Goal: Information Seeking & Learning: Learn about a topic

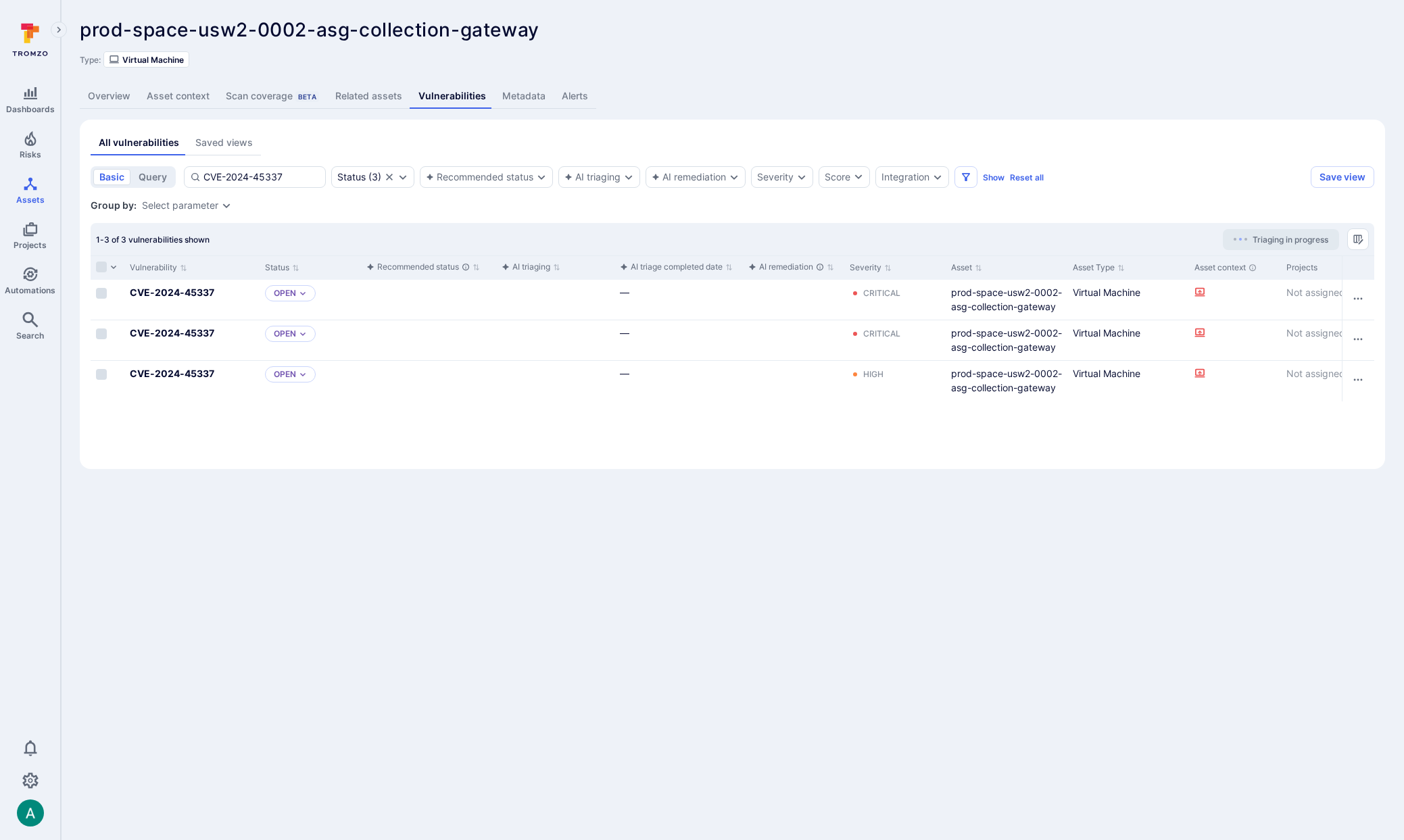
click at [214, 599] on body "Dashboards Risks Assets Projects Automations Search 0 Assets Assets Pull reques…" at bounding box center [702, 420] width 1404 height 840
drag, startPoint x: 1065, startPoint y: 265, endPoint x: 1162, endPoint y: 262, distance: 97.0
click at [1162, 262] on div at bounding box center [1162, 268] width 2 height 24
drag, startPoint x: 73, startPoint y: 134, endPoint x: 48, endPoint y: 149, distance: 29.2
click at [73, 134] on div "prod-space-usw2-0002-asg-collection-gateway ... Show more Type: Virtual Machine…" at bounding box center [732, 244] width 1343 height 488
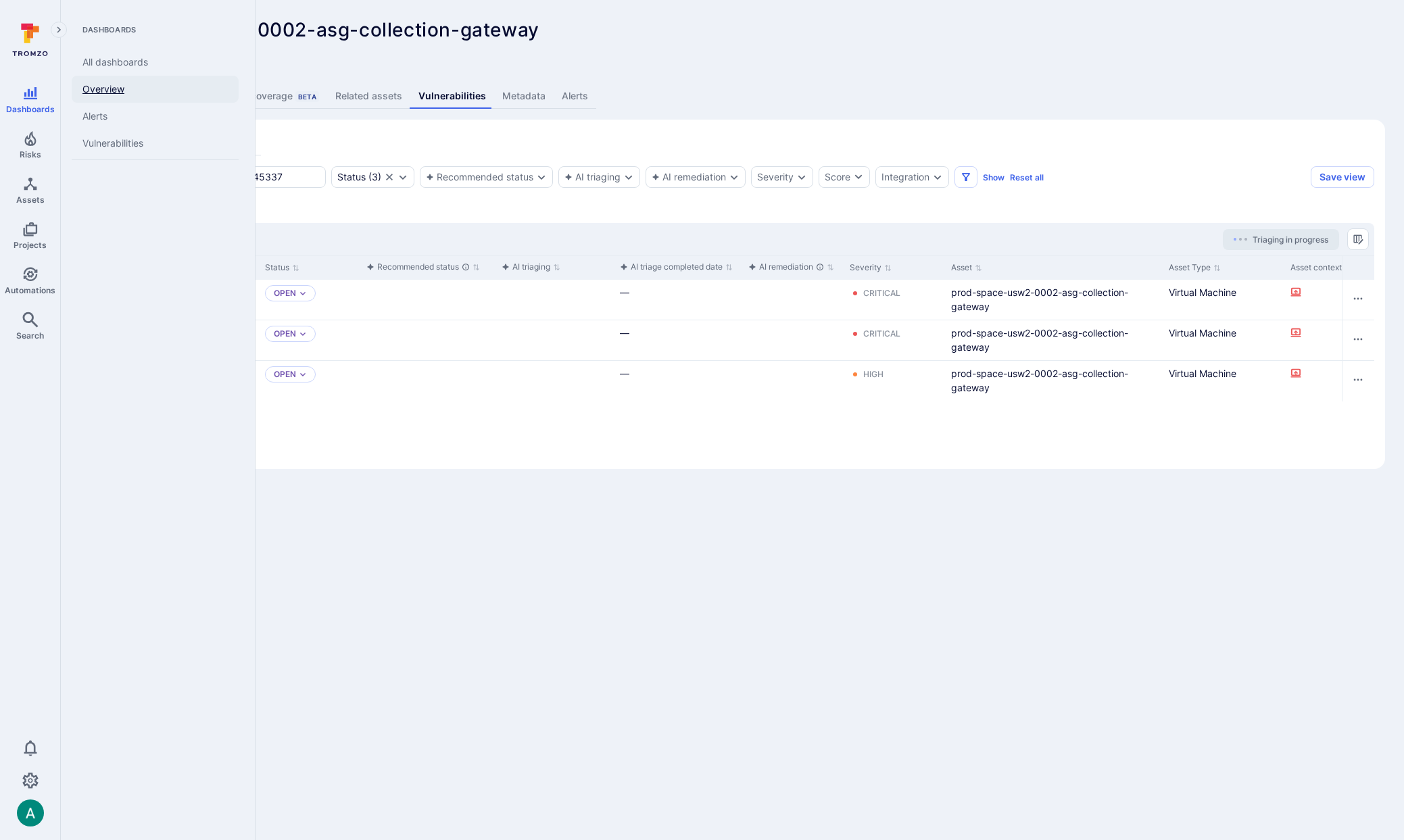
click at [100, 83] on link "Overview" at bounding box center [155, 89] width 167 height 27
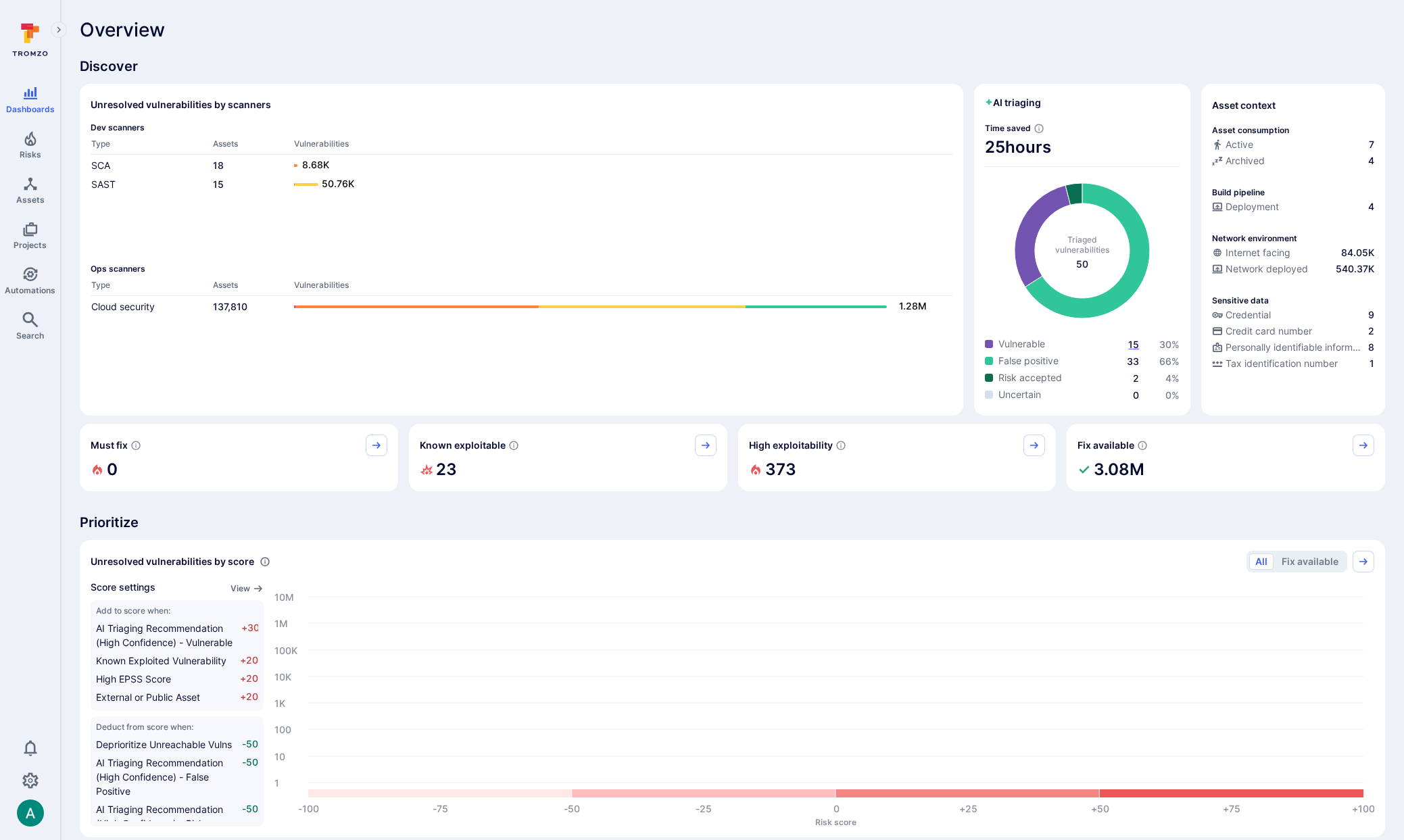
click at [1133, 344] on span "15" at bounding box center [1134, 344] width 11 height 12
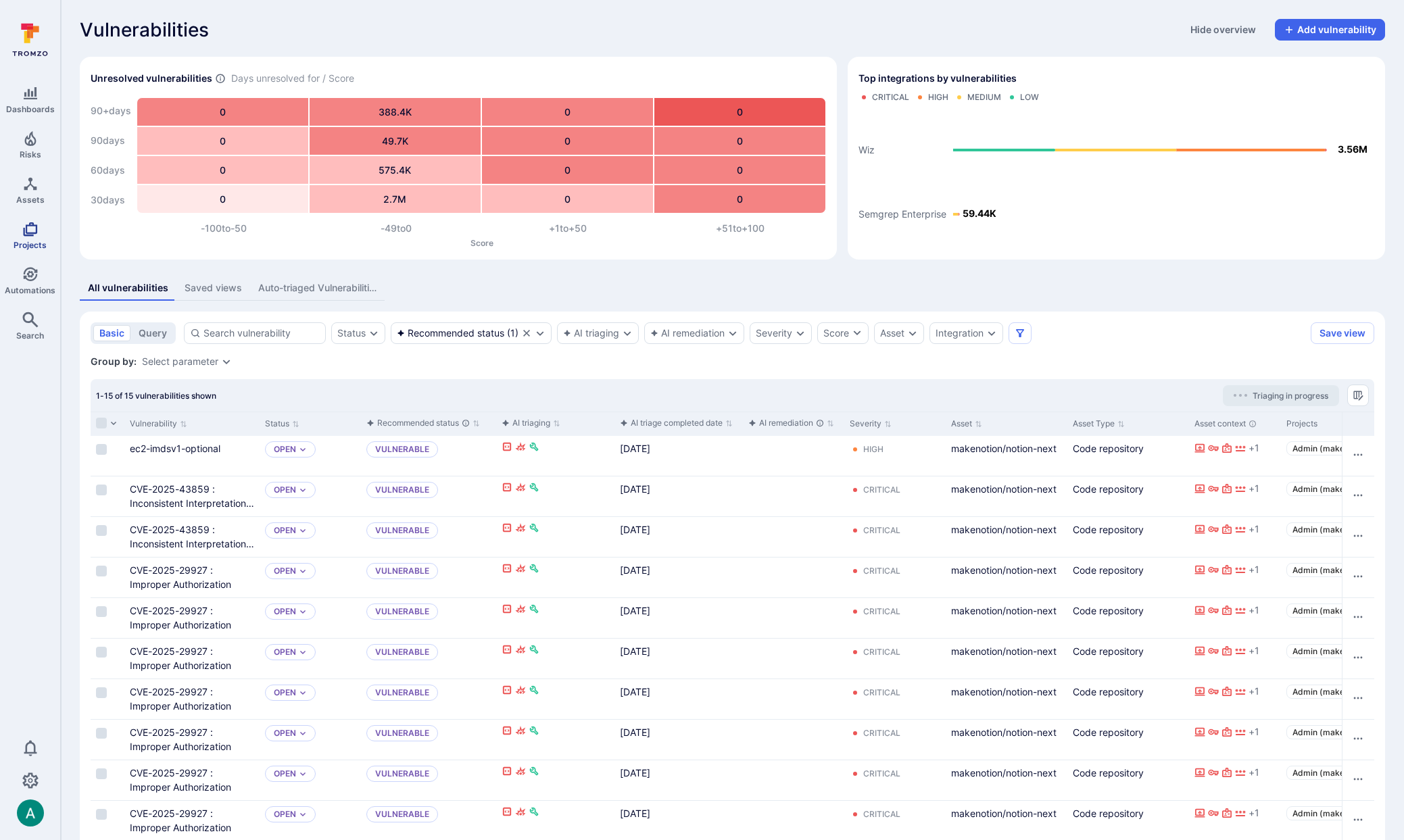
click at [26, 235] on icon "Projects" at bounding box center [30, 229] width 14 height 14
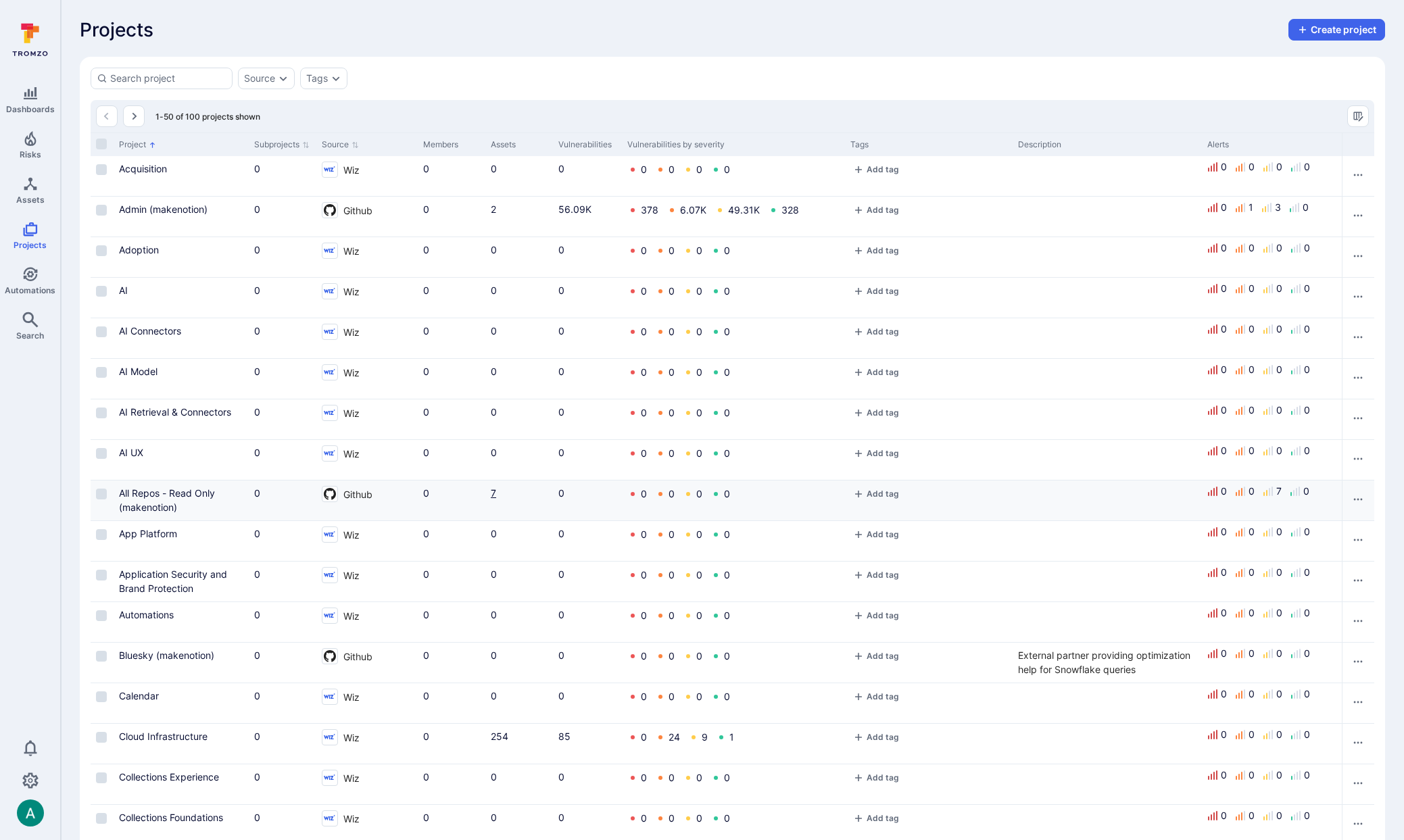
click at [495, 495] on link "7" at bounding box center [493, 493] width 5 height 12
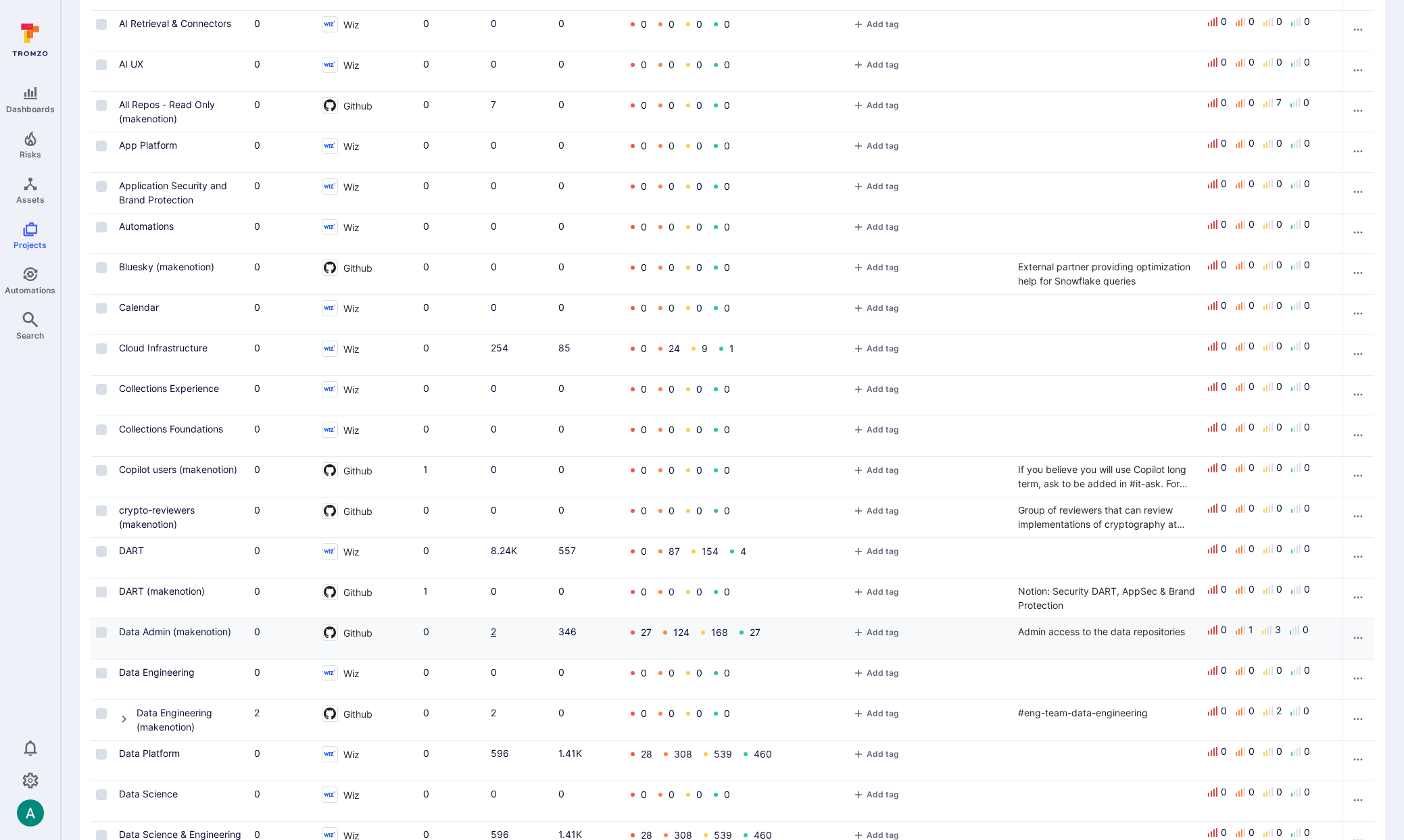
click at [493, 632] on link "2" at bounding box center [493, 632] width 5 height 12
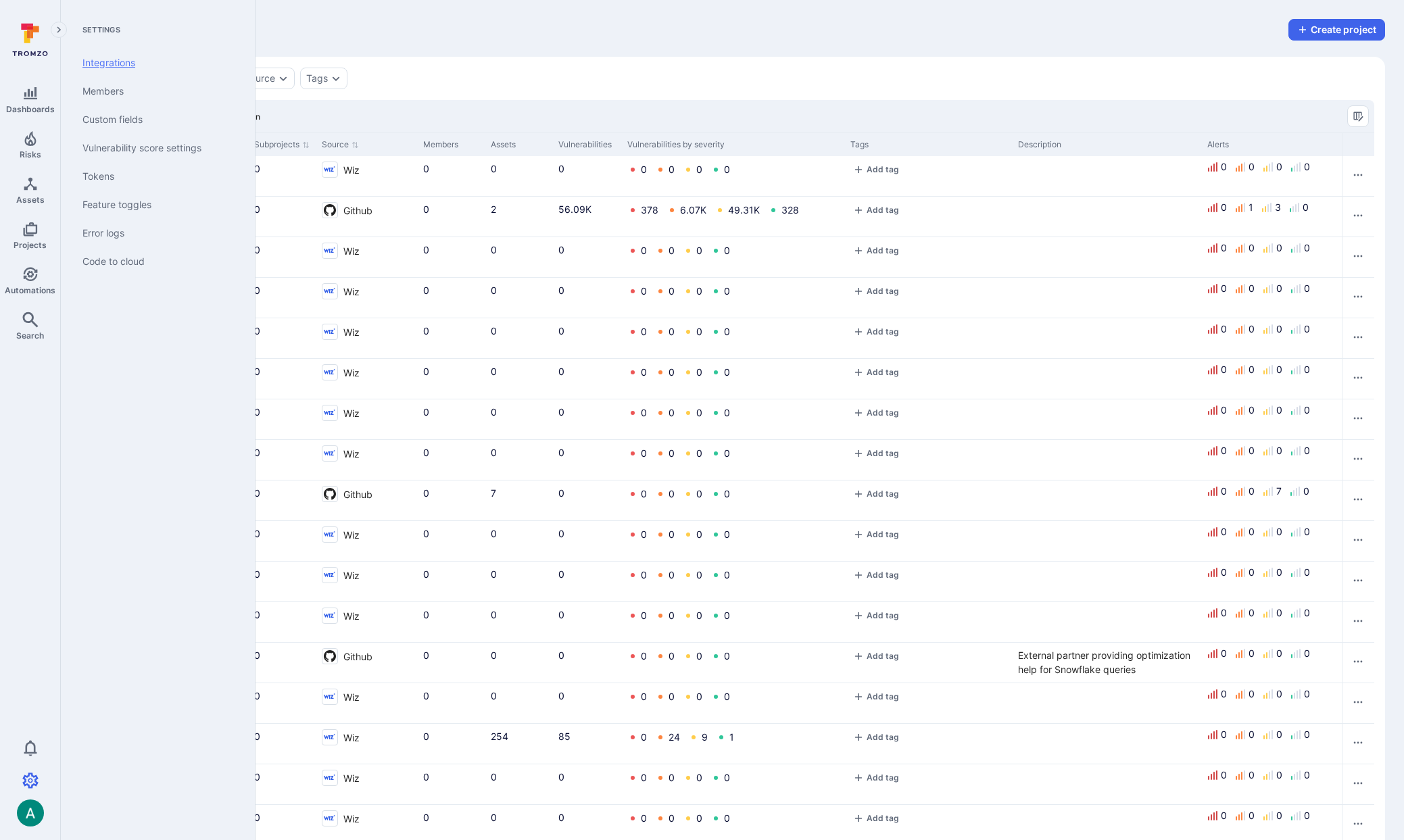
click at [100, 63] on link "Integrations" at bounding box center [155, 63] width 167 height 29
click at [22, 144] on icon "Risks" at bounding box center [30, 138] width 16 height 16
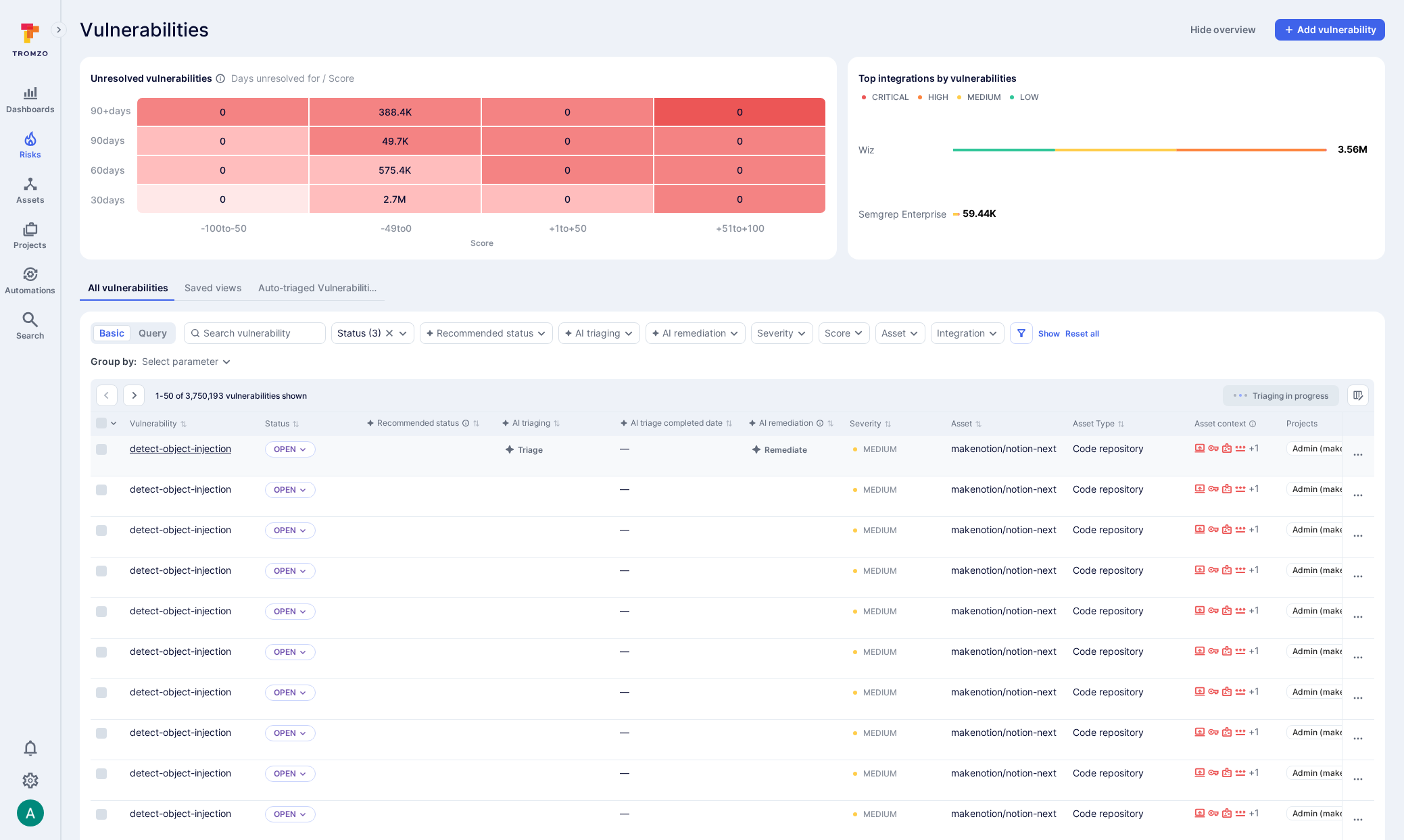
click at [193, 445] on link "detect-object-injection" at bounding box center [180, 448] width 101 height 12
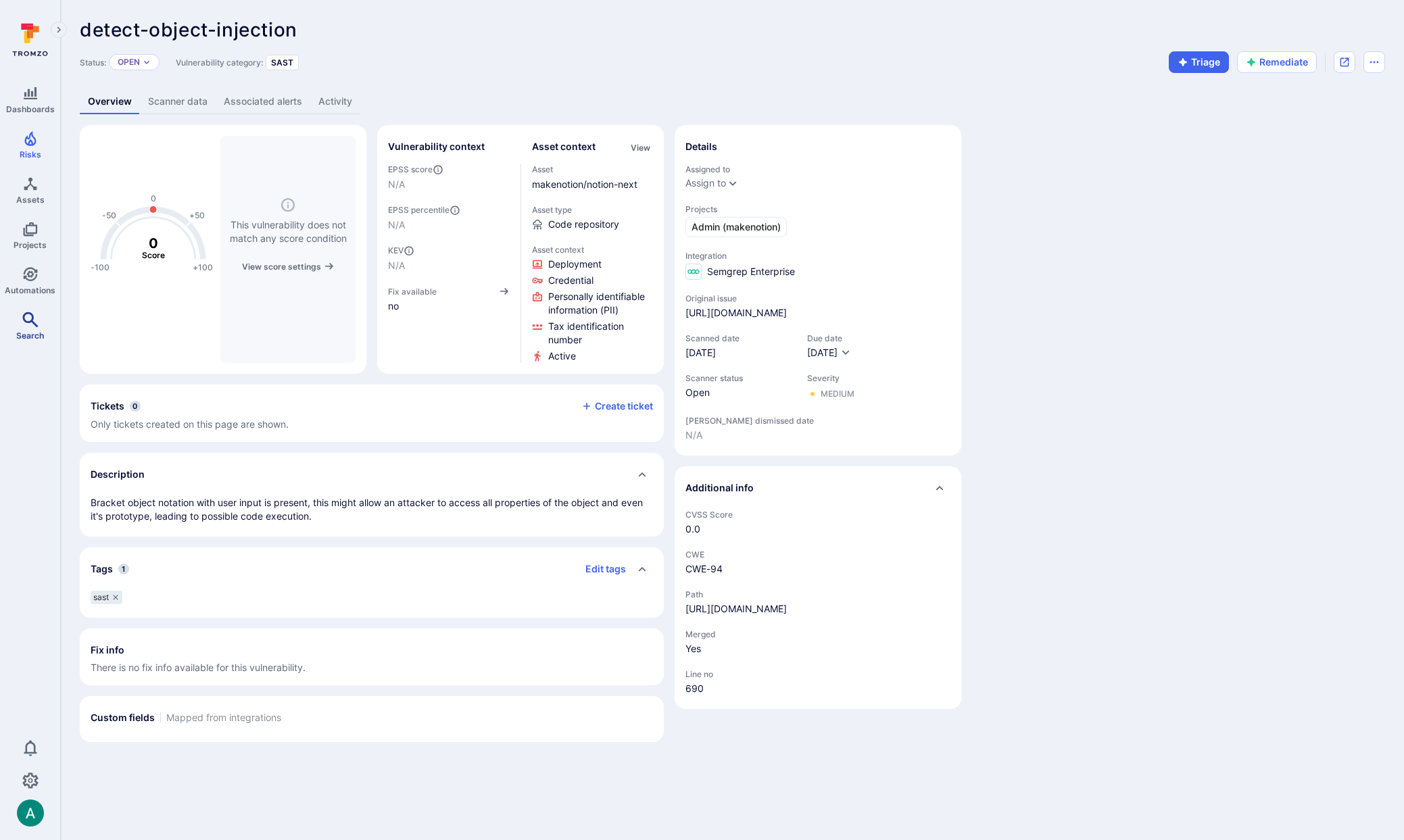
click at [22, 317] on icon "Search" at bounding box center [30, 320] width 16 height 16
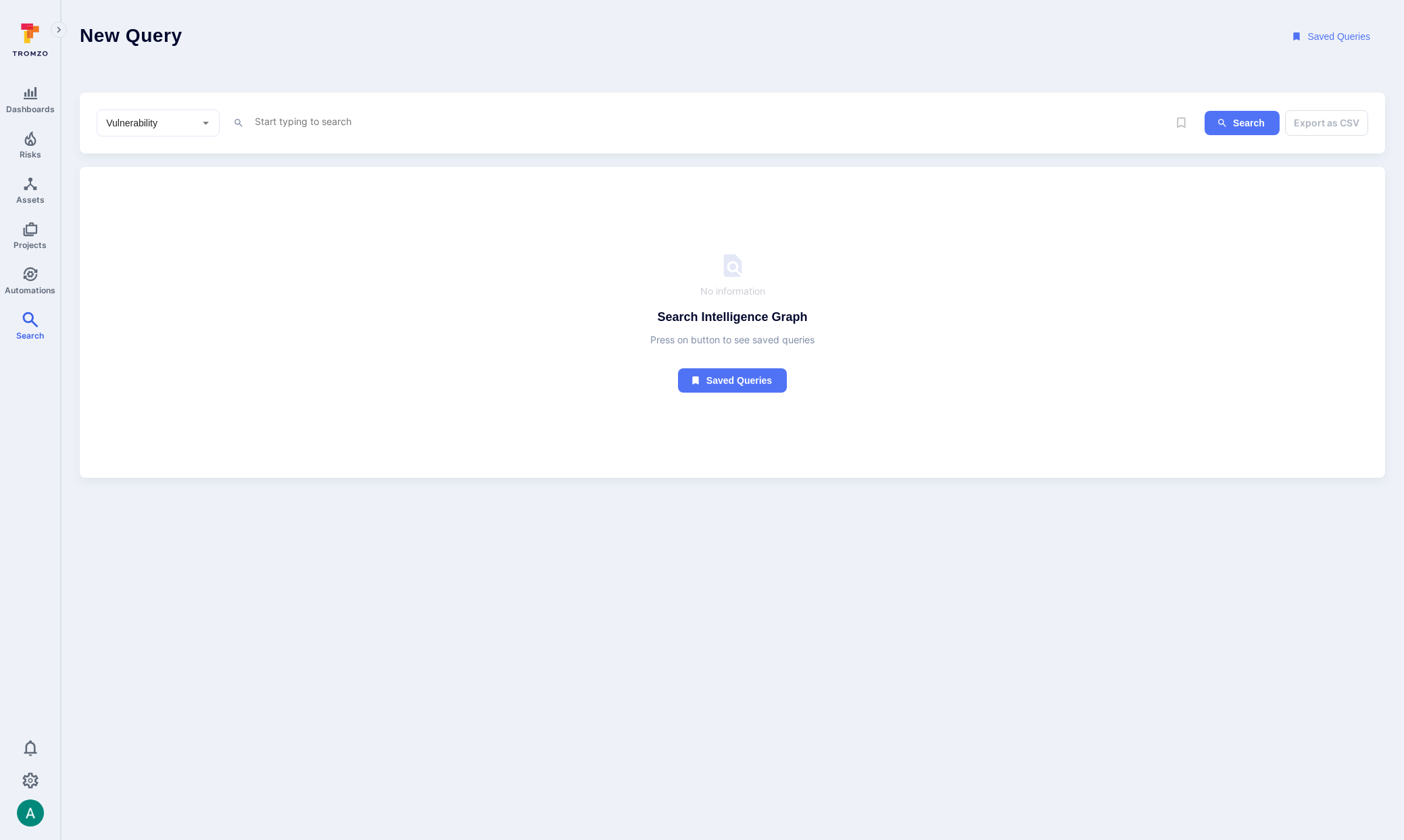
click at [352, 120] on textarea "Intelligence Graph search area" at bounding box center [683, 121] width 860 height 17
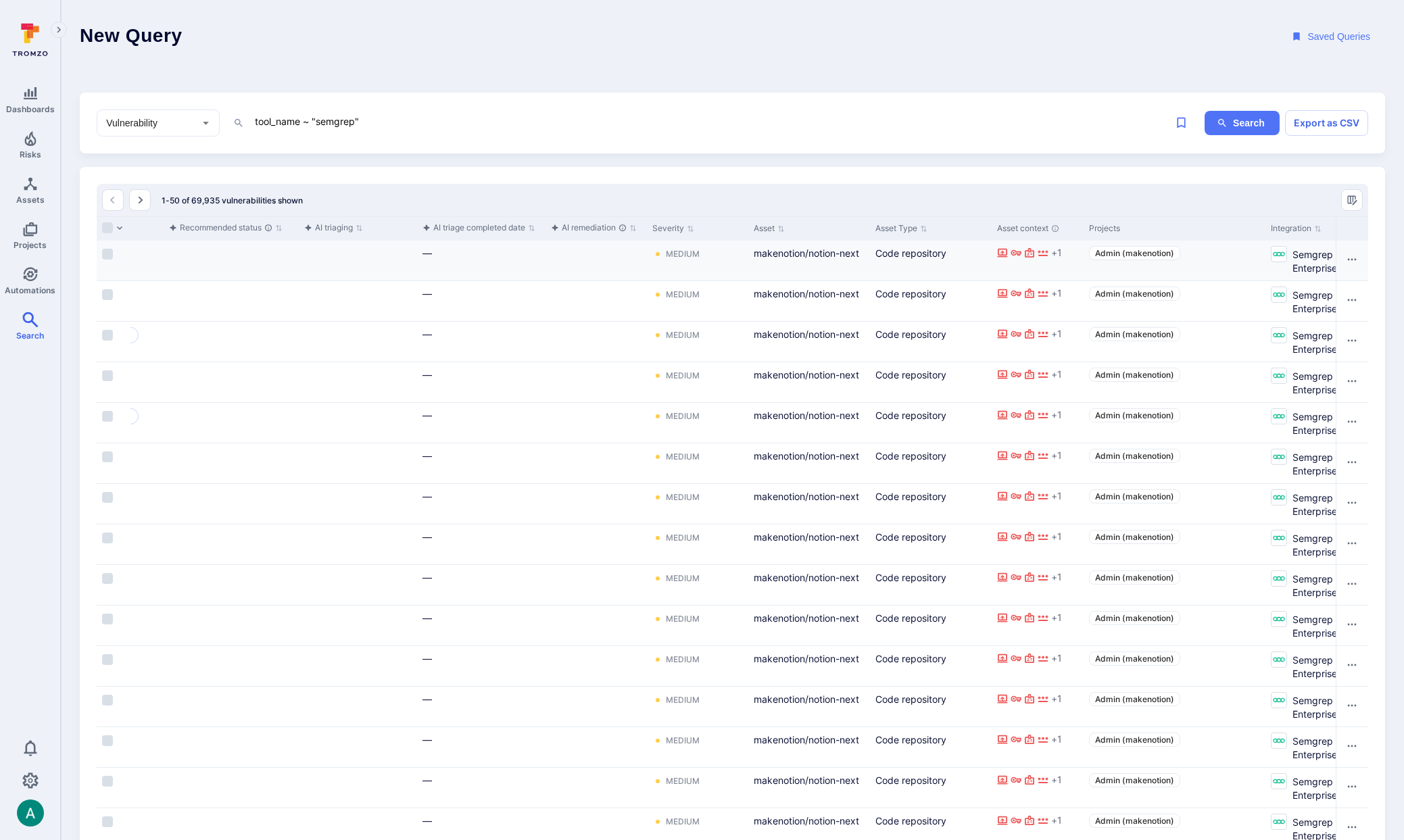
scroll to position [0, 571]
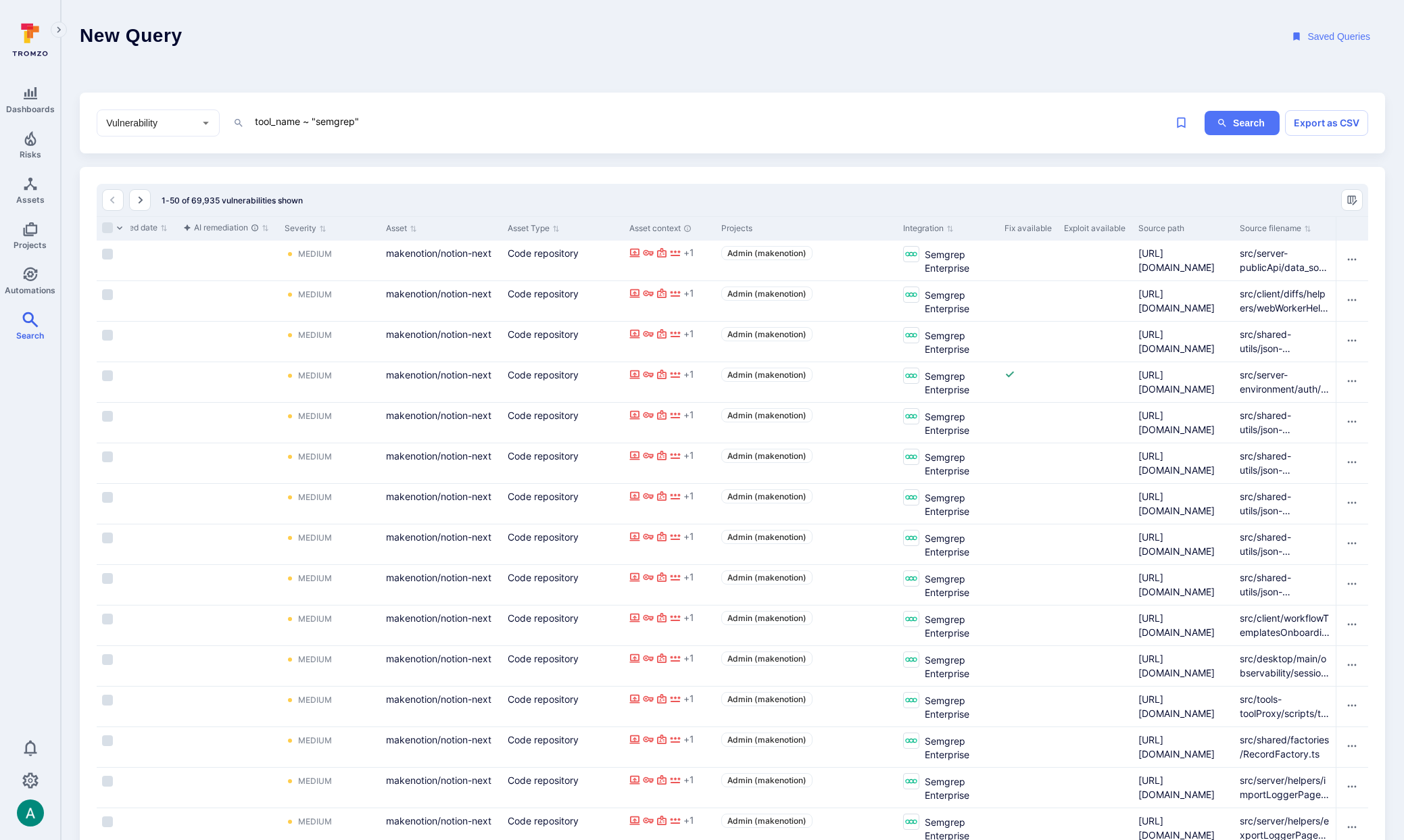
click at [355, 122] on textarea "tool_name ~ "semgrep"" at bounding box center [683, 121] width 860 height 17
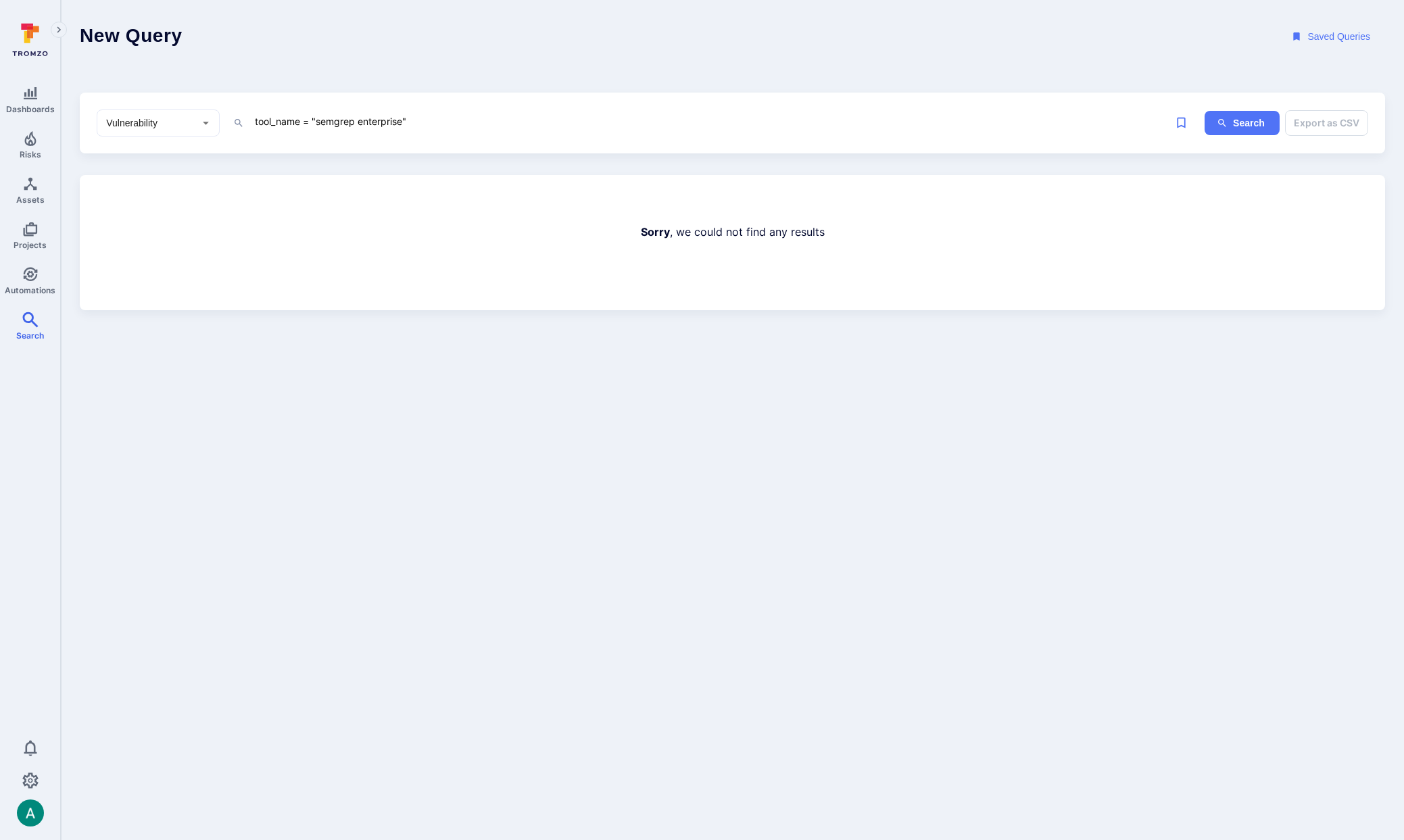
click at [368, 117] on textarea "tool_name = "semgrep enterprise"" at bounding box center [683, 121] width 860 height 17
click at [307, 121] on textarea "tool_name = "Semgrep Enterprise"" at bounding box center [683, 121] width 860 height 17
click at [347, 127] on textarea "tool_name ~ "Semgrep Enterprise"" at bounding box center [683, 121] width 860 height 17
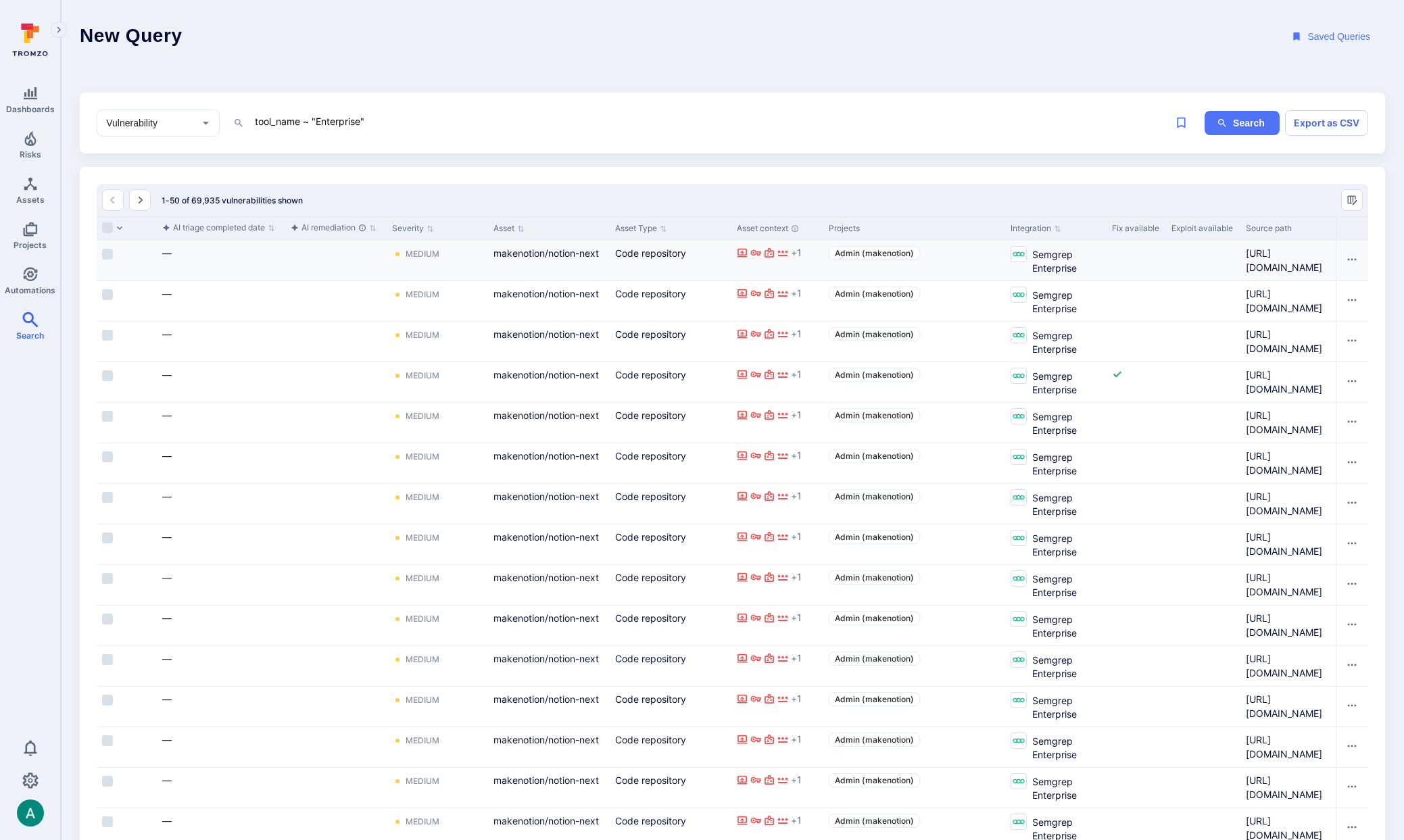
scroll to position [0, 465]
type textarea "tool_name ~ "Enterprise""
click at [1017, 255] on icon "Cell for Integration" at bounding box center [1017, 253] width 12 height 12
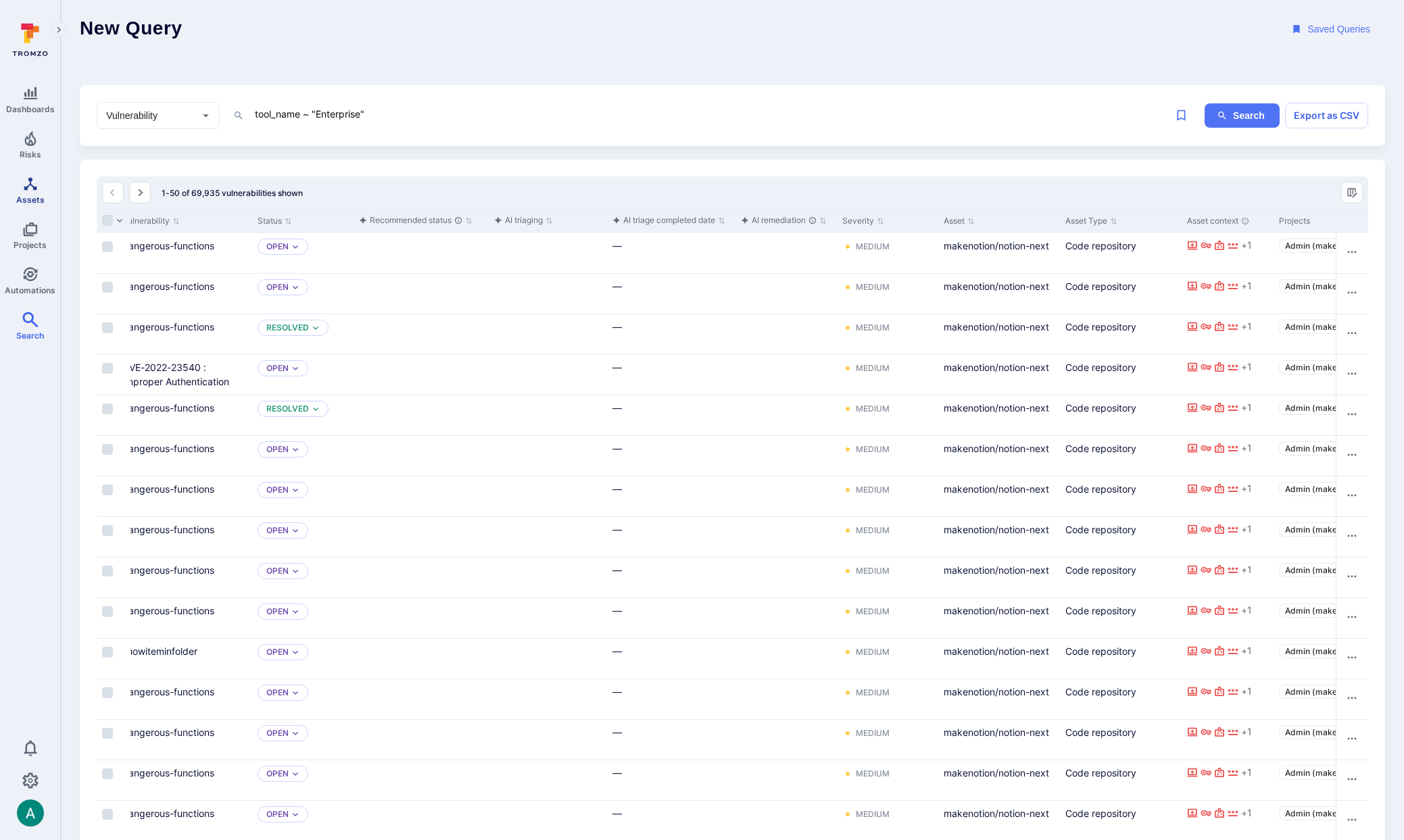
scroll to position [15, 0]
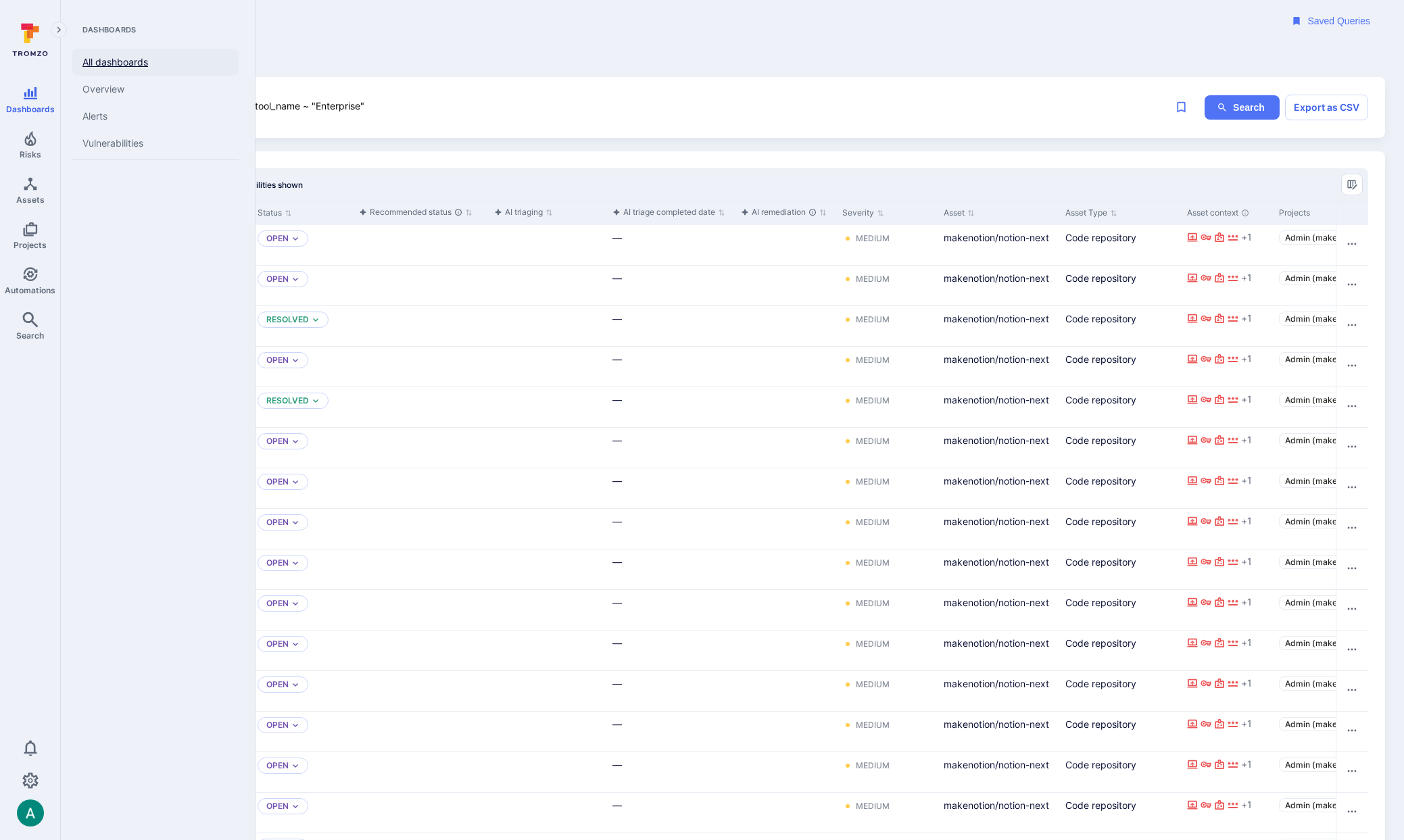
click at [117, 63] on link "All dashboards" at bounding box center [155, 62] width 167 height 27
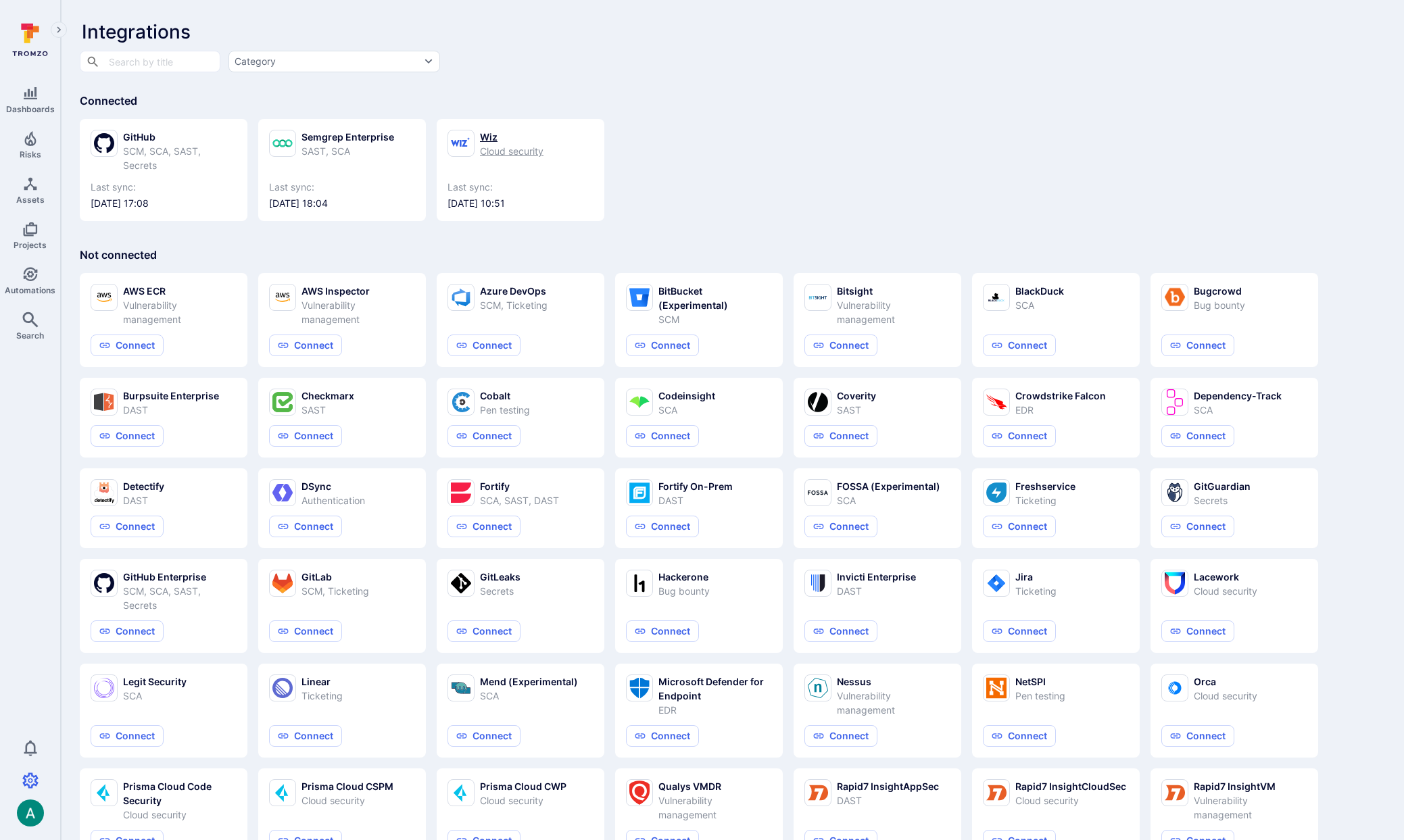
click at [496, 144] on div "Cloud security" at bounding box center [511, 151] width 63 height 14
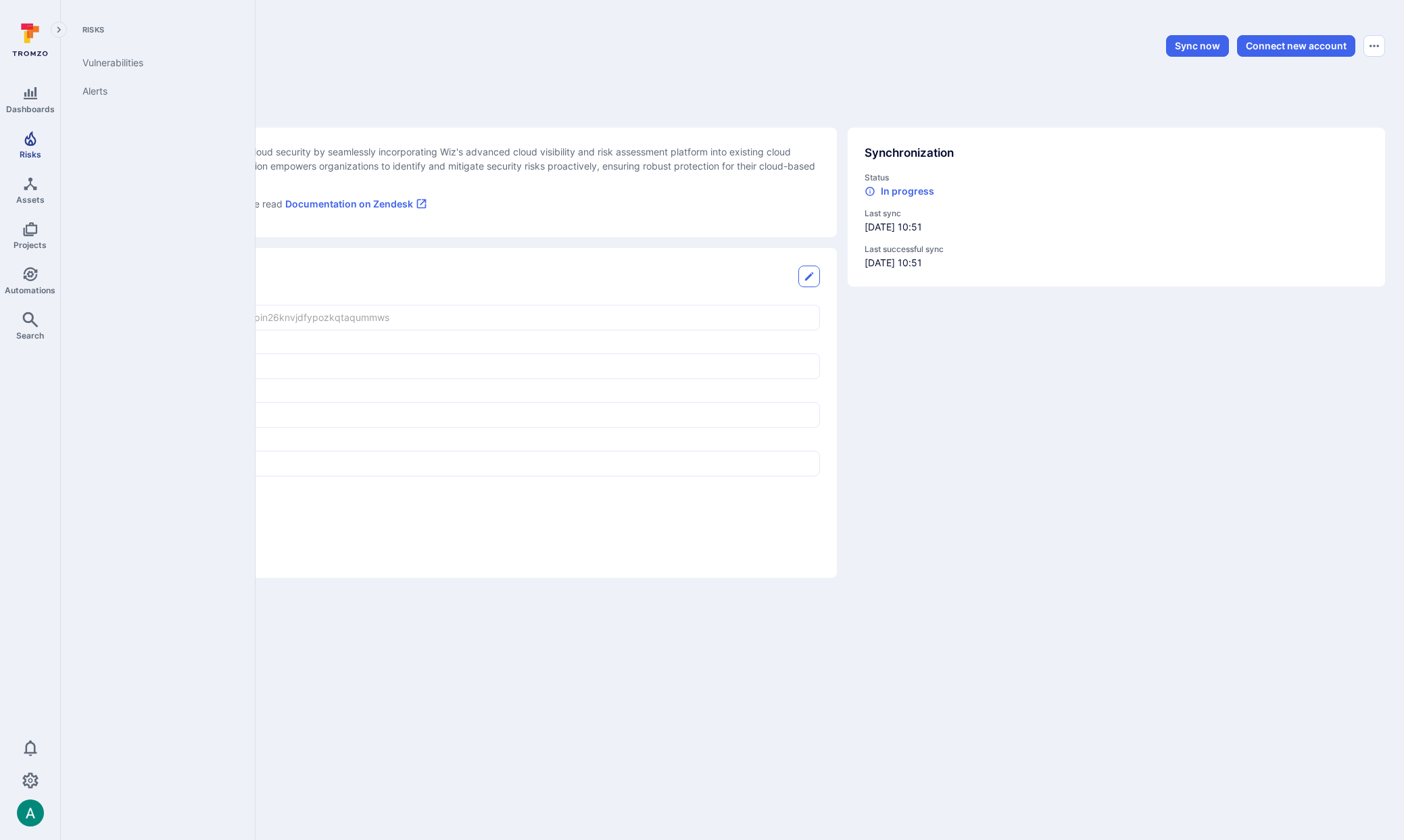
click at [30, 144] on icon "Risks" at bounding box center [30, 138] width 12 height 15
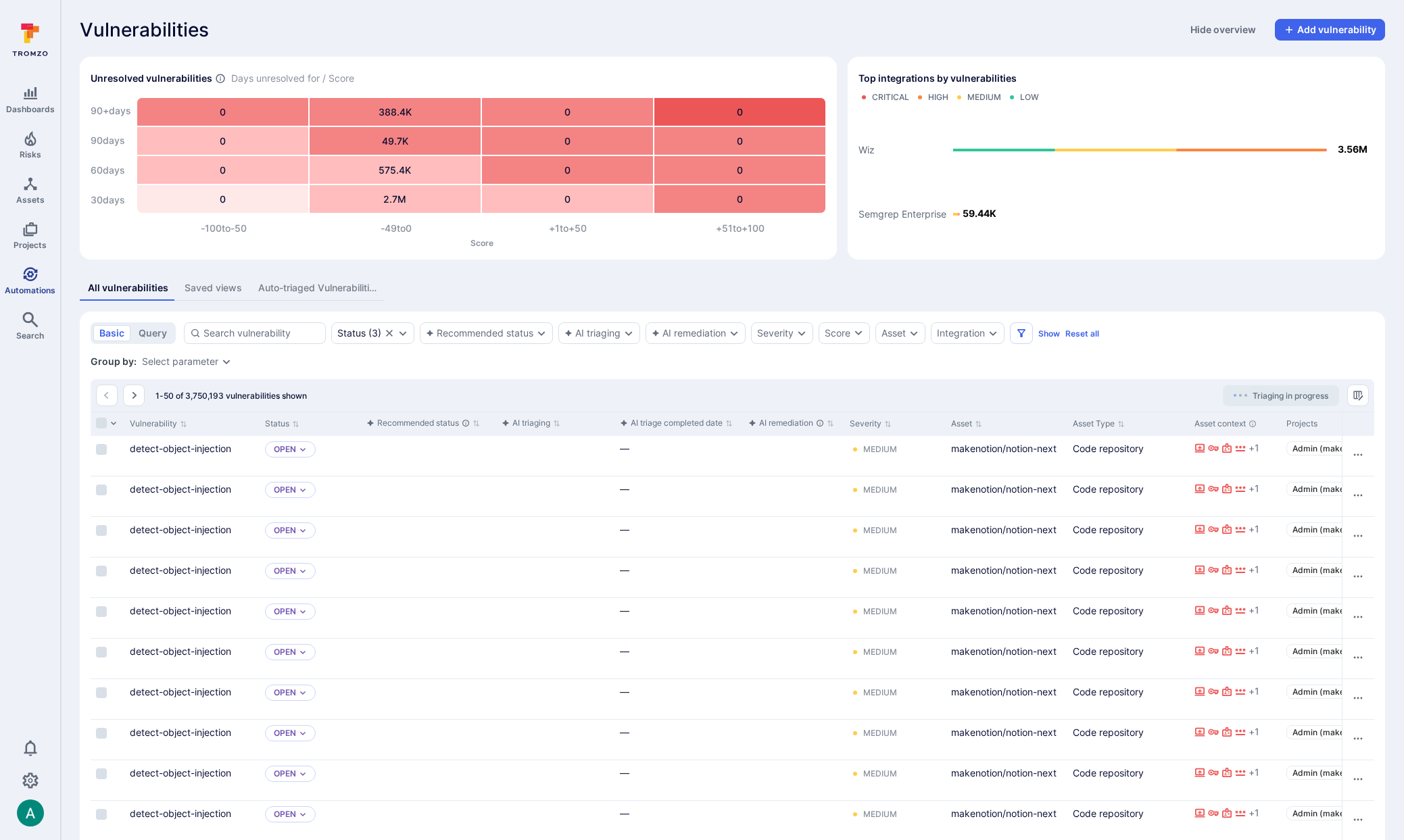
click at [23, 280] on icon "Automations" at bounding box center [30, 274] width 16 height 16
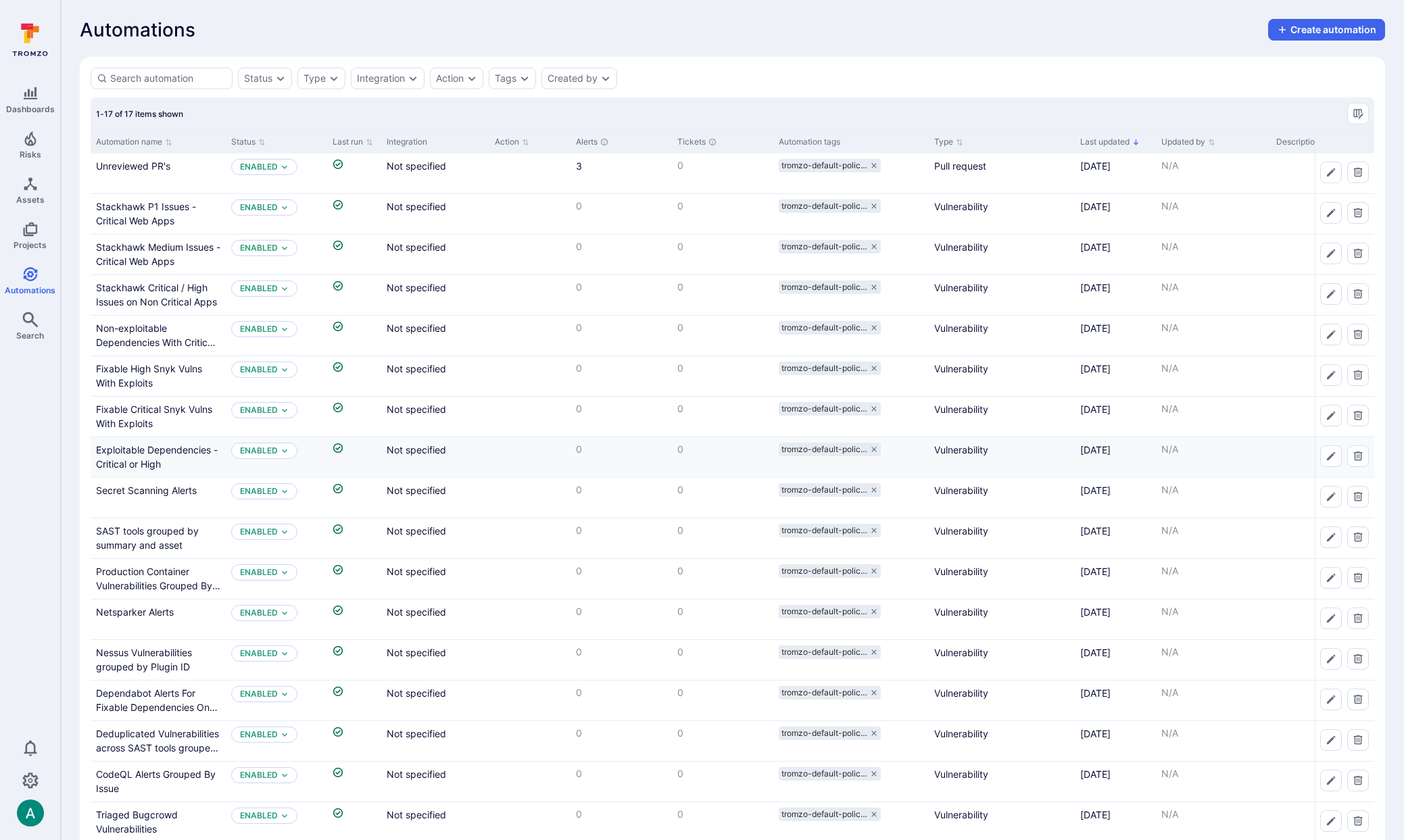
scroll to position [32, 0]
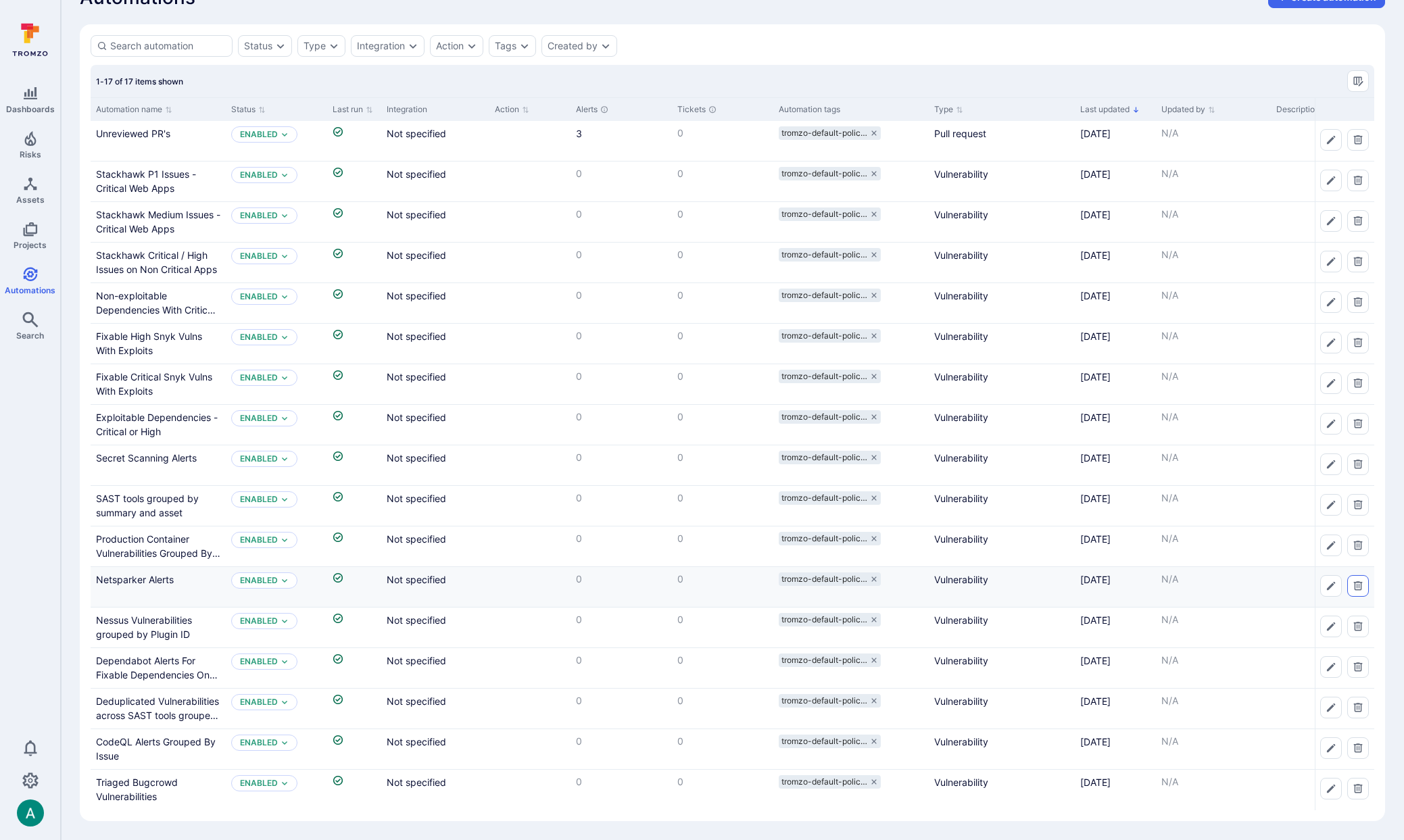
click at [1355, 584] on icon "Delete automation" at bounding box center [1358, 585] width 8 height 8
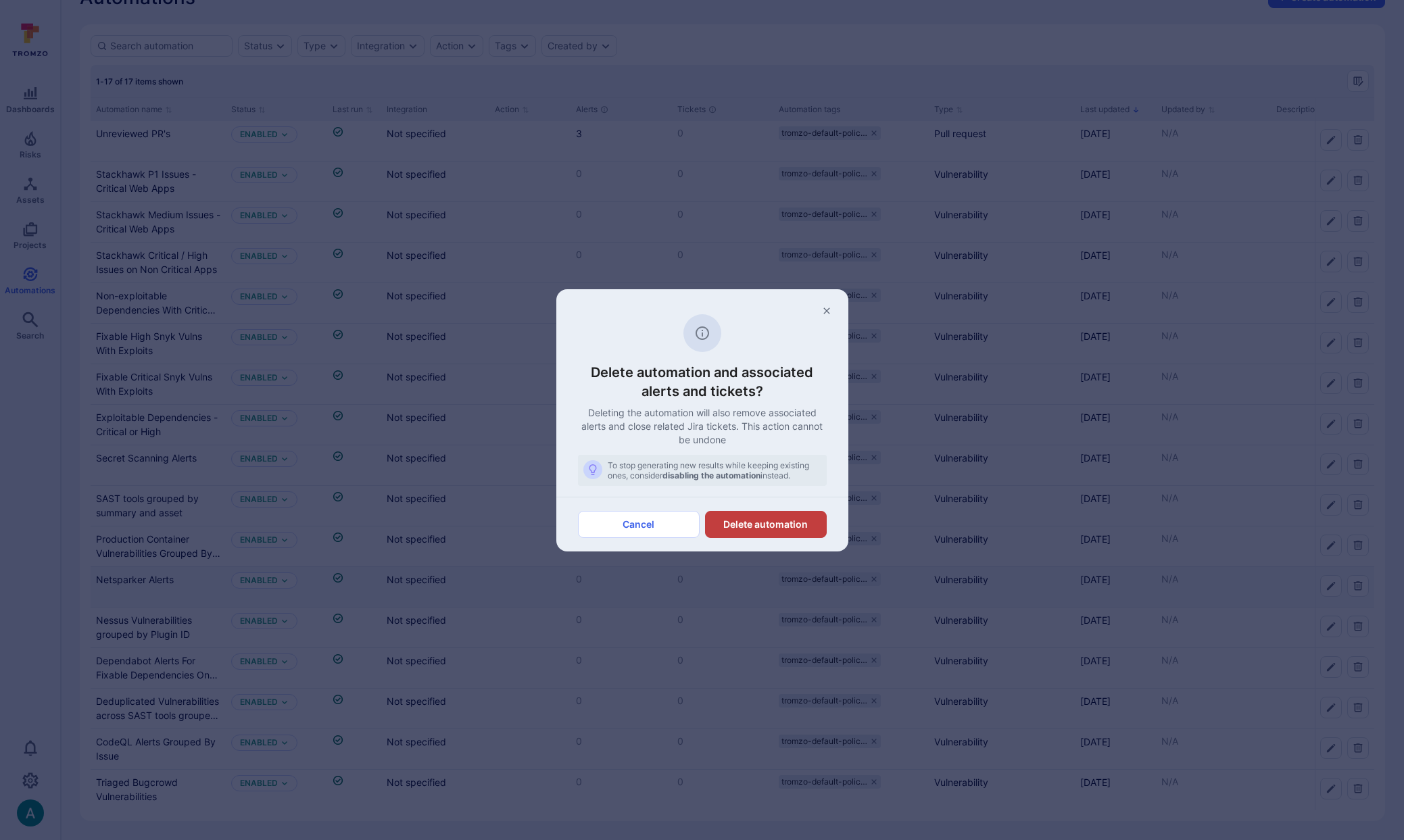
click at [778, 523] on button "Delete automation" at bounding box center [766, 524] width 122 height 27
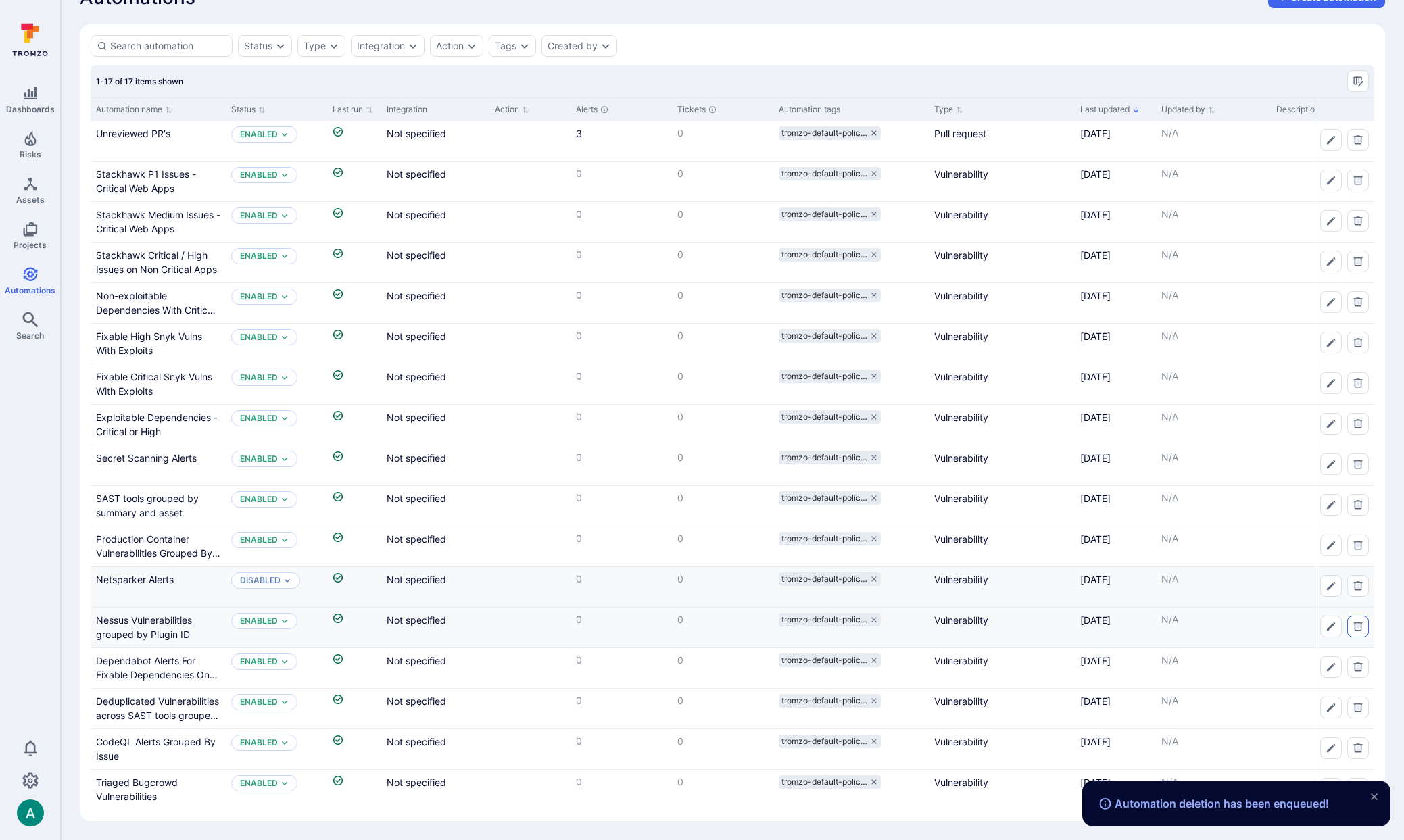
click at [1362, 625] on icon "Delete automation" at bounding box center [1358, 625] width 8 height 8
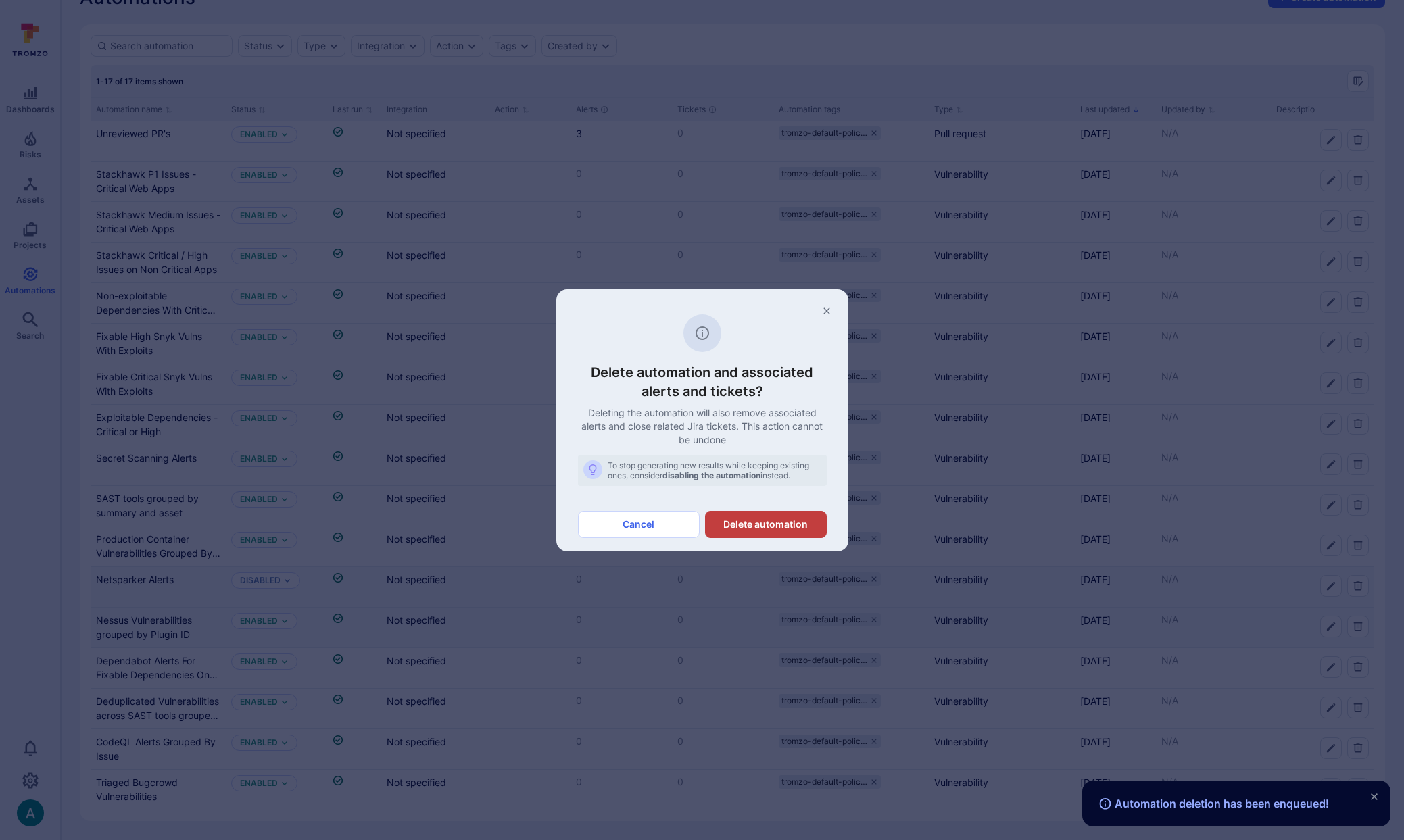
click at [763, 522] on button "Delete automation" at bounding box center [766, 524] width 122 height 27
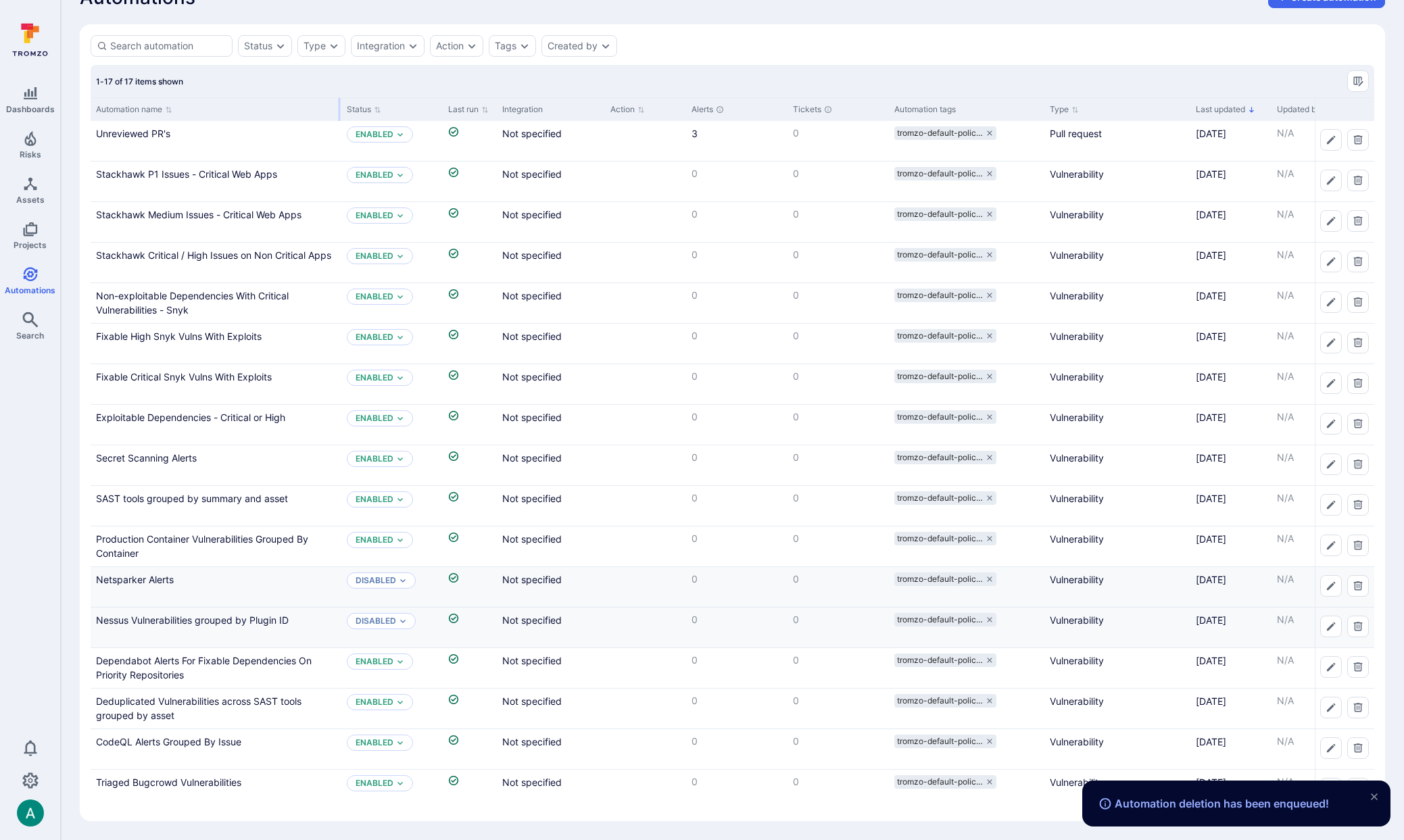
drag, startPoint x: 222, startPoint y: 106, endPoint x: 338, endPoint y: 105, distance: 116.0
click at [339, 105] on div at bounding box center [340, 110] width 2 height 23
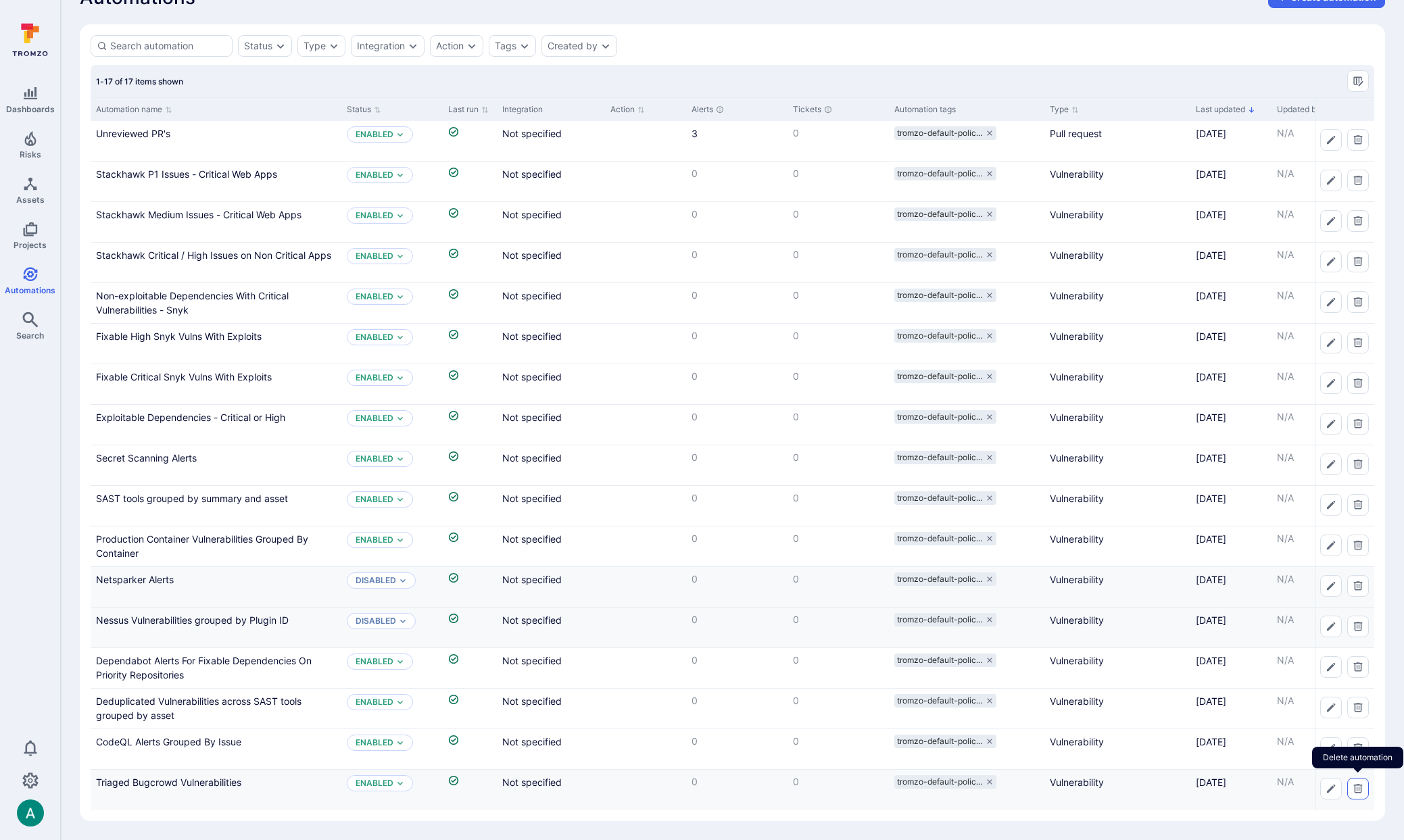
click at [1360, 791] on icon "Delete automation" at bounding box center [1358, 788] width 11 height 11
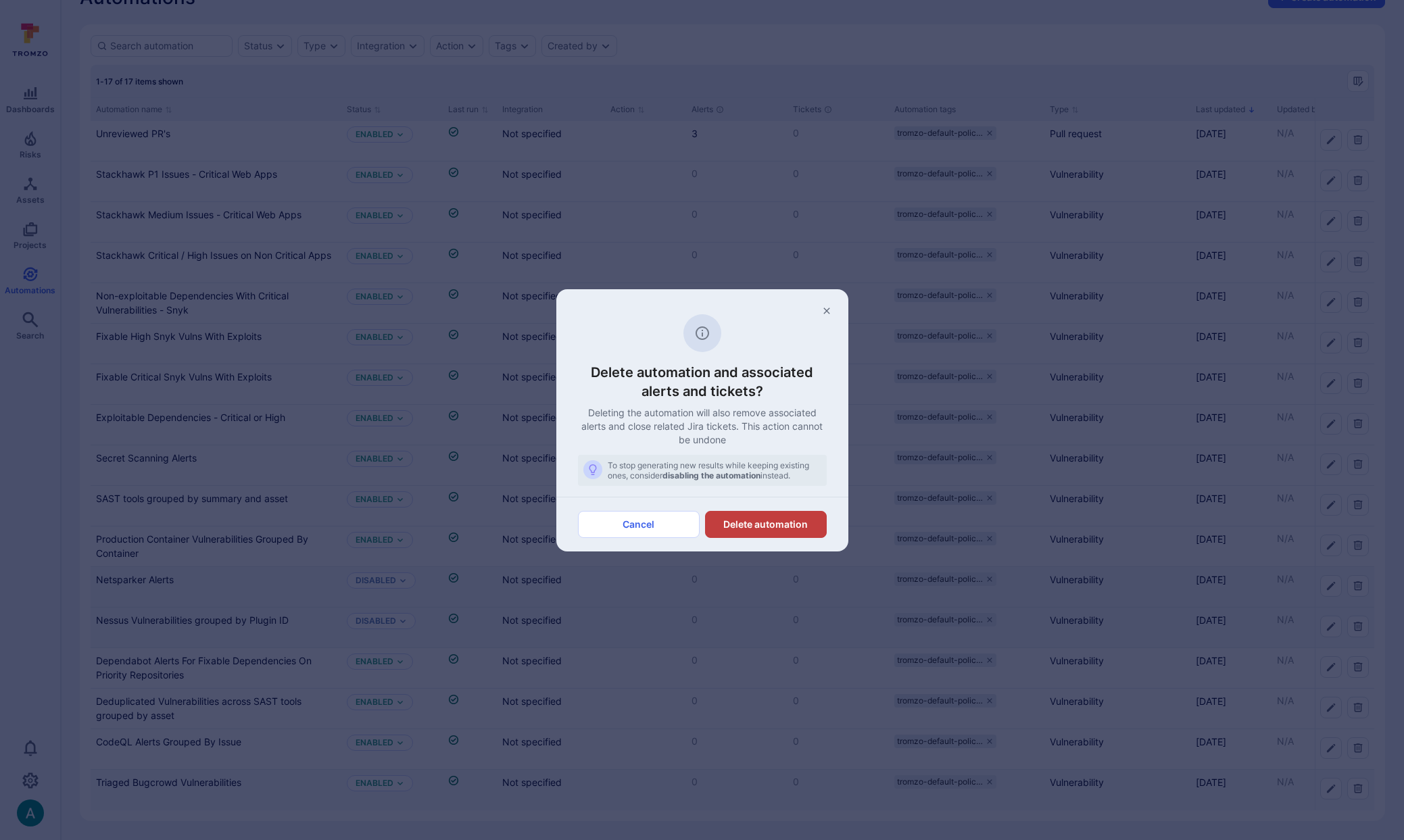
click at [772, 525] on button "Delete automation" at bounding box center [766, 524] width 122 height 27
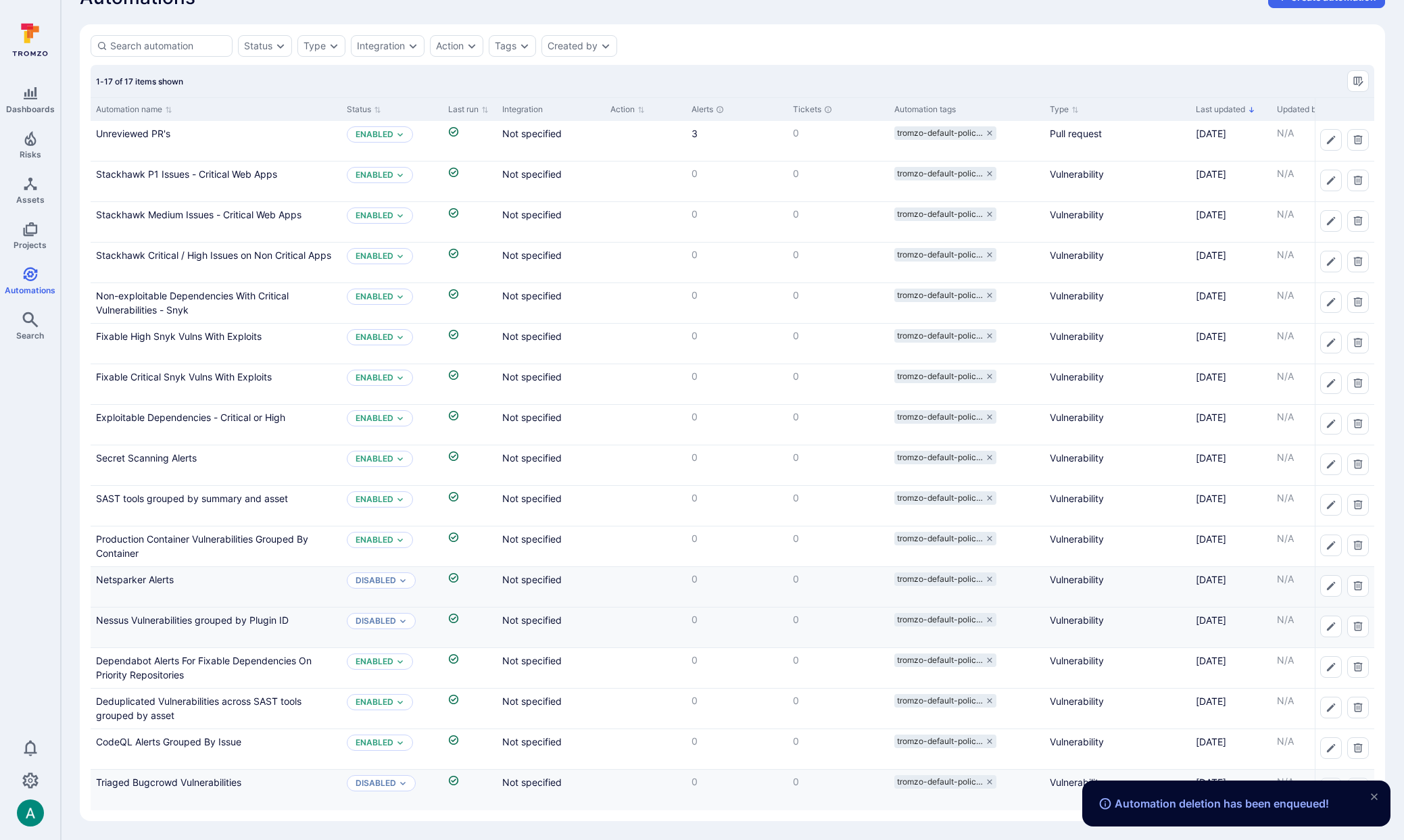
scroll to position [29, 0]
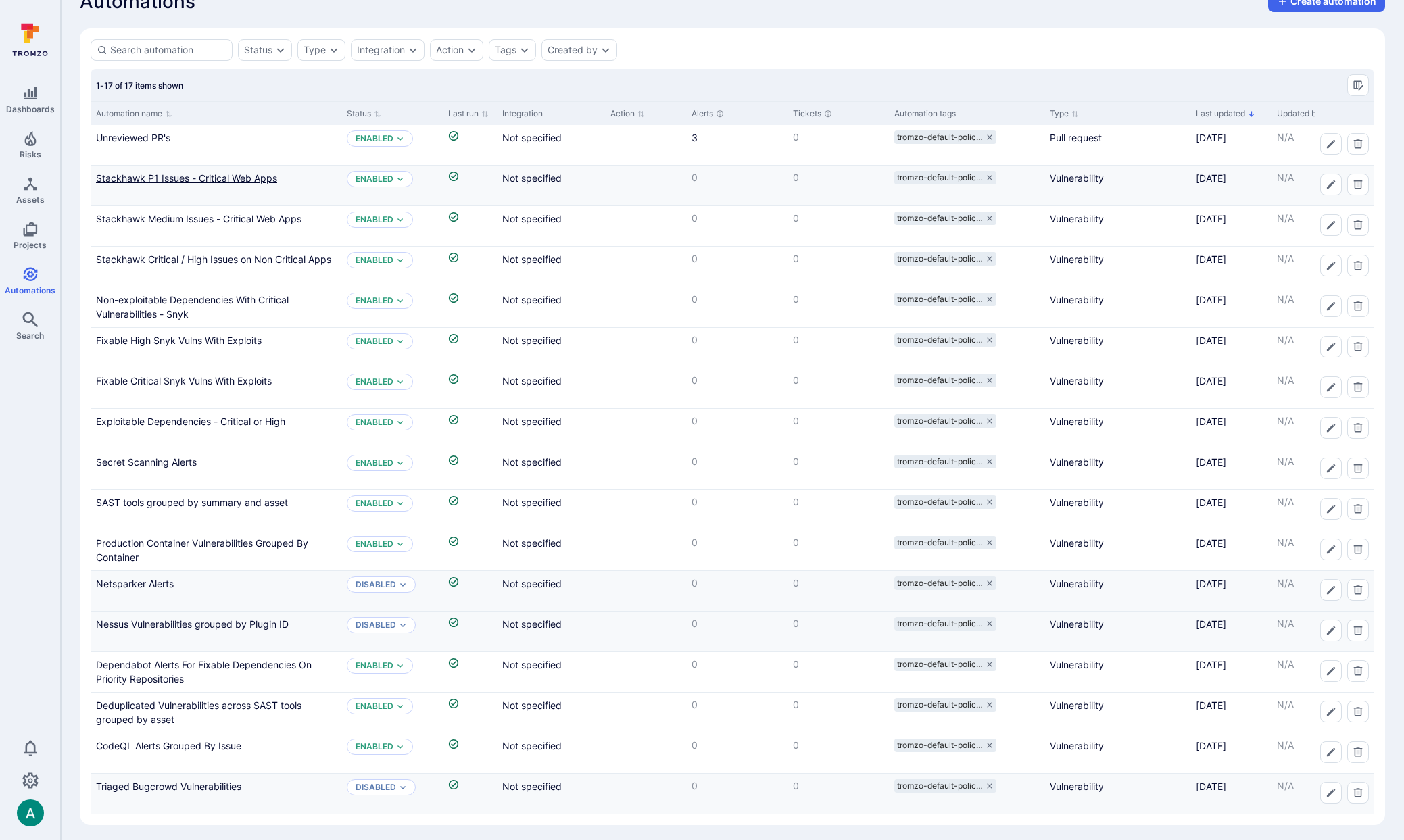
click at [202, 178] on link "Stackhawk P1 Issues - Critical Web Apps" at bounding box center [186, 178] width 181 height 12
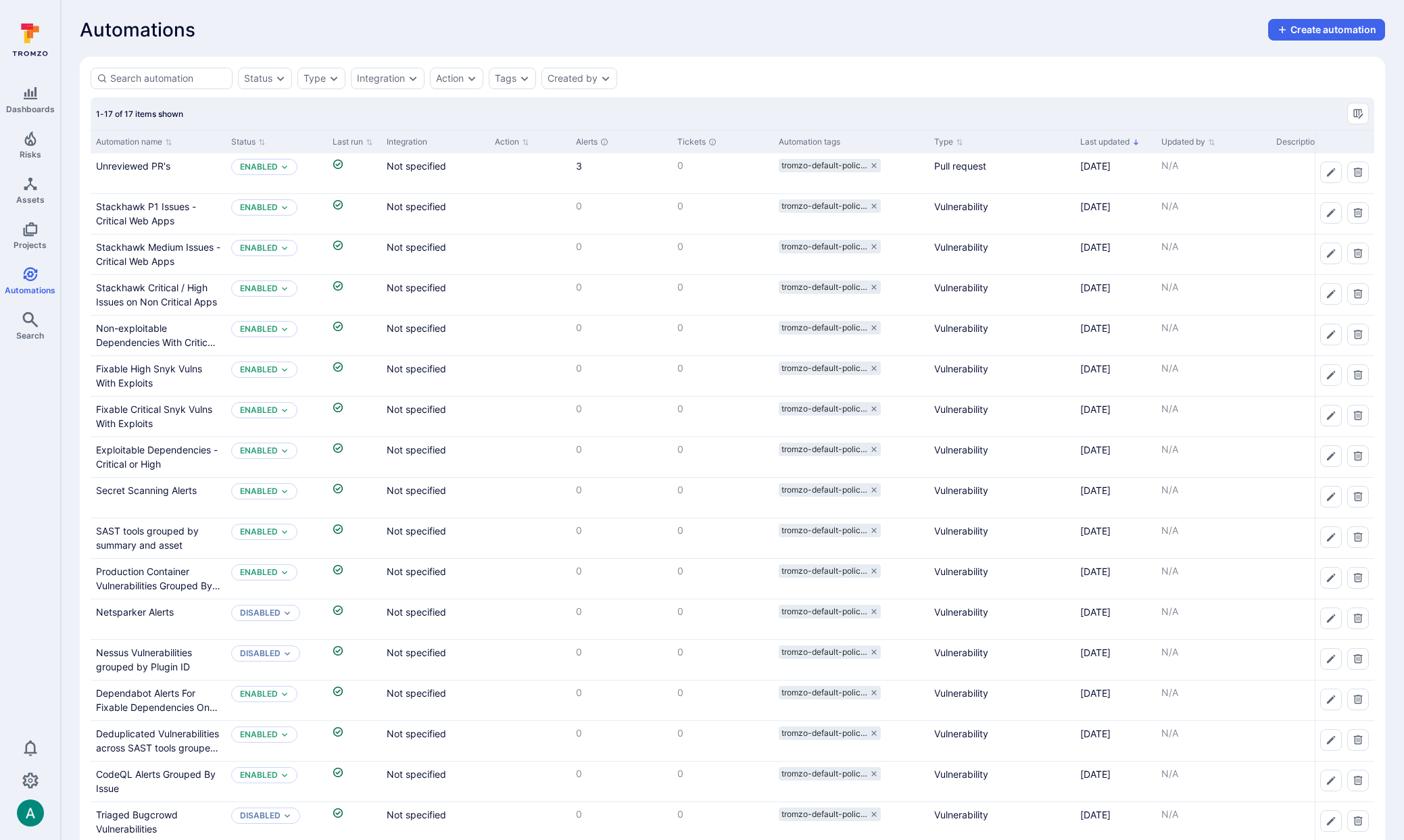
scroll to position [29, 0]
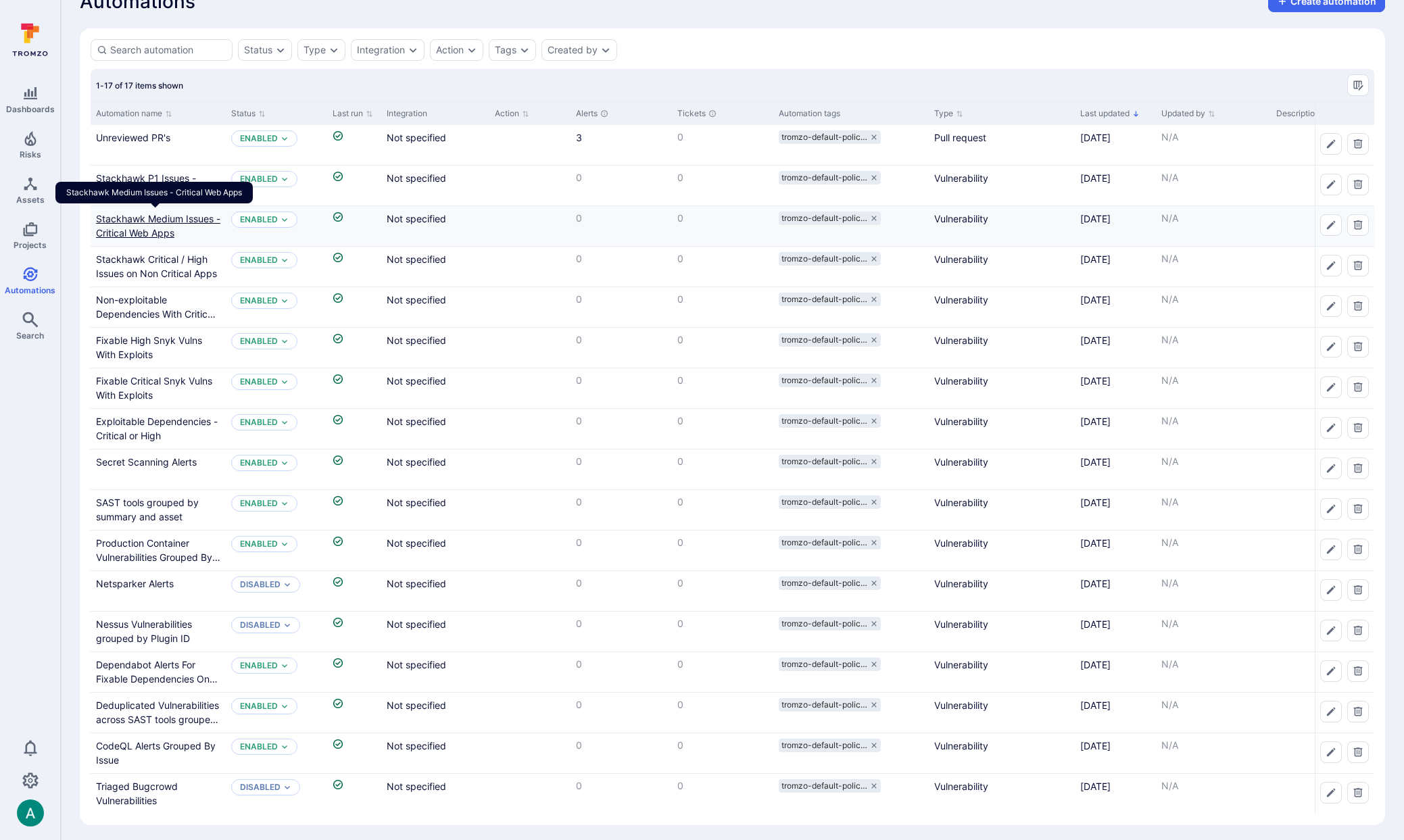
click at [147, 222] on link "Stackhawk Medium Issues - Critical Web Apps" at bounding box center [158, 225] width 124 height 25
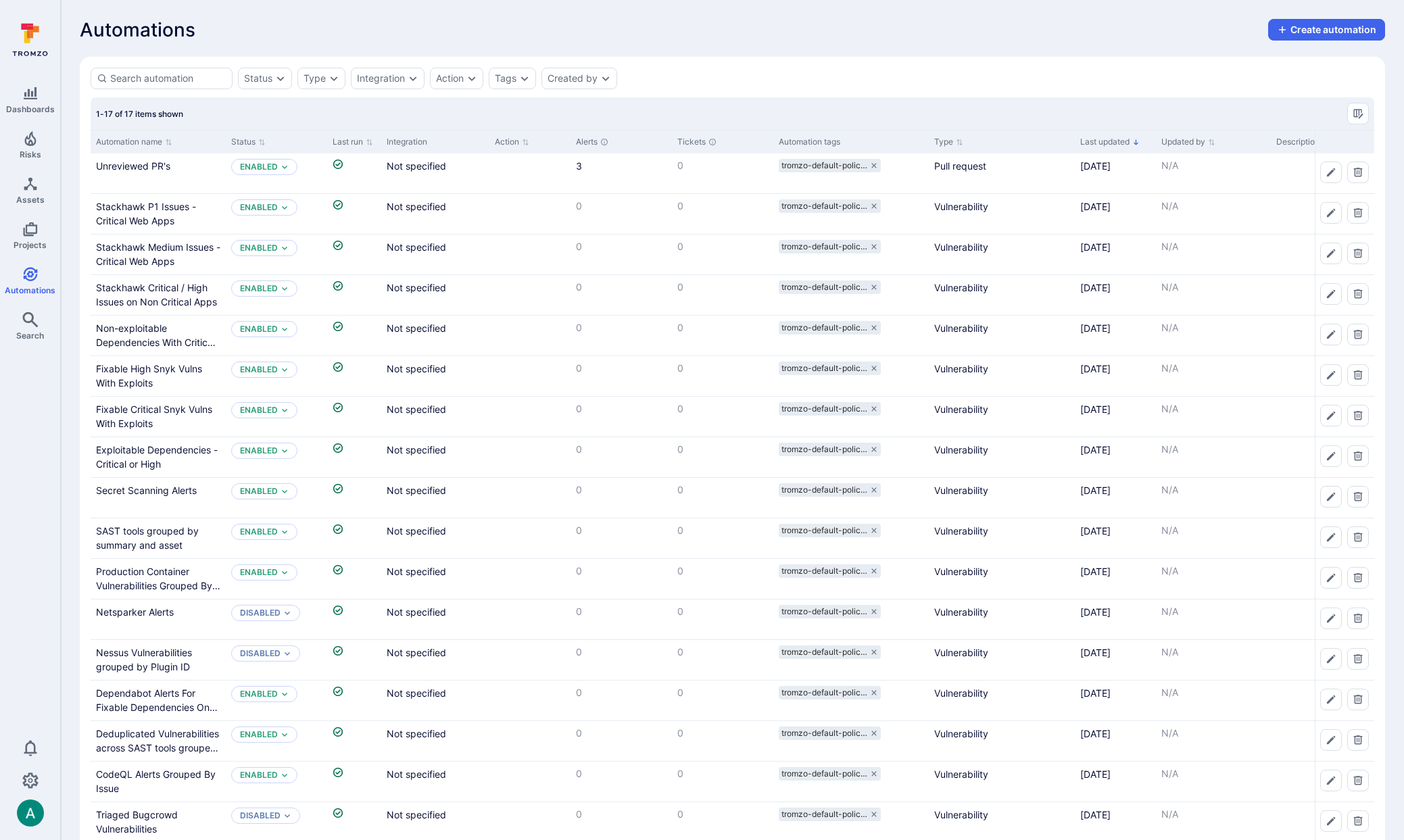
scroll to position [29, 0]
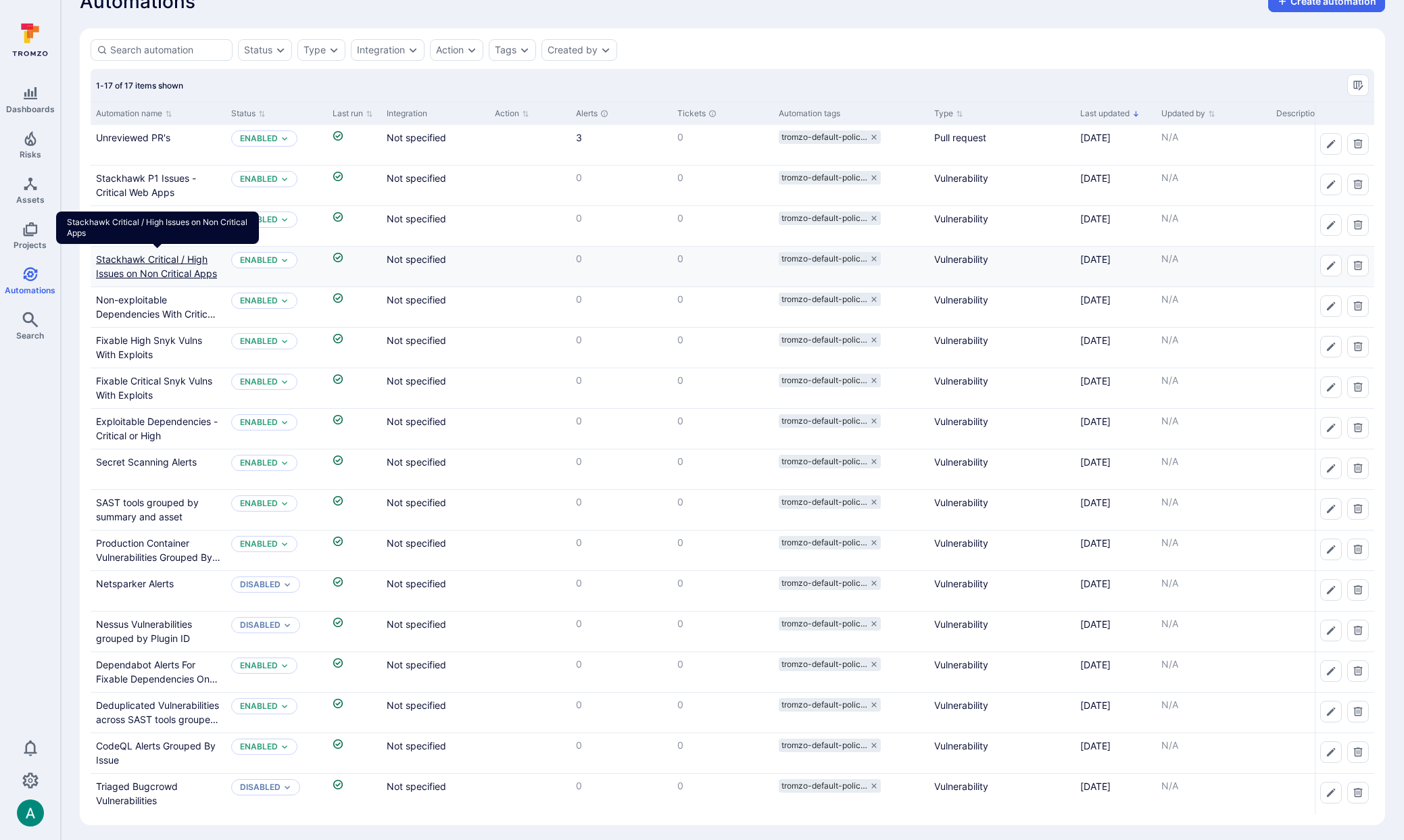
click at [134, 269] on link "Stackhawk Critical / High Issues on Non Critical Apps" at bounding box center [156, 266] width 121 height 25
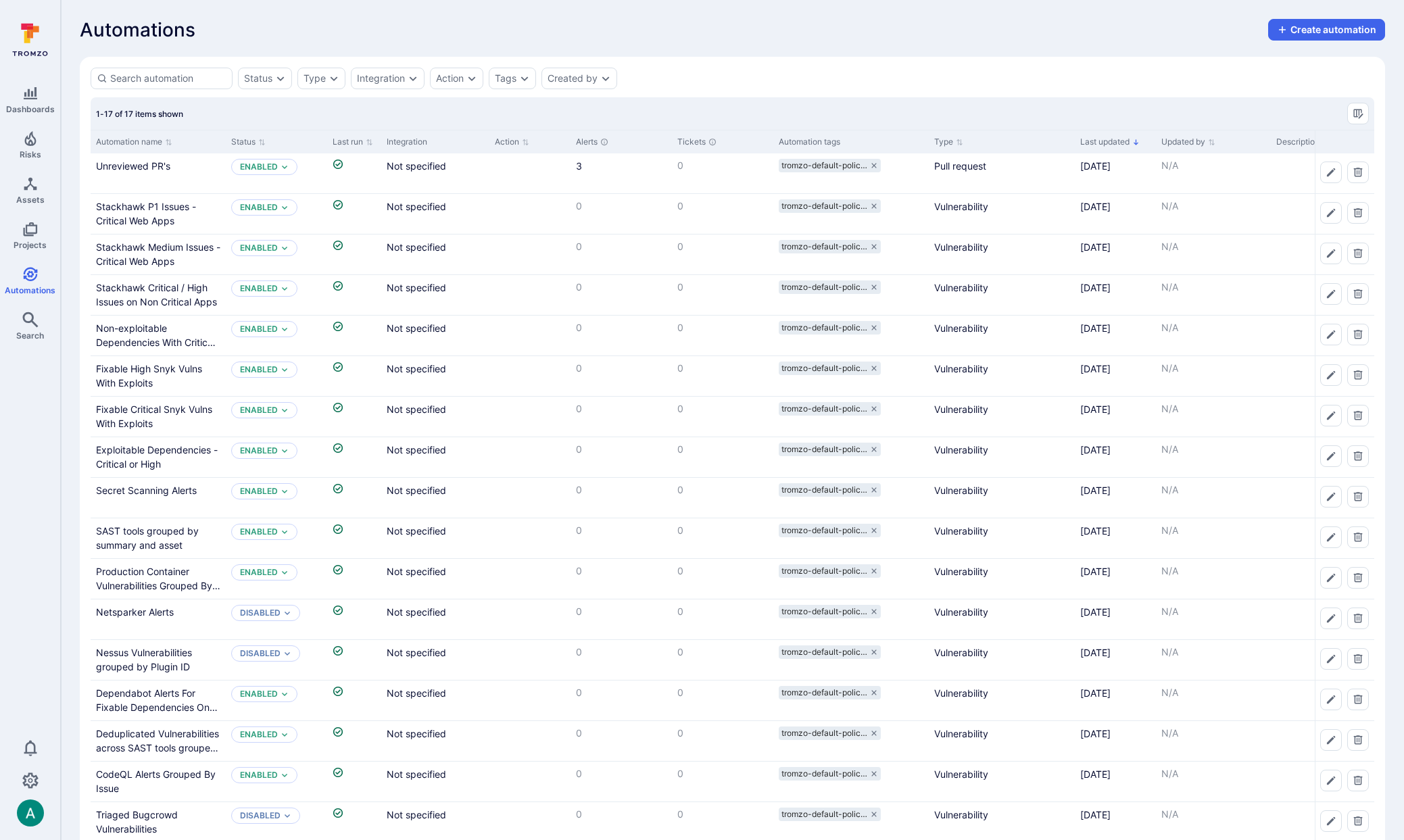
scroll to position [29, 0]
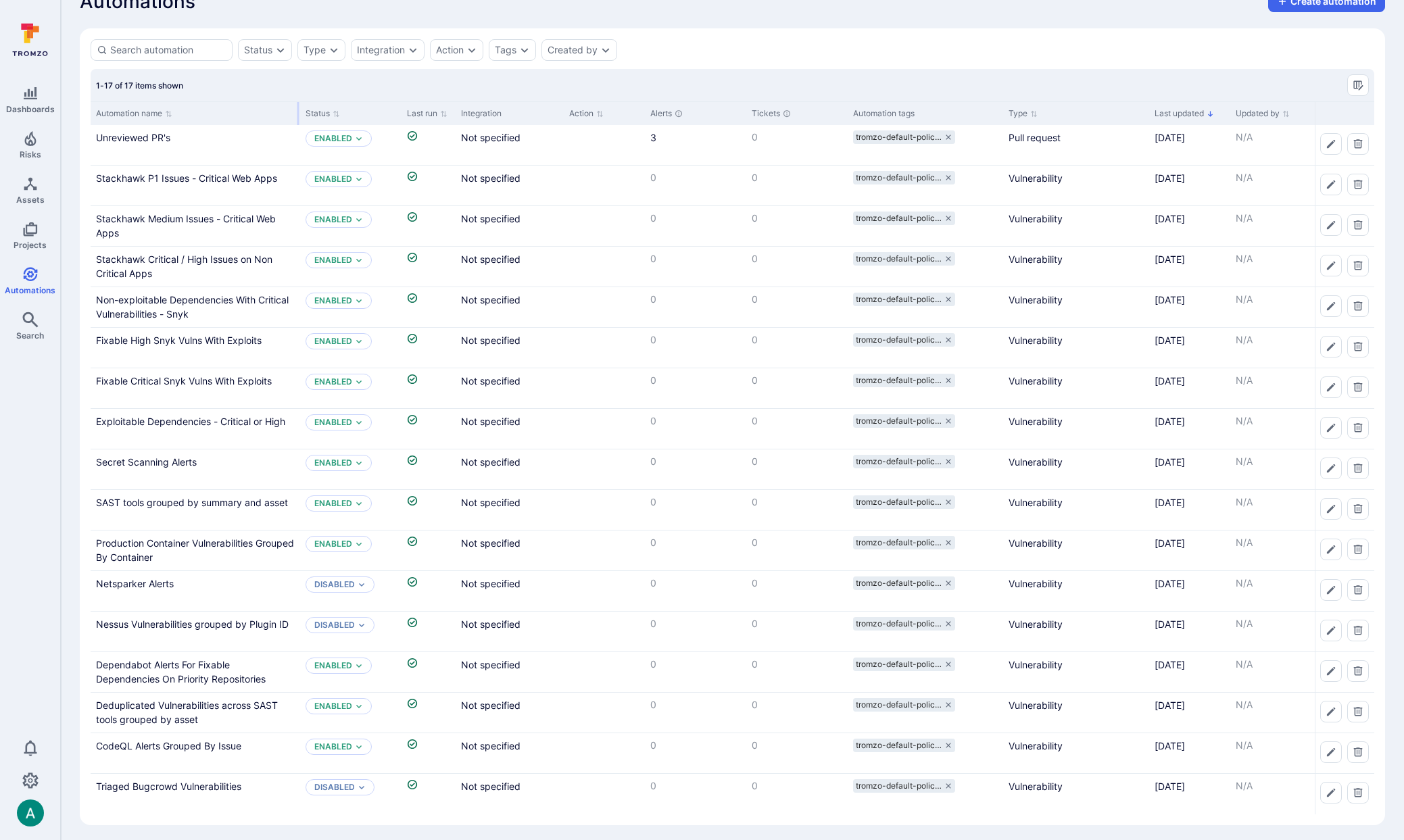
drag, startPoint x: 225, startPoint y: 111, endPoint x: 299, endPoint y: 111, distance: 74.0
click at [299, 111] on div at bounding box center [298, 113] width 2 height 23
click at [1363, 265] on icon "Delete automation" at bounding box center [1358, 266] width 11 height 11
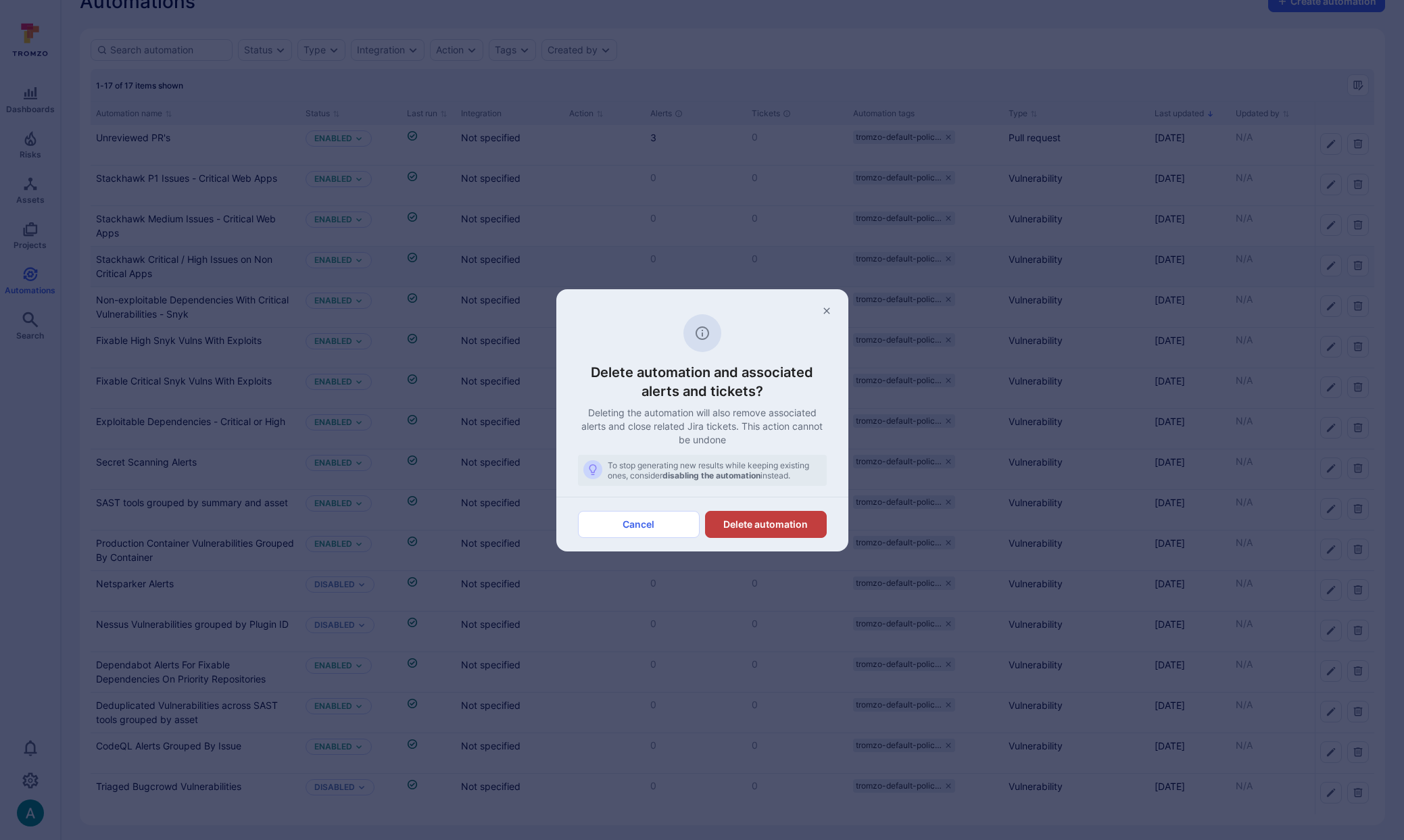
click at [780, 528] on button "Delete automation" at bounding box center [766, 524] width 122 height 27
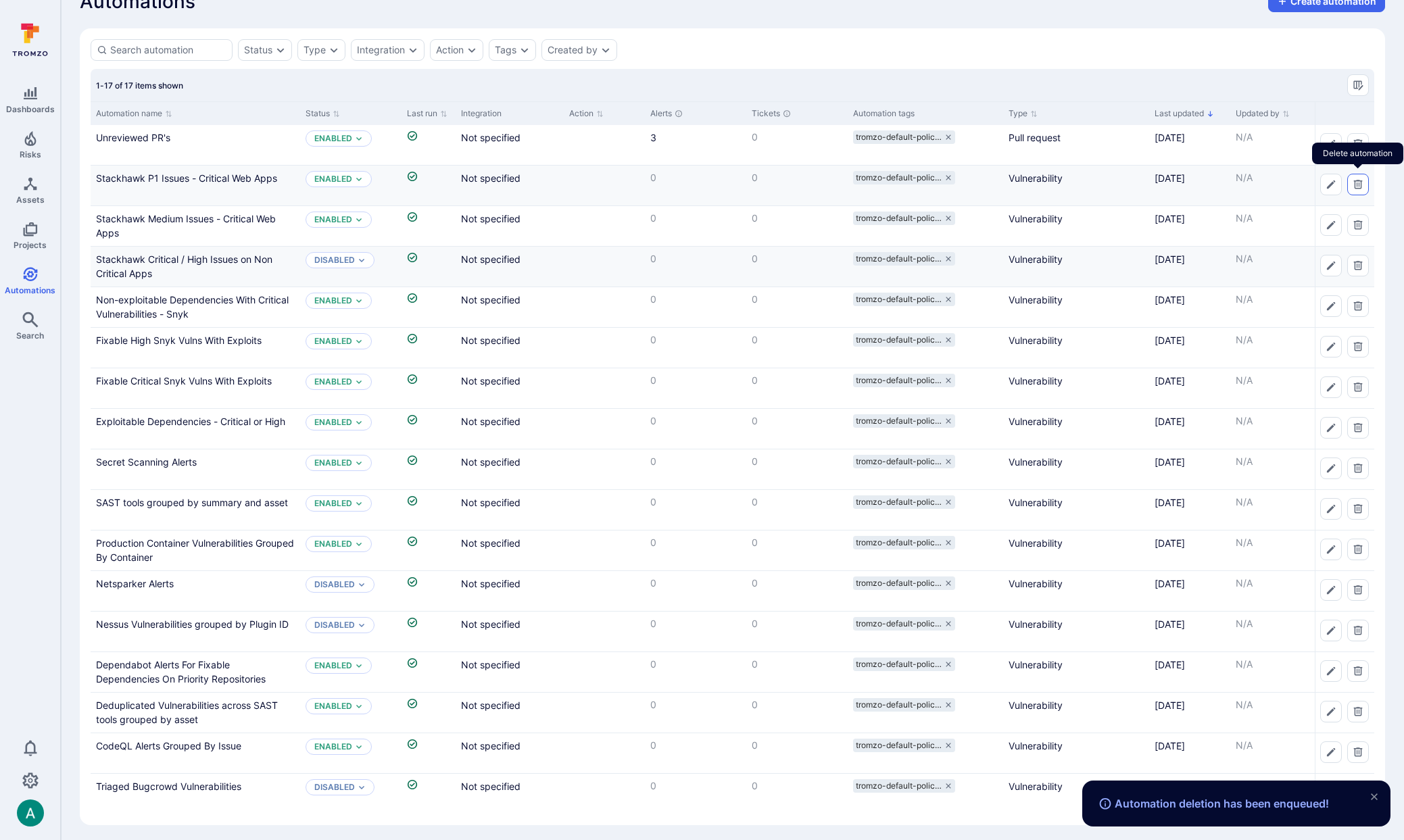
click at [1356, 184] on icon "Delete automation" at bounding box center [1358, 185] width 11 height 11
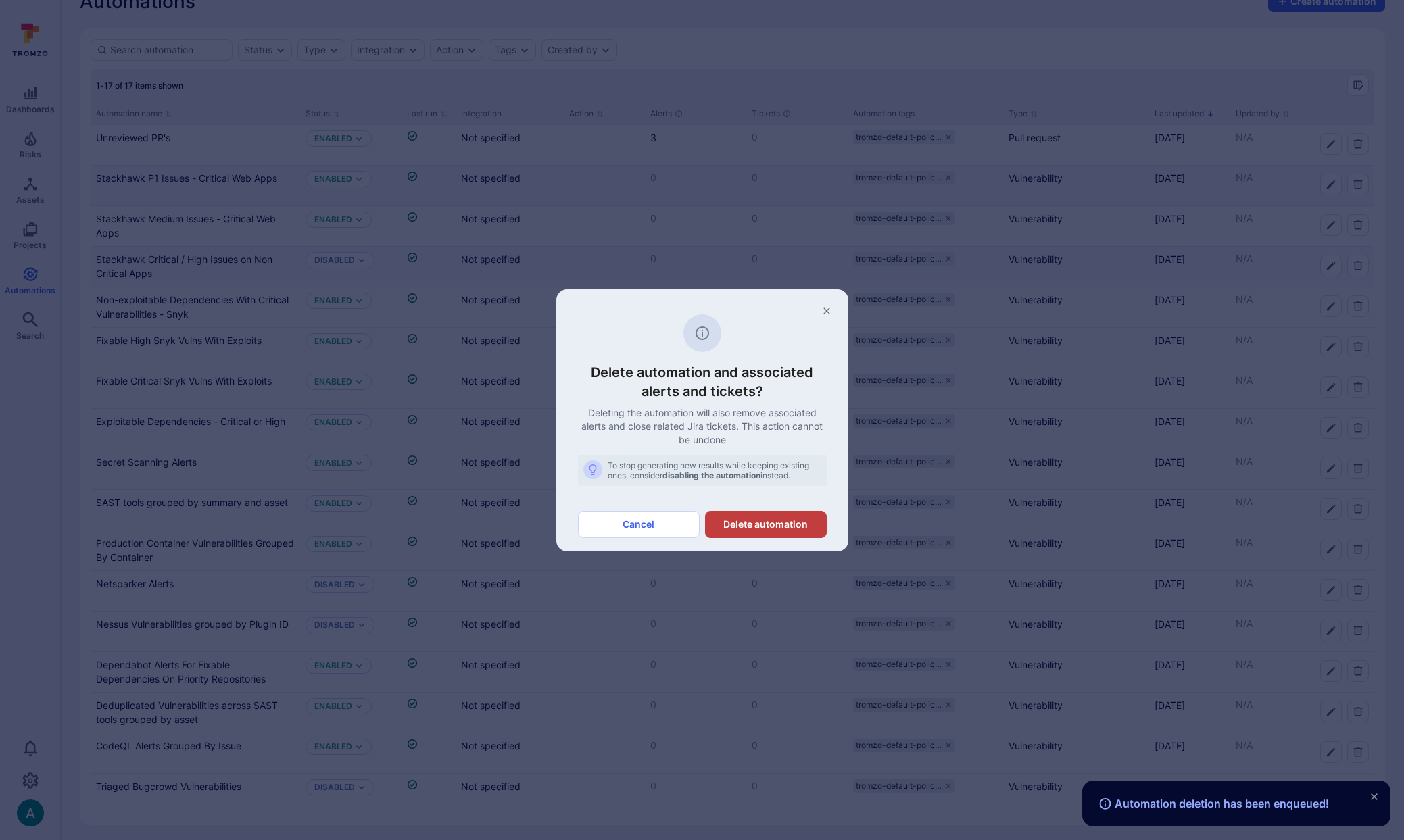
click at [806, 520] on button "Delete automation" at bounding box center [766, 524] width 122 height 27
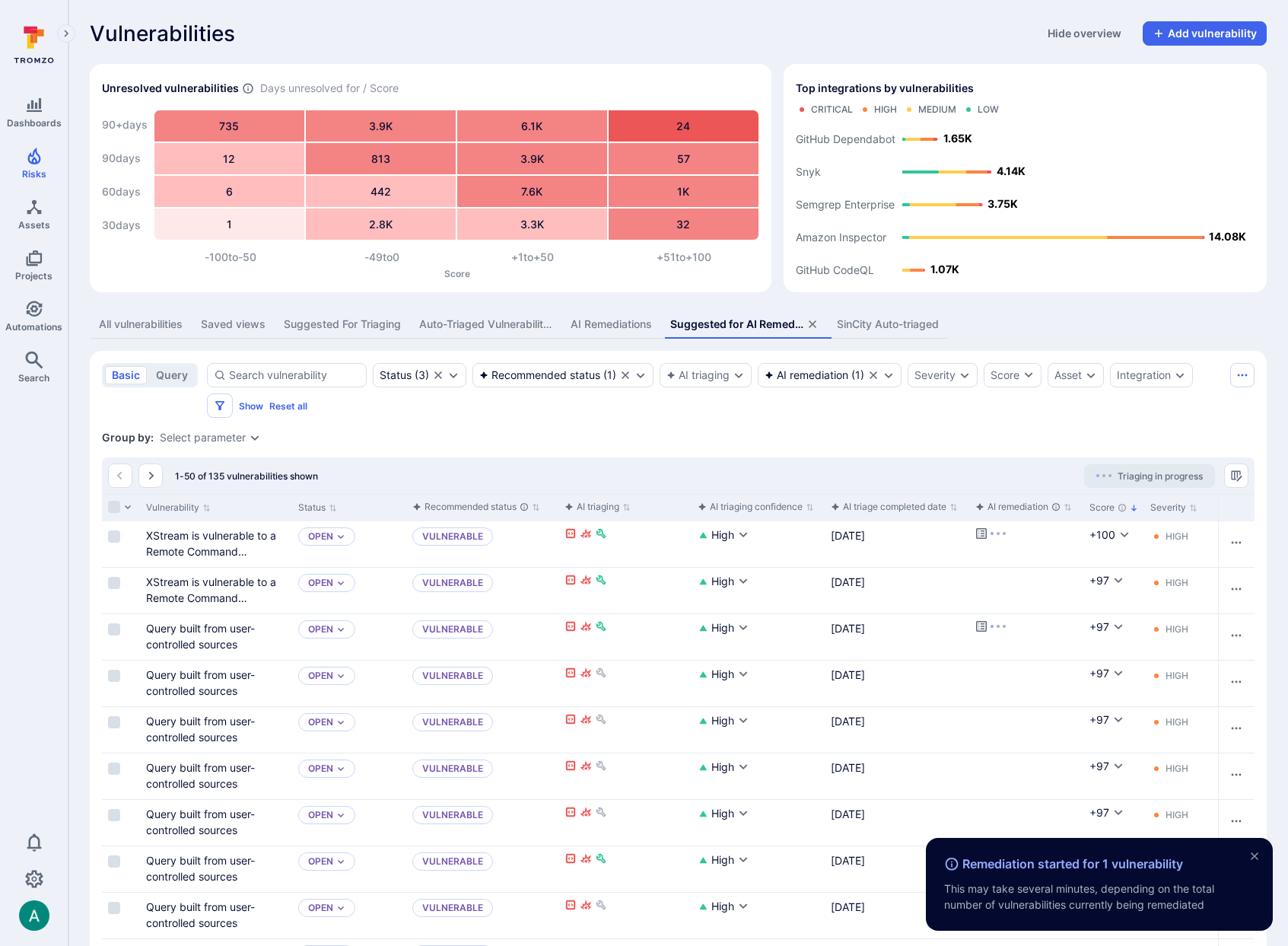
scroll to position [1960, 0]
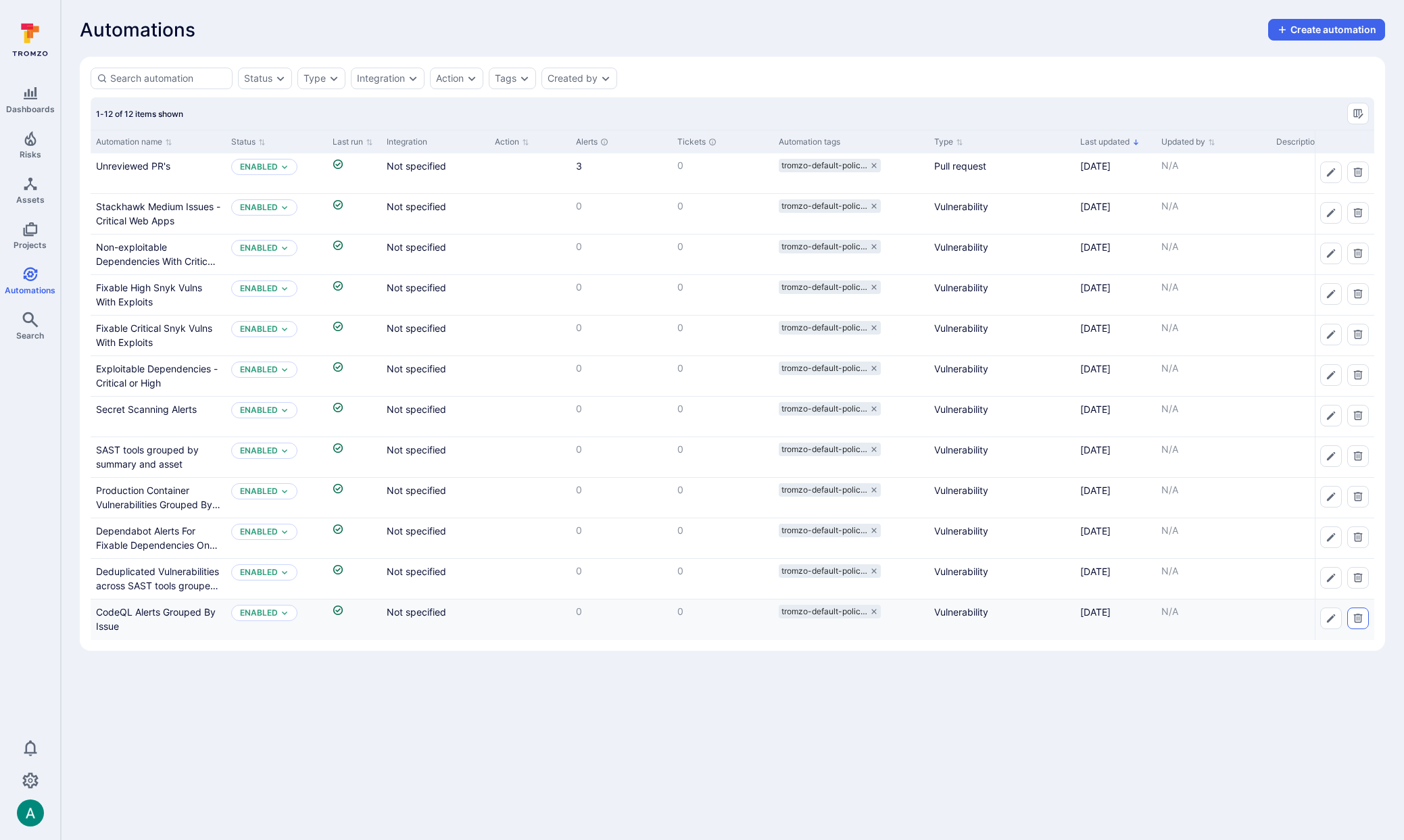
click at [1357, 622] on icon "Delete automation" at bounding box center [1358, 618] width 8 height 8
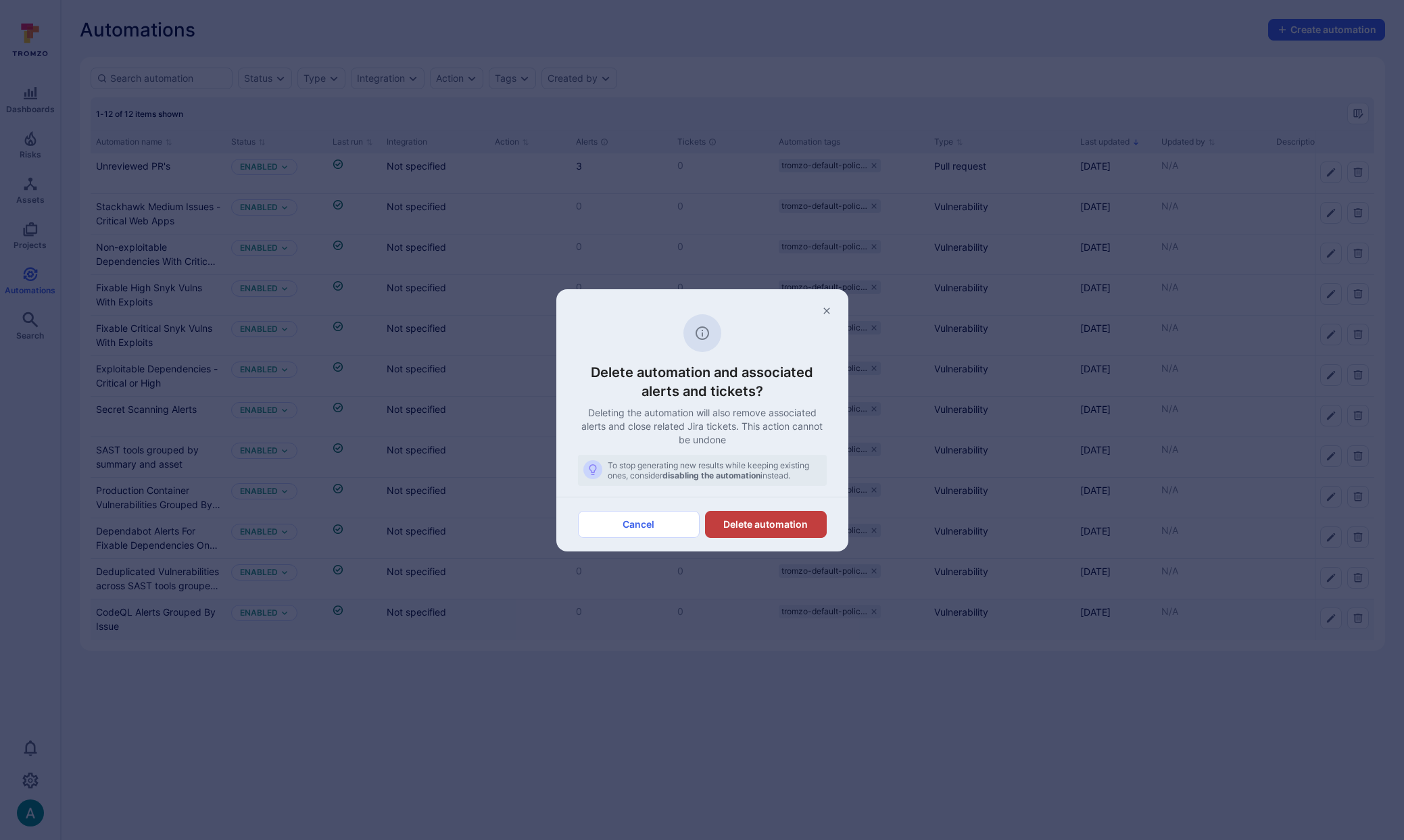
click at [765, 527] on button "Delete automation" at bounding box center [766, 524] width 122 height 27
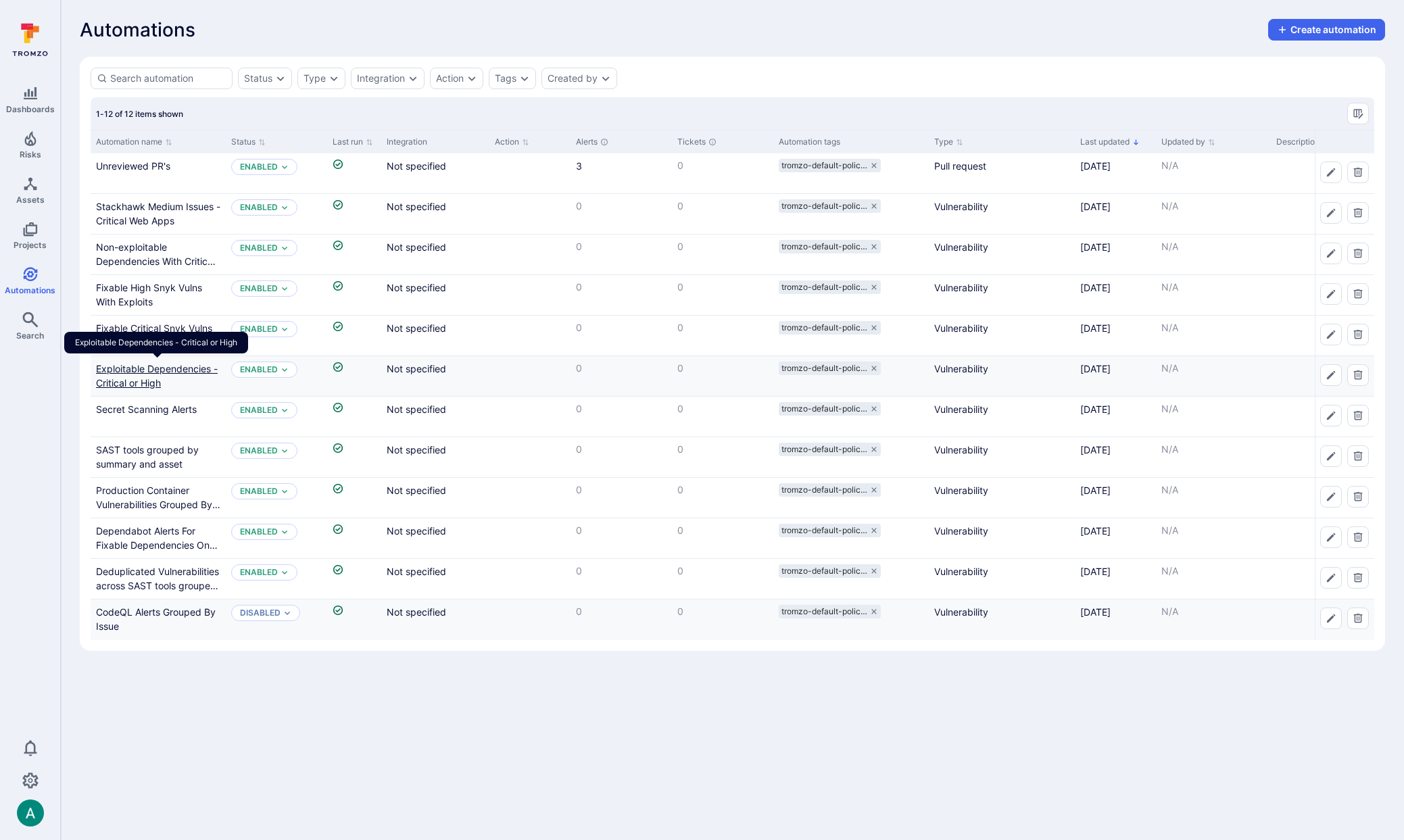
click at [176, 367] on link "Exploitable Dependencies - Critical or High" at bounding box center [157, 375] width 122 height 25
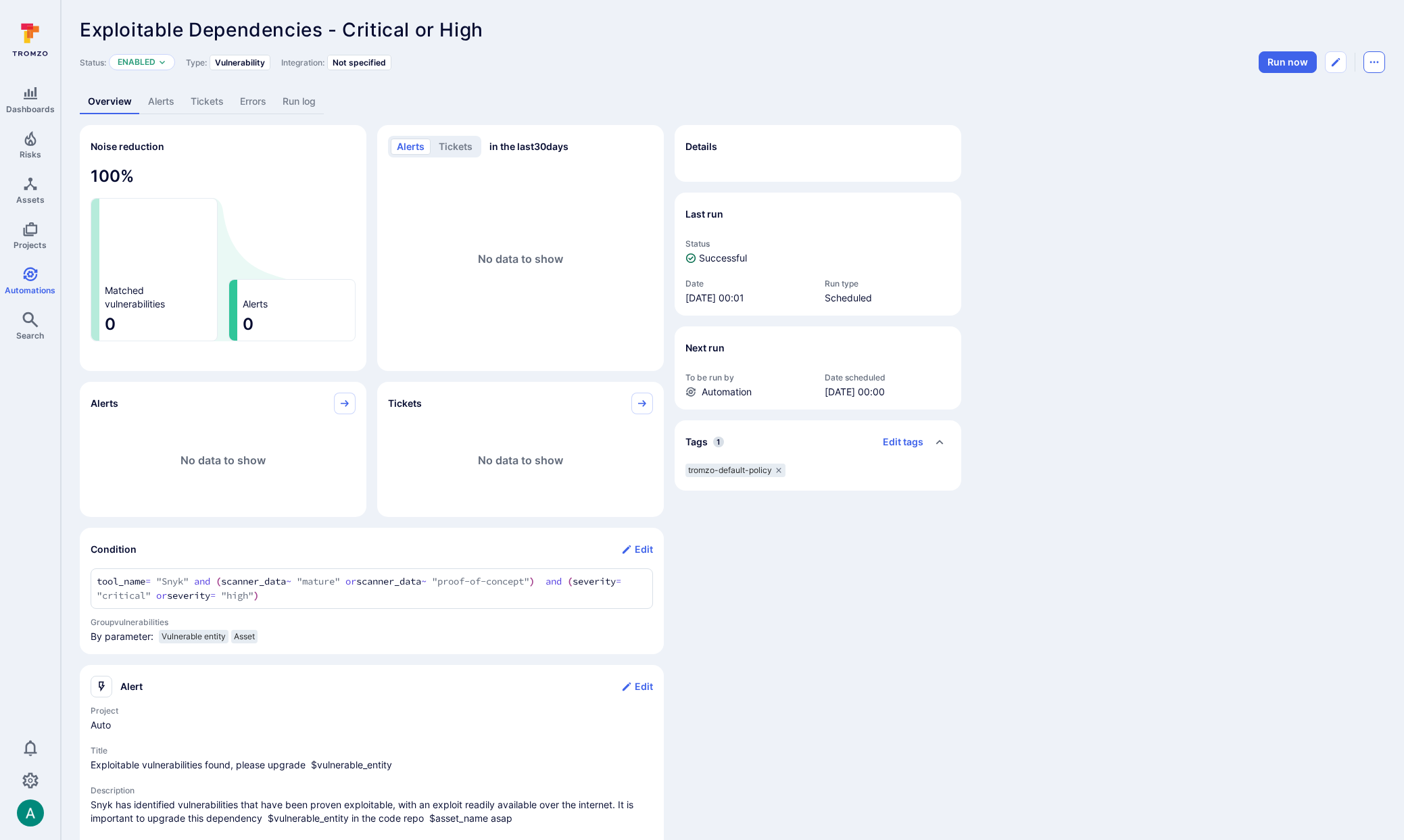
click at [1380, 68] on button "Automation menu" at bounding box center [1374, 63] width 22 height 22
click at [1320, 112] on li "Delete" at bounding box center [1317, 114] width 123 height 22
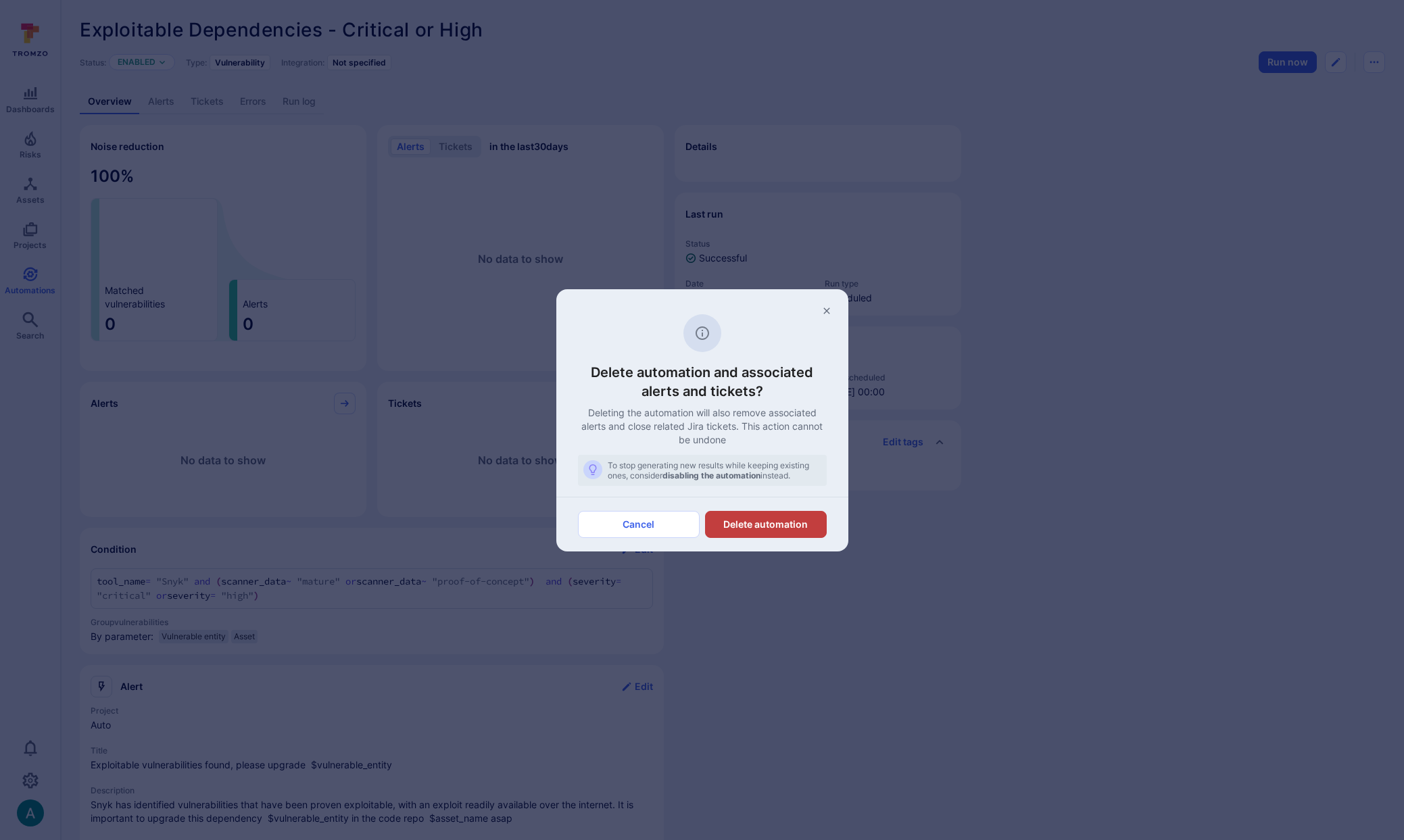
click at [784, 522] on button "Delete automation" at bounding box center [766, 524] width 122 height 27
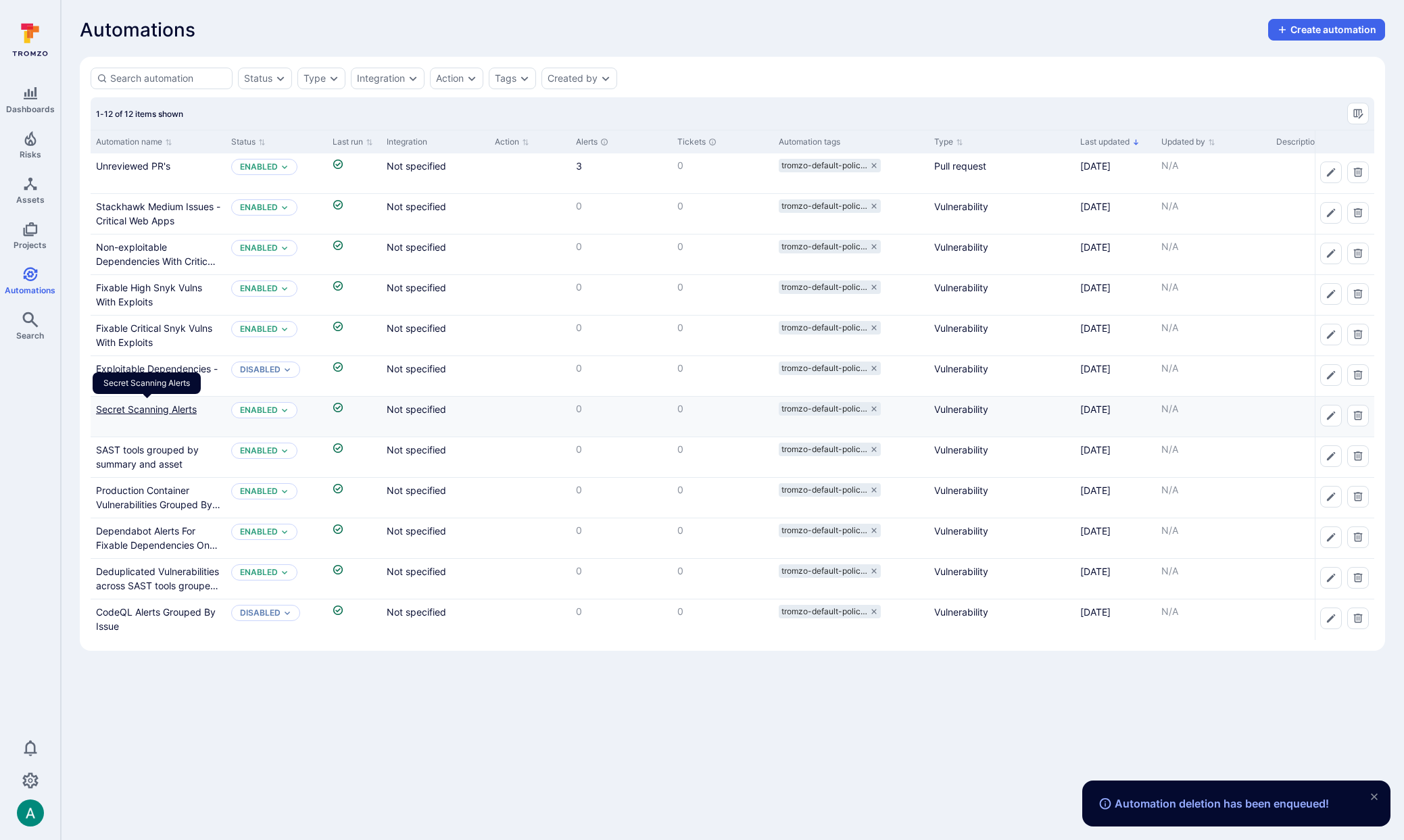
click at [173, 405] on link "Secret Scanning Alerts" at bounding box center [146, 409] width 100 height 12
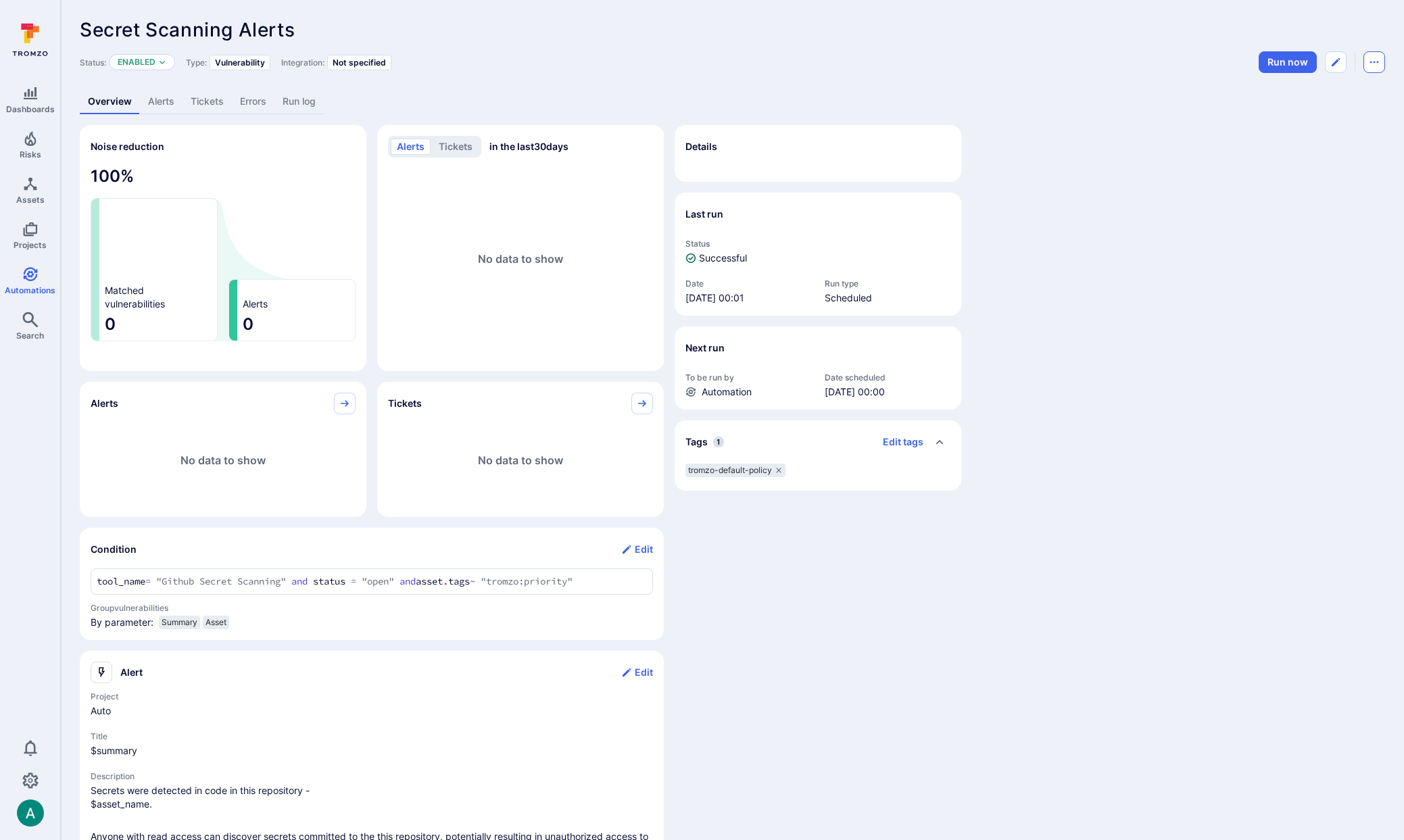
click at [1379, 65] on icon "Automation menu" at bounding box center [1374, 63] width 11 height 11
click at [1345, 107] on li "Delete" at bounding box center [1317, 114] width 123 height 22
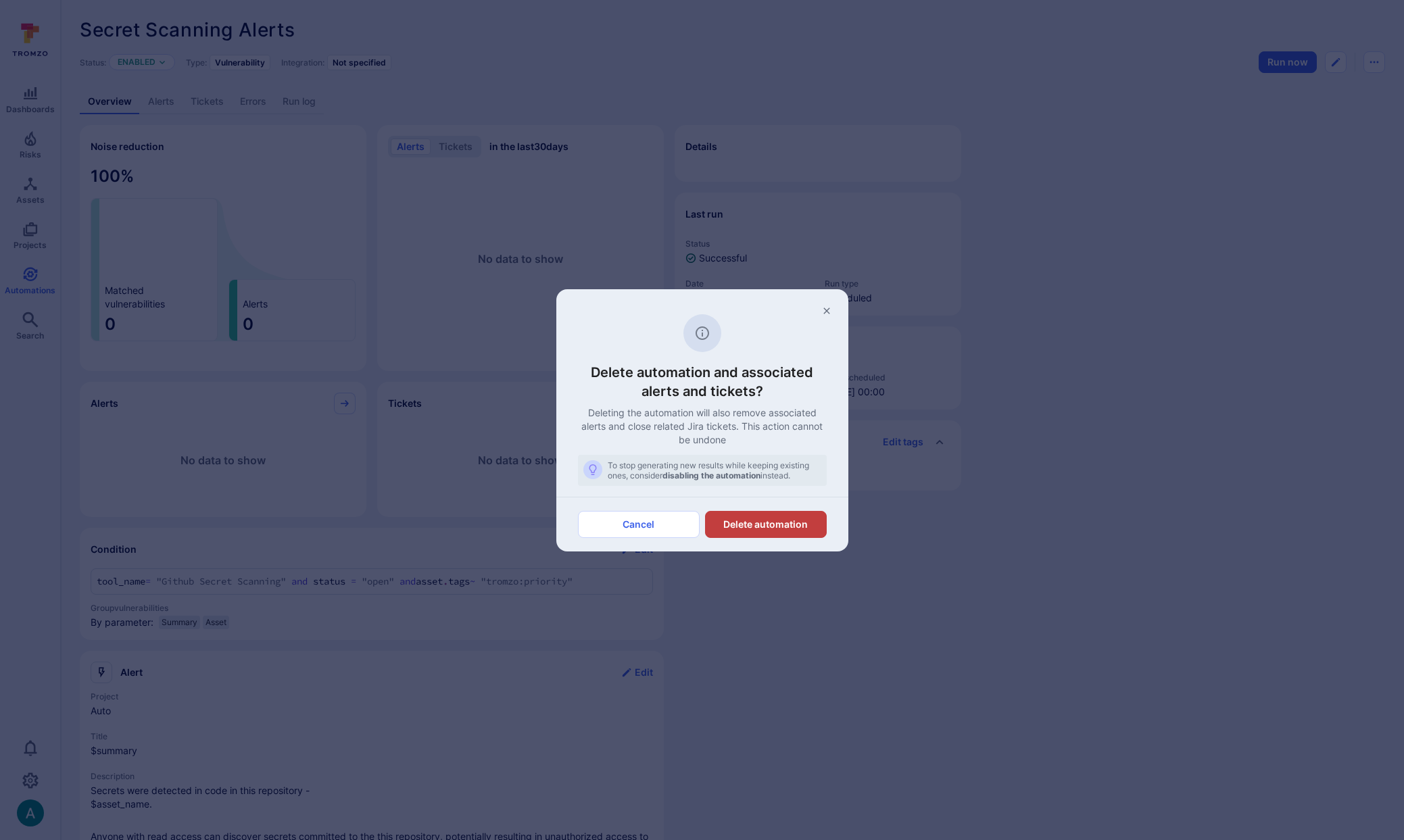
click at [780, 528] on button "Delete automation" at bounding box center [766, 524] width 122 height 27
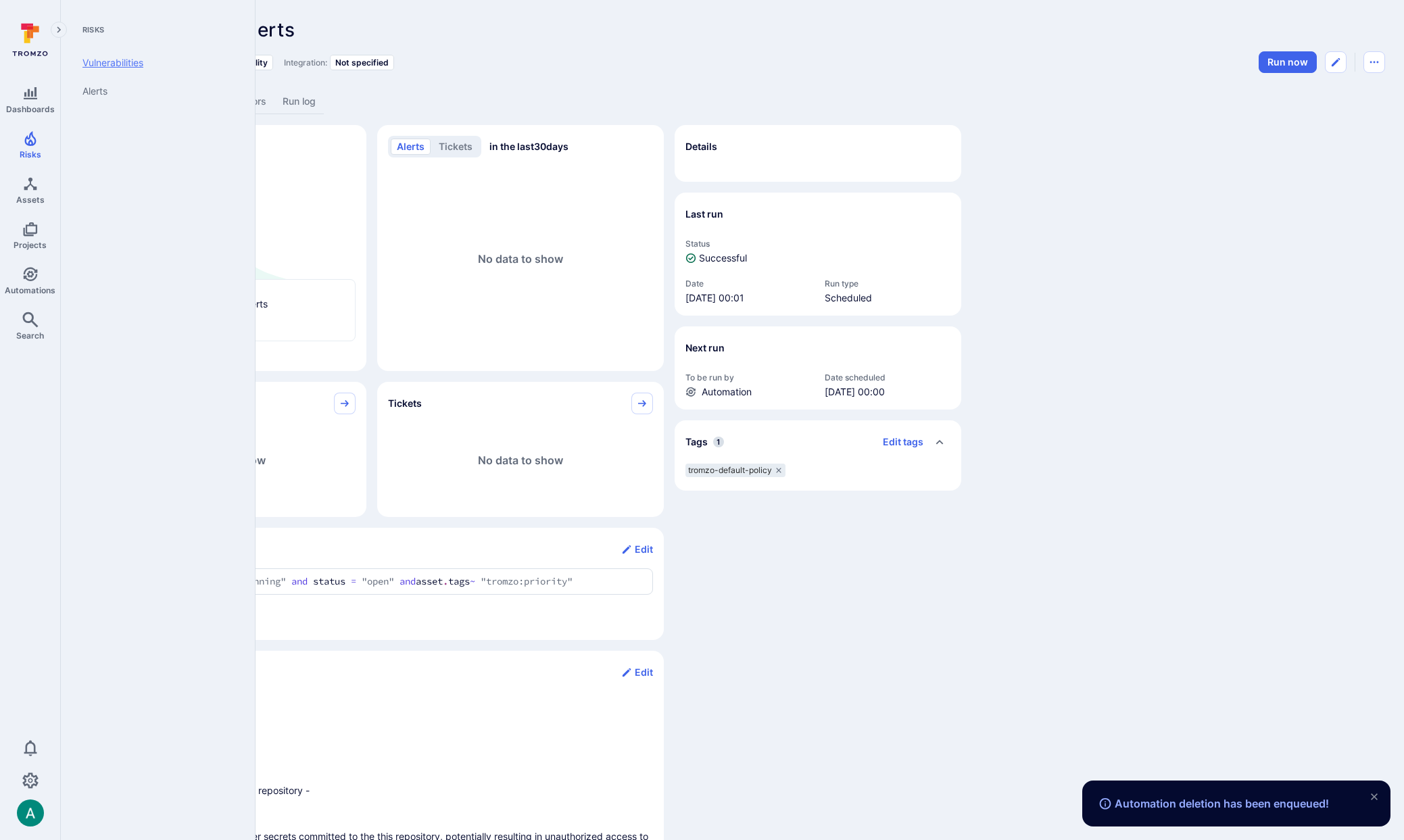
click at [103, 57] on link "Vulnerabilities" at bounding box center [155, 63] width 167 height 29
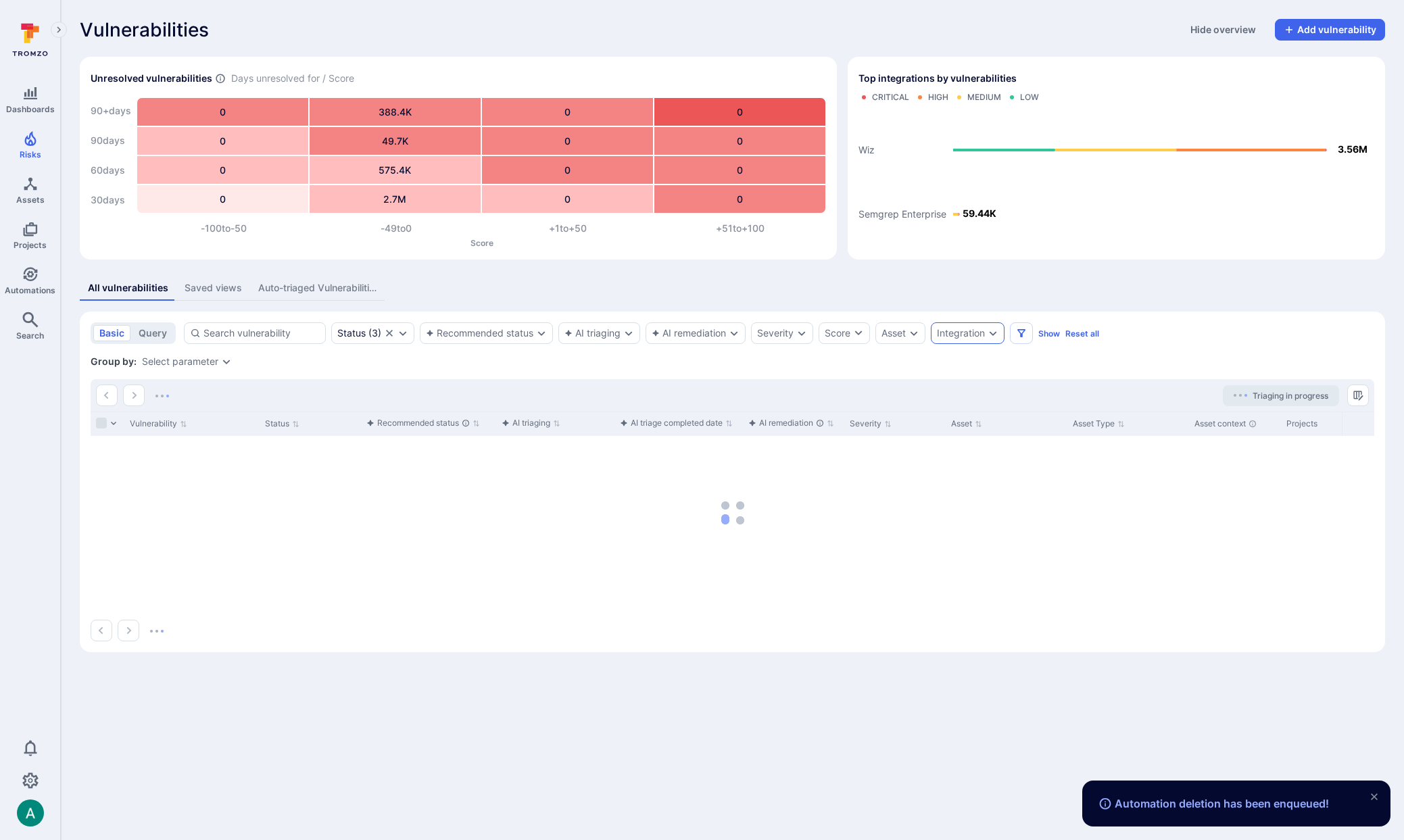
click at [944, 330] on div "Integration" at bounding box center [961, 334] width 48 height 11
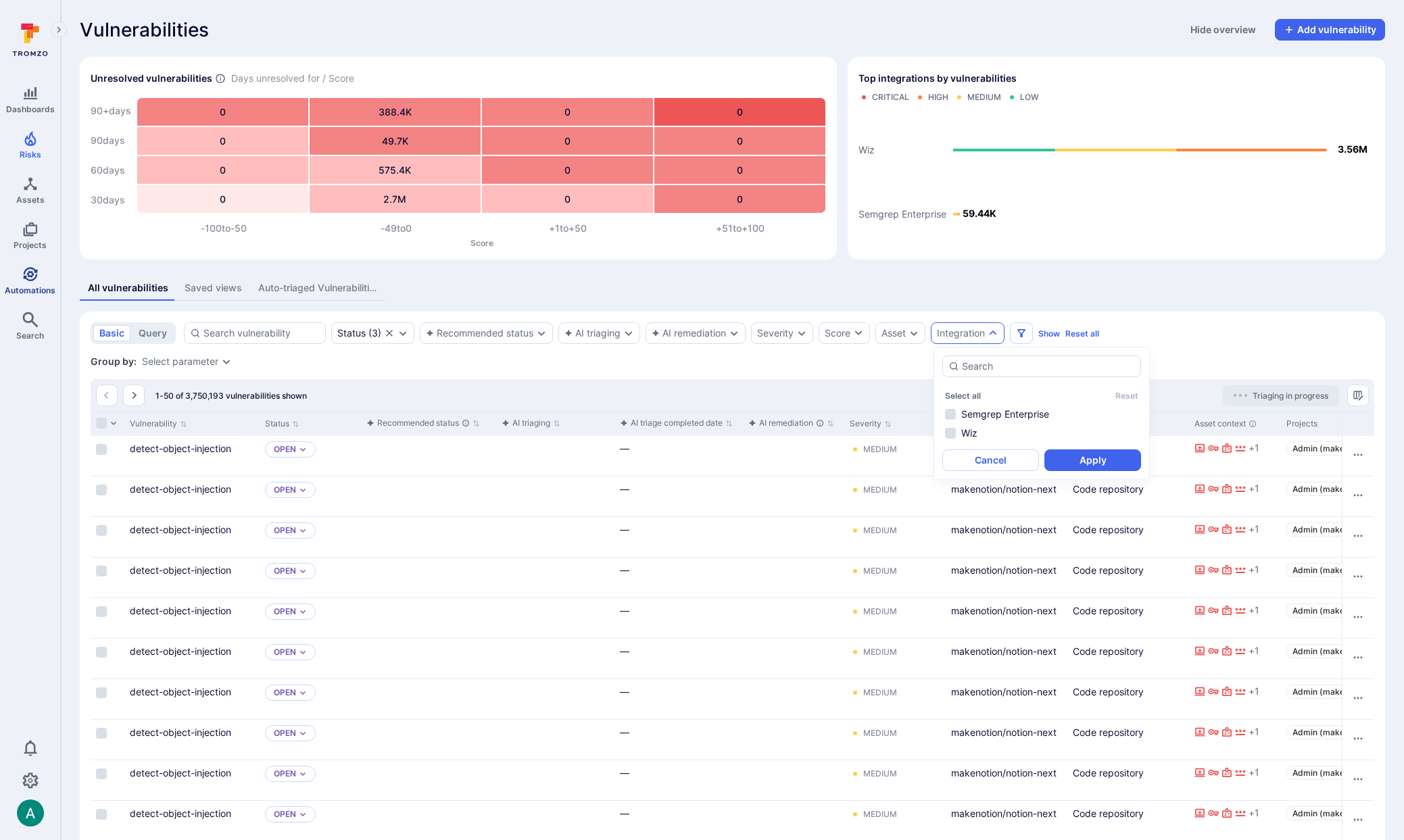
click at [37, 270] on icon "Automations" at bounding box center [30, 274] width 16 height 16
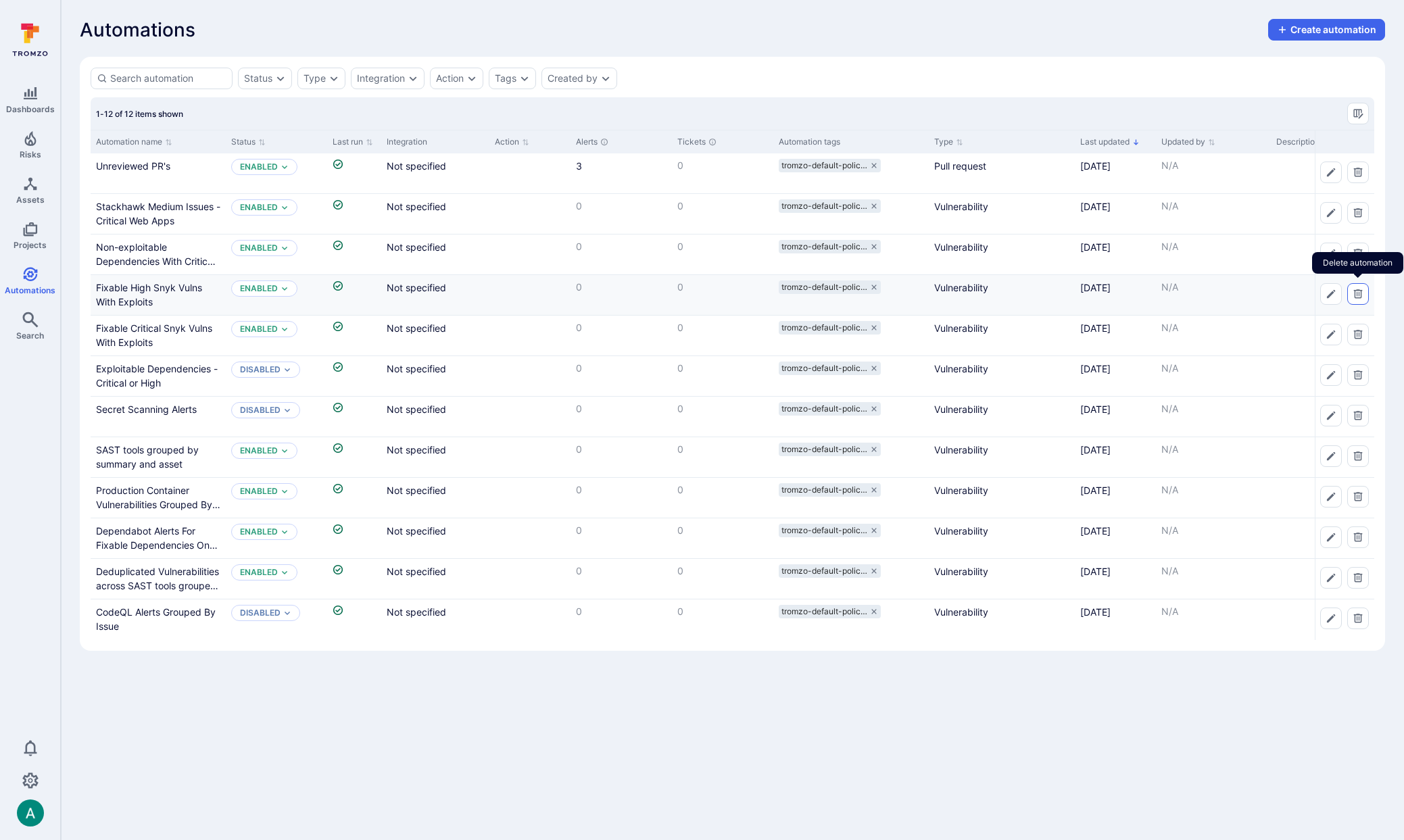
click at [1364, 296] on button "Delete automation" at bounding box center [1358, 294] width 22 height 22
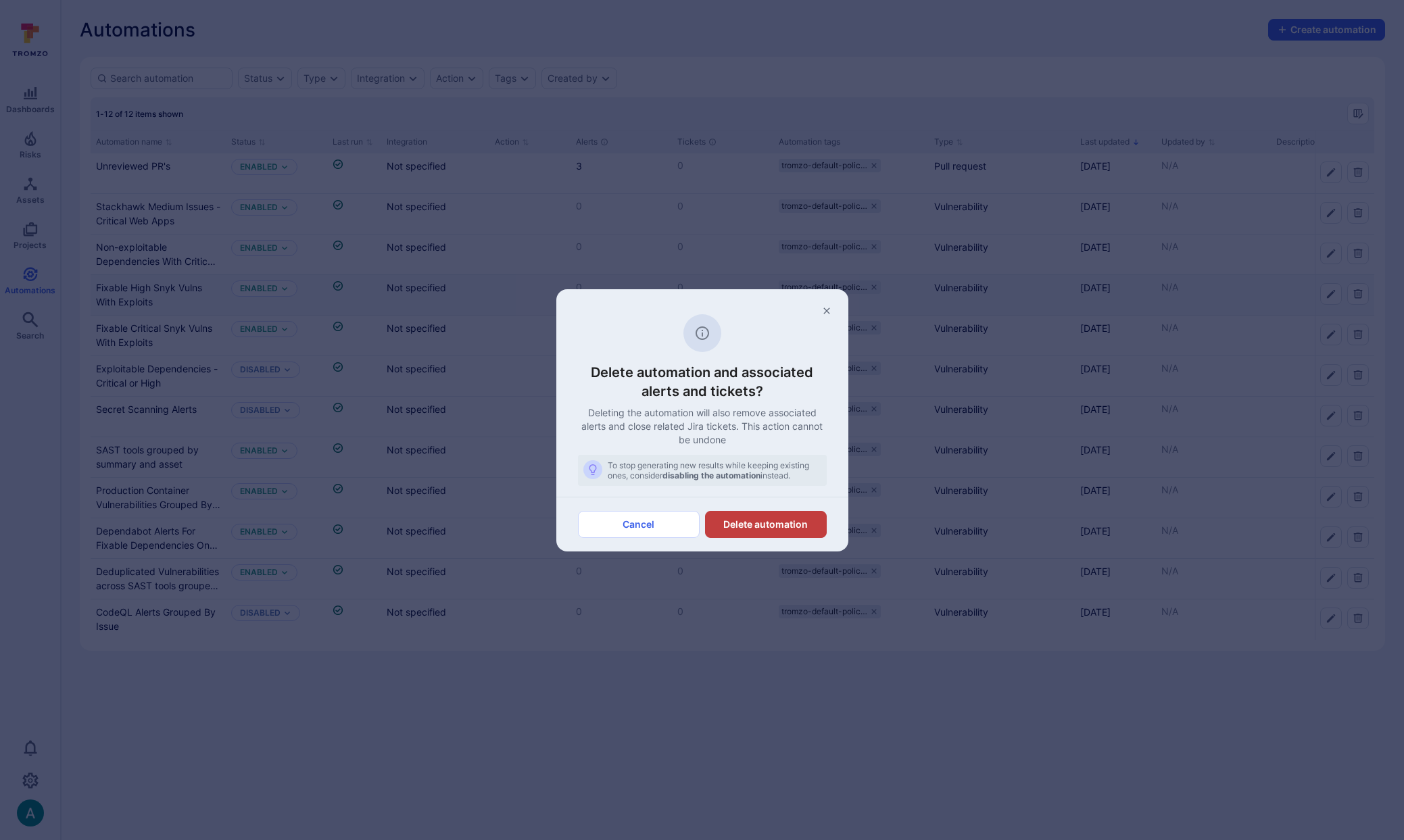
click at [776, 518] on button "Delete automation" at bounding box center [766, 524] width 122 height 27
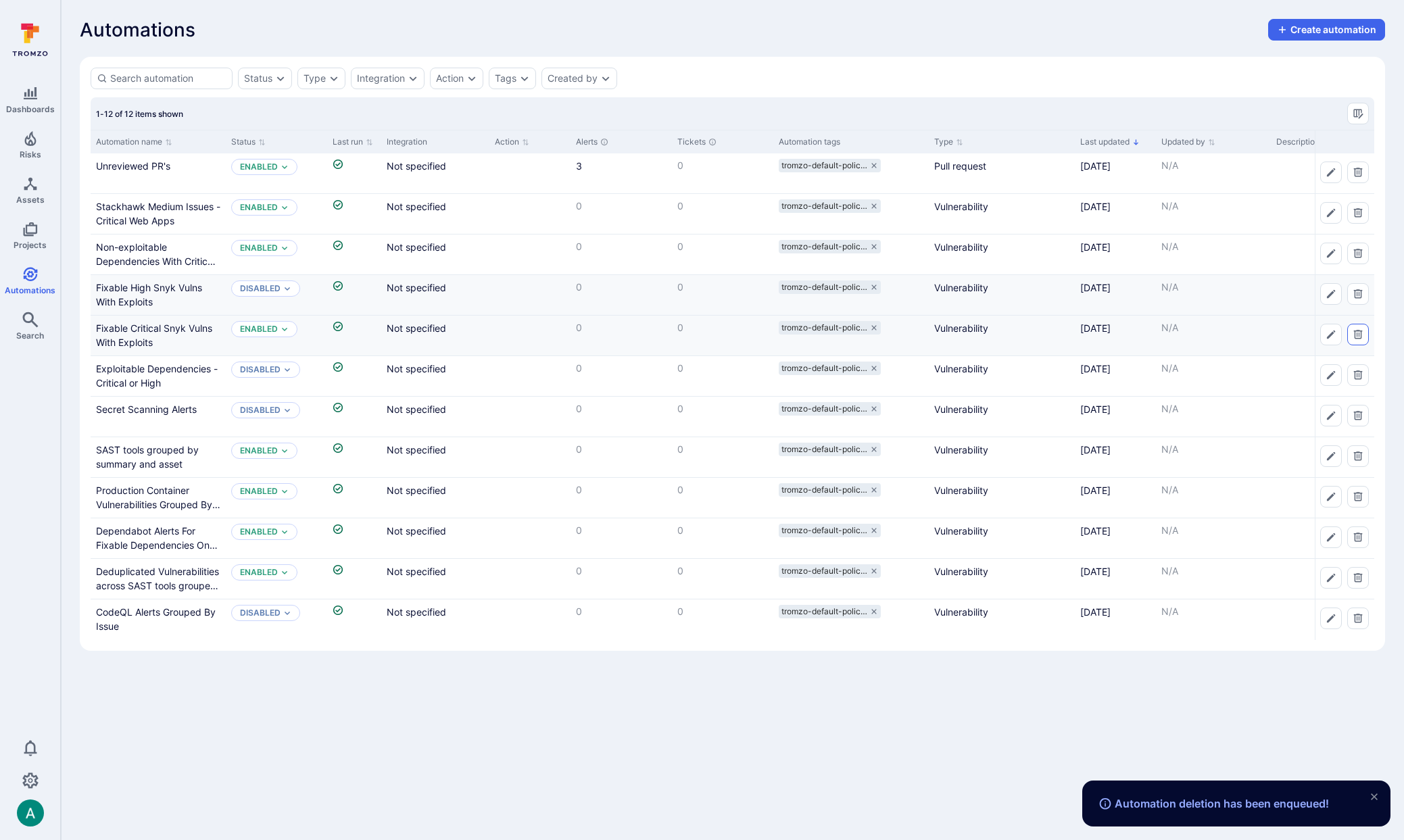
click at [1355, 338] on icon "Delete automation" at bounding box center [1358, 334] width 8 height 8
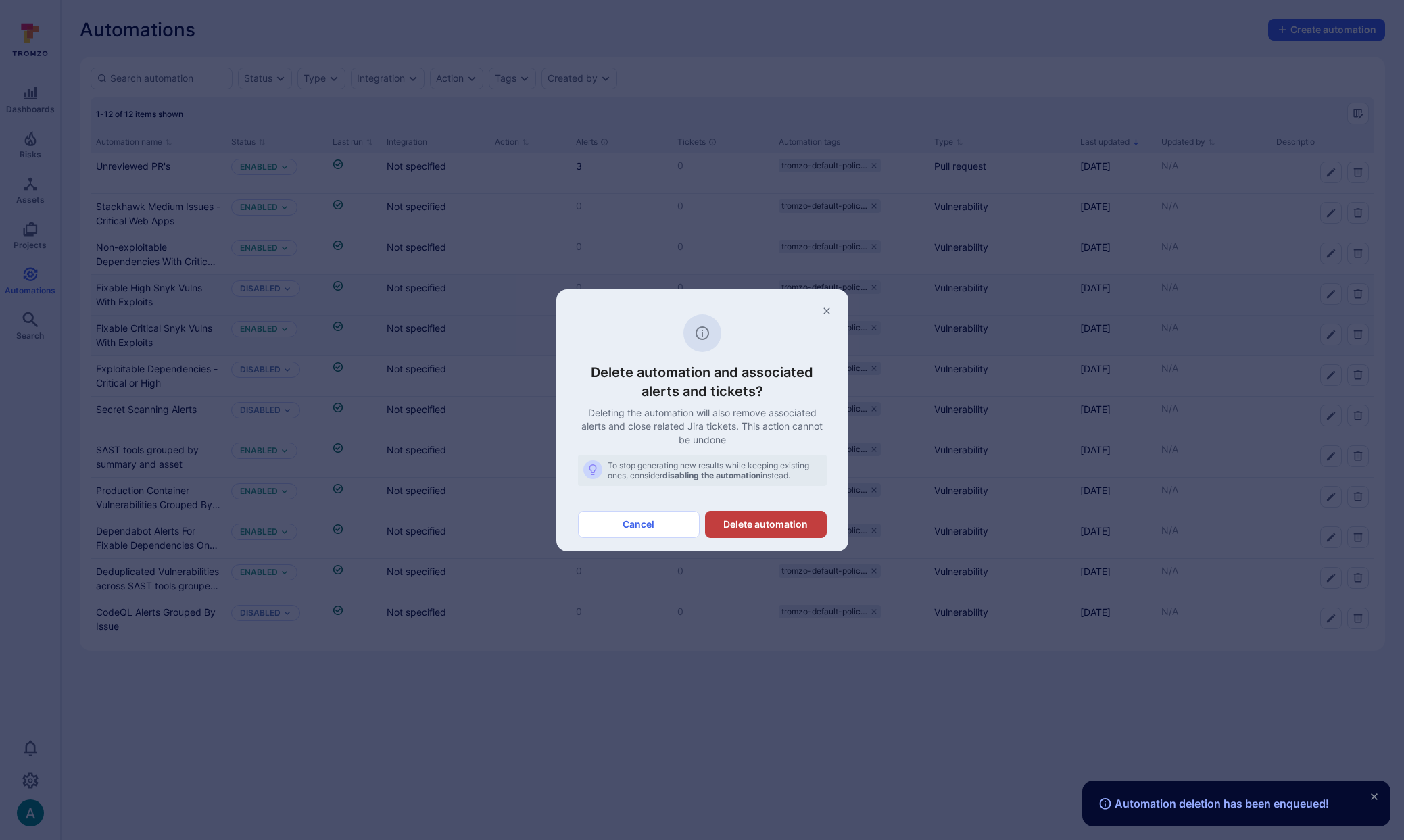
click at [759, 522] on button "Delete automation" at bounding box center [766, 524] width 122 height 27
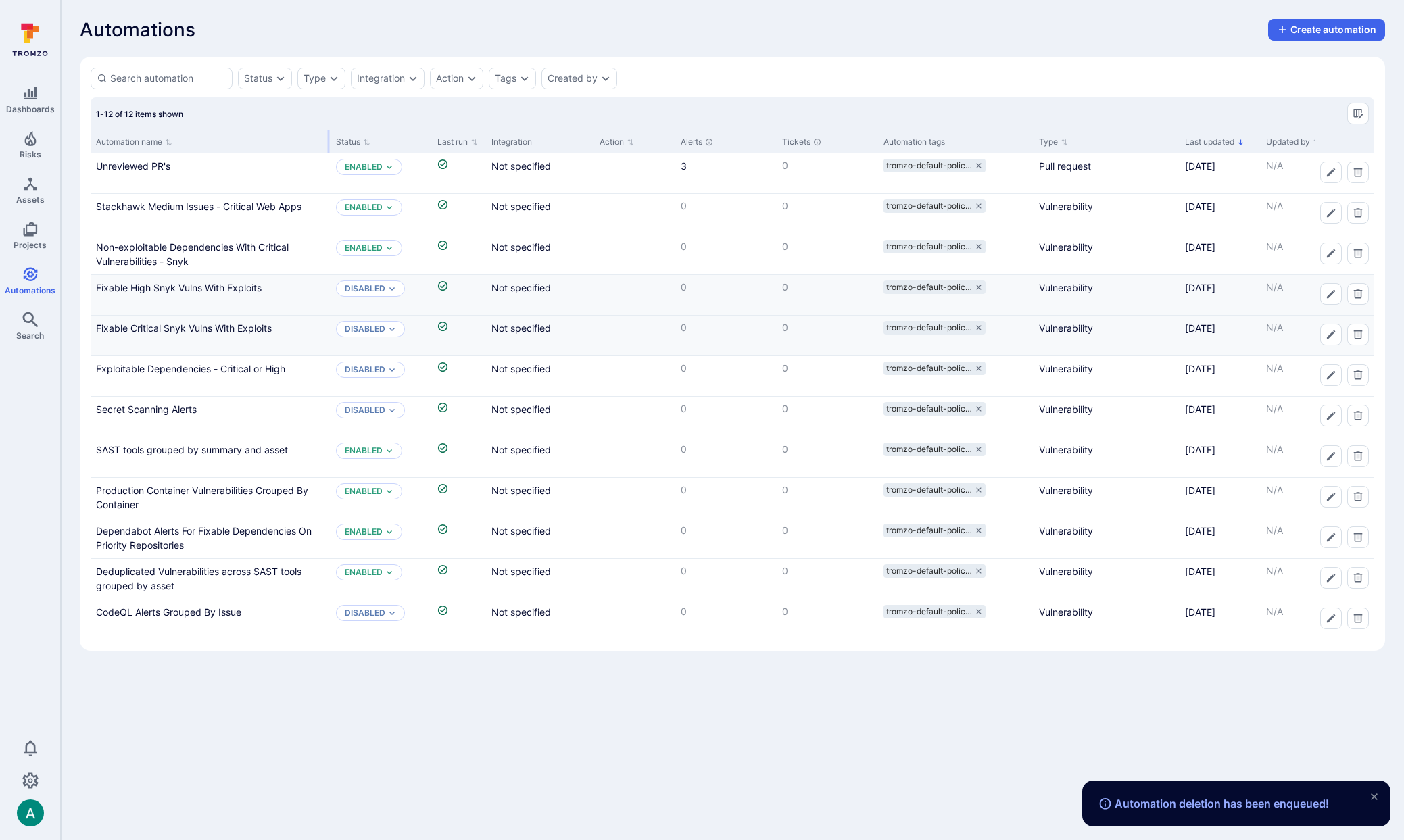
drag, startPoint x: 222, startPoint y: 138, endPoint x: 327, endPoint y: 139, distance: 105.0
click at [328, 139] on div at bounding box center [329, 142] width 2 height 23
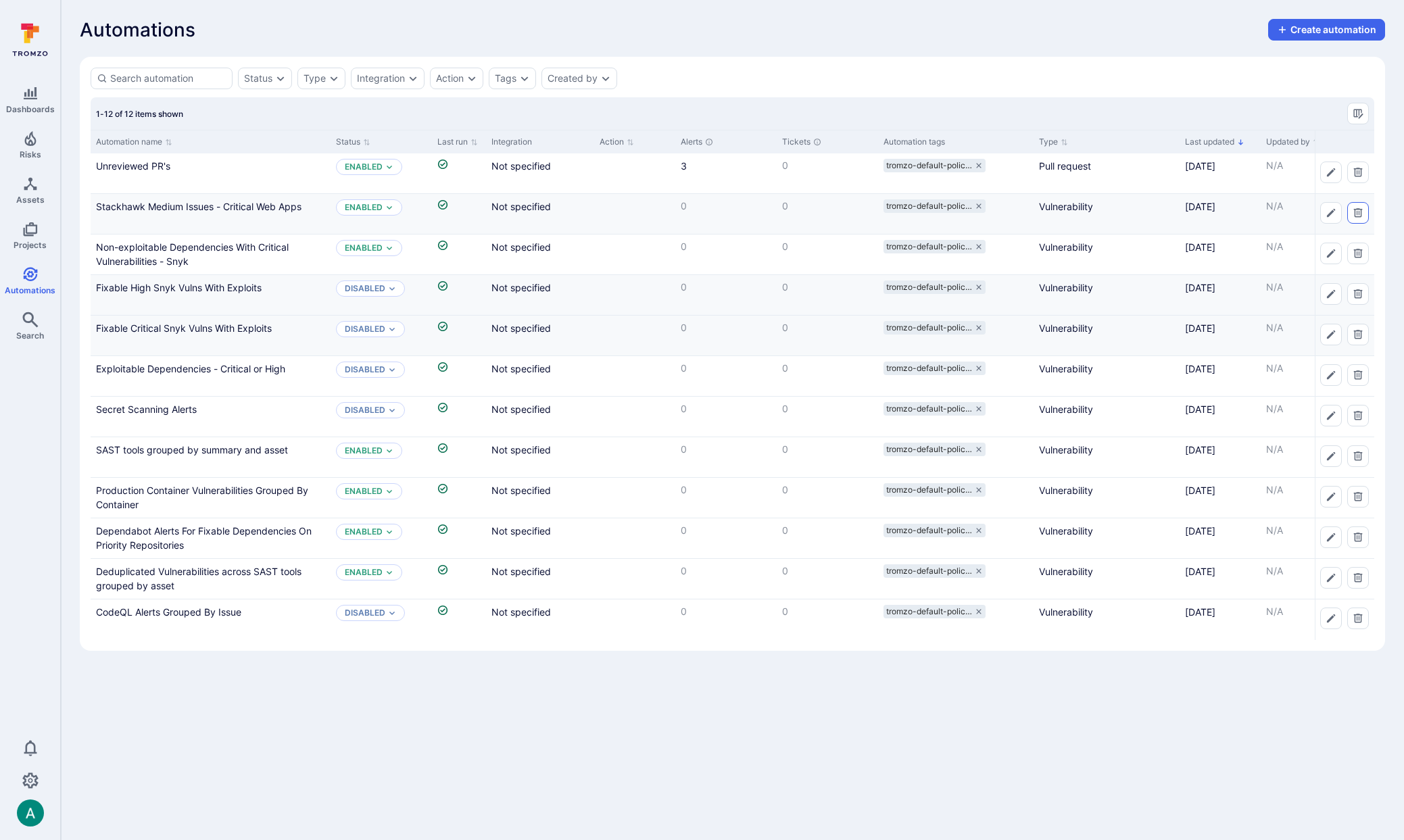
click at [1366, 212] on button "Delete automation" at bounding box center [1358, 213] width 22 height 22
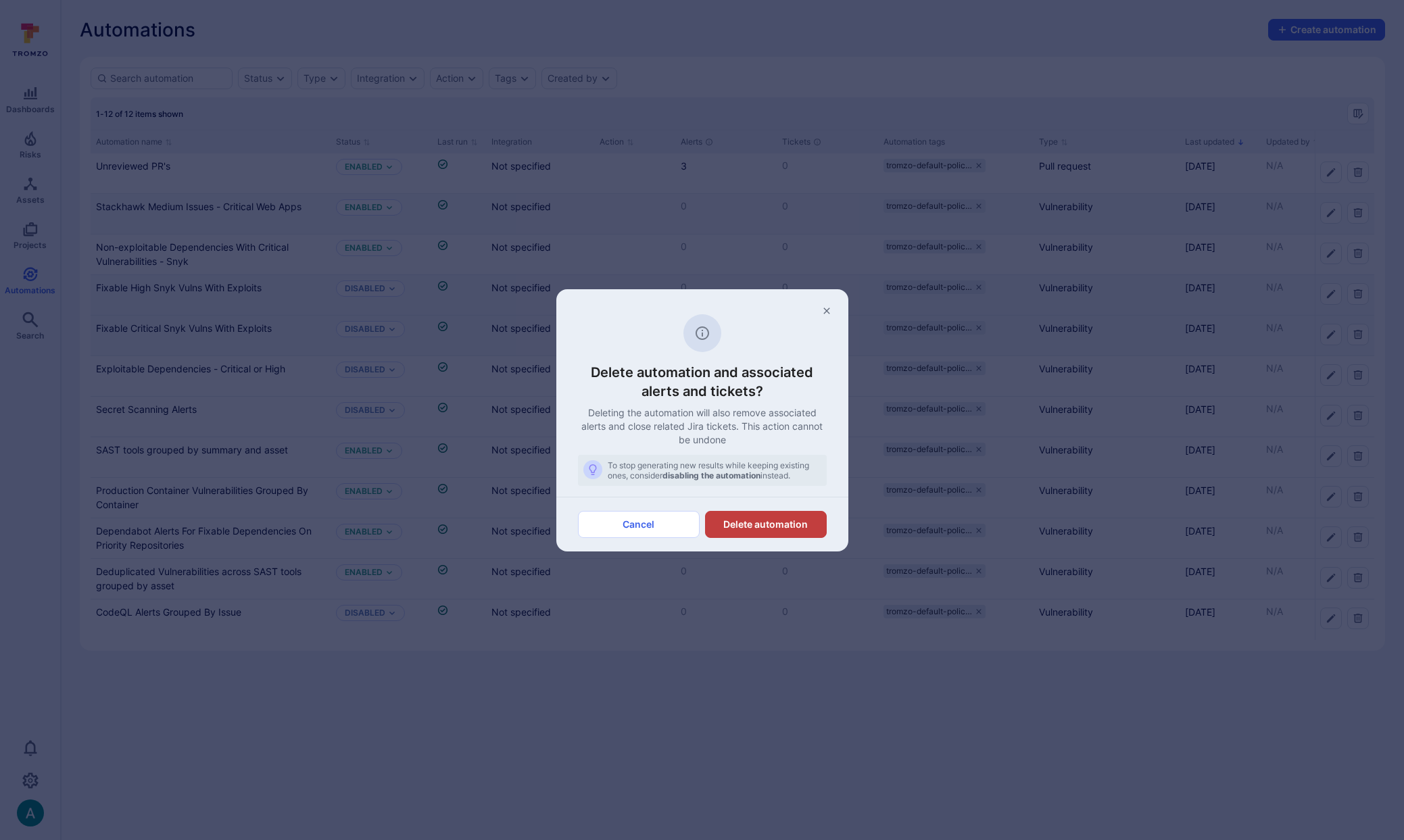
click at [793, 522] on button "Delete automation" at bounding box center [766, 524] width 122 height 27
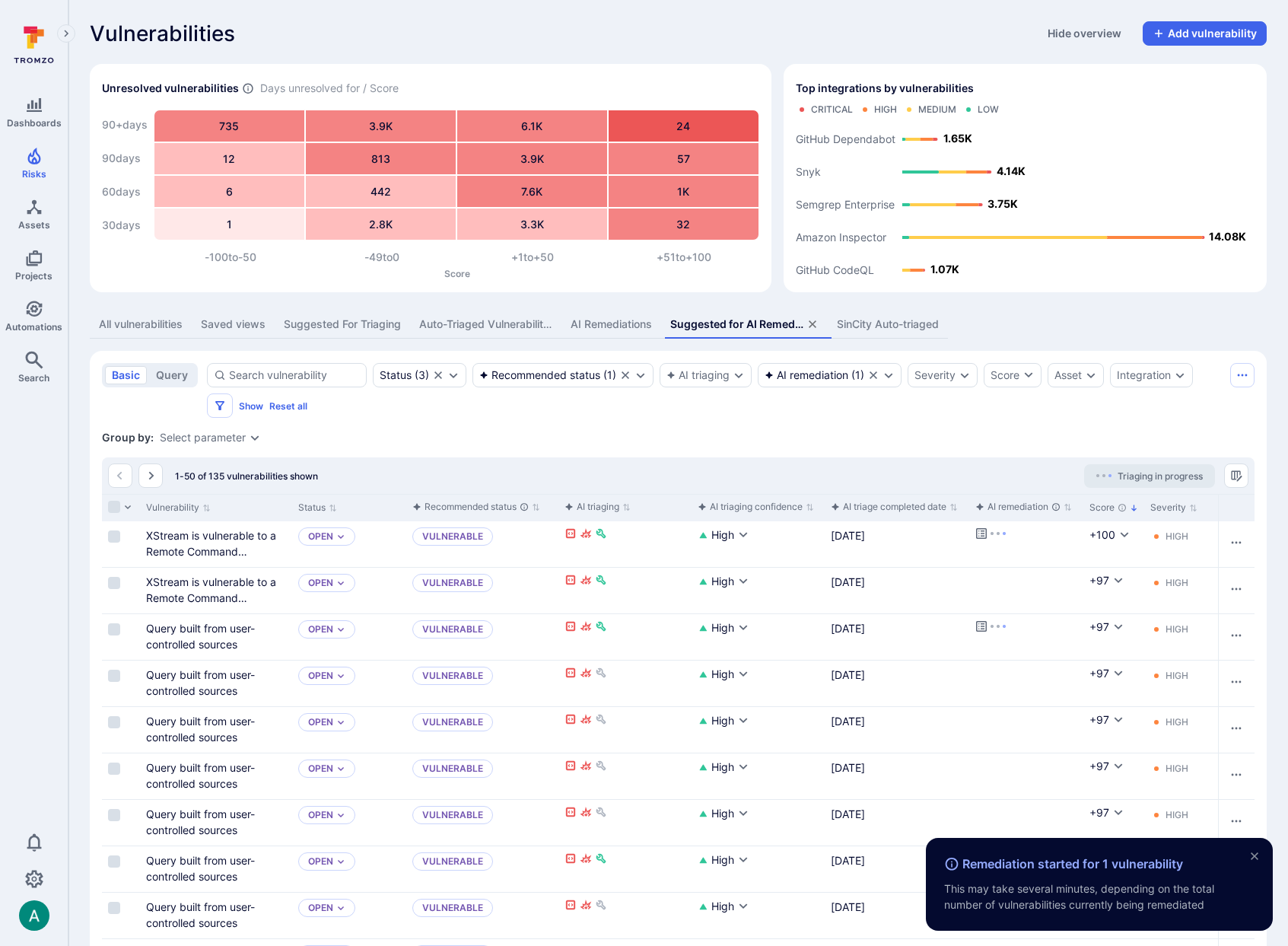
scroll to position [1960, 0]
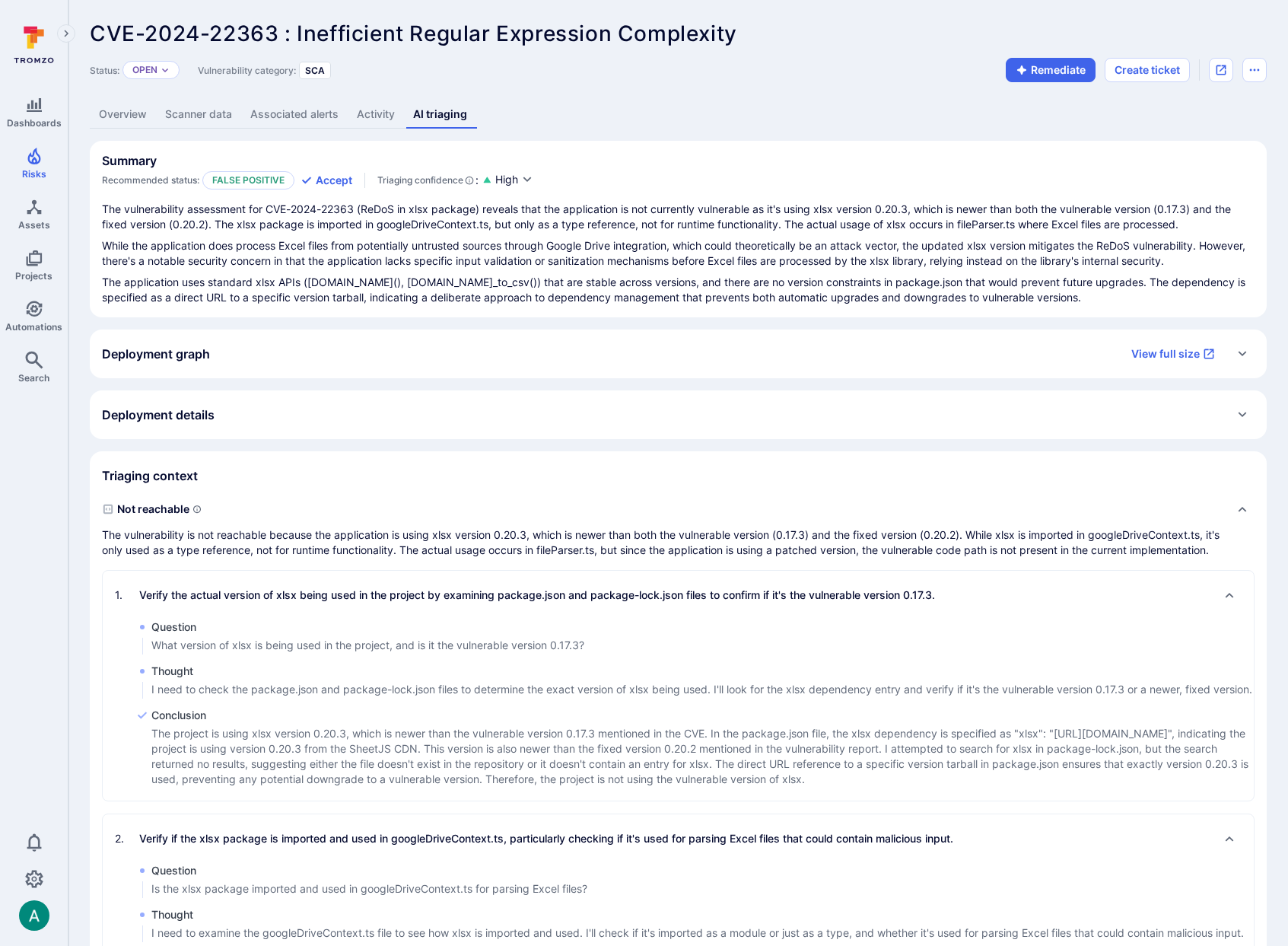
scroll to position [363, 0]
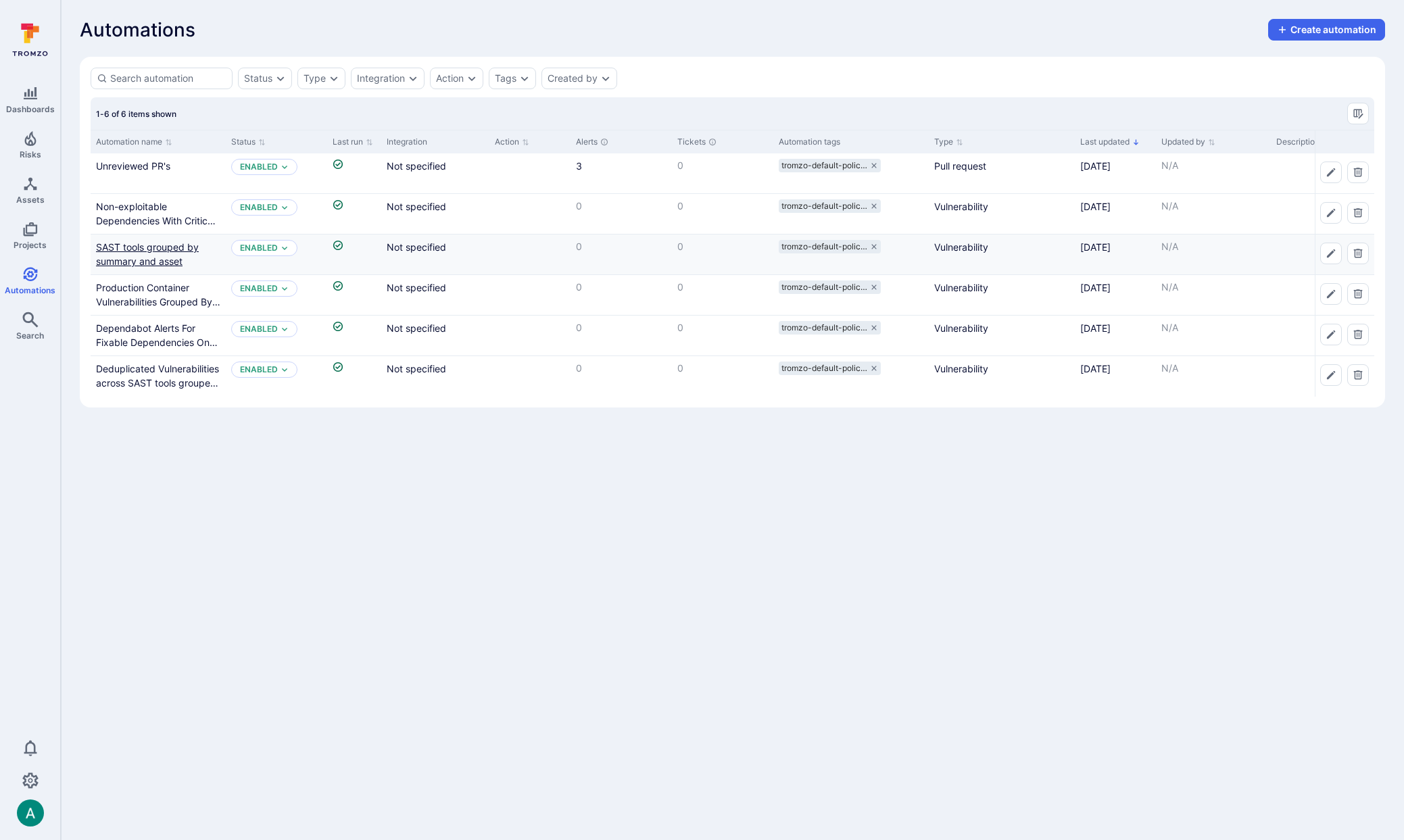
click at [143, 247] on link "SAST tools grouped by summary and asset" at bounding box center [147, 253] width 103 height 25
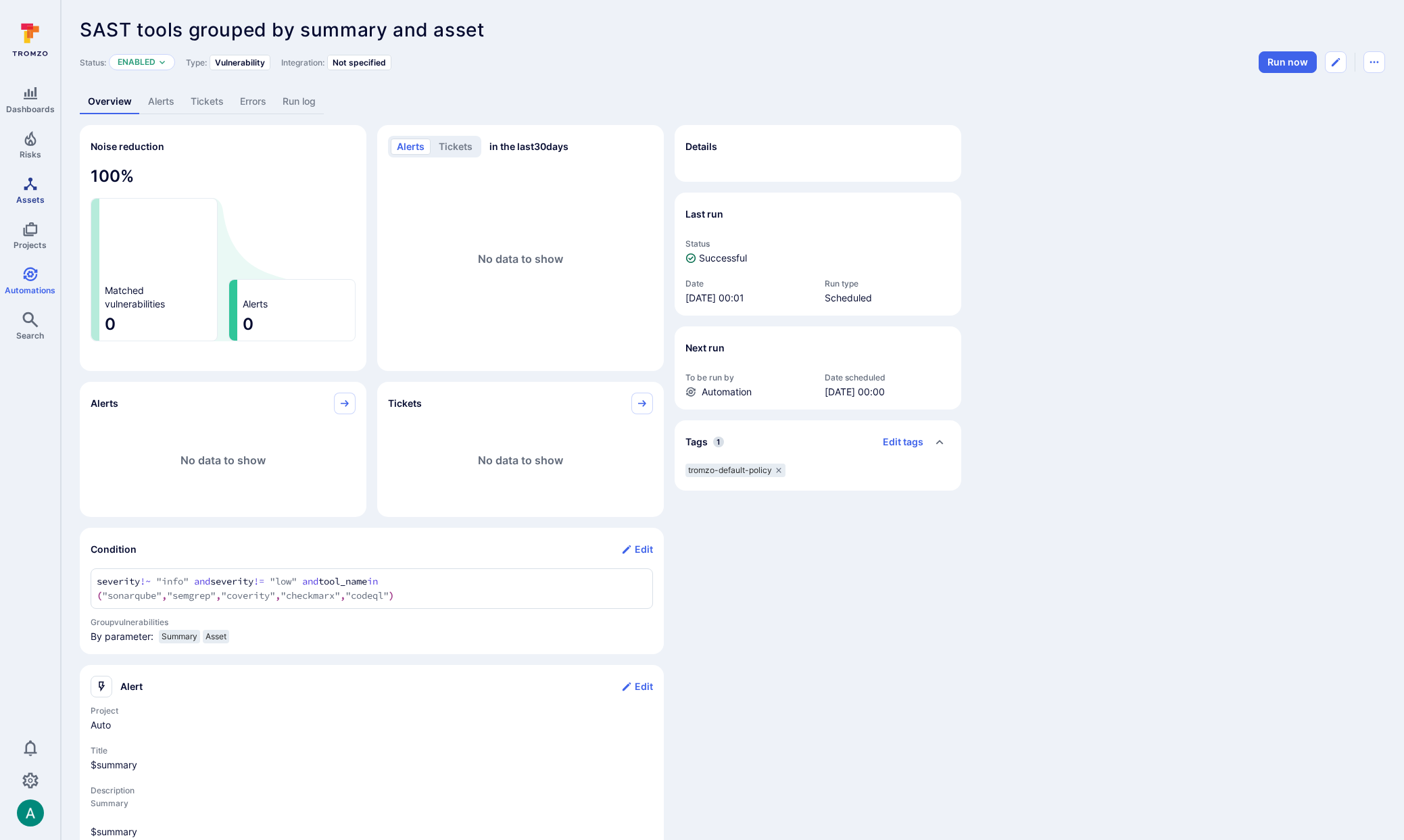
scroll to position [3, 0]
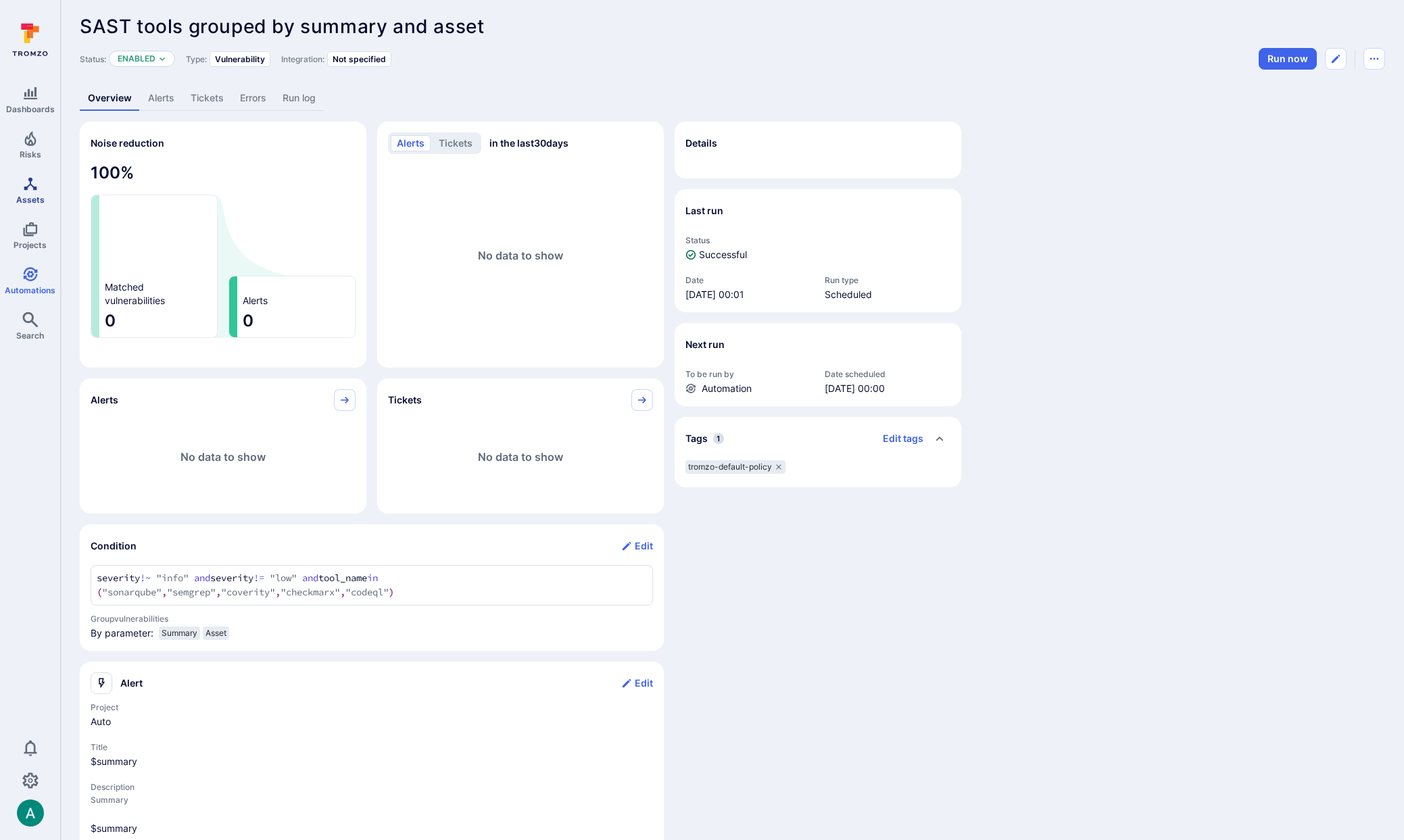
click at [22, 185] on icon "Assets" at bounding box center [30, 184] width 16 height 16
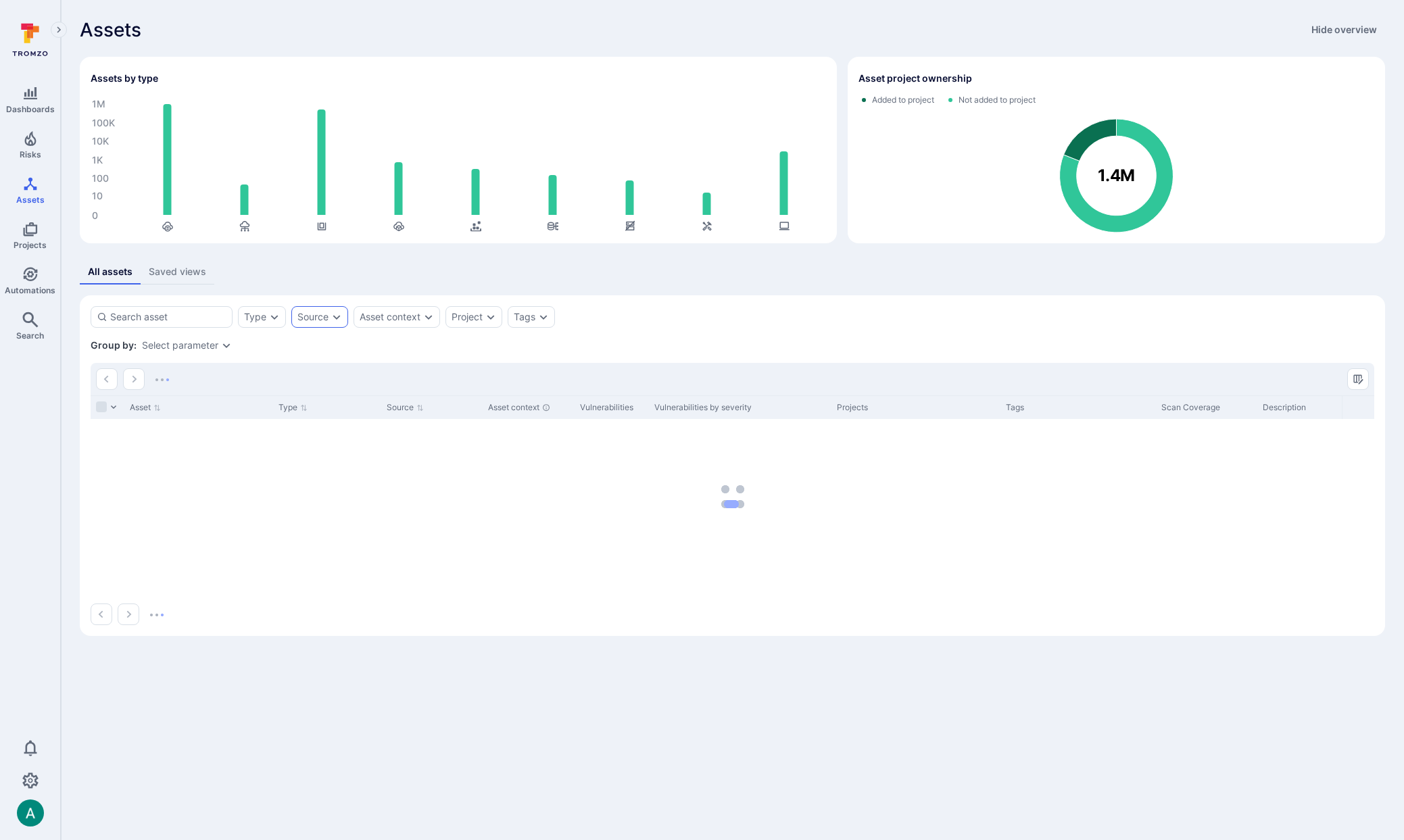
click at [322, 313] on div "Source" at bounding box center [313, 317] width 31 height 11
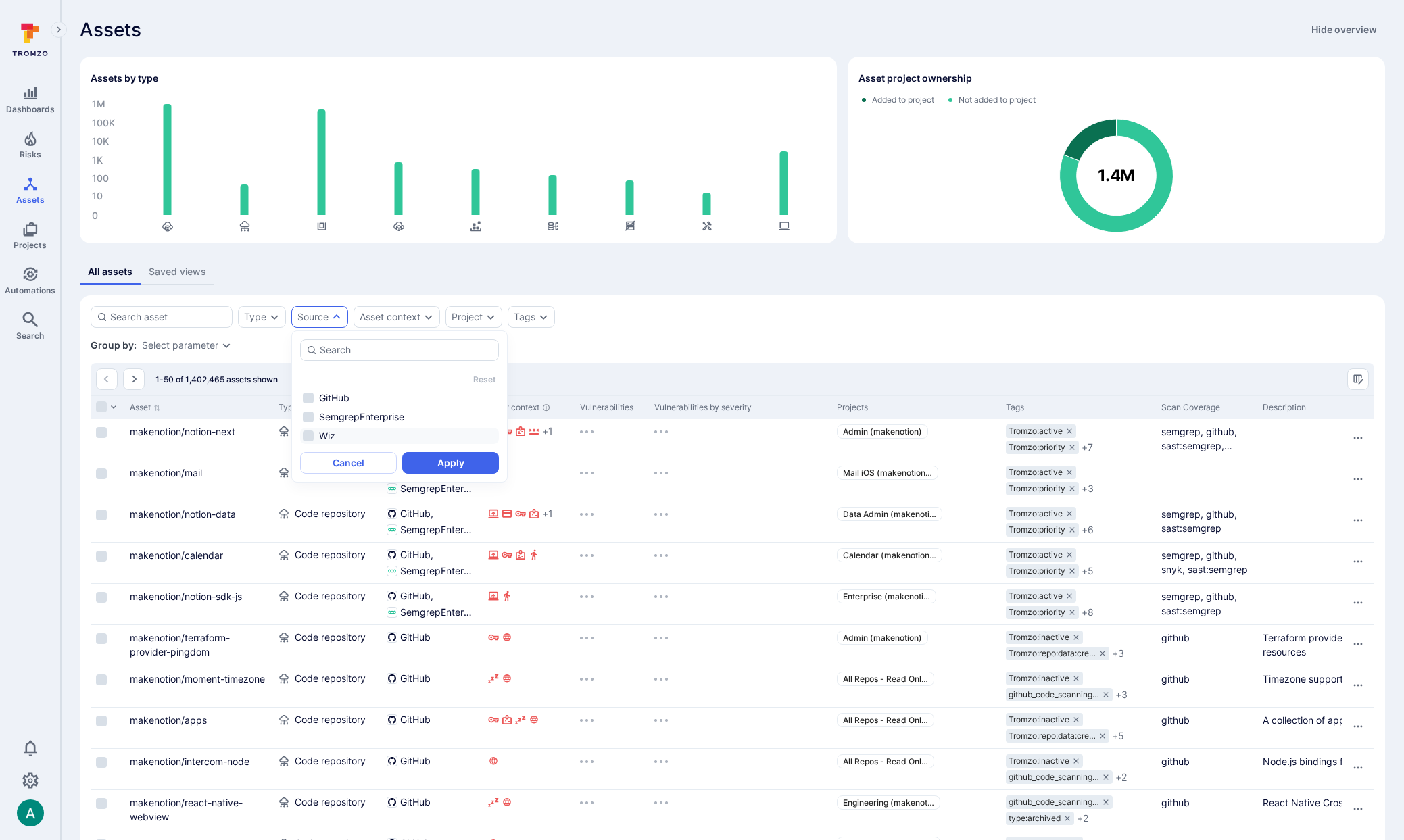
click at [332, 436] on li "Wiz" at bounding box center [399, 435] width 198 height 16
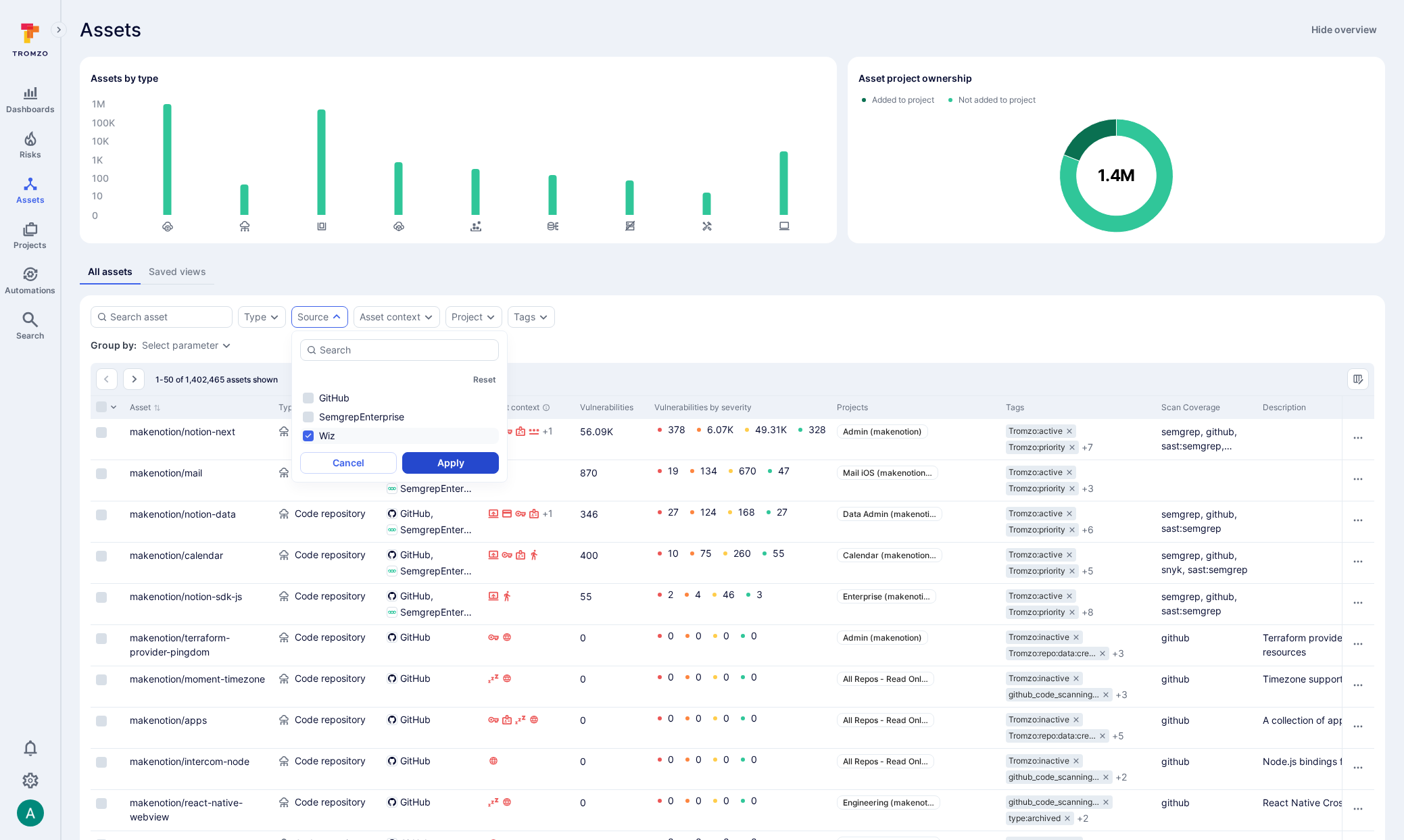
scroll to position [3, 0]
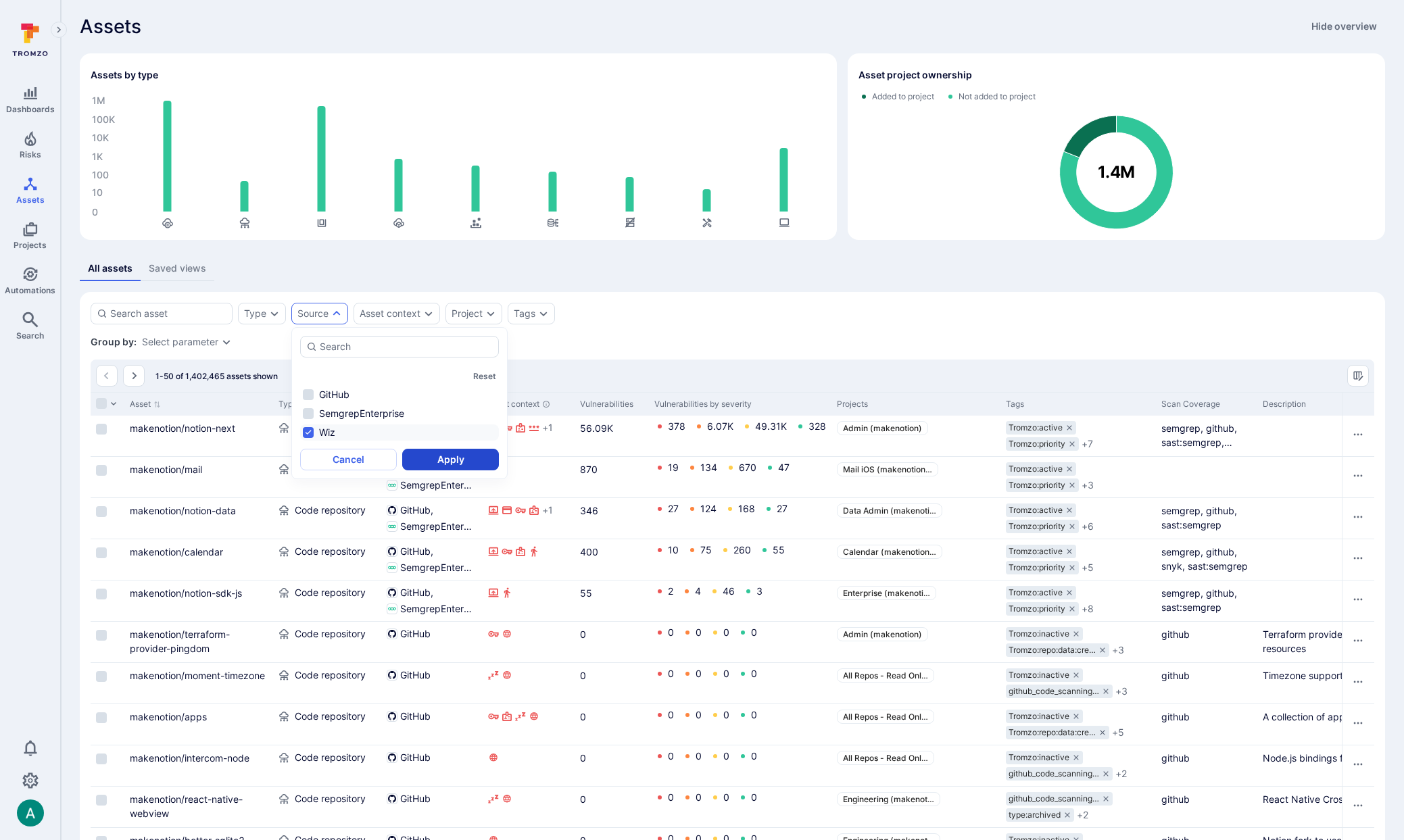
click at [462, 465] on button "Apply" at bounding box center [450, 459] width 97 height 22
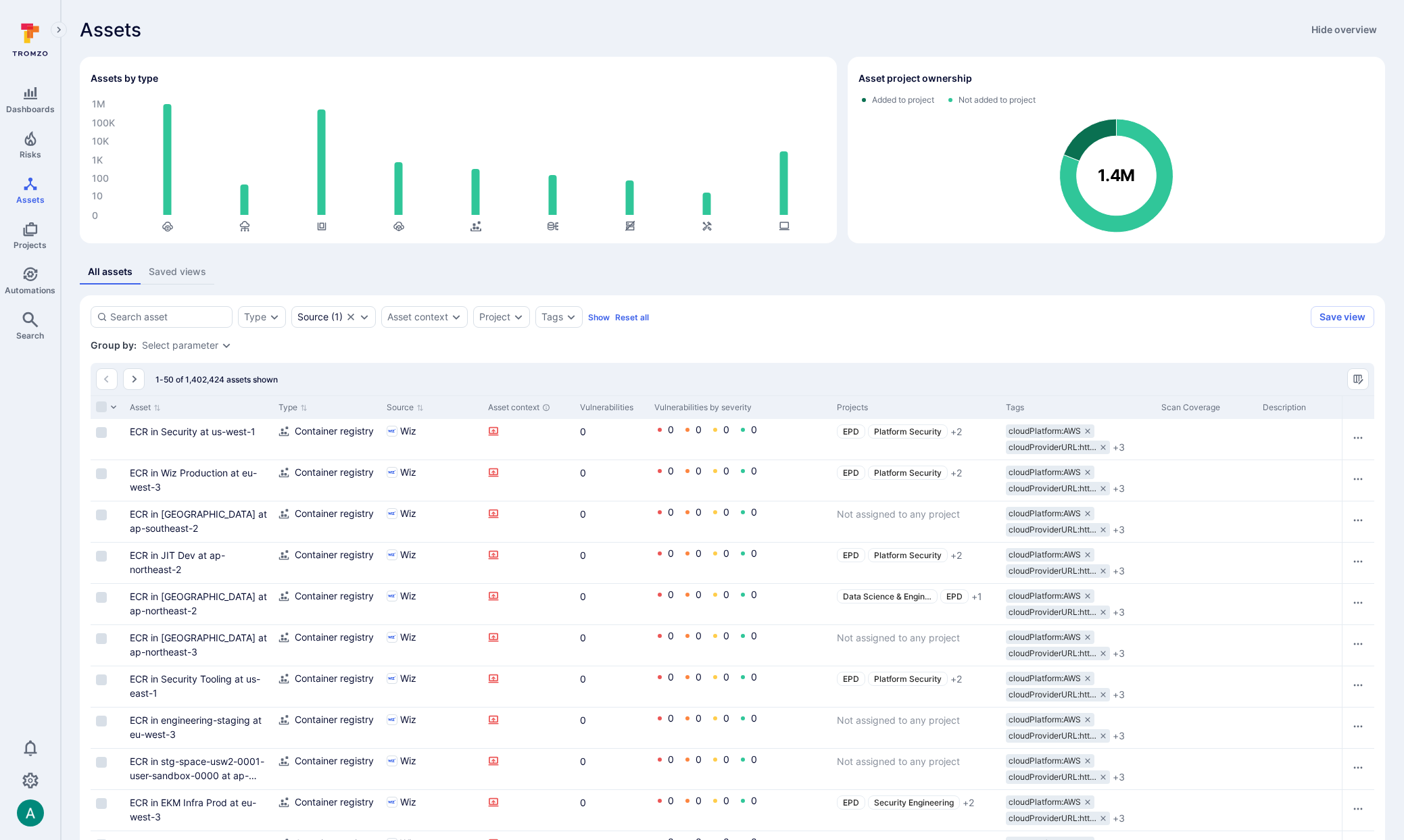
click at [221, 348] on icon "Expand dropdown" at bounding box center [226, 345] width 11 height 11
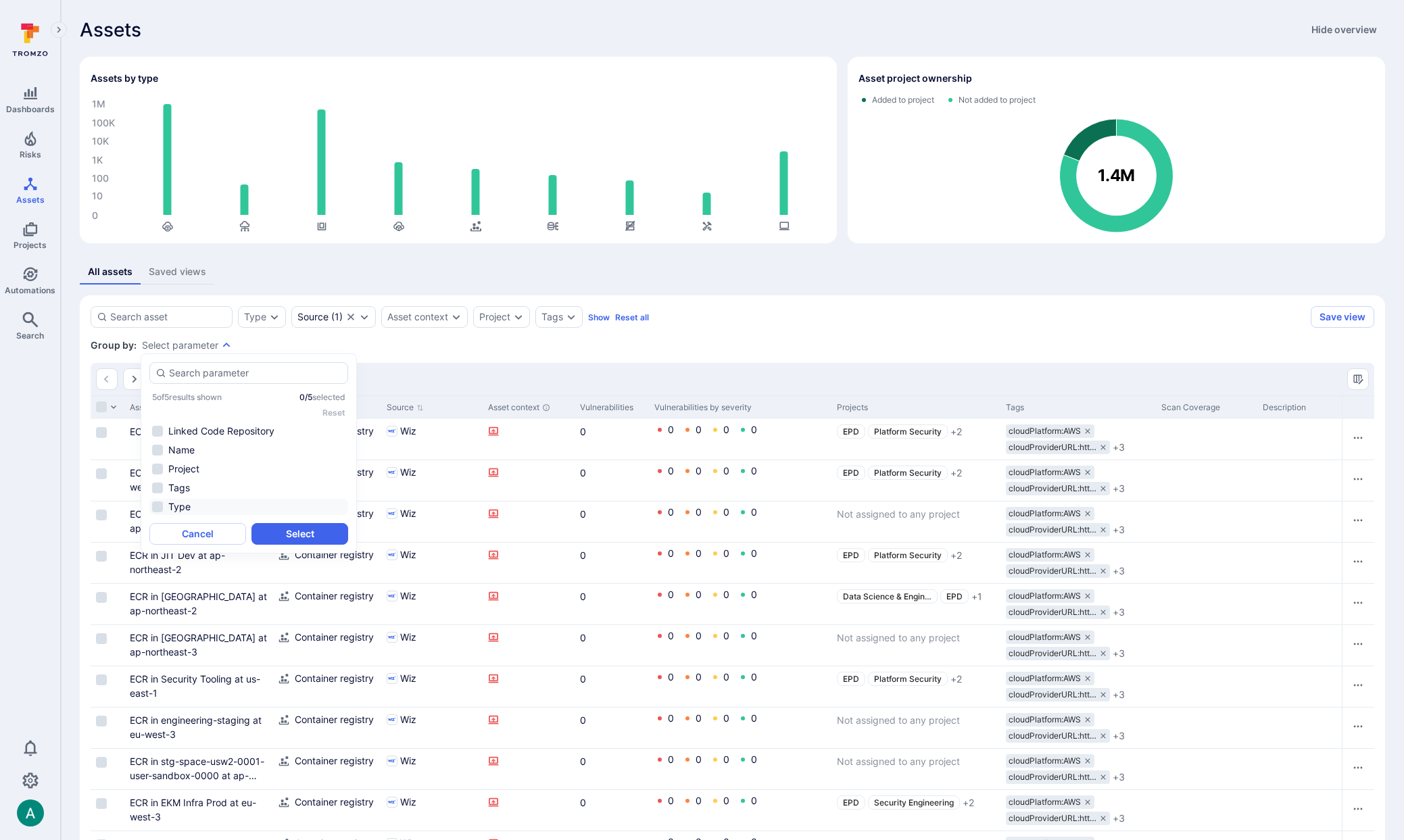
click at [208, 506] on li "Type" at bounding box center [248, 506] width 198 height 16
click at [299, 533] on button "Select" at bounding box center [300, 533] width 97 height 22
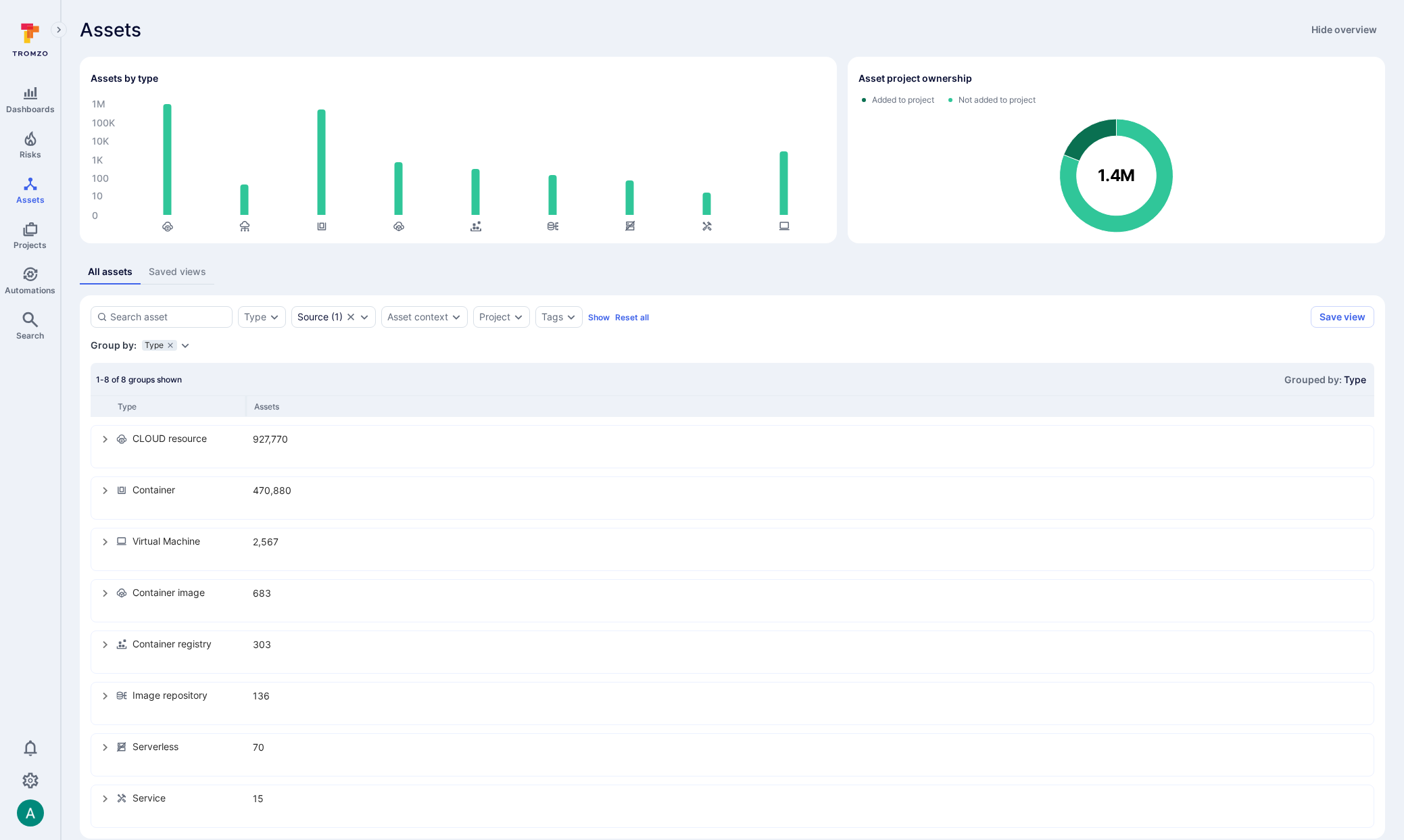
scroll to position [1, 0]
click at [103, 485] on icon "select group" at bounding box center [106, 490] width 11 height 11
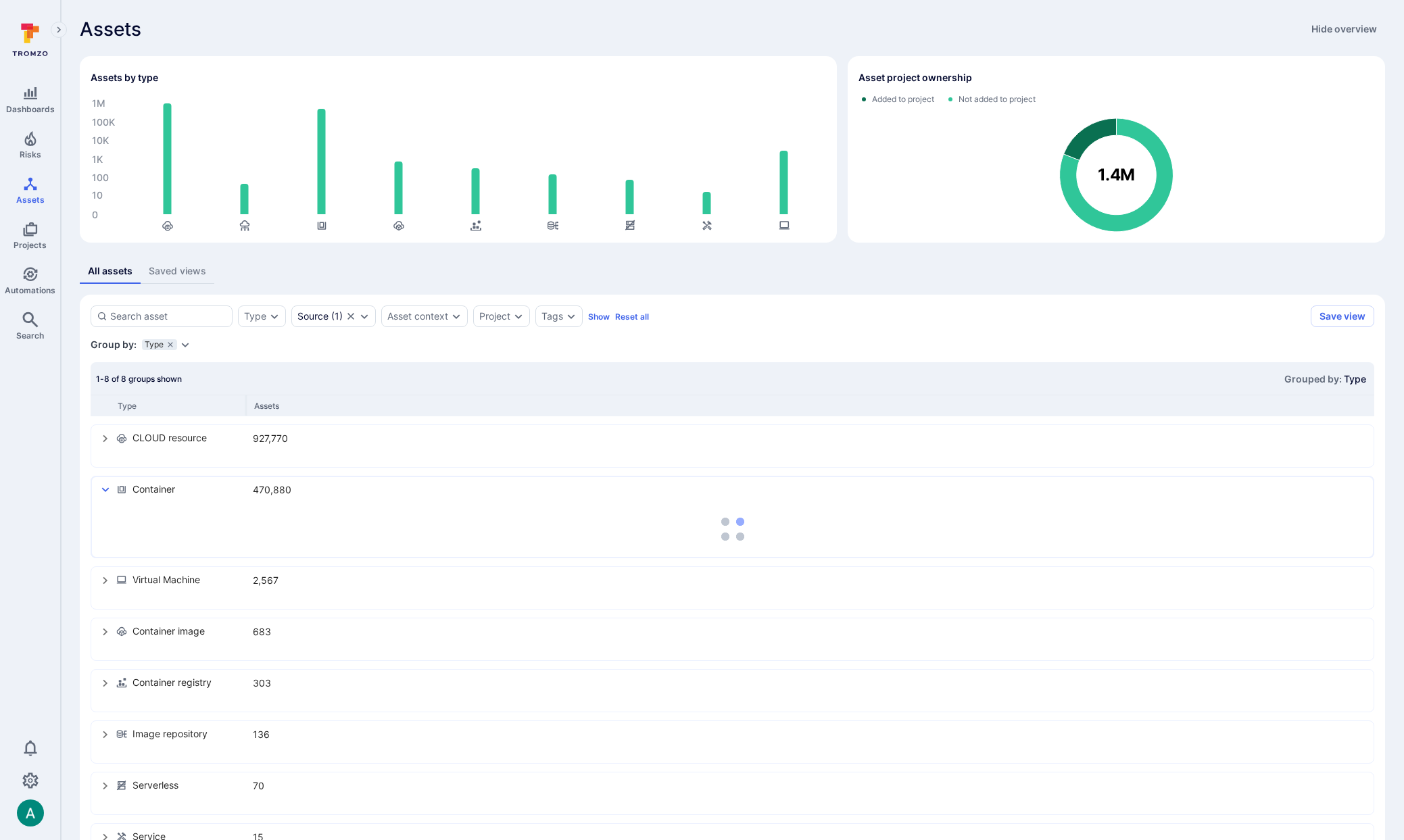
scroll to position [0, 0]
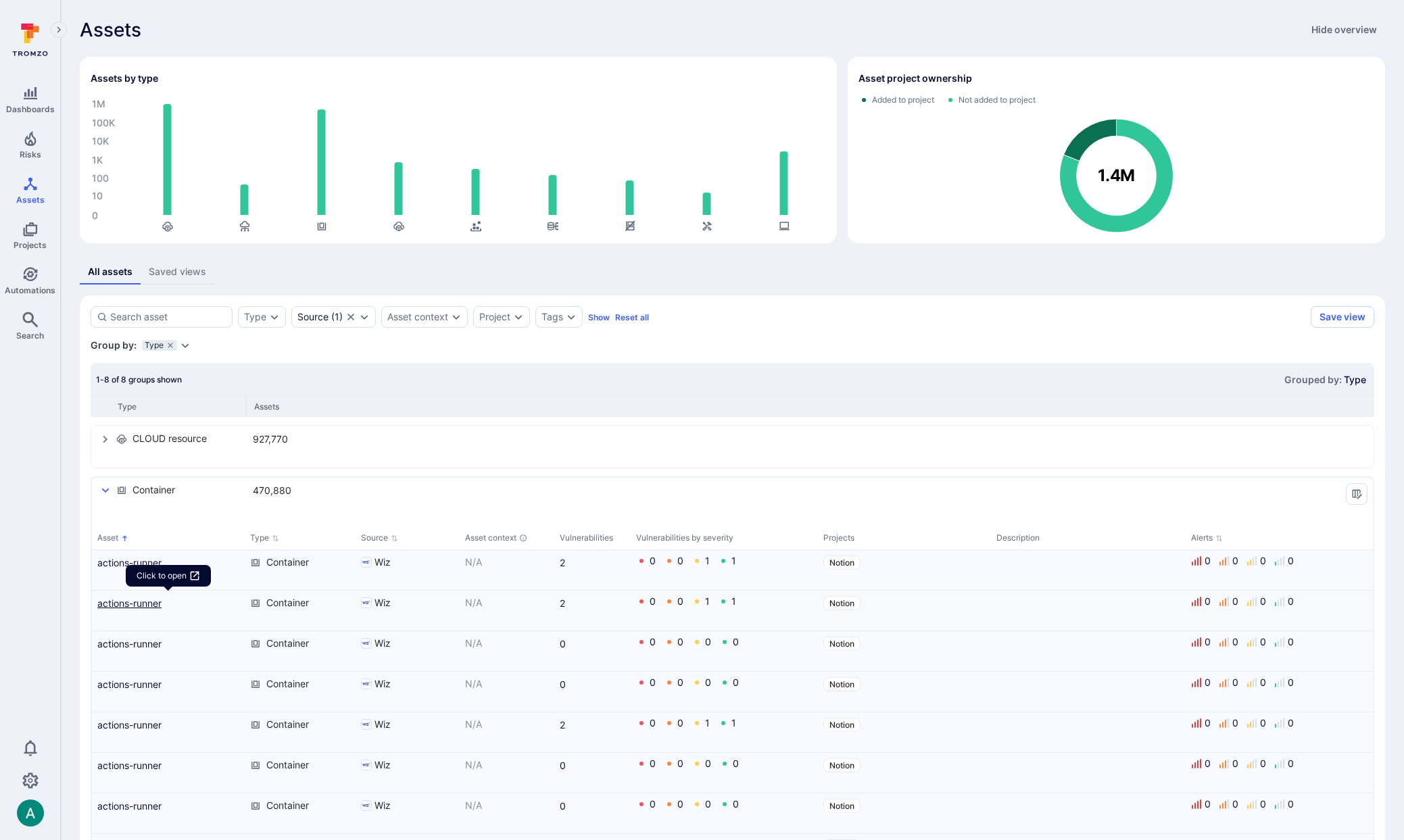
click at [122, 600] on link "actions-runner" at bounding box center [168, 603] width 142 height 14
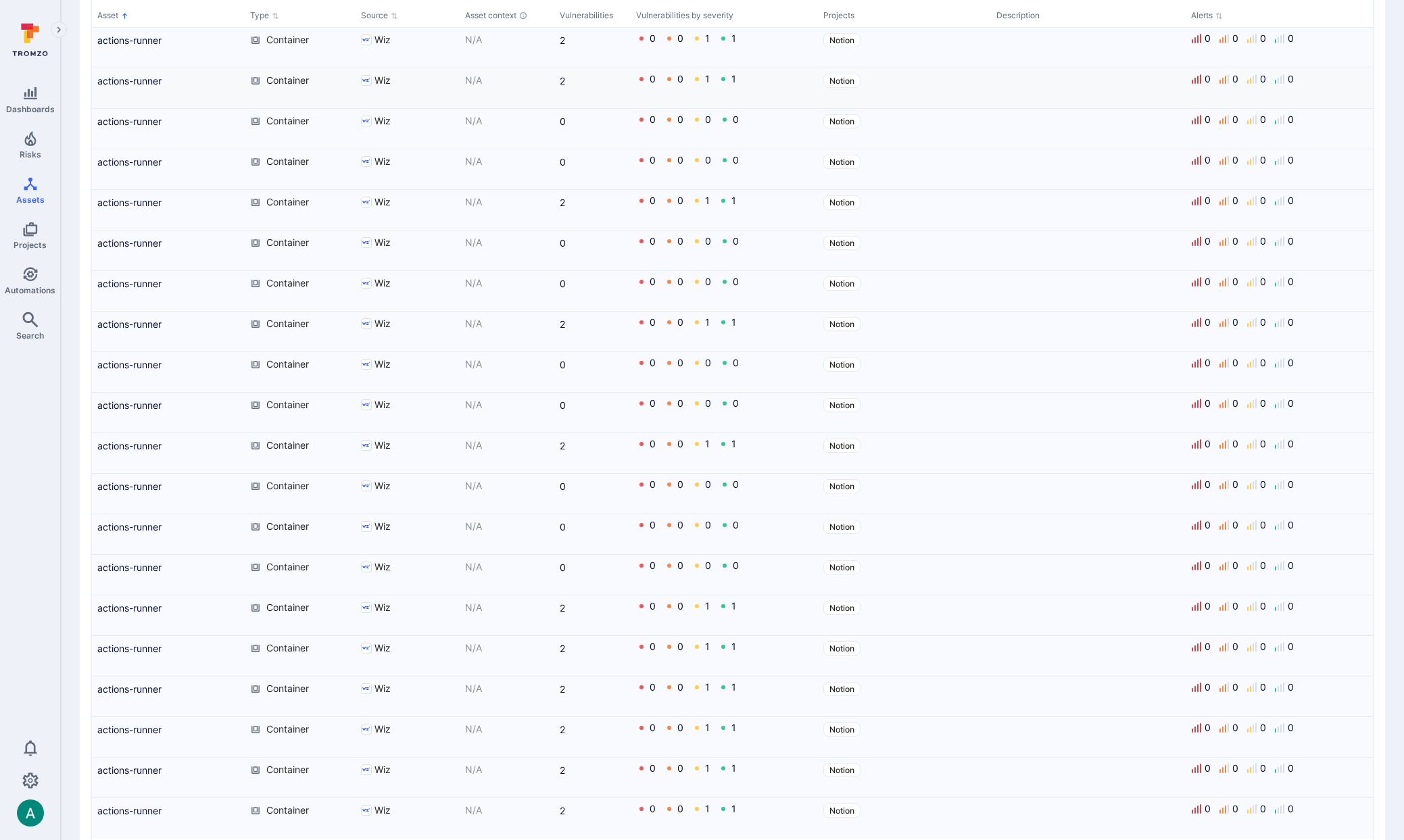
scroll to position [887, 0]
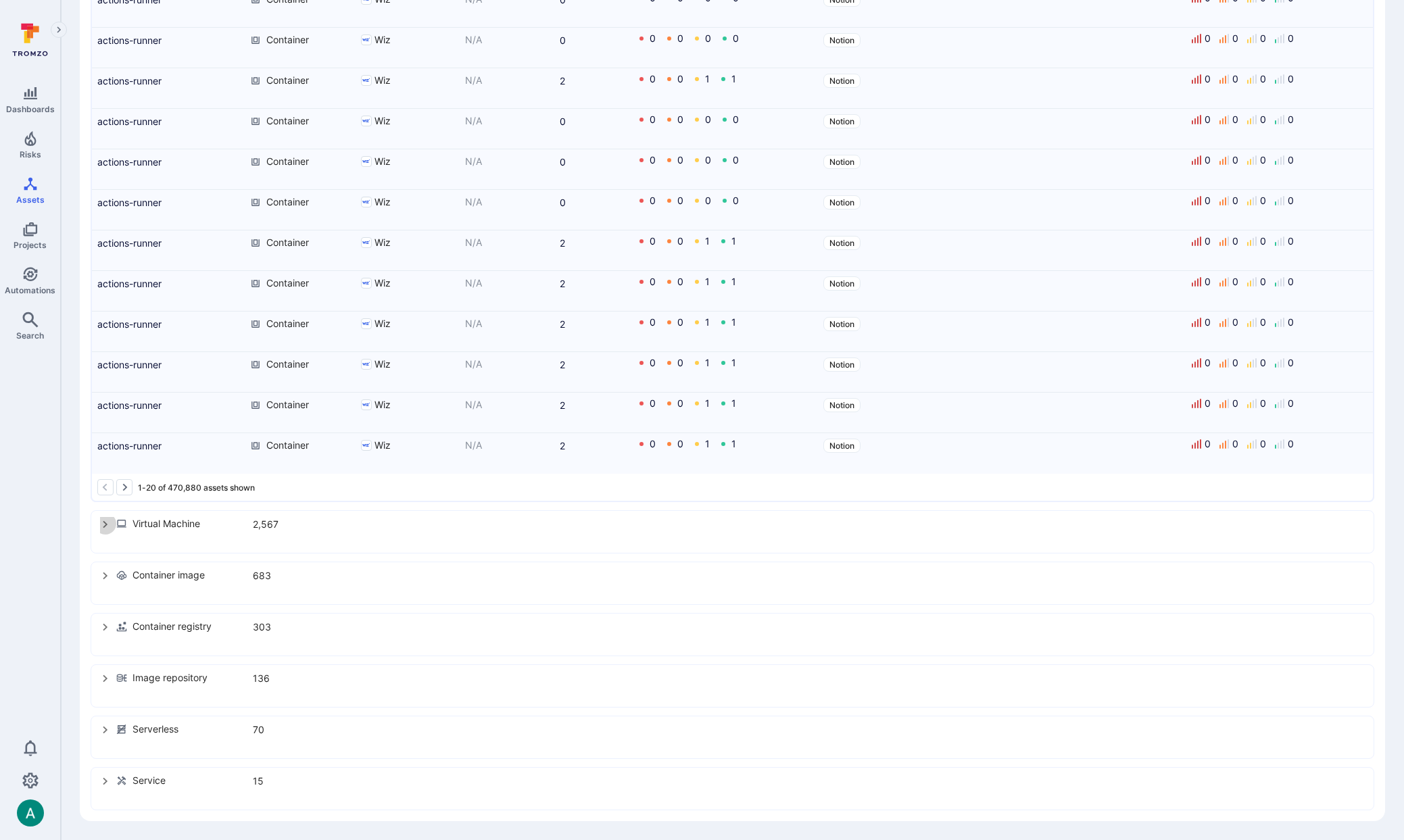
click at [103, 524] on icon "select group" at bounding box center [106, 524] width 11 height 11
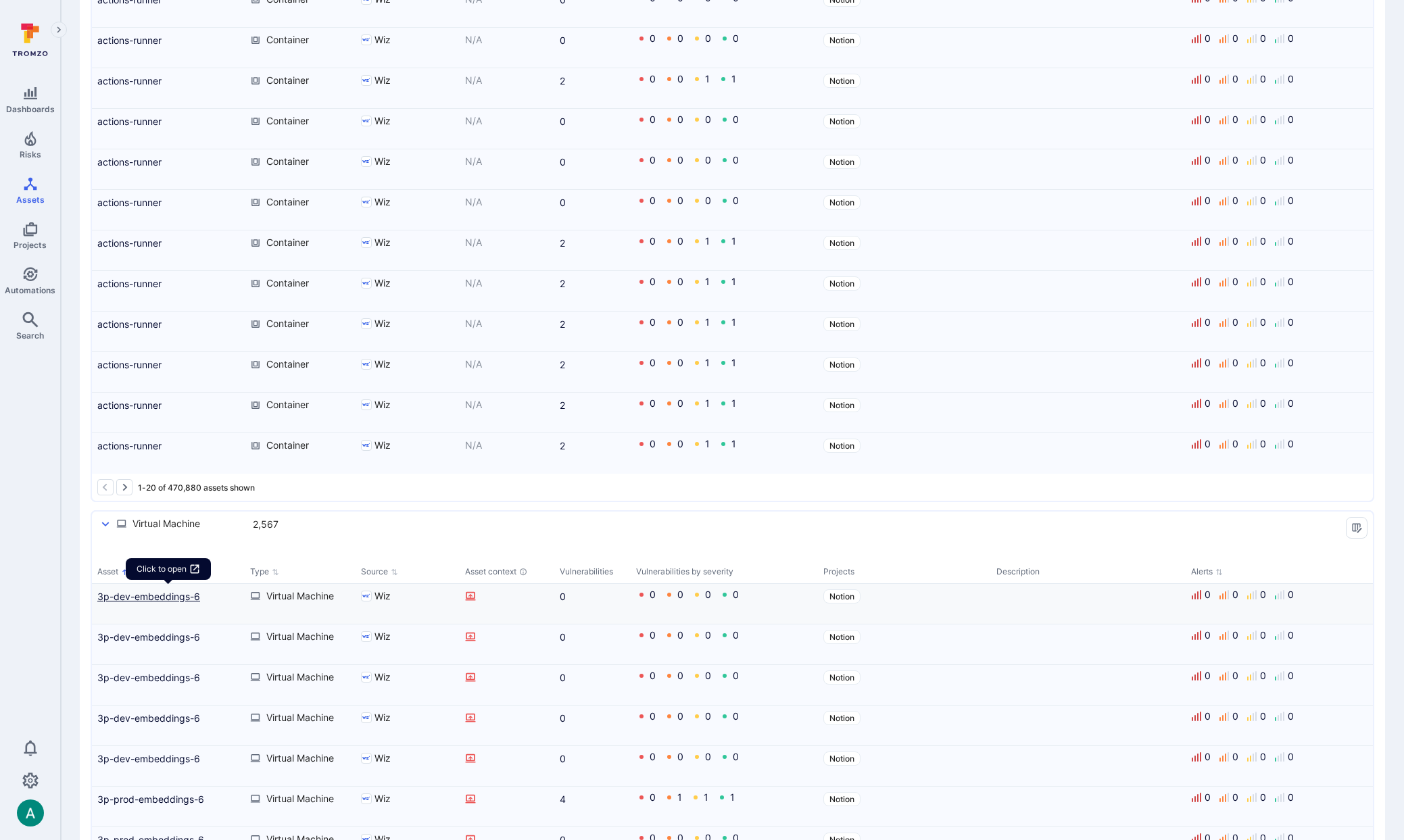
click at [161, 596] on link "3p-dev-embeddings-6" at bounding box center [168, 596] width 142 height 14
drag, startPoint x: 107, startPoint y: 523, endPoint x: 117, endPoint y: 518, distance: 11.2
click at [108, 523] on icon "select group" at bounding box center [106, 524] width 8 height 5
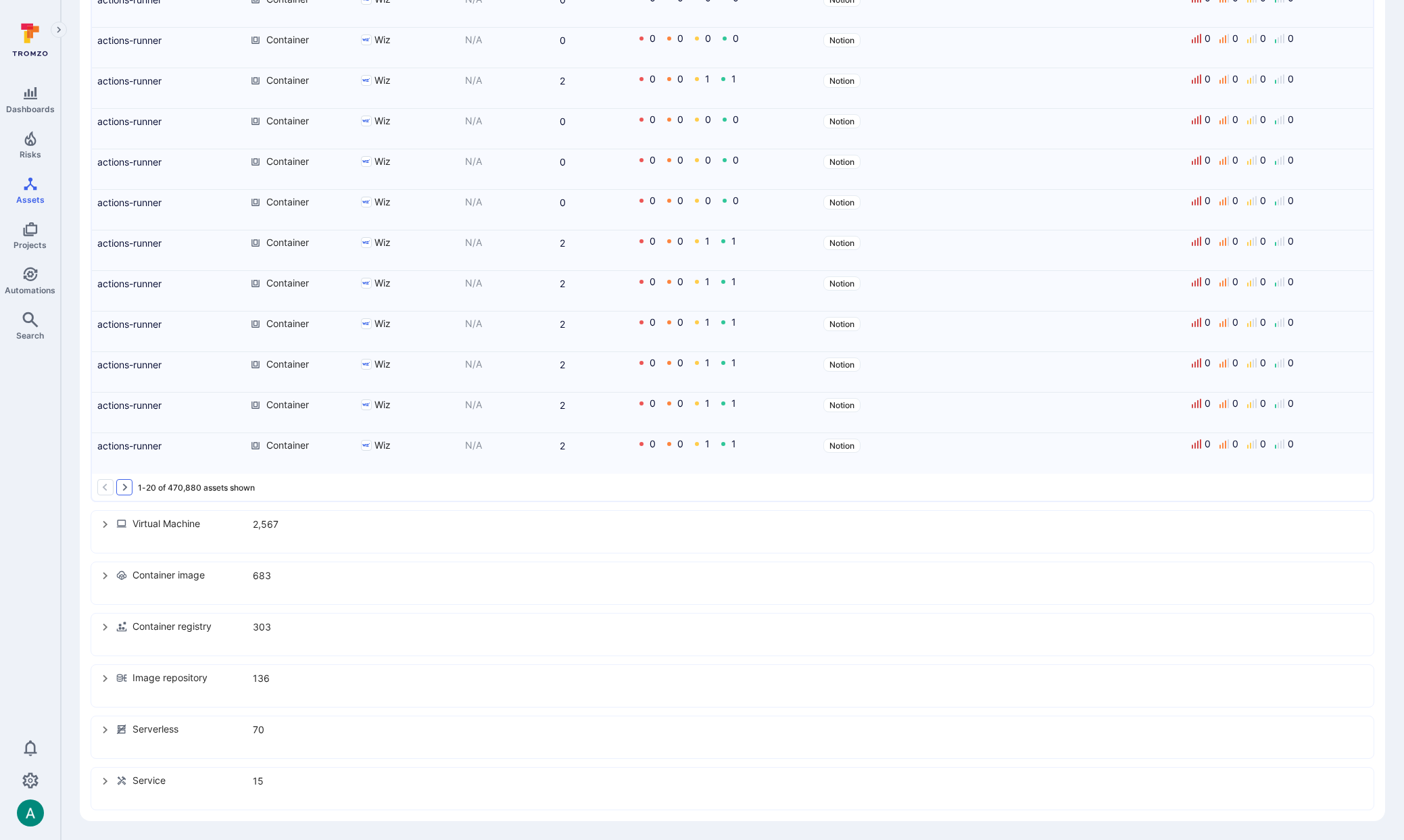
click at [127, 489] on icon "Go to the next page" at bounding box center [124, 487] width 11 height 11
click at [127, 486] on icon "Go to the next page" at bounding box center [124, 487] width 11 height 11
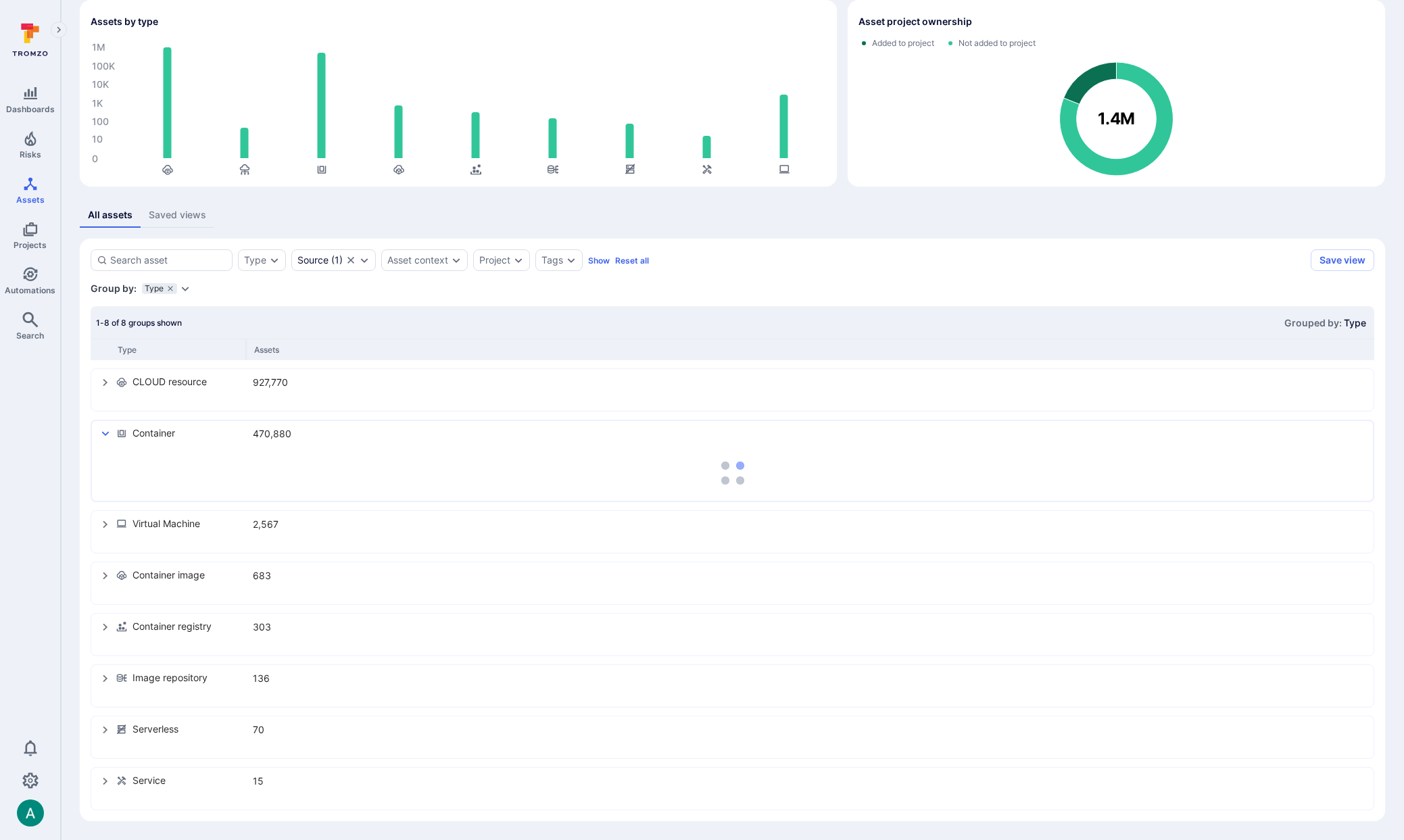
scroll to position [57, 0]
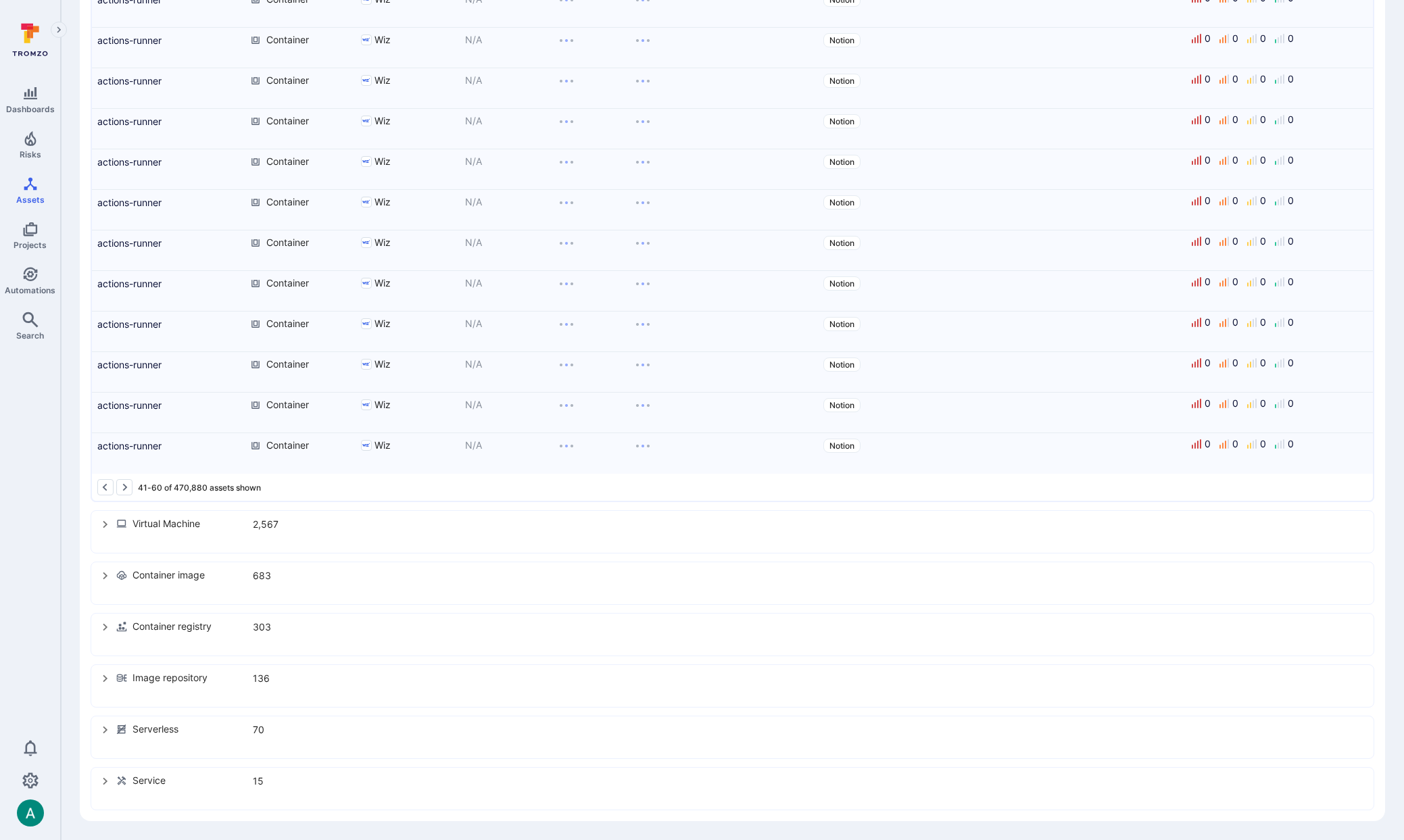
click at [127, 486] on icon "Go to the next page" at bounding box center [124, 487] width 11 height 11
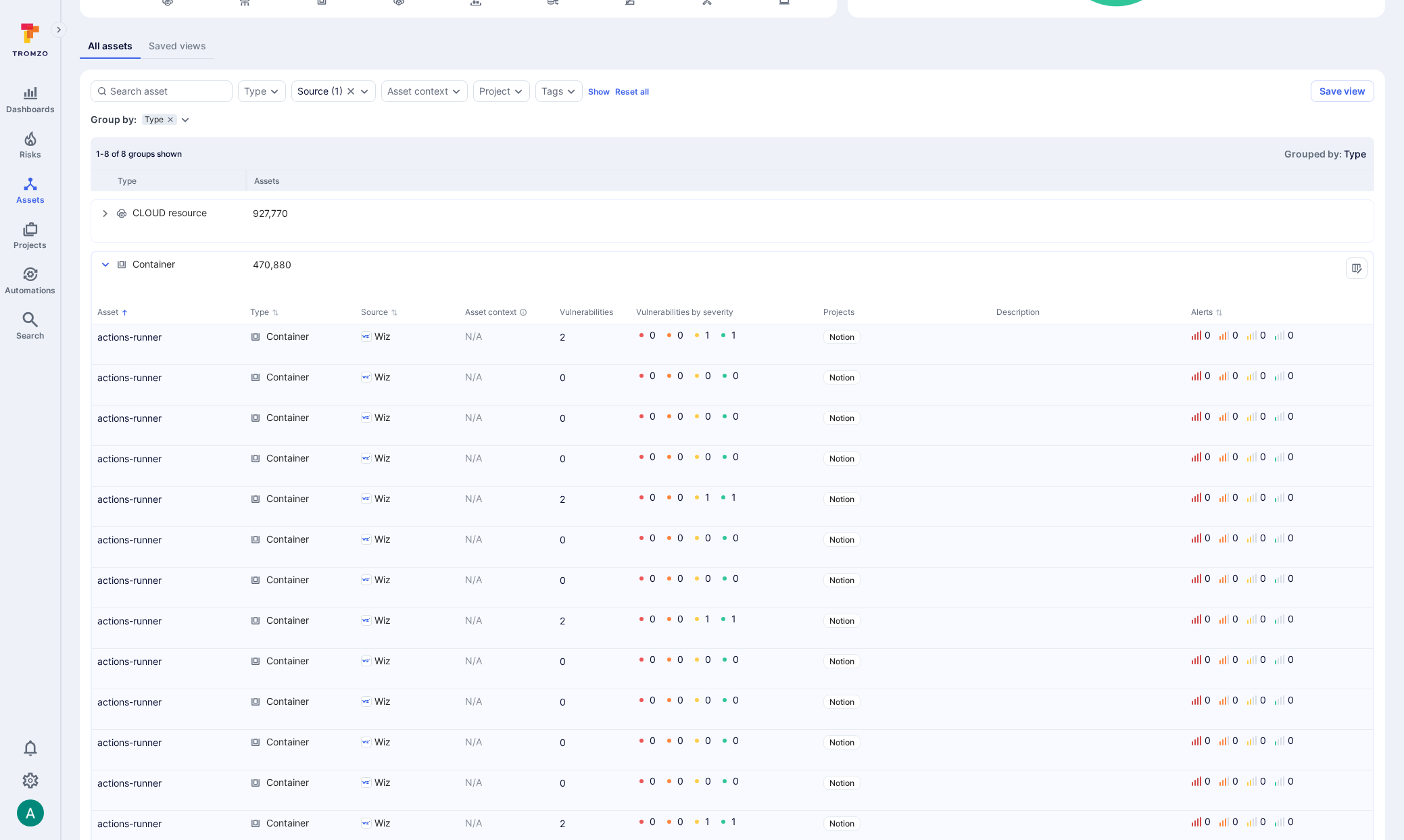
scroll to position [0, 0]
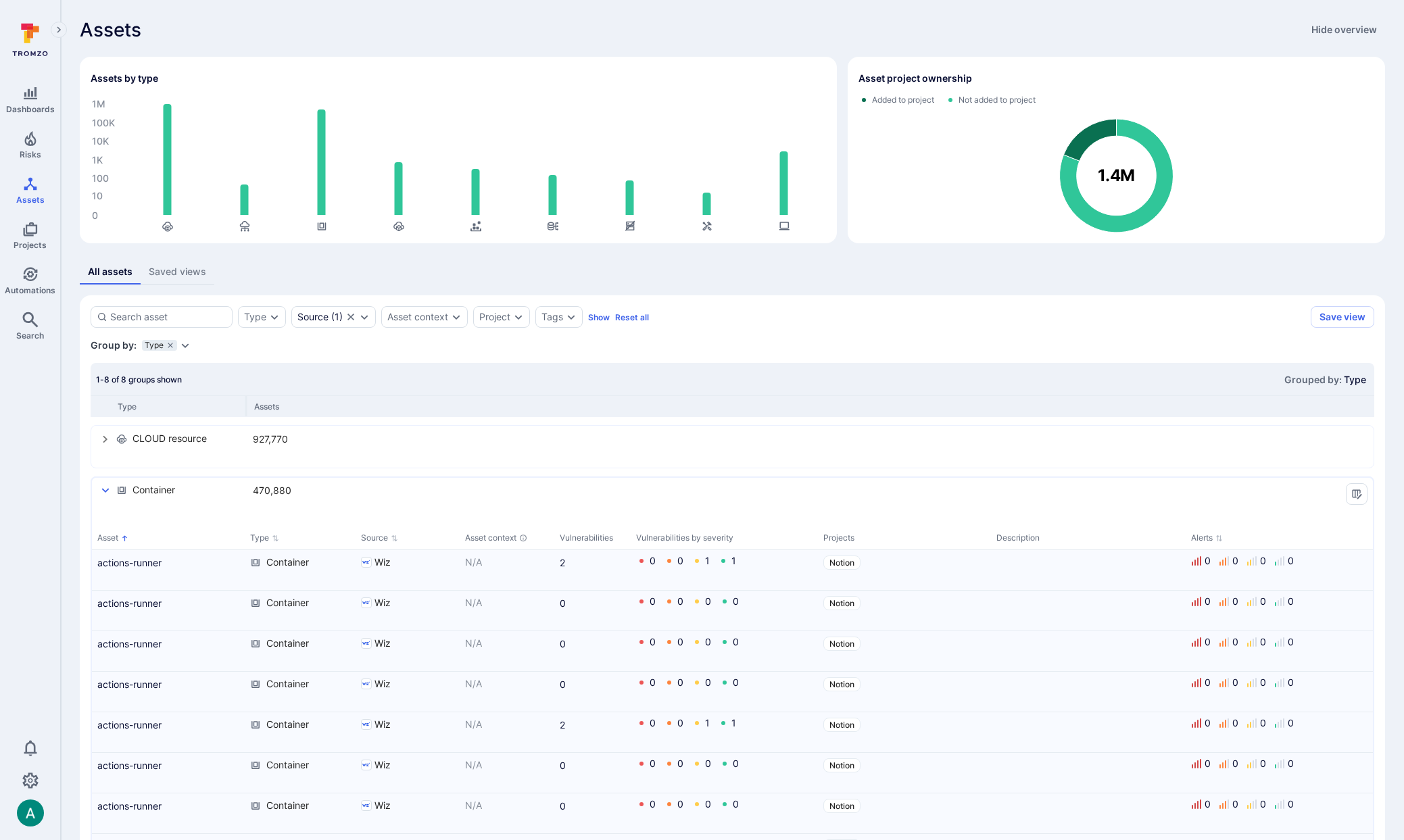
click at [185, 341] on icon "Expand dropdown" at bounding box center [185, 345] width 11 height 11
click at [189, 452] on li "Name" at bounding box center [248, 449] width 198 height 16
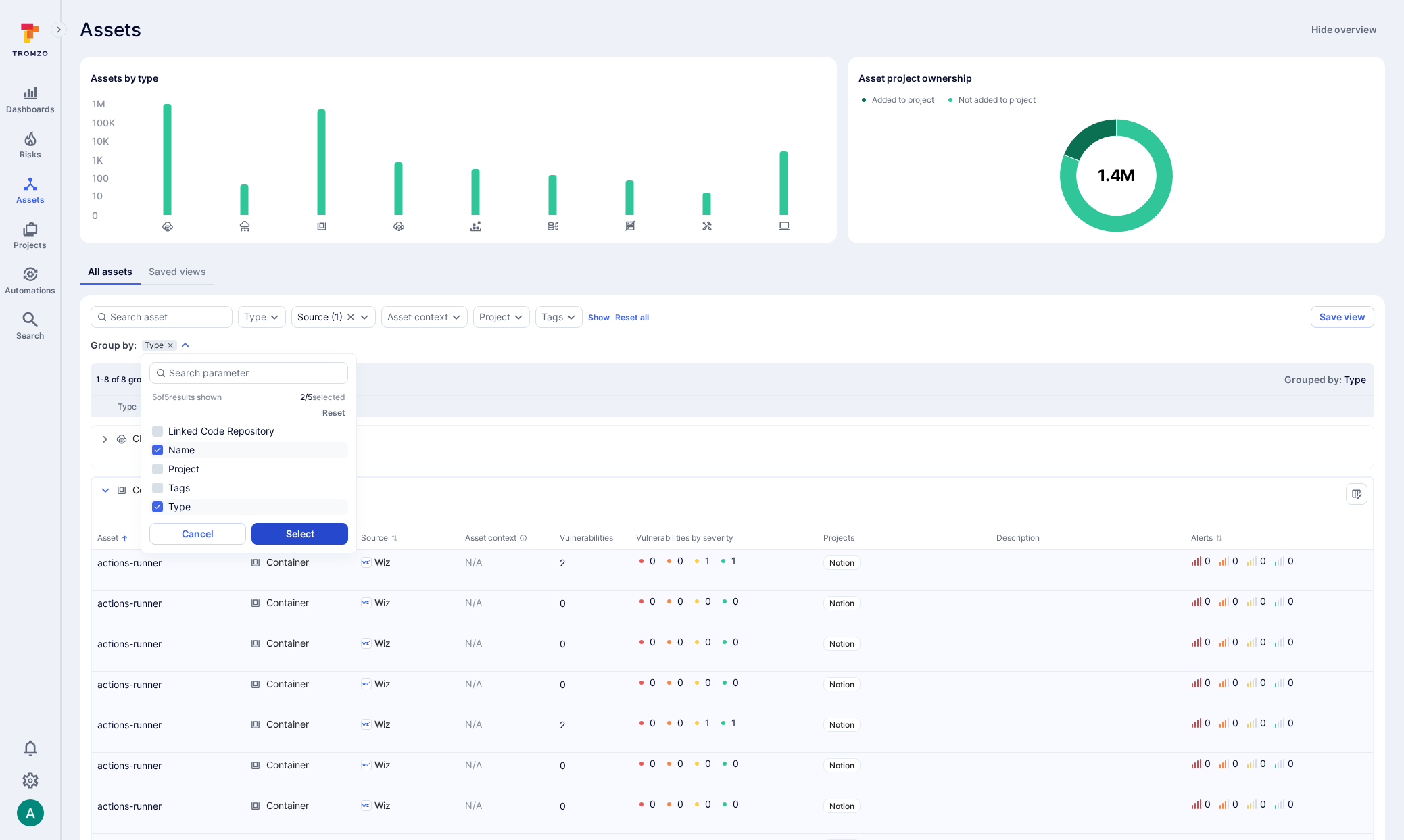
click at [283, 528] on button "Select" at bounding box center [300, 533] width 97 height 22
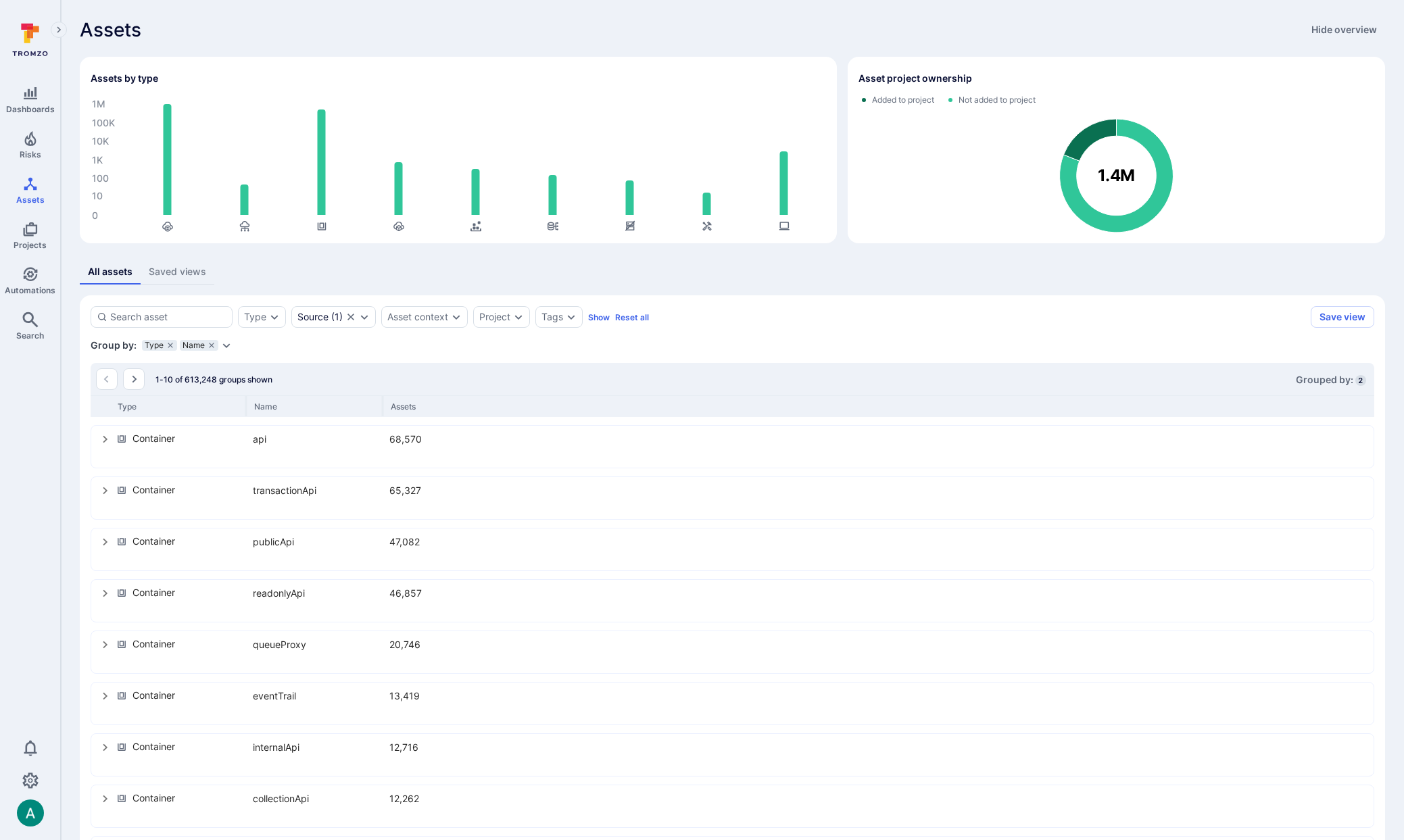
click at [105, 441] on icon "select group" at bounding box center [105, 440] width 5 height 8
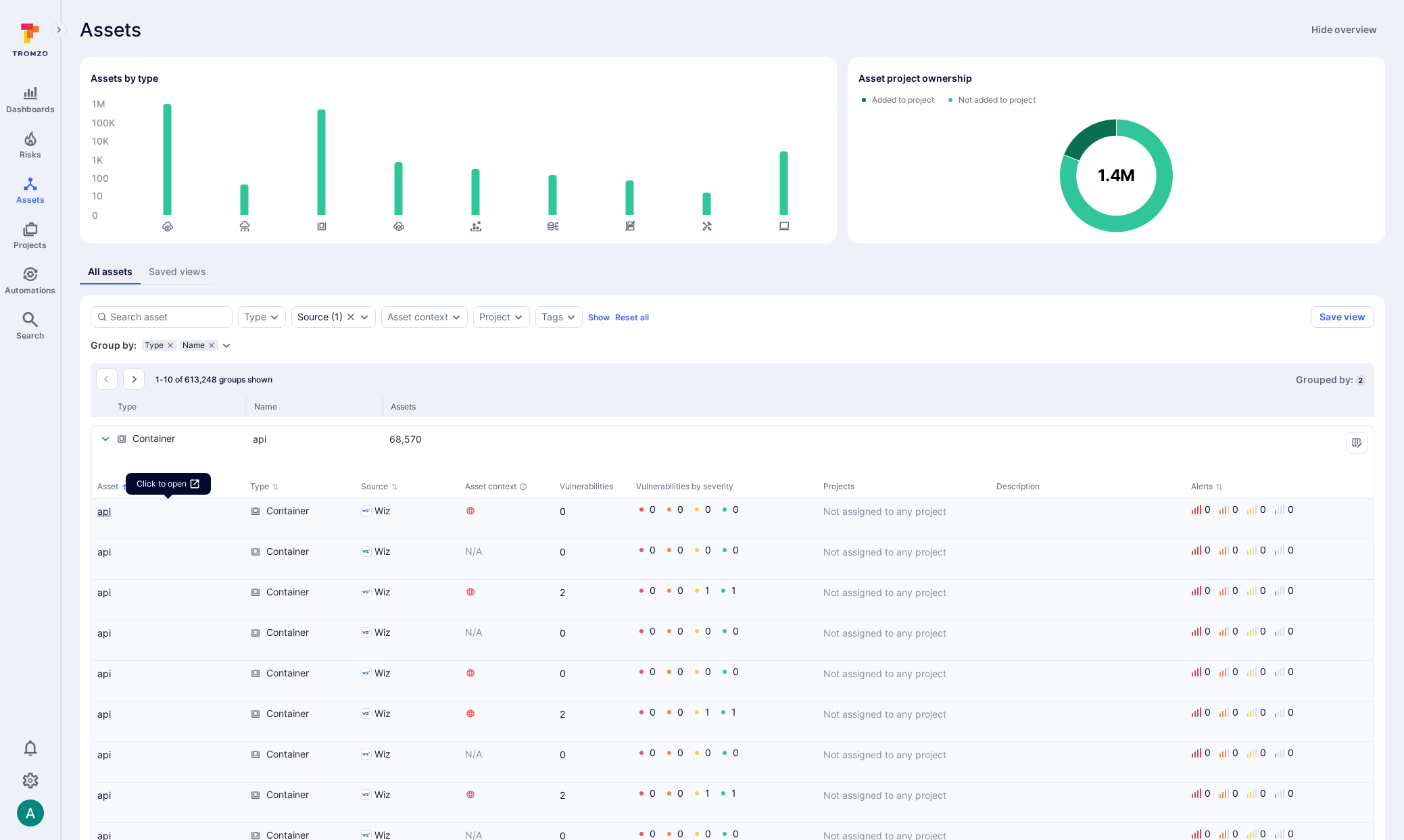
click at [108, 514] on link "api" at bounding box center [168, 511] width 142 height 14
click at [106, 436] on icon "select group" at bounding box center [106, 439] width 11 height 11
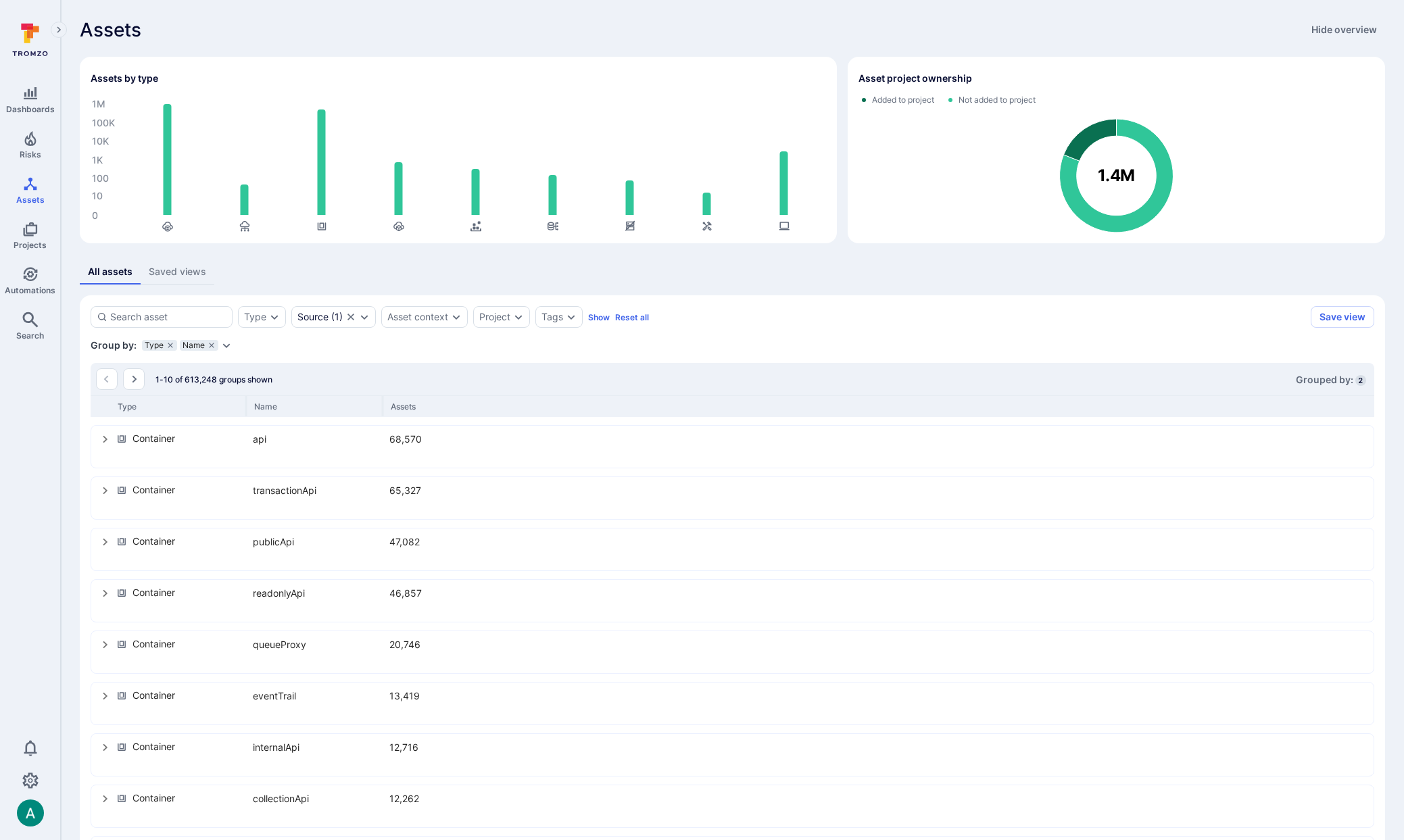
click at [105, 490] on icon "select group" at bounding box center [106, 490] width 11 height 11
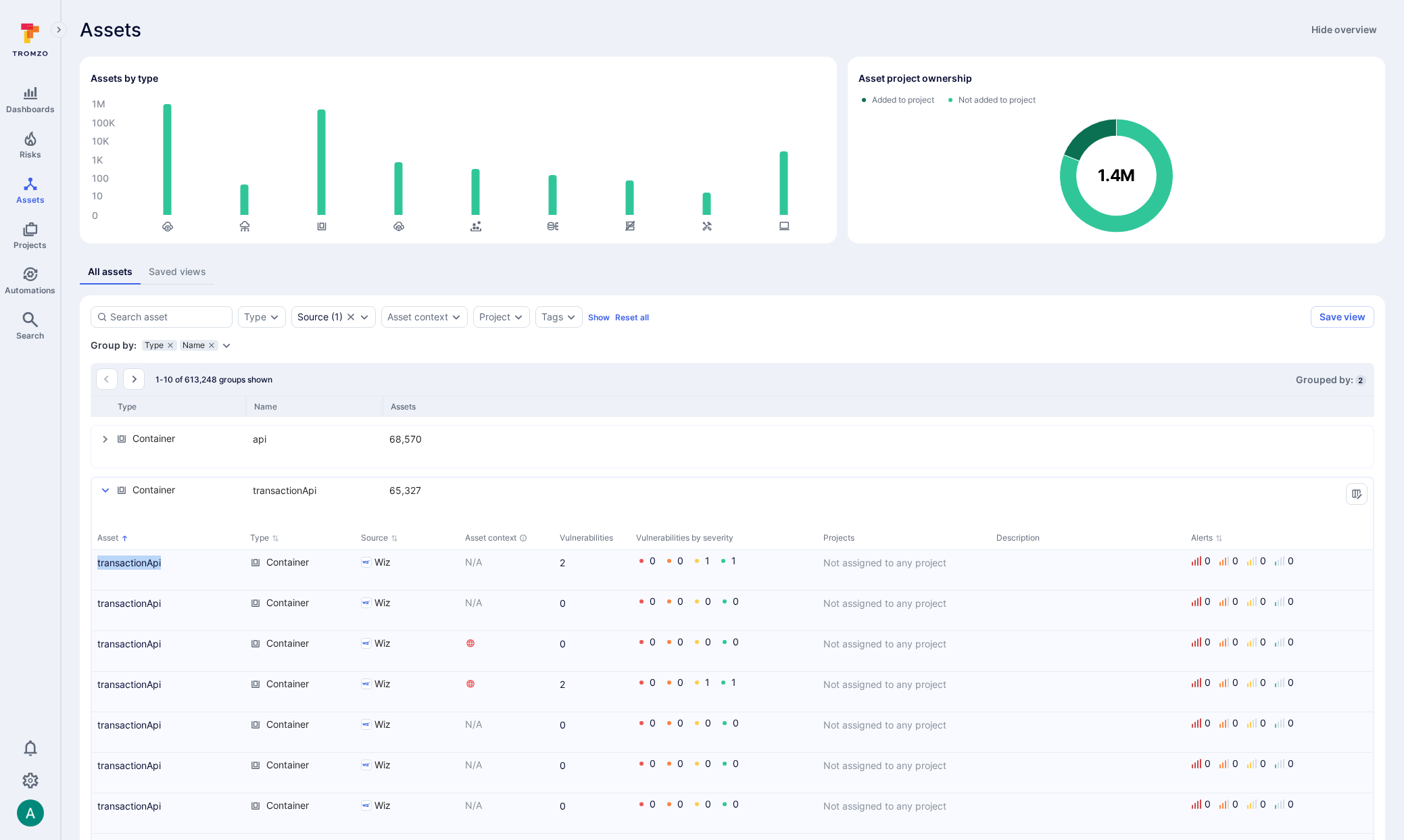
click at [106, 486] on icon "select group" at bounding box center [106, 490] width 11 height 11
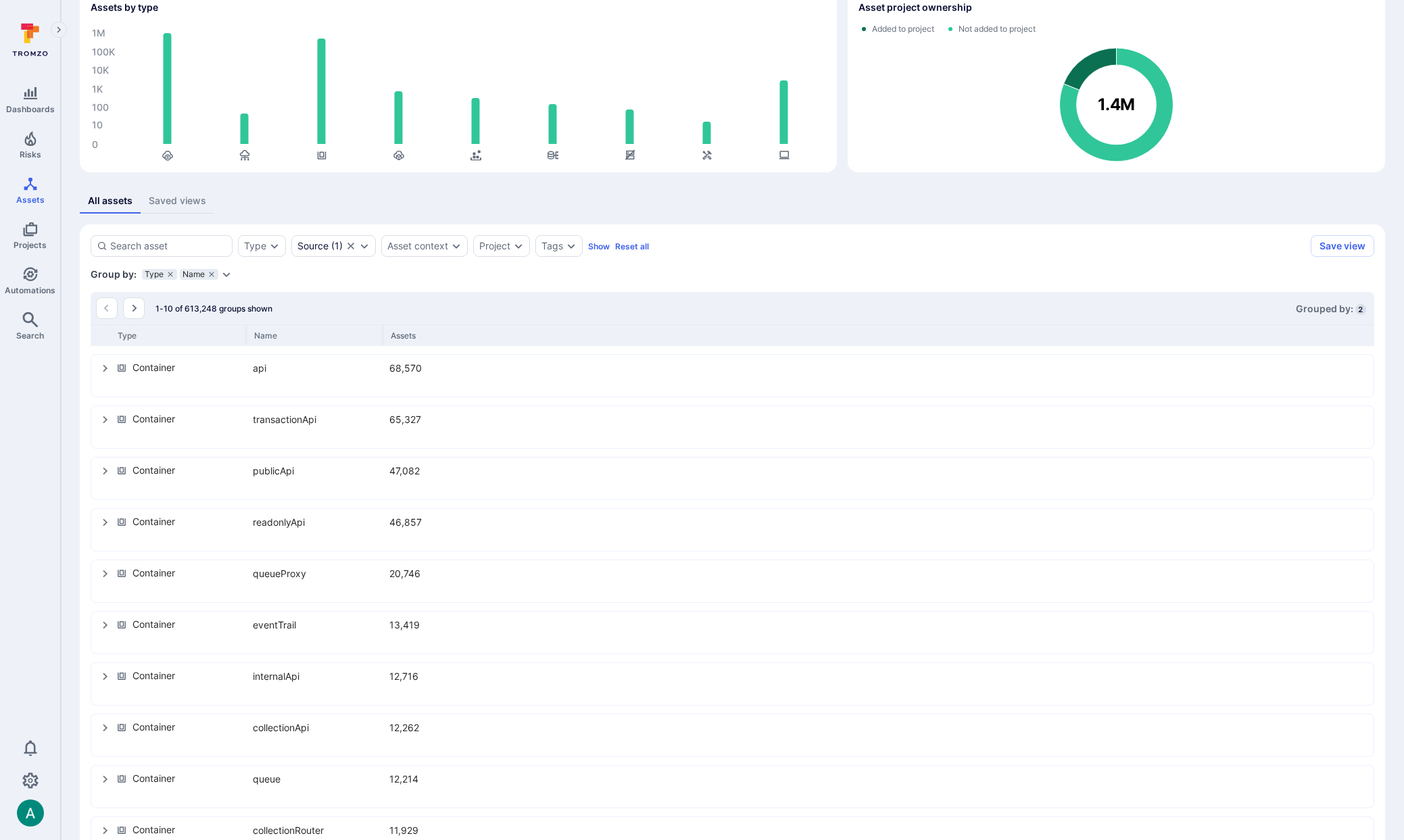
scroll to position [120, 0]
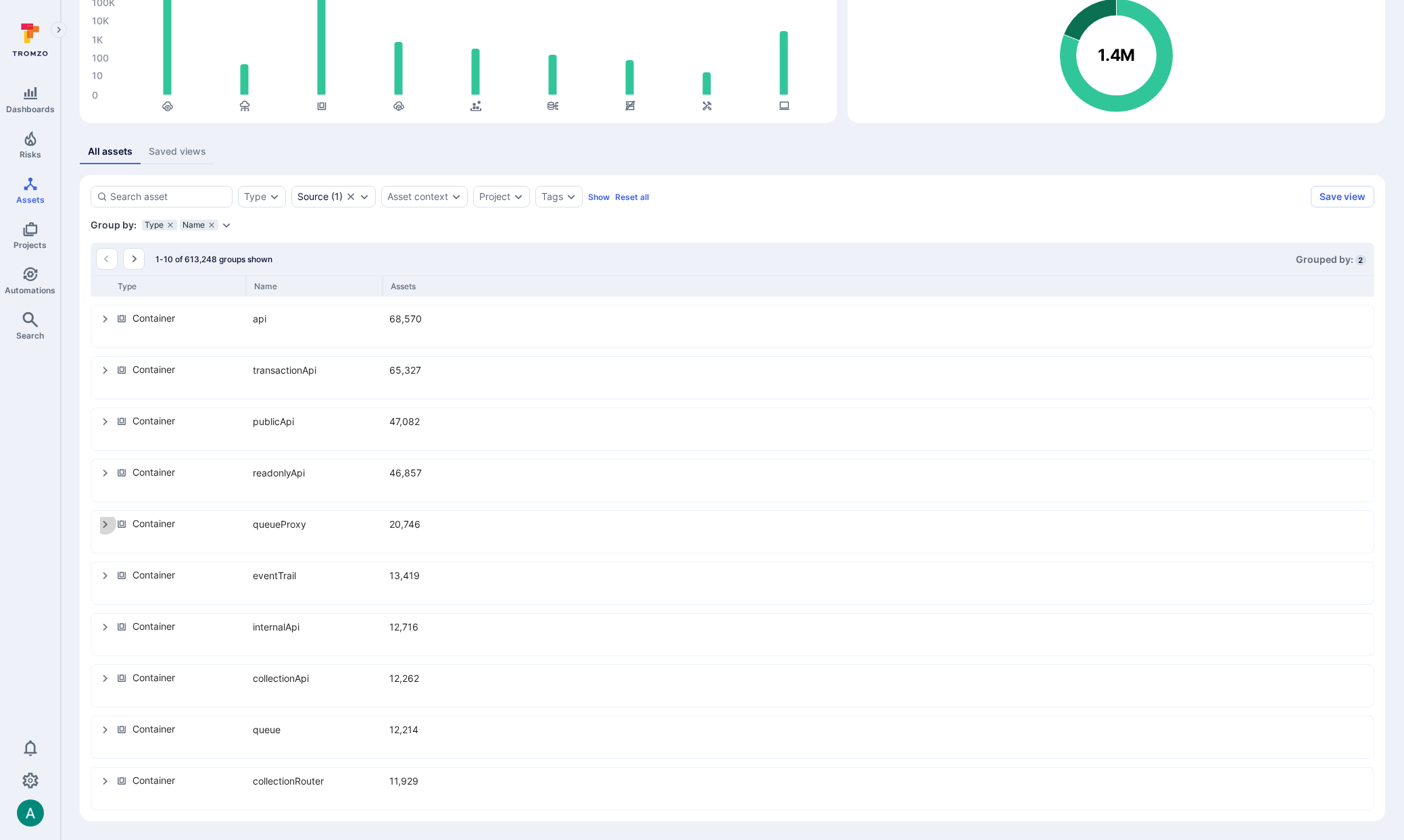
click at [103, 522] on icon "select group" at bounding box center [105, 525] width 5 height 8
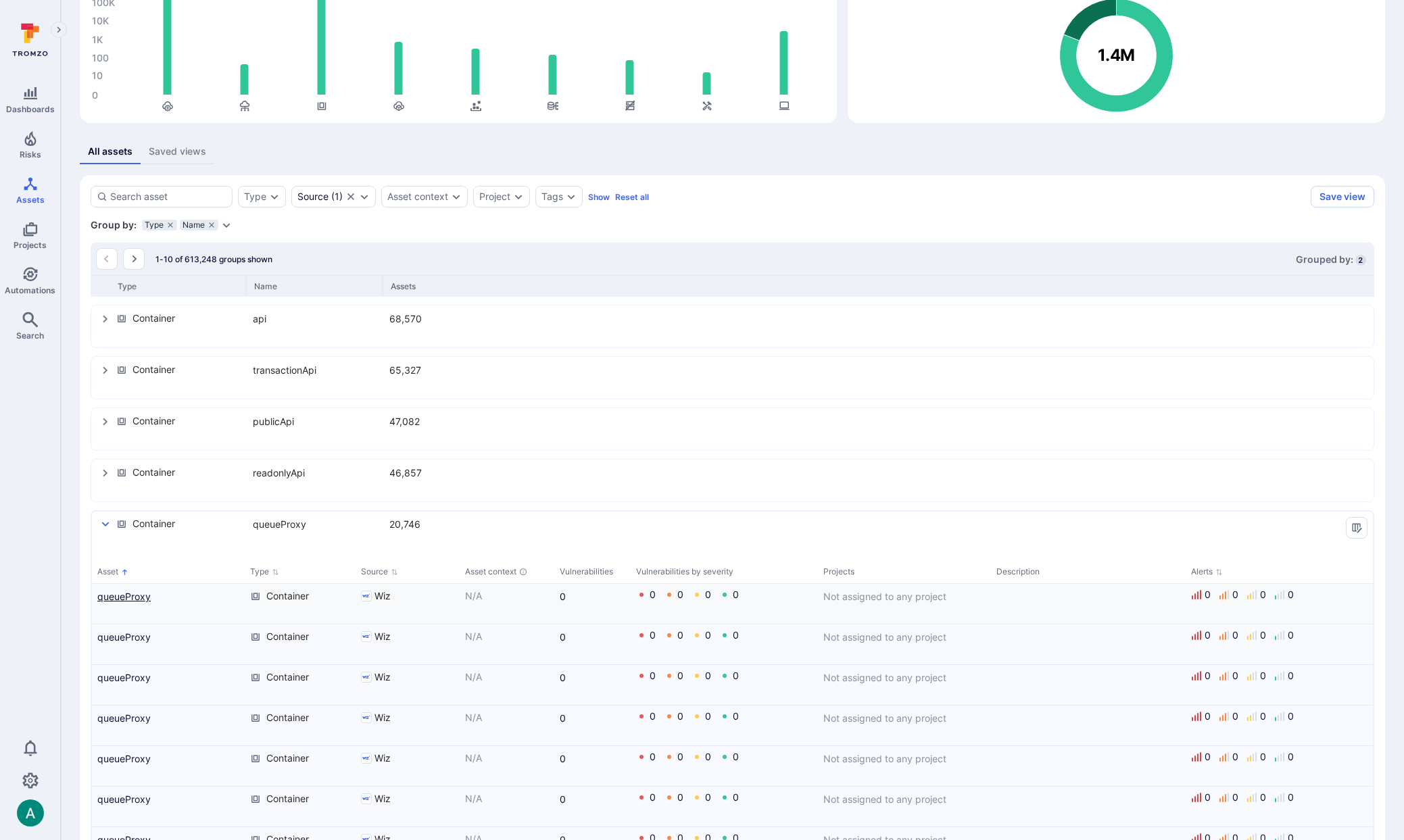
click at [123, 594] on link "queueProxy" at bounding box center [168, 596] width 142 height 14
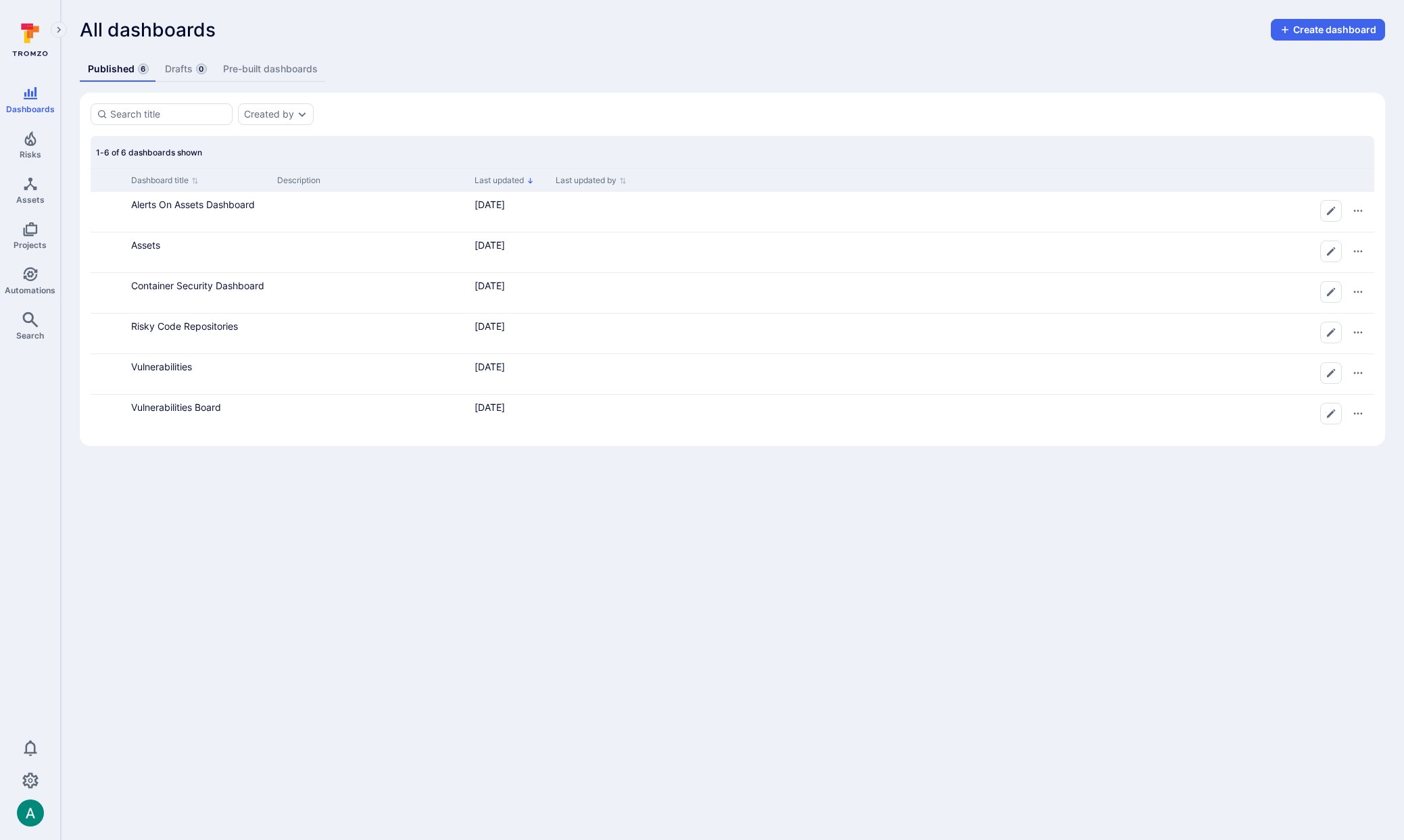
click at [179, 76] on link "Drafts 0" at bounding box center [185, 69] width 58 height 25
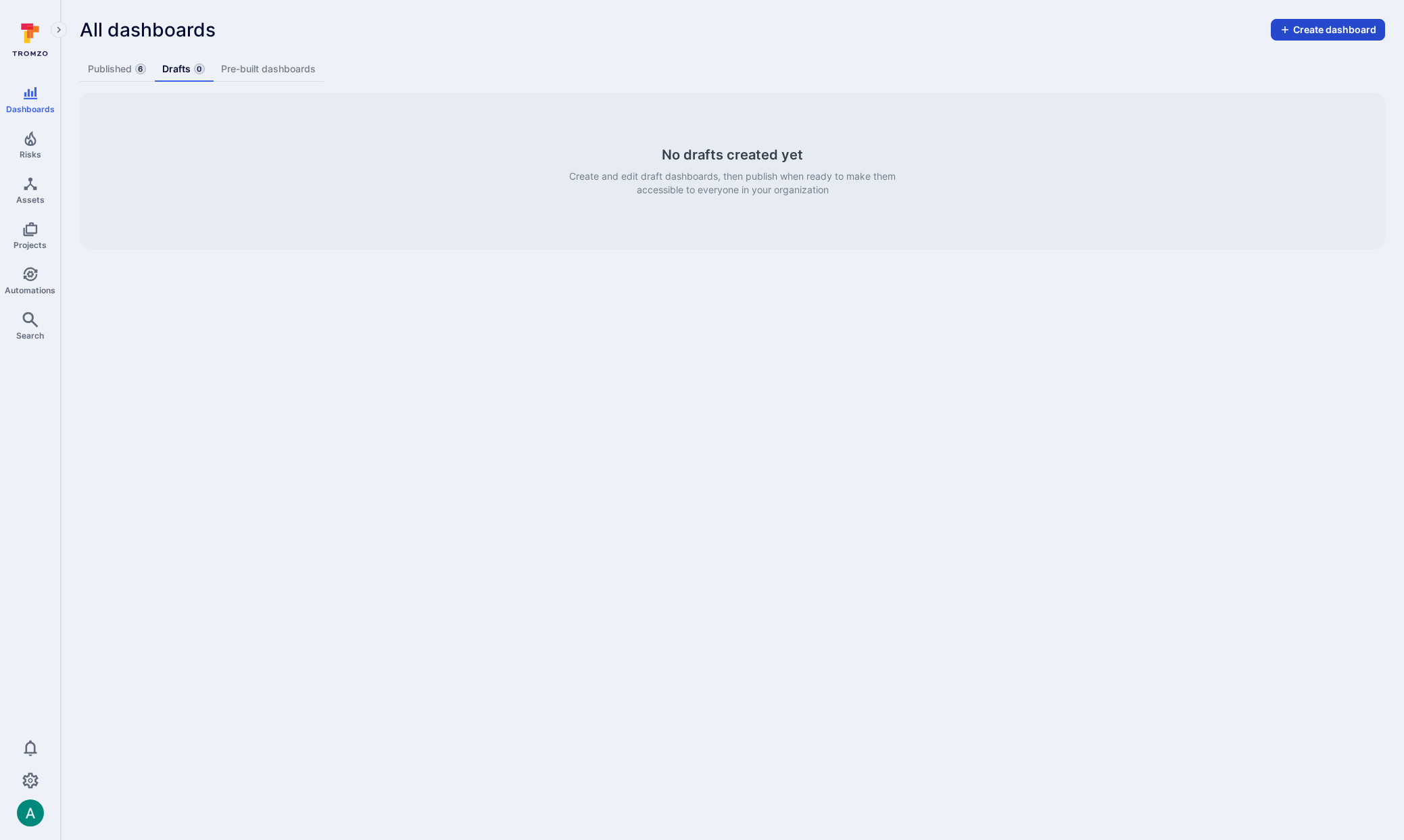
click at [1286, 33] on icon "Create dashboard menu" at bounding box center [1285, 30] width 11 height 11
click at [1278, 59] on li "New" at bounding box center [1306, 60] width 144 height 22
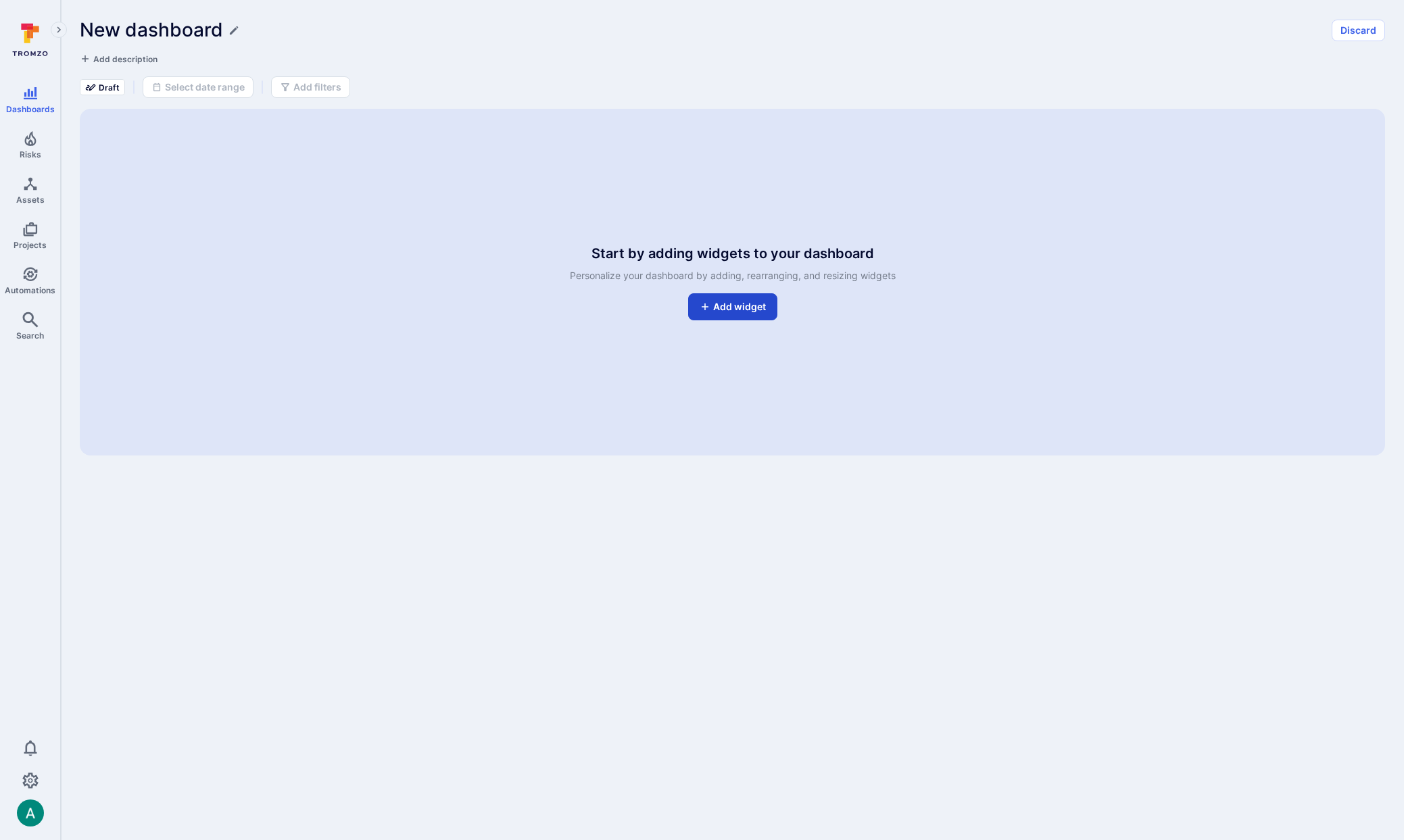
click at [730, 303] on button "Add widget" at bounding box center [733, 307] width 90 height 27
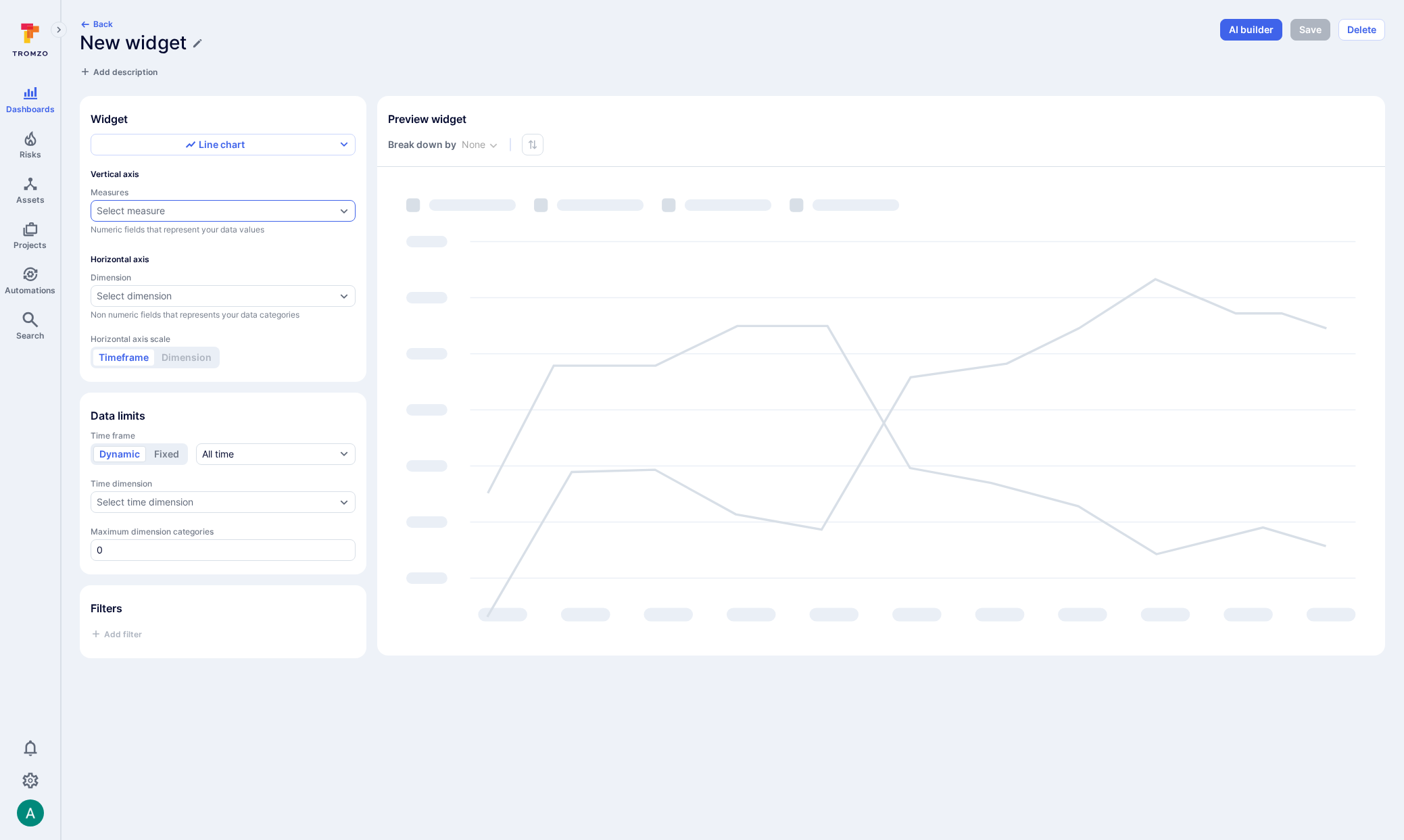
click at [154, 208] on div "Select measure" at bounding box center [131, 211] width 68 height 11
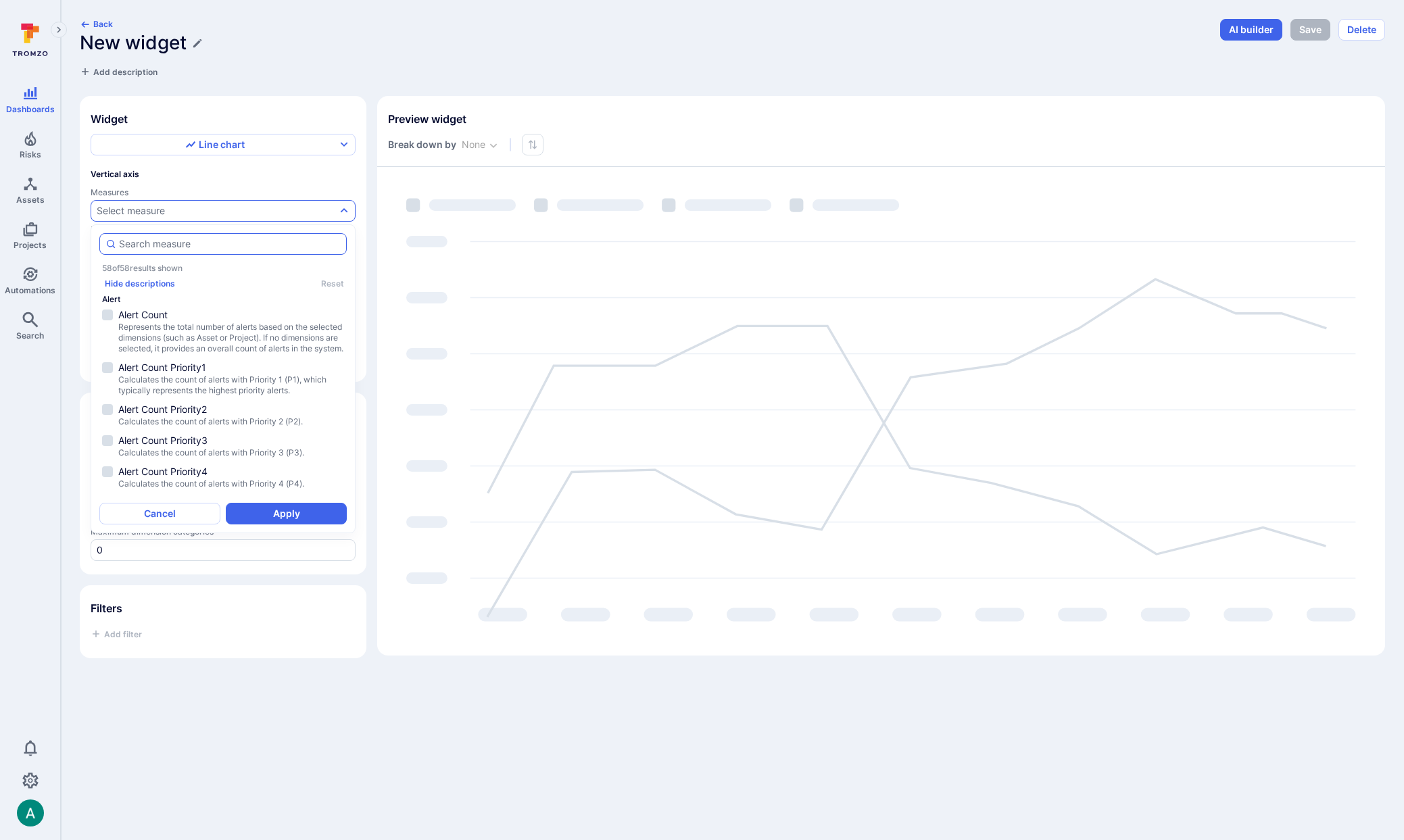
click at [167, 239] on input "autocomplete options" at bounding box center [229, 244] width 222 height 14
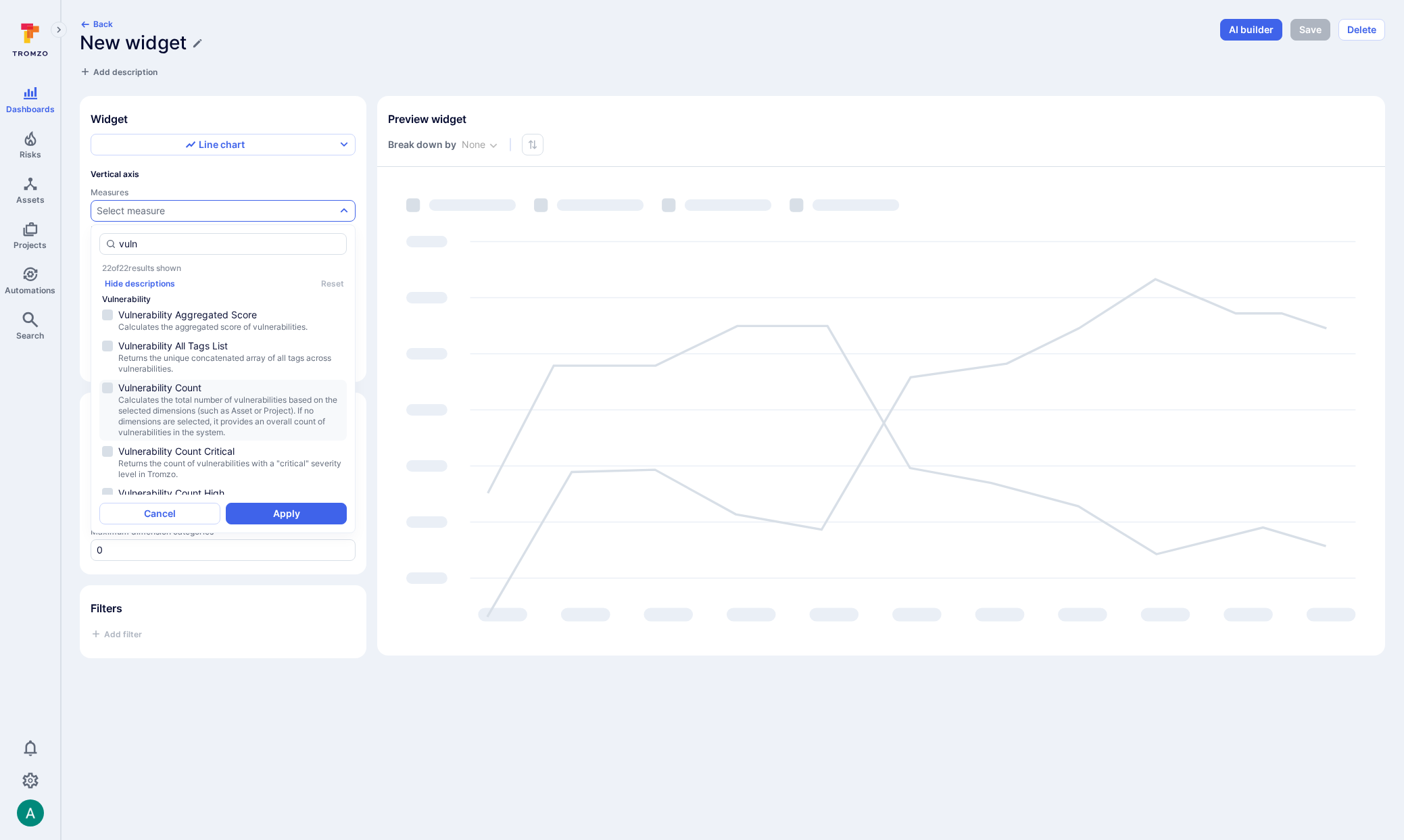
click at [209, 405] on span "Calculates the total number of vulnerabilities based on the selected dimensions…" at bounding box center [231, 416] width 226 height 43
type input "vuln"
click at [280, 509] on button "Apply" at bounding box center [286, 513] width 121 height 22
type input "quarter"
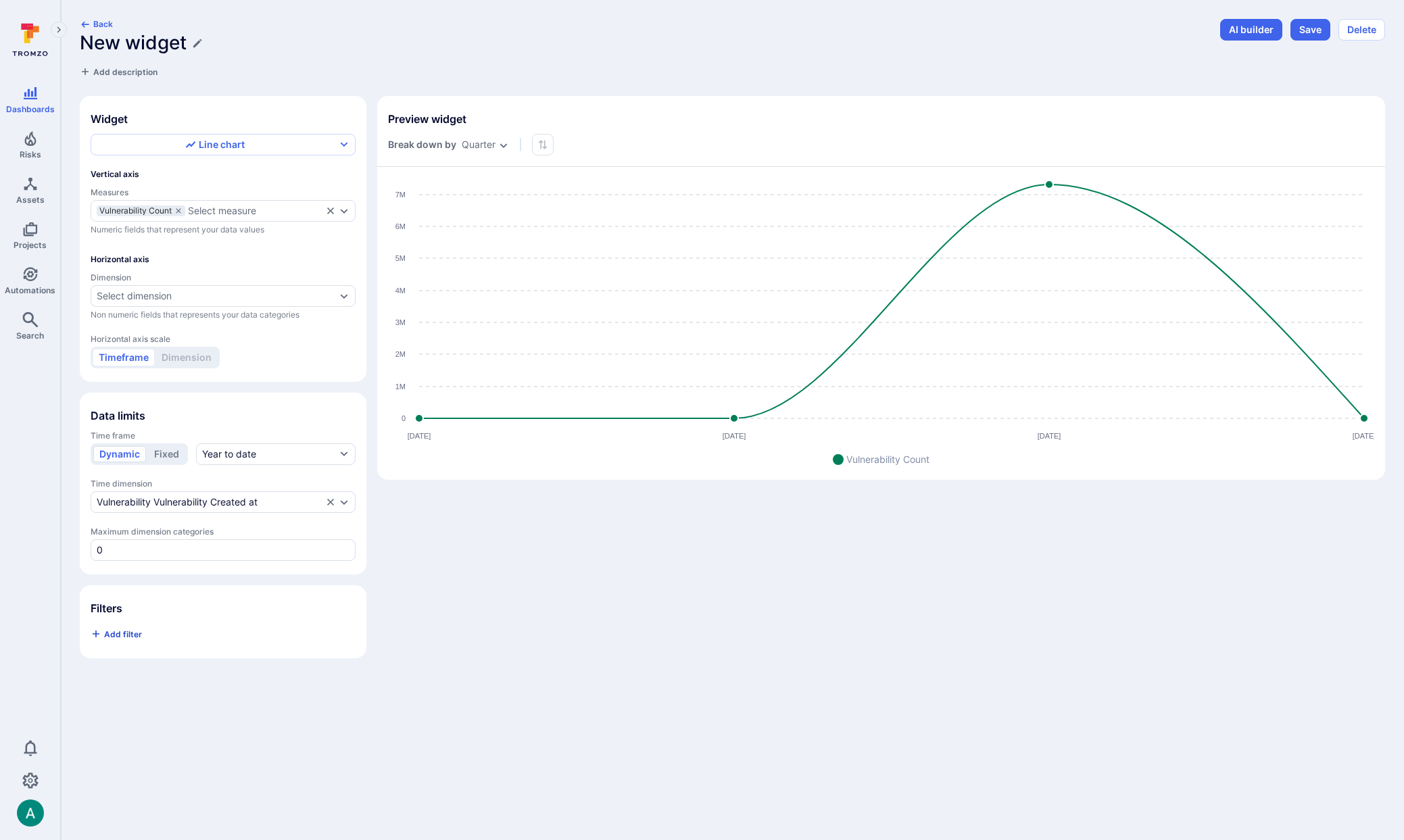
click at [126, 635] on span "Add filter" at bounding box center [123, 634] width 38 height 10
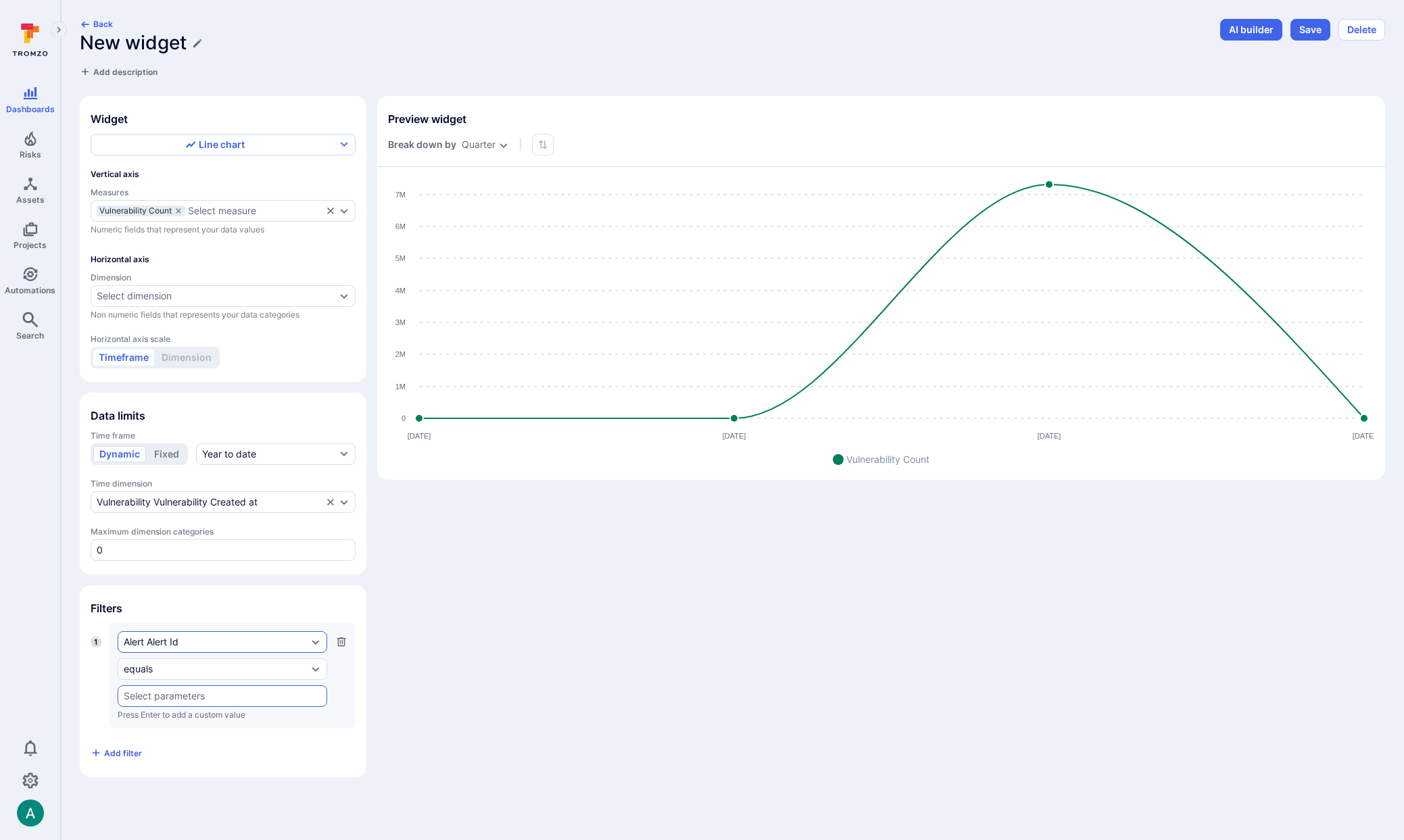
click at [171, 645] on div "Alert Alert Id" at bounding box center [215, 642] width 184 height 11
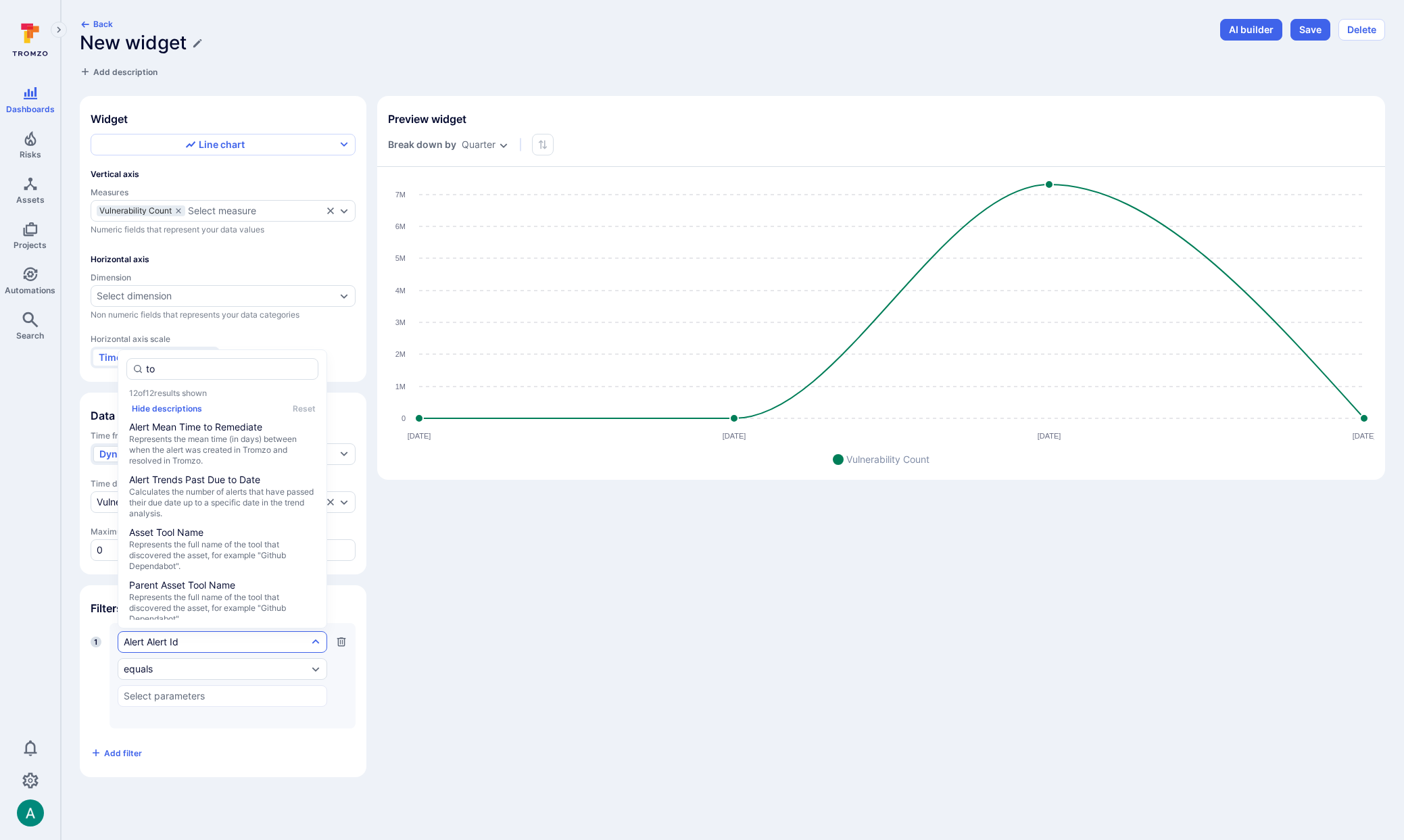
type input "too"
click at [182, 586] on span "Represents the full name of the tool that discovered the vulnerability, for exa…" at bounding box center [222, 601] width 187 height 32
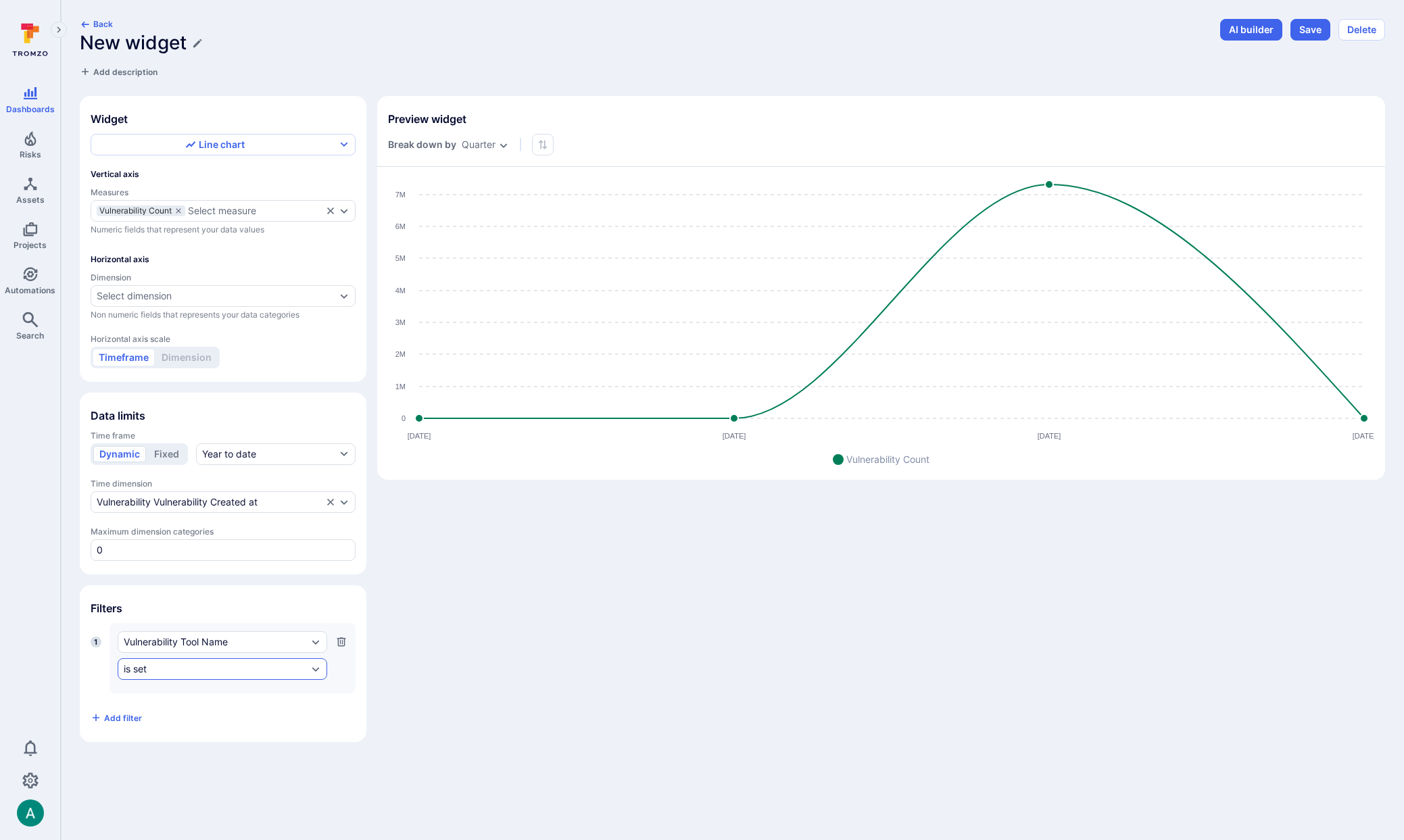
click at [176, 671] on div "is set" at bounding box center [215, 669] width 184 height 11
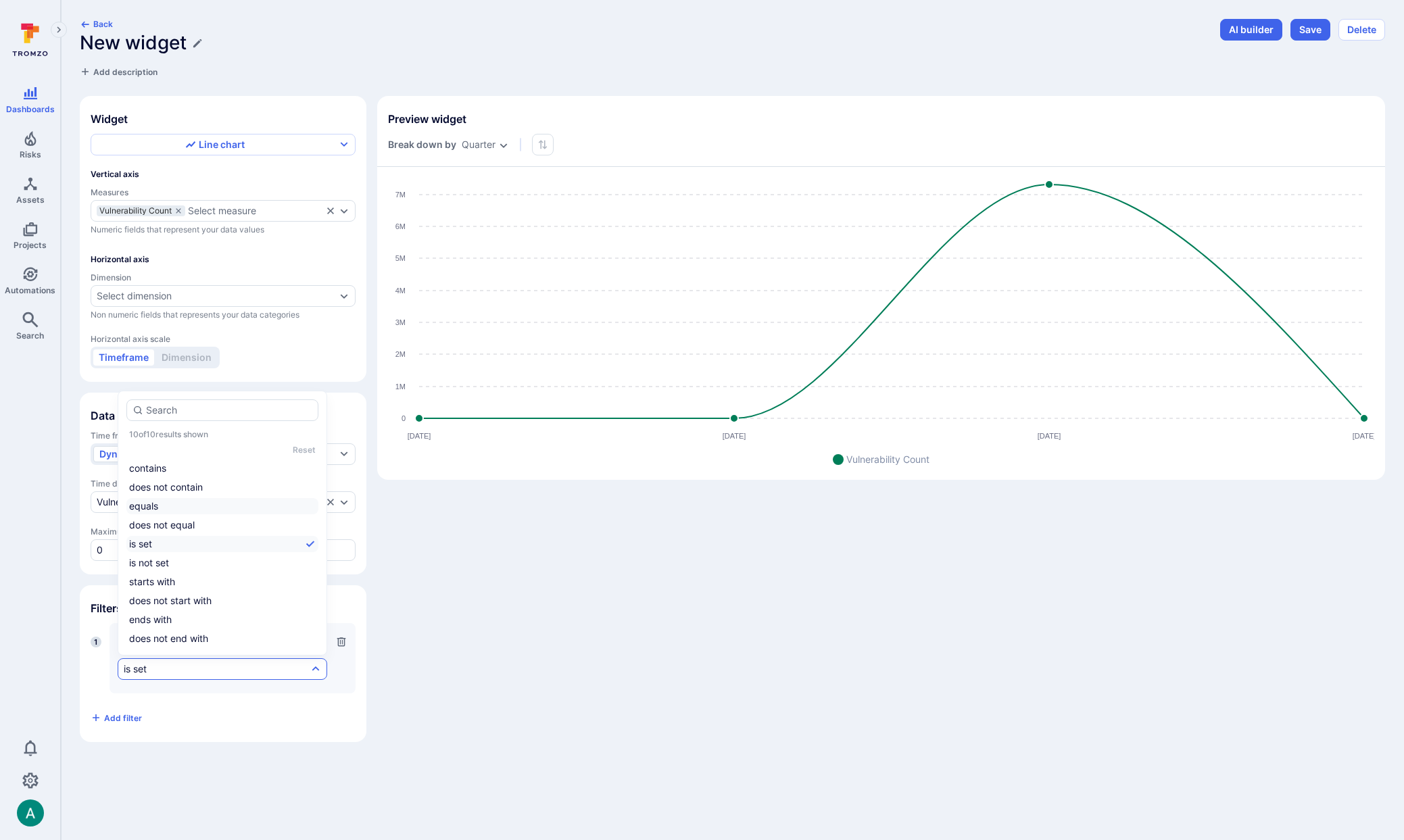
click at [171, 503] on li "equals" at bounding box center [222, 506] width 192 height 16
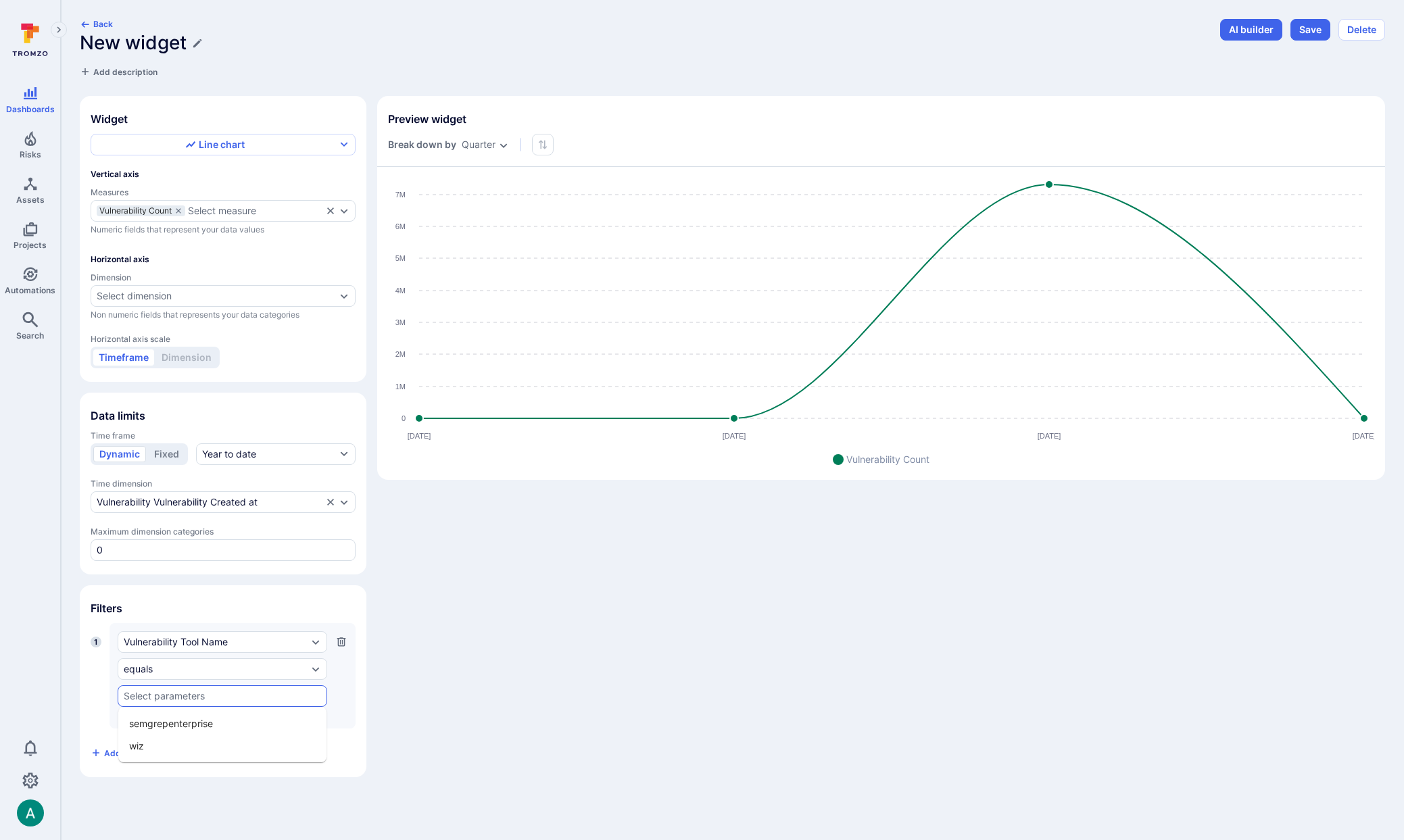
click at [170, 696] on input "text" at bounding box center [222, 696] width 198 height 11
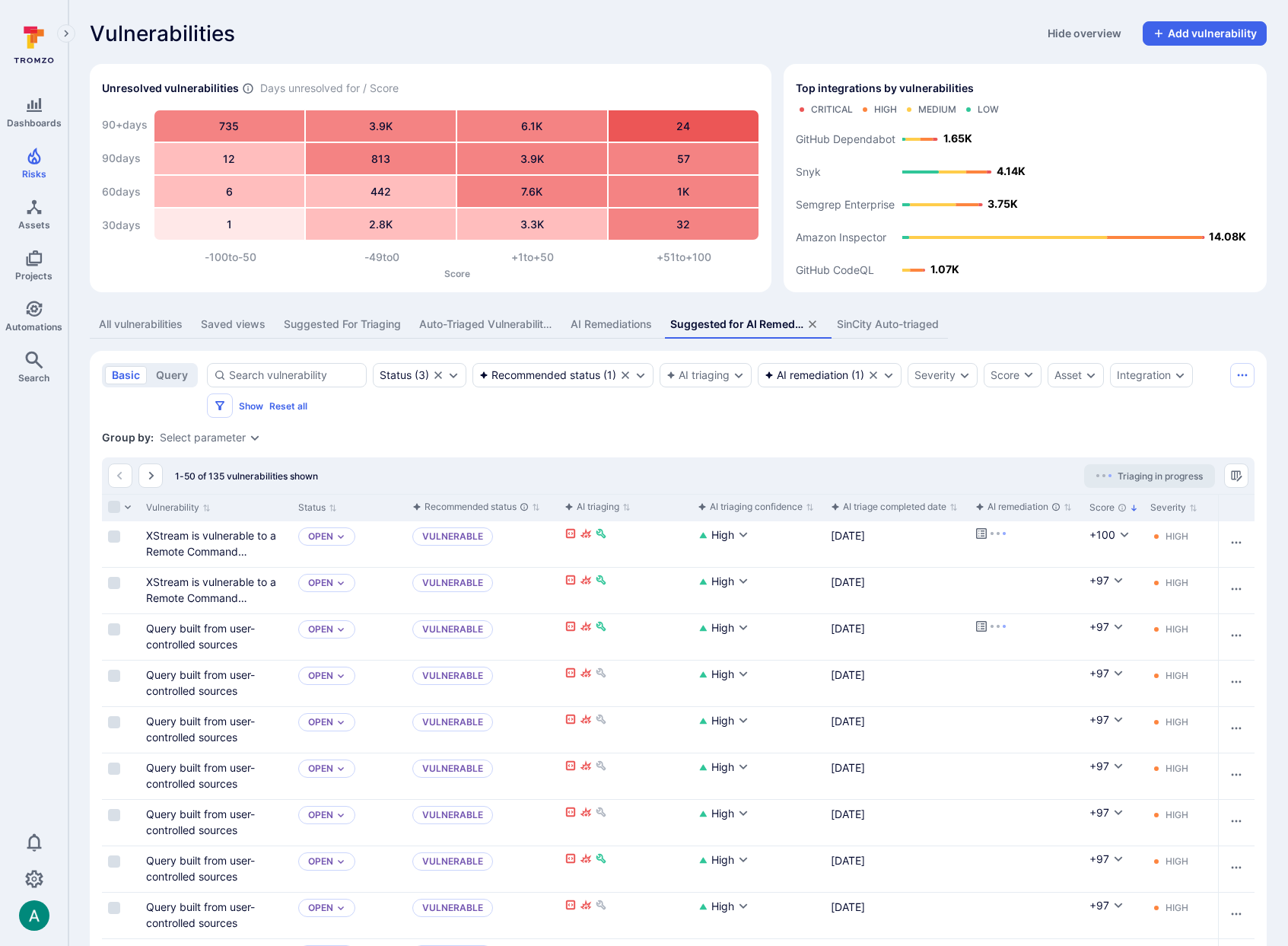
scroll to position [1960, 0]
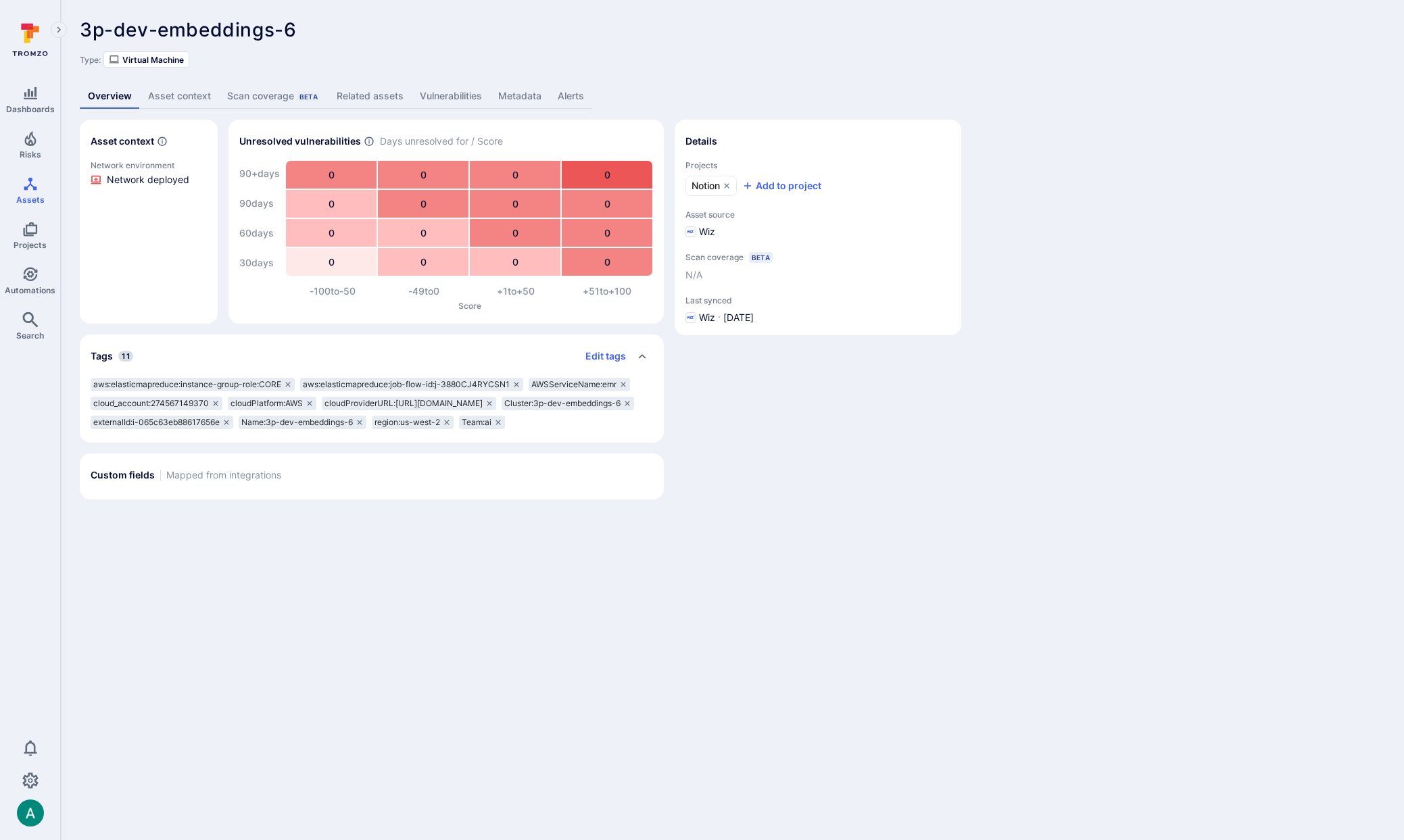
drag, startPoint x: 809, startPoint y: 477, endPoint x: 778, endPoint y: 328, distance: 152.2
click at [809, 477] on div "Details Projects Notion Add to project Asset source Wiz Scan coverage Beta N/A …" at bounding box center [818, 310] width 287 height 380
click at [707, 181] on span "Notion" at bounding box center [705, 186] width 29 height 14
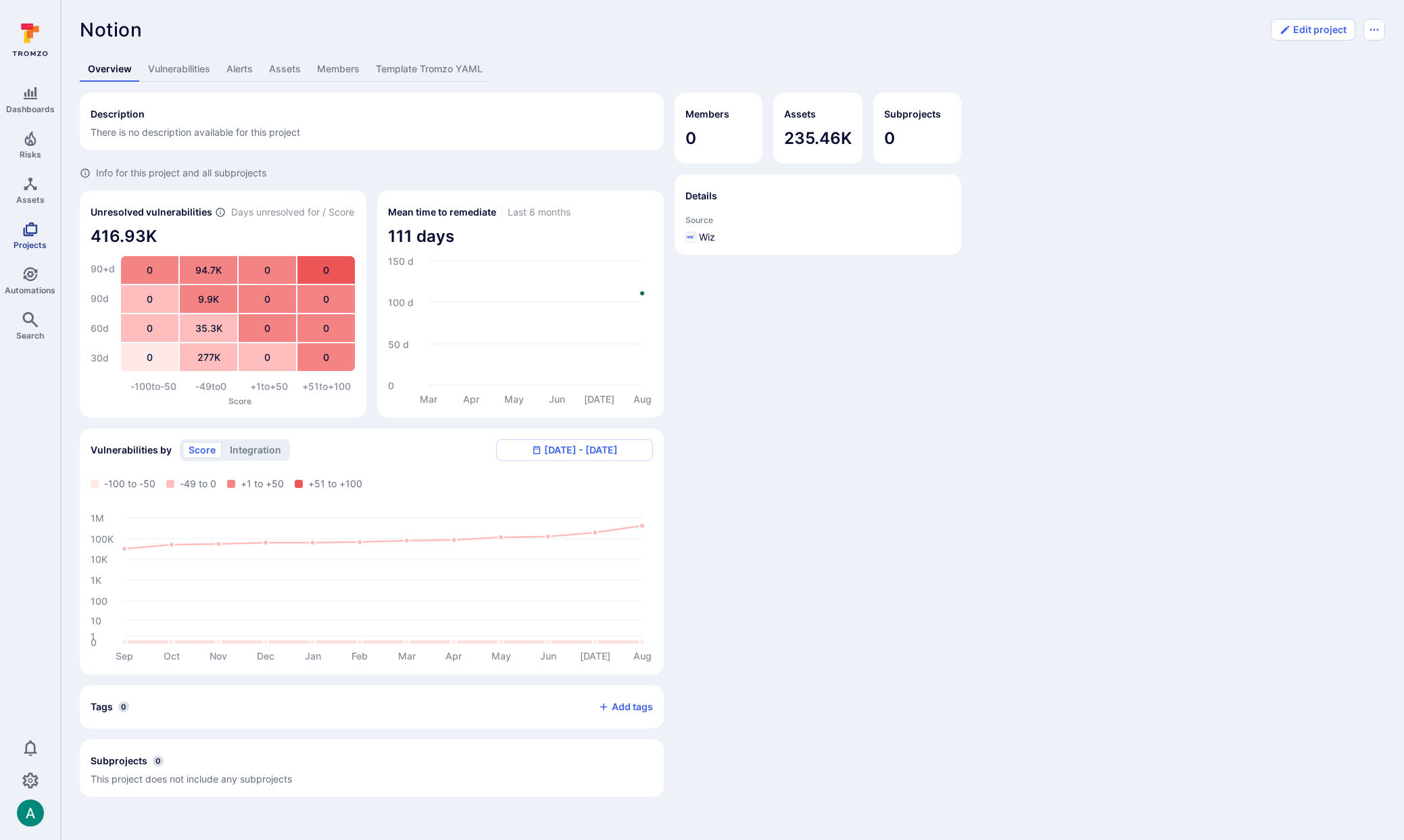
click at [30, 232] on icon "Projects" at bounding box center [30, 229] width 14 height 14
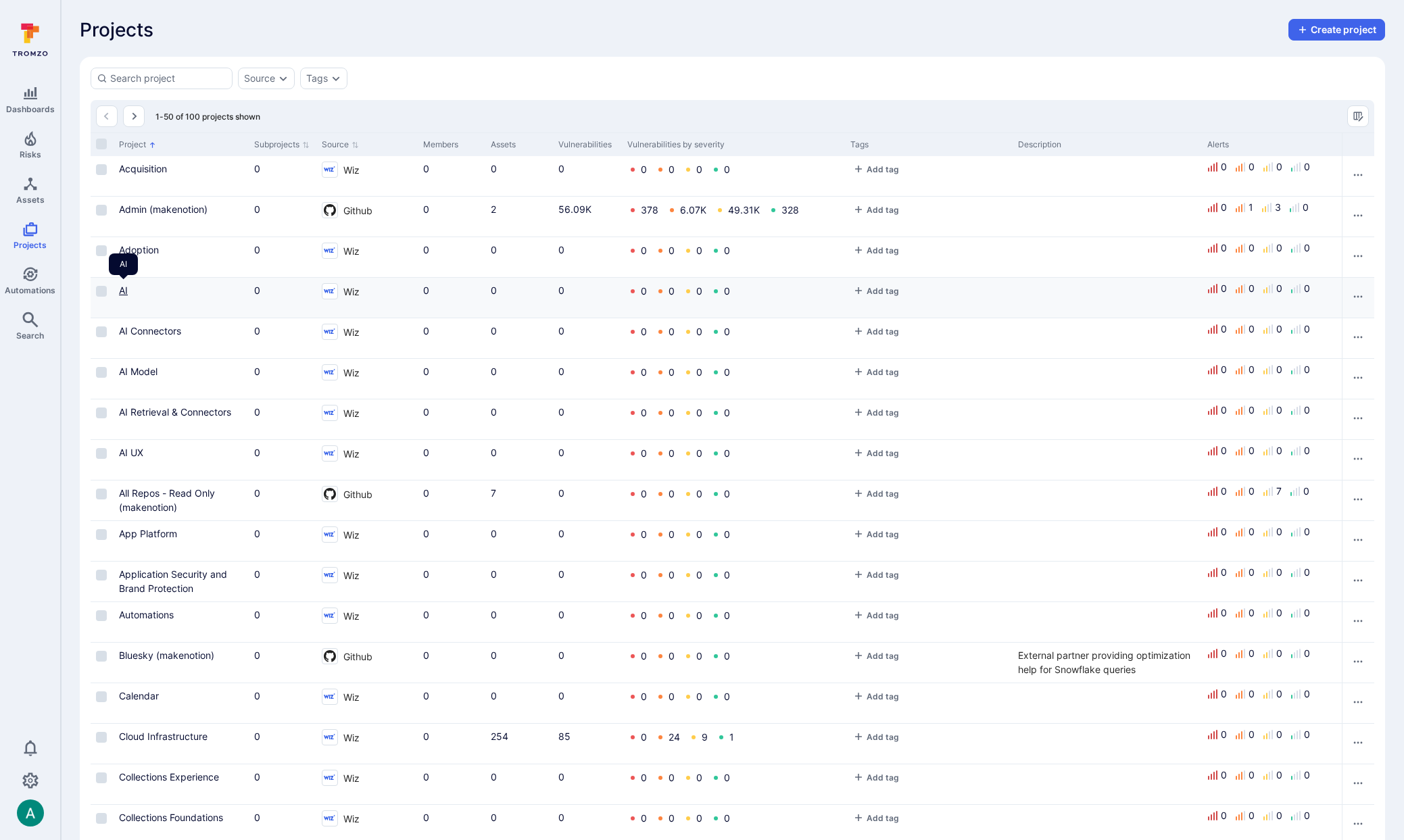
click at [120, 289] on link "AI" at bounding box center [123, 290] width 8 height 12
click at [259, 85] on div "Source" at bounding box center [266, 79] width 57 height 22
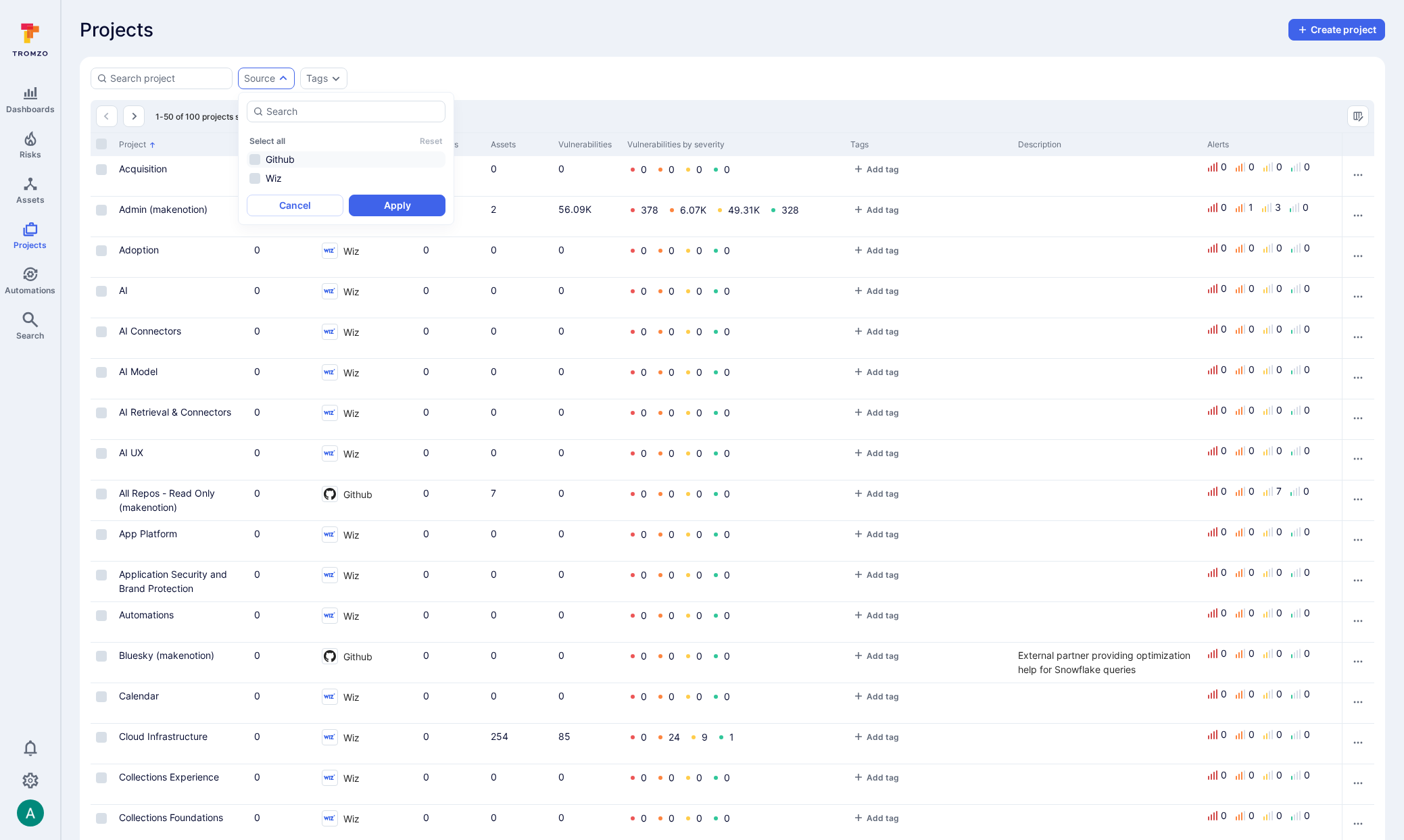
click at [296, 160] on li "Github" at bounding box center [345, 159] width 198 height 16
click at [382, 203] on button "Apply" at bounding box center [397, 205] width 97 height 22
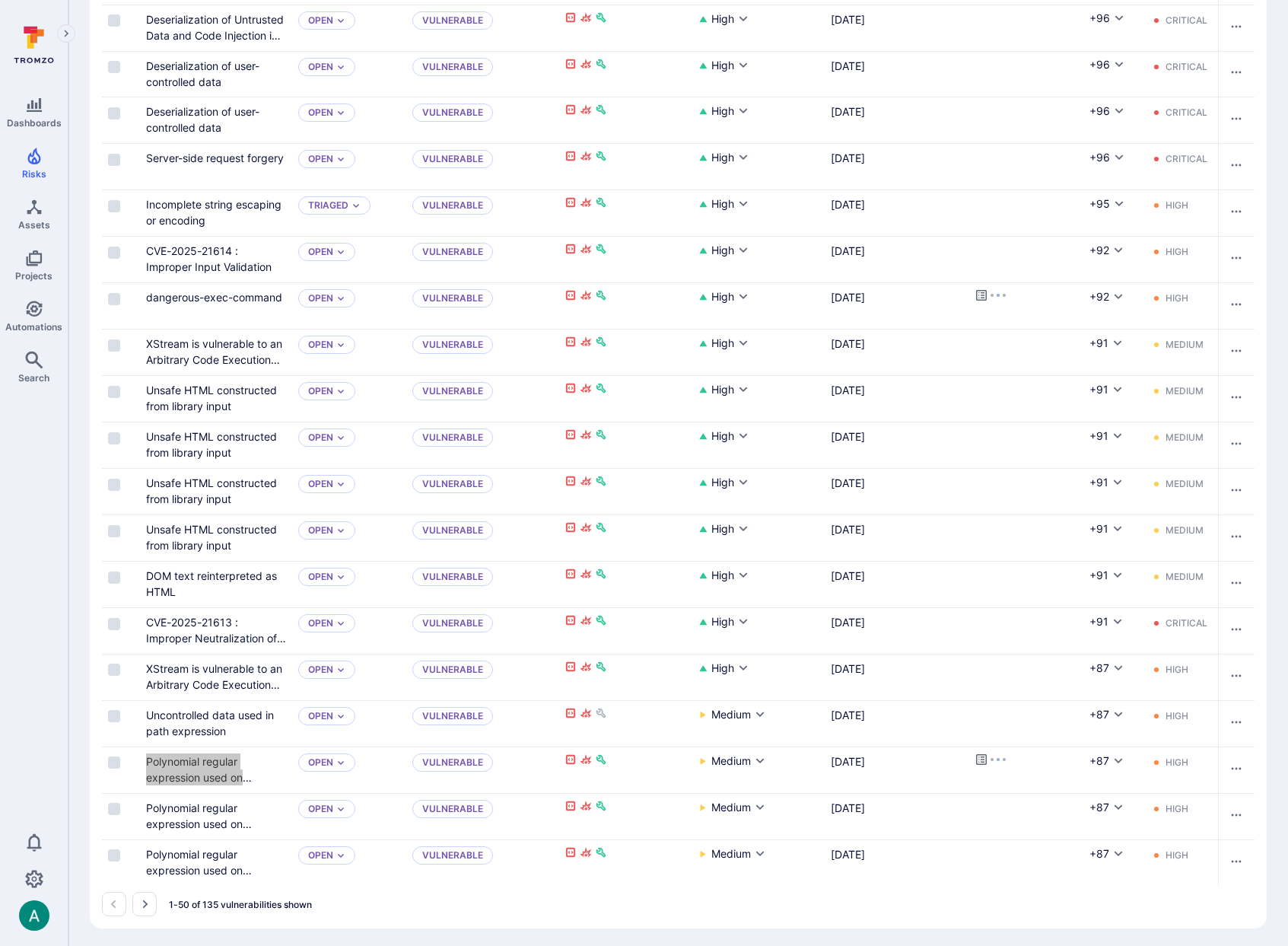
scroll to position [1960, 0]
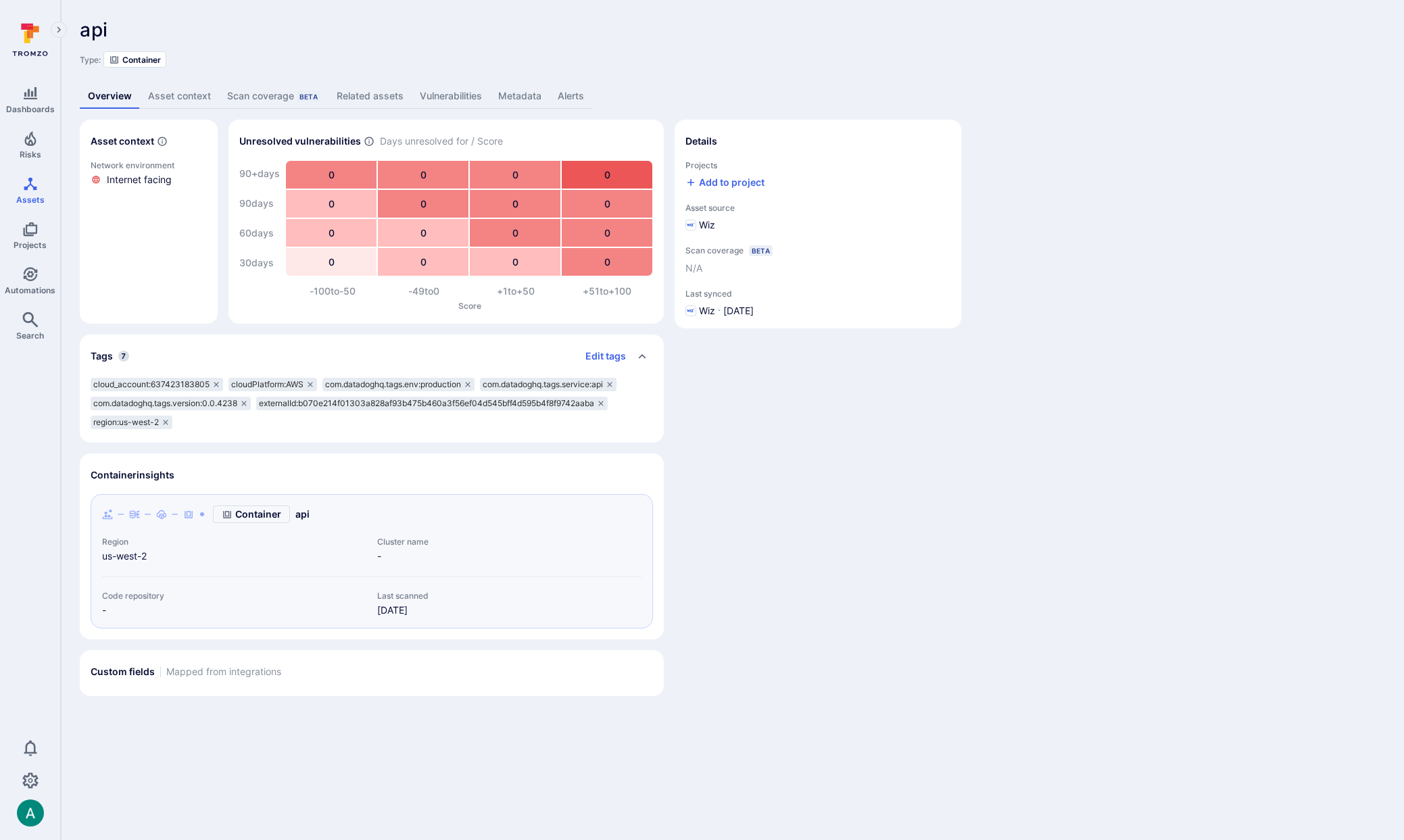
click at [821, 426] on div "Details Projects Add to project Asset source Wiz Scan coverage Beta N/A Last sy…" at bounding box center [818, 408] width 287 height 577
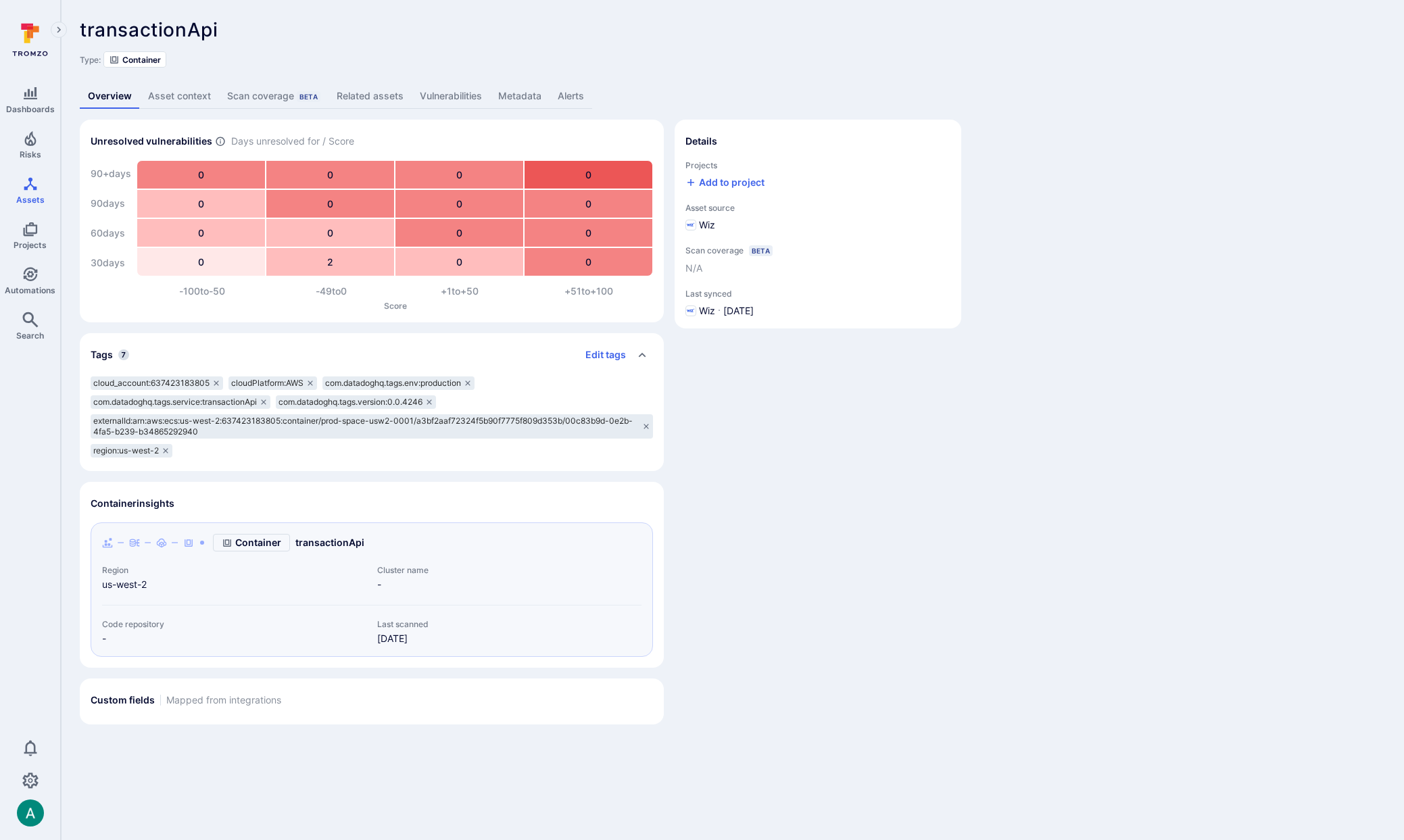
click at [189, 100] on link "Asset context" at bounding box center [179, 97] width 79 height 25
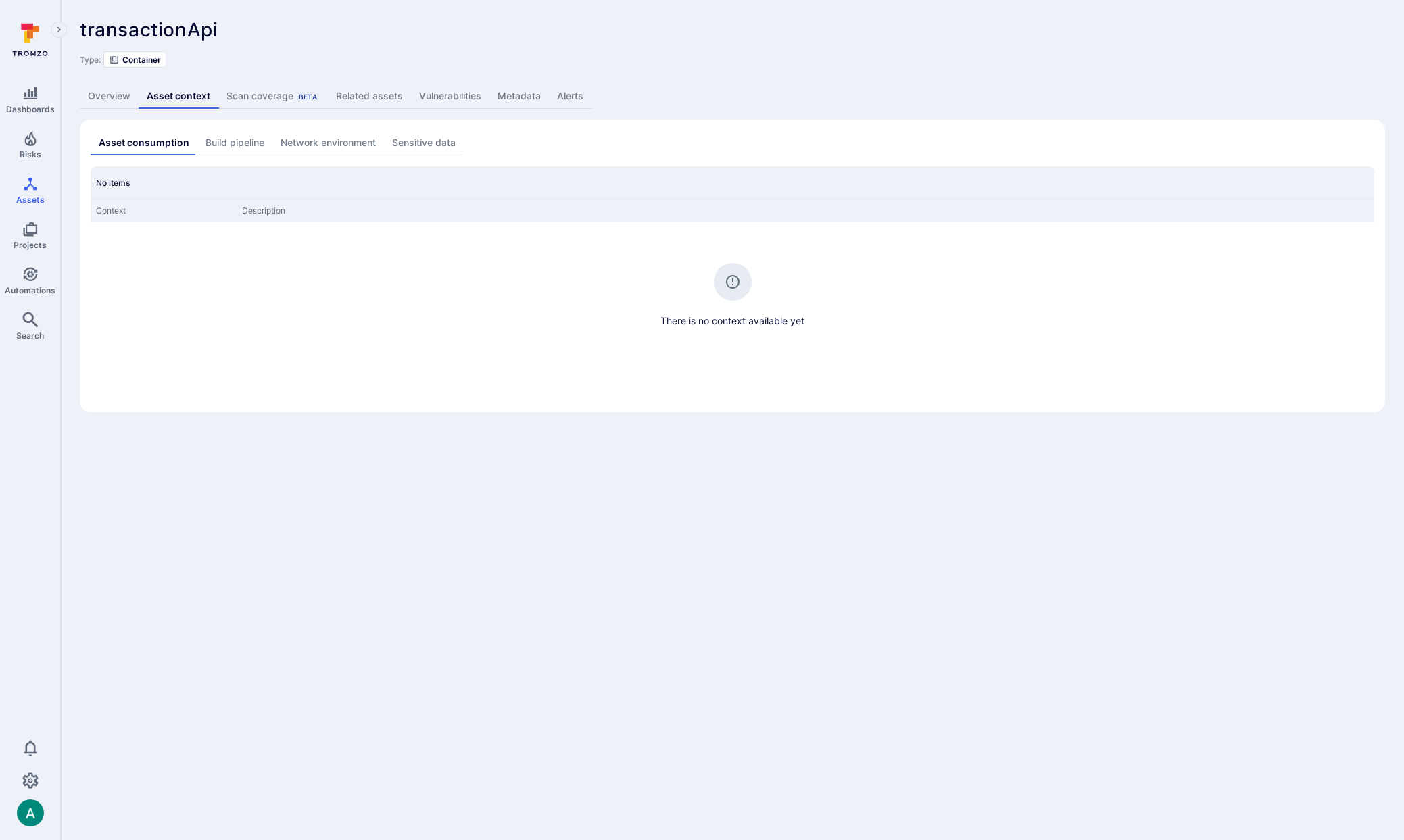
click at [504, 93] on link "Metadata" at bounding box center [519, 97] width 59 height 25
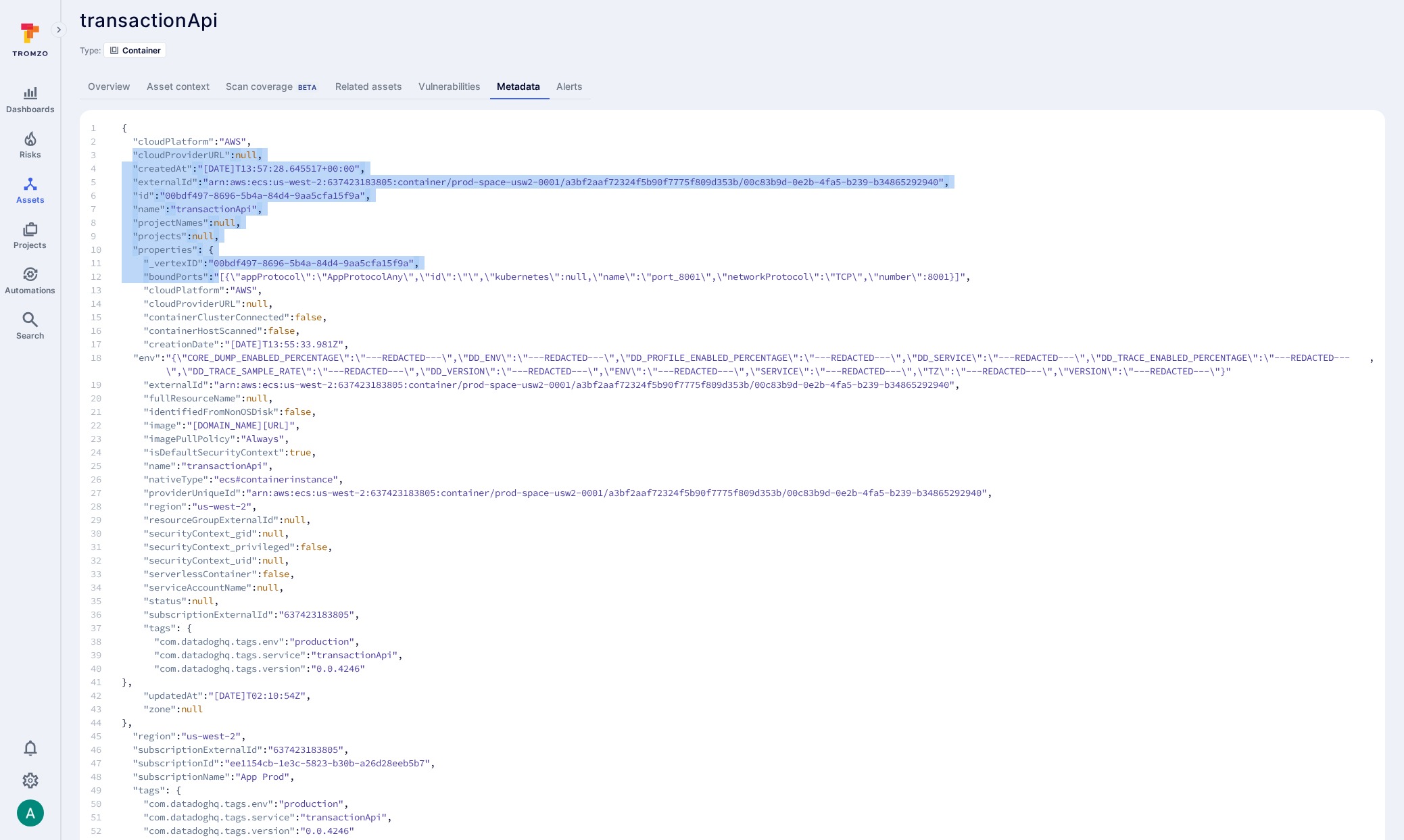
scroll to position [11, 0]
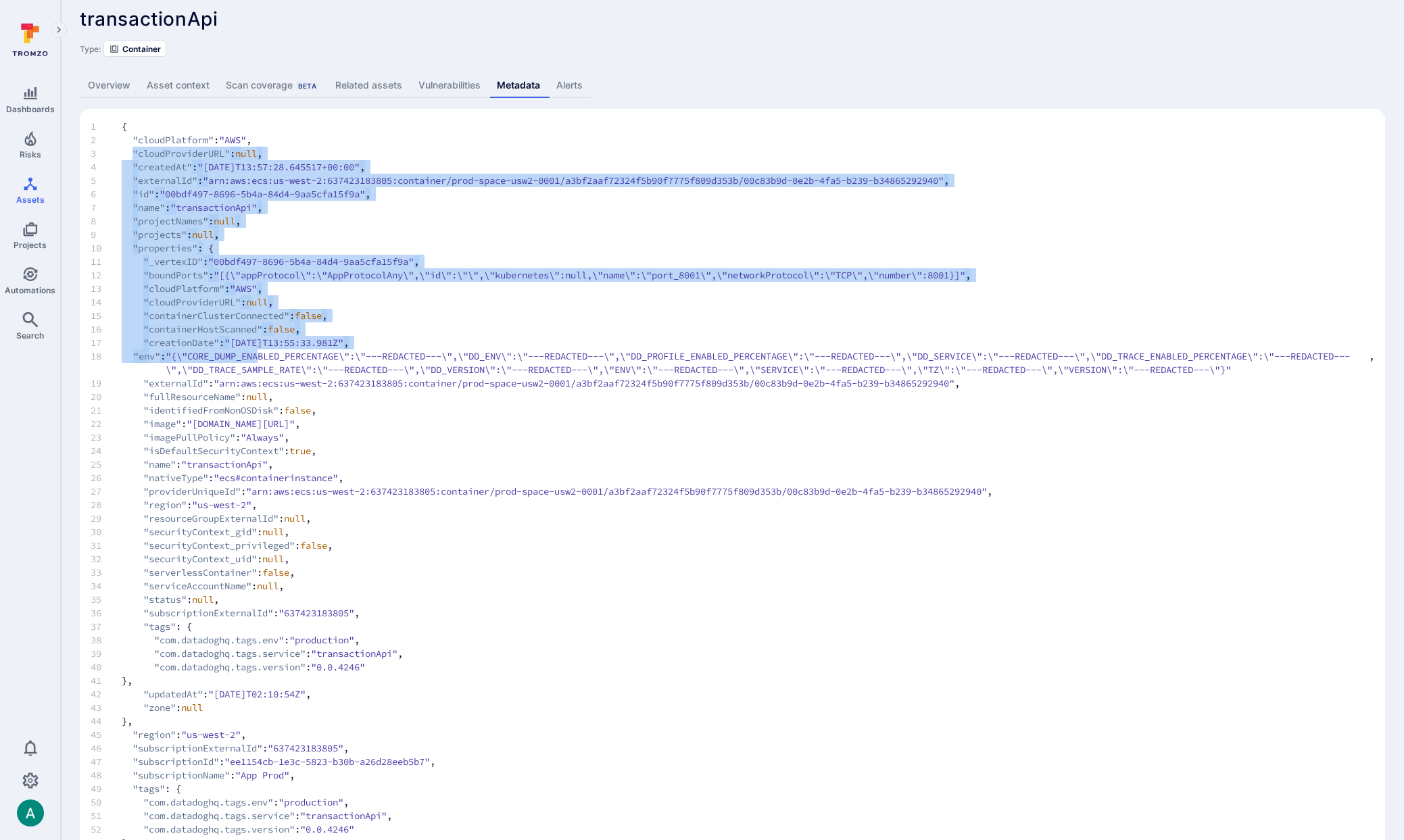
drag, startPoint x: 131, startPoint y: 161, endPoint x: 264, endPoint y: 357, distance: 236.9
click at [263, 355] on code "1 { 2 "cloudPlatform" : "AWS" , 3 "cloudProviderURL" : null , 4 "createdAt" : "…" at bounding box center [732, 498] width 1284 height 757
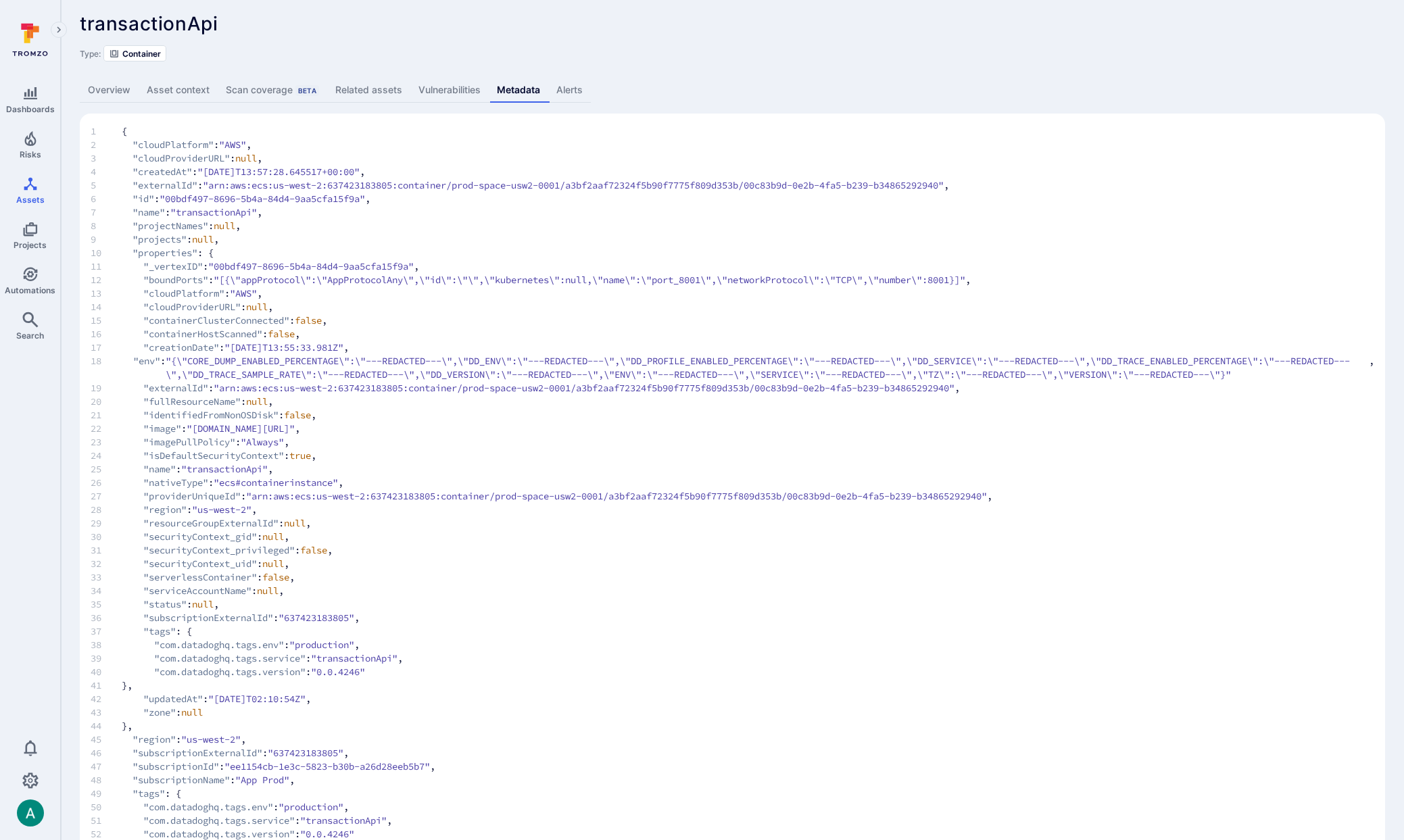
click at [241, 393] on span ""arn:aws:ecs:us-west-2:637423183805:container/prod-space-usw2-0001/a3bf2aaf7232…" at bounding box center [584, 388] width 741 height 14
drag, startPoint x: 144, startPoint y: 426, endPoint x: 830, endPoint y: 434, distance: 686.0
click at [830, 434] on span "22 "image" : "[DOMAIN_NAME][URL]" ," at bounding box center [732, 428] width 1284 height 14
drag, startPoint x: 930, startPoint y: 32, endPoint x: 943, endPoint y: 25, distance: 14.8
click at [930, 32] on div "transactionApi ... Show more" at bounding box center [636, 24] width 1112 height 22
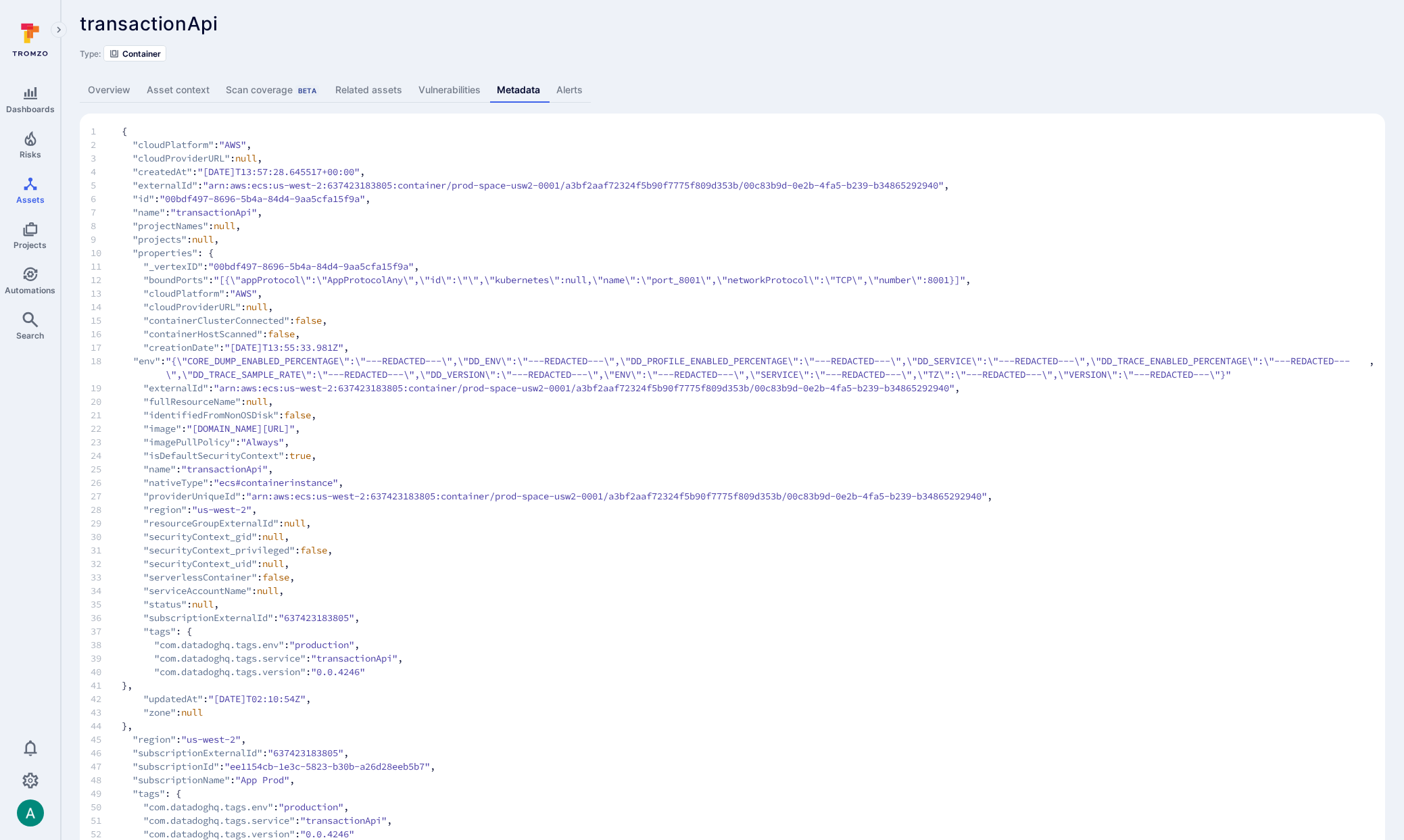
click at [643, 317] on span "15 "containerClusterConnected" : false ," at bounding box center [732, 320] width 1284 height 14
click at [382, 409] on span "21 "identifiedFromNonOSDisk" : false ," at bounding box center [732, 415] width 1284 height 14
drag, startPoint x: 525, startPoint y: 427, endPoint x: 752, endPoint y: 427, distance: 227.0
click at [295, 427] on span ""274567149370.dkr.ecr.us-west-2.amazonaws.com/notion-next:prod-prod-space-usw2-…" at bounding box center [241, 428] width 108 height 14
copy span "prod-prod-space-usw2-0001-transactionApi"
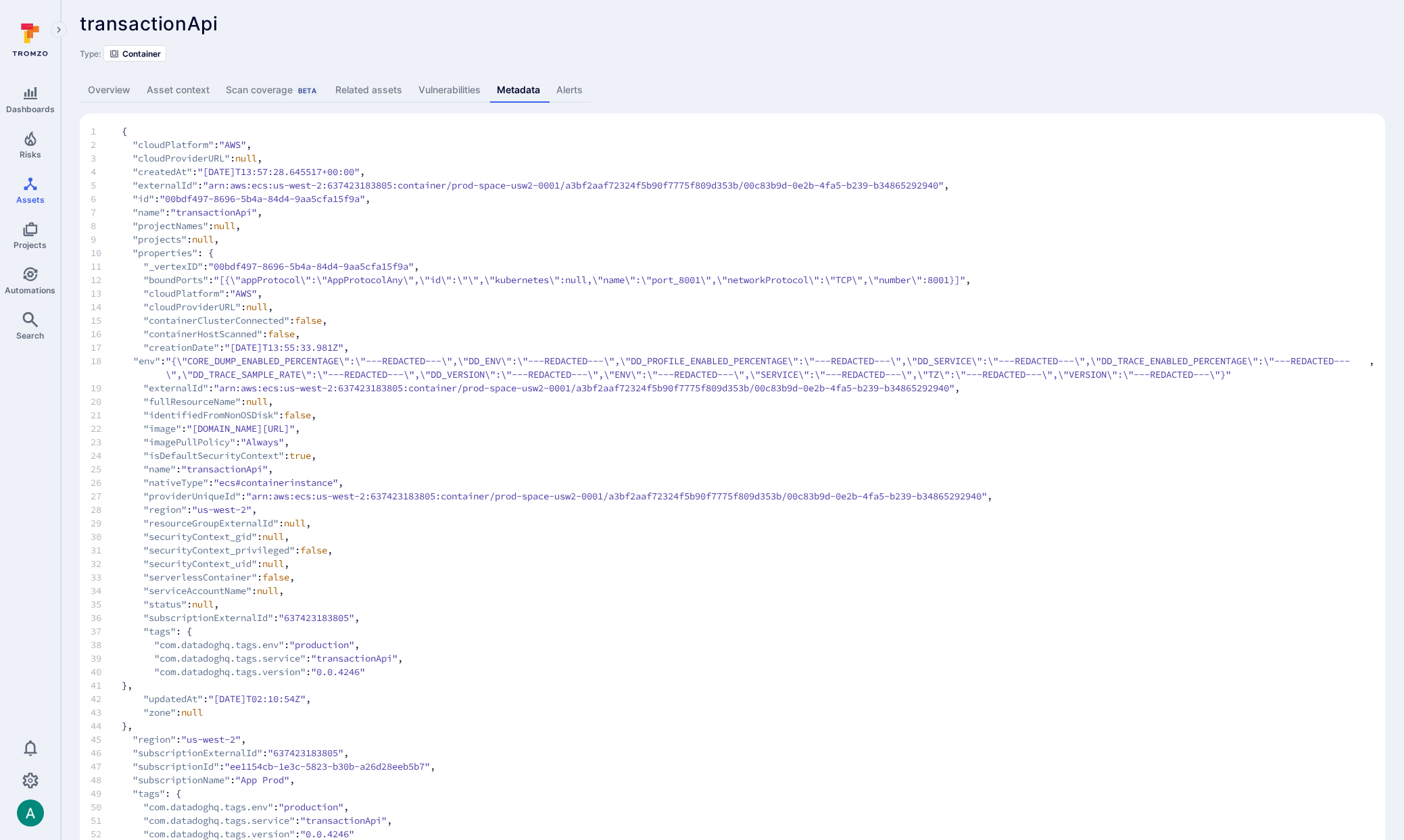
click at [295, 422] on span ""274567149370.dkr.ecr.us-west-2.amazonaws.com/notion-next:prod-prod-space-usw2-…" at bounding box center [241, 428] width 108 height 14
drag, startPoint x: 460, startPoint y: 429, endPoint x: 517, endPoint y: 429, distance: 57.0
click at [295, 429] on span ""274567149370.dkr.ecr.us-west-2.amazonaws.com/notion-next:prod-prod-space-usw2-…" at bounding box center [241, 428] width 108 height 14
copy span "notion-next"
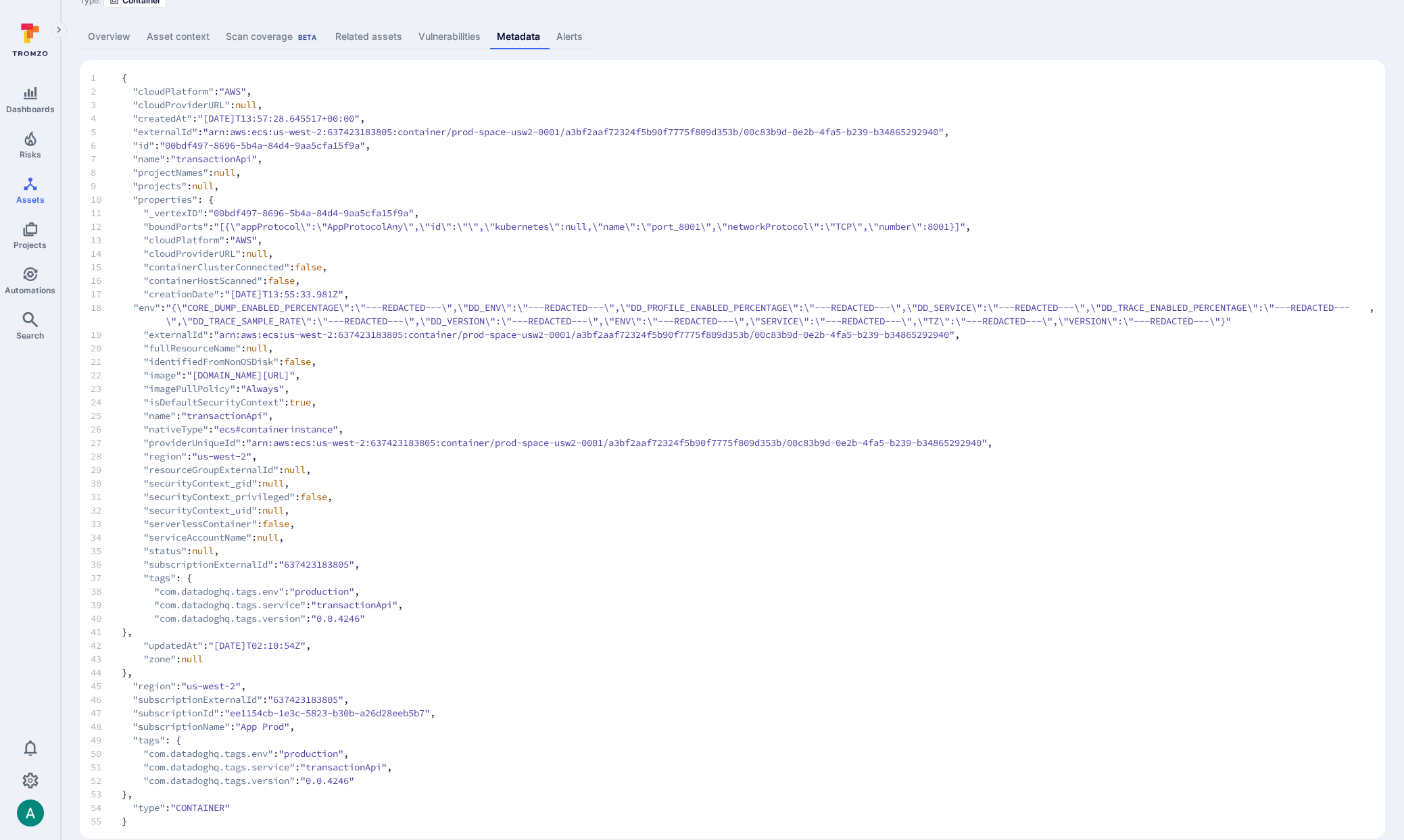
scroll to position [77, 0]
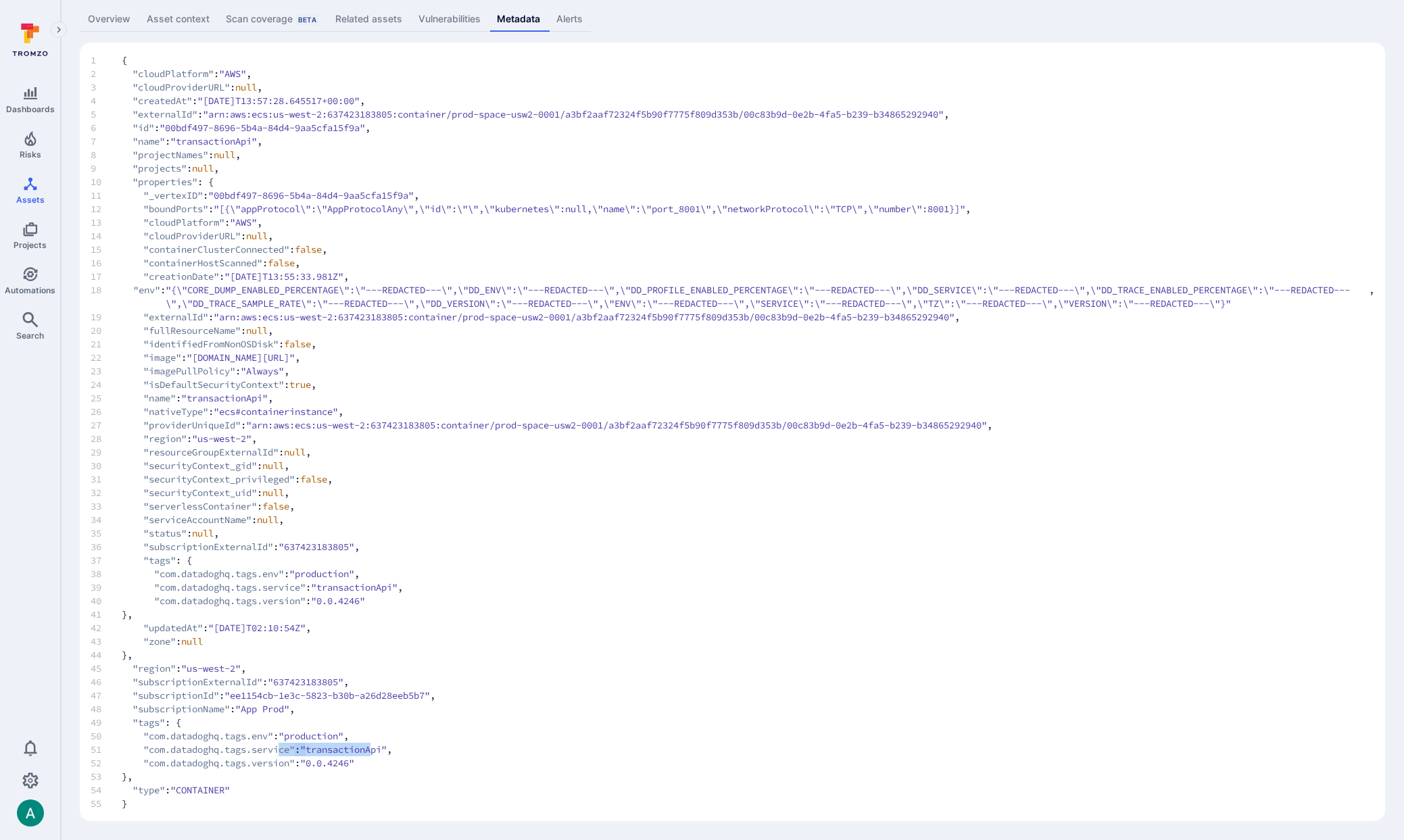
drag, startPoint x: 355, startPoint y: 751, endPoint x: 284, endPoint y: 749, distance: 71.0
click at [284, 749] on span "51 "com.datadoghq.tags.service" : "transactionApi" ," at bounding box center [732, 750] width 1284 height 14
click at [254, 743] on span ""com.datadoghq.tags.service"" at bounding box center [219, 750] width 151 height 14
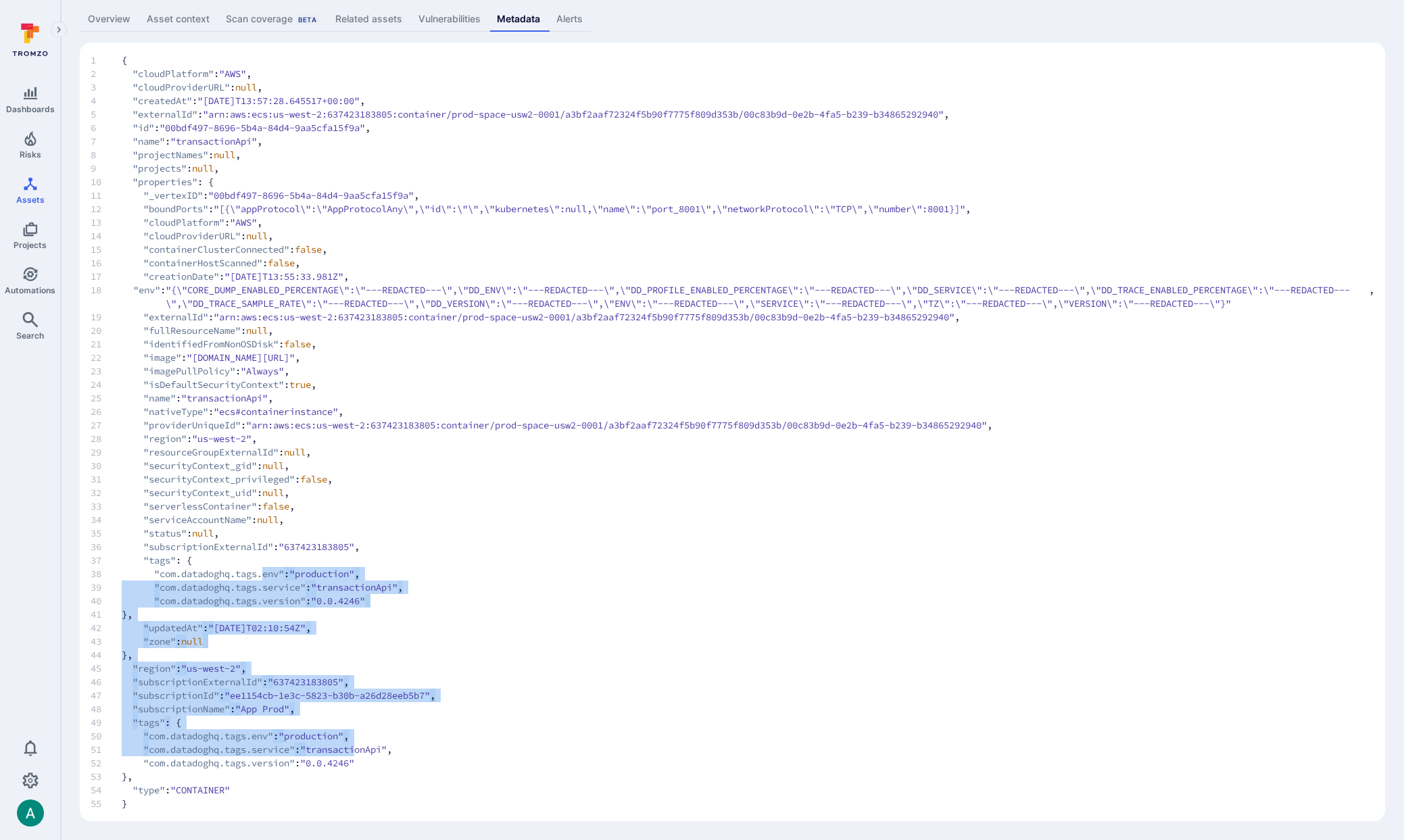
drag, startPoint x: 368, startPoint y: 748, endPoint x: 272, endPoint y: 567, distance: 204.9
click at [272, 567] on code "1 { 2 "cloudPlatform" : "AWS" , 3 "cloudProviderURL" : null , 4 "createdAt" : "…" at bounding box center [732, 432] width 1284 height 757
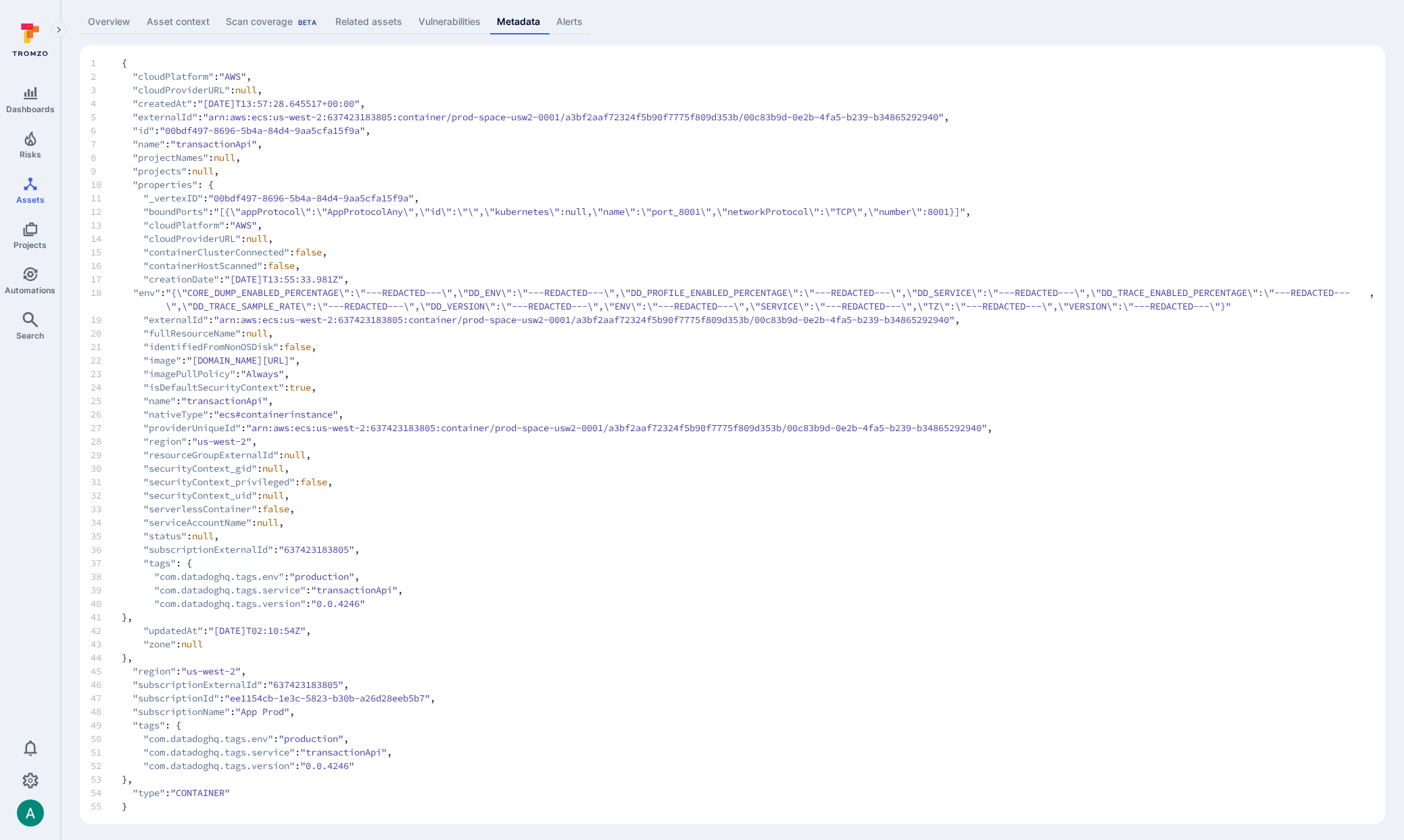
scroll to position [69, 0]
click at [272, 567] on span "37 "tags" : {" at bounding box center [732, 566] width 1284 height 14
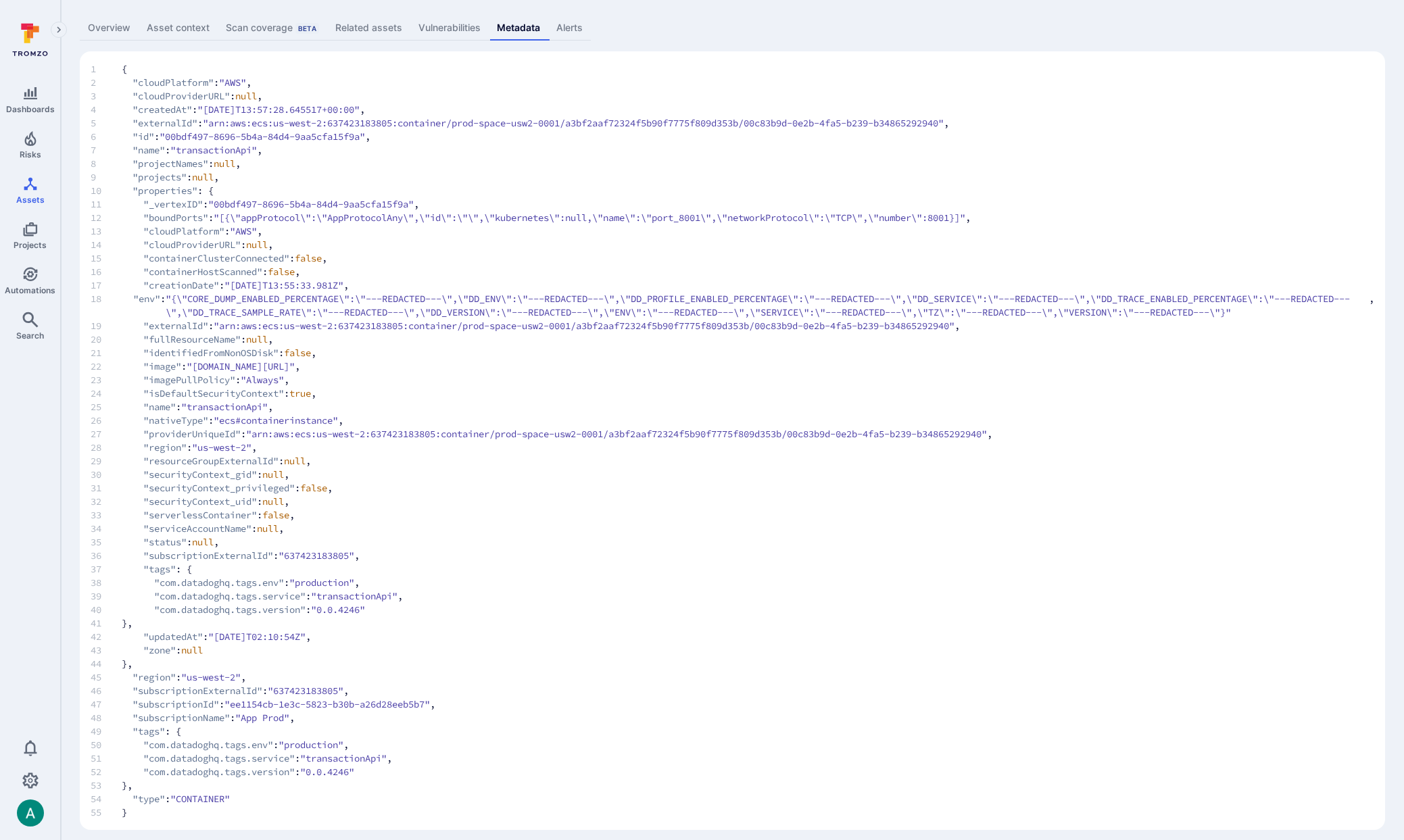
scroll to position [59, 0]
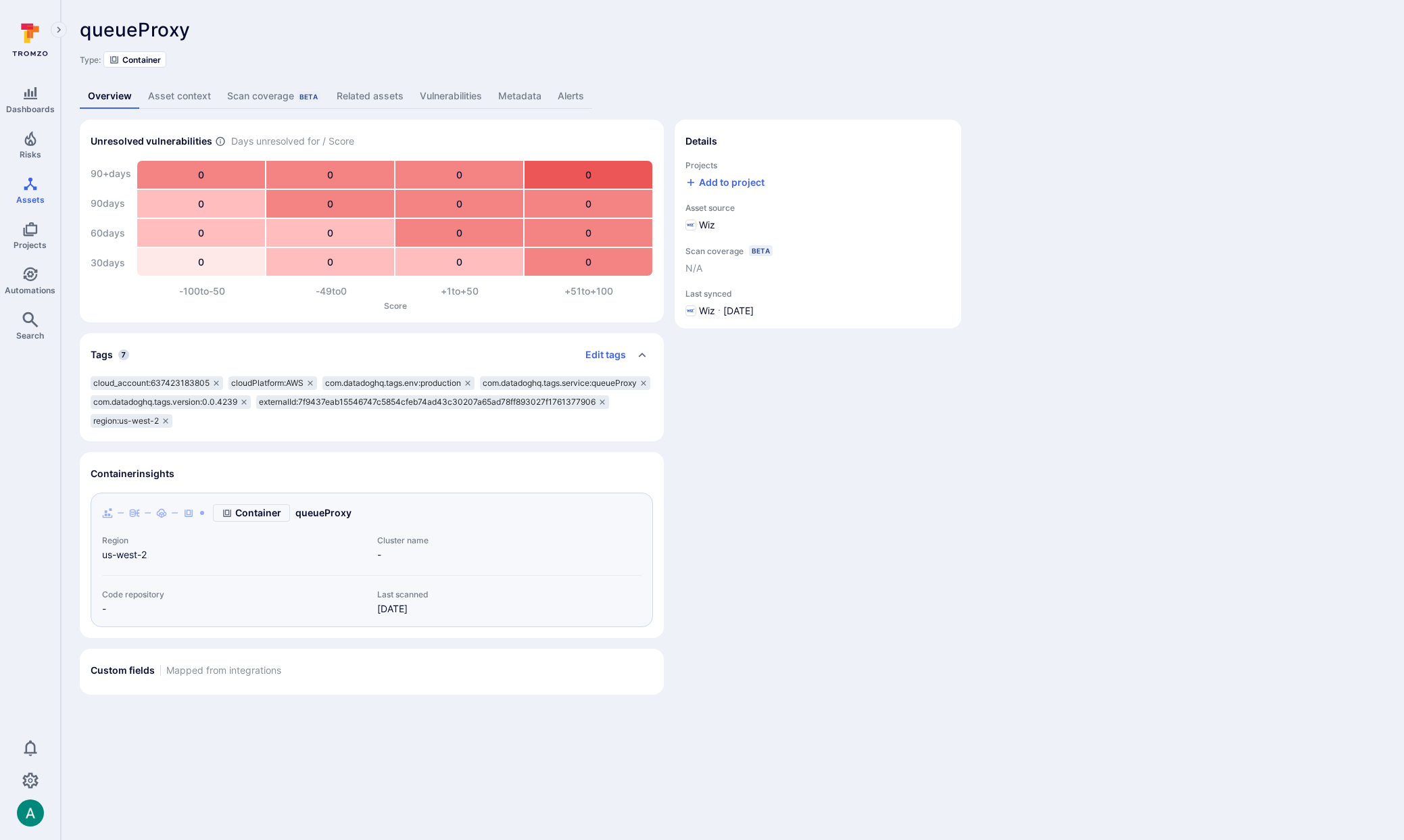
click at [505, 95] on link "Metadata" at bounding box center [520, 97] width 59 height 25
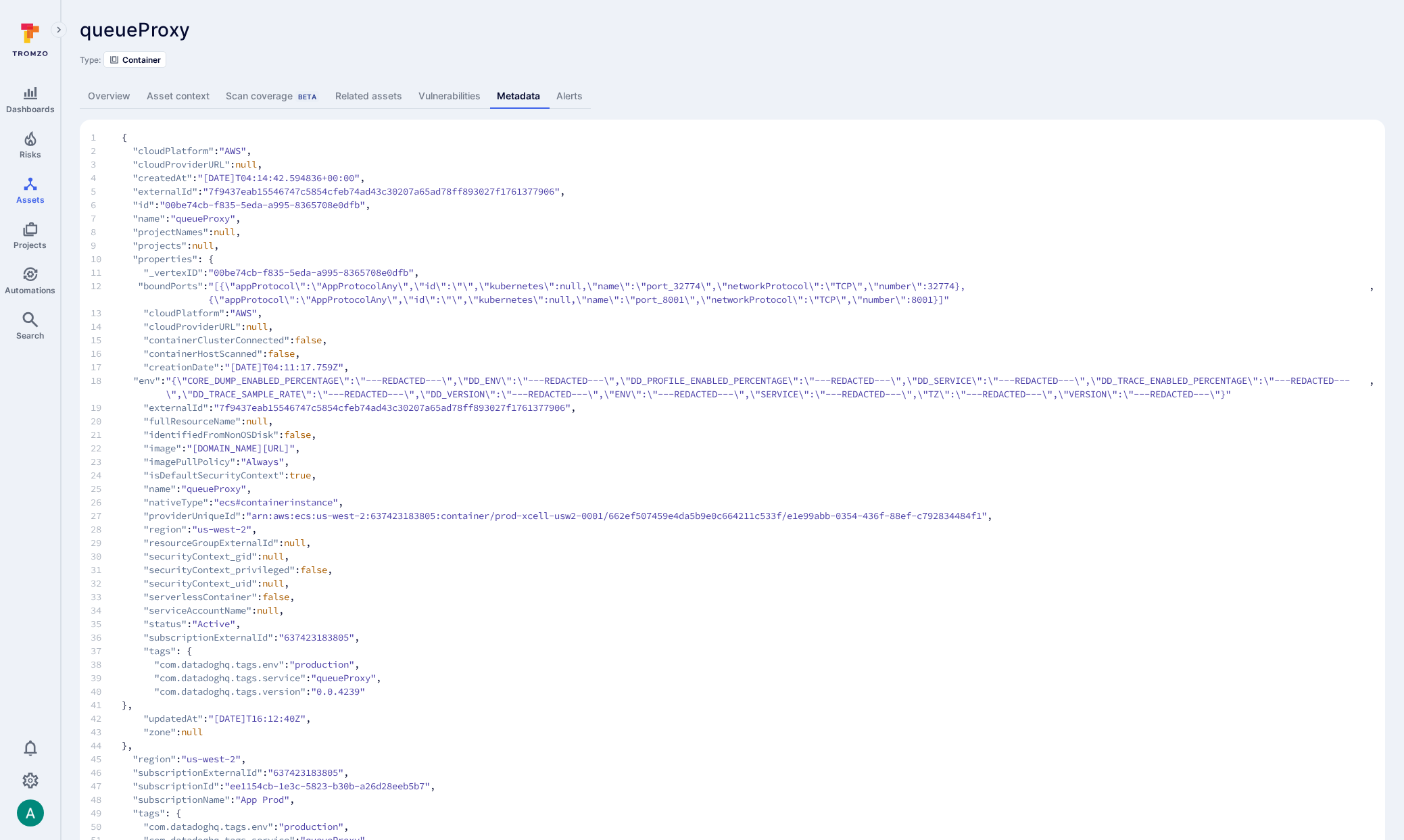
click at [285, 357] on span "false" at bounding box center [281, 354] width 27 height 14
drag, startPoint x: 148, startPoint y: 445, endPoint x: 824, endPoint y: 452, distance: 676.0
click at [824, 452] on span "22 "image" : "274567149370.dkr.ecr.us-west-2.amazonaws.com/notion-next:prod-pro…" at bounding box center [732, 449] width 1284 height 14
copy span ""image" : "274567149370.dkr.ecr.us-west-2.amazonaws.com/notion-next:prod-prod-x…"
click at [390, 95] on link "Related assets" at bounding box center [369, 97] width 83 height 25
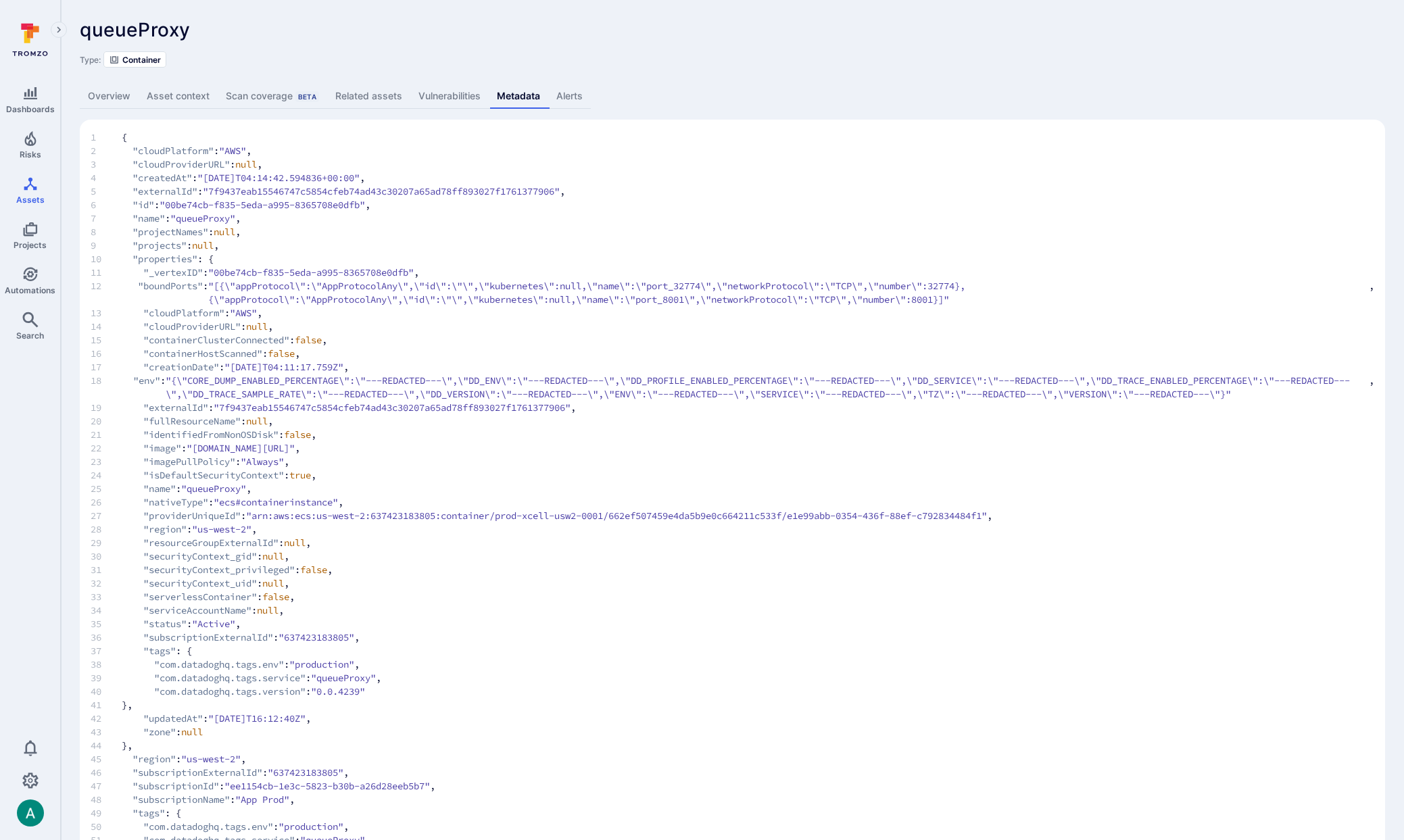
click at [455, 91] on link "Vulnerabilities" at bounding box center [449, 97] width 79 height 25
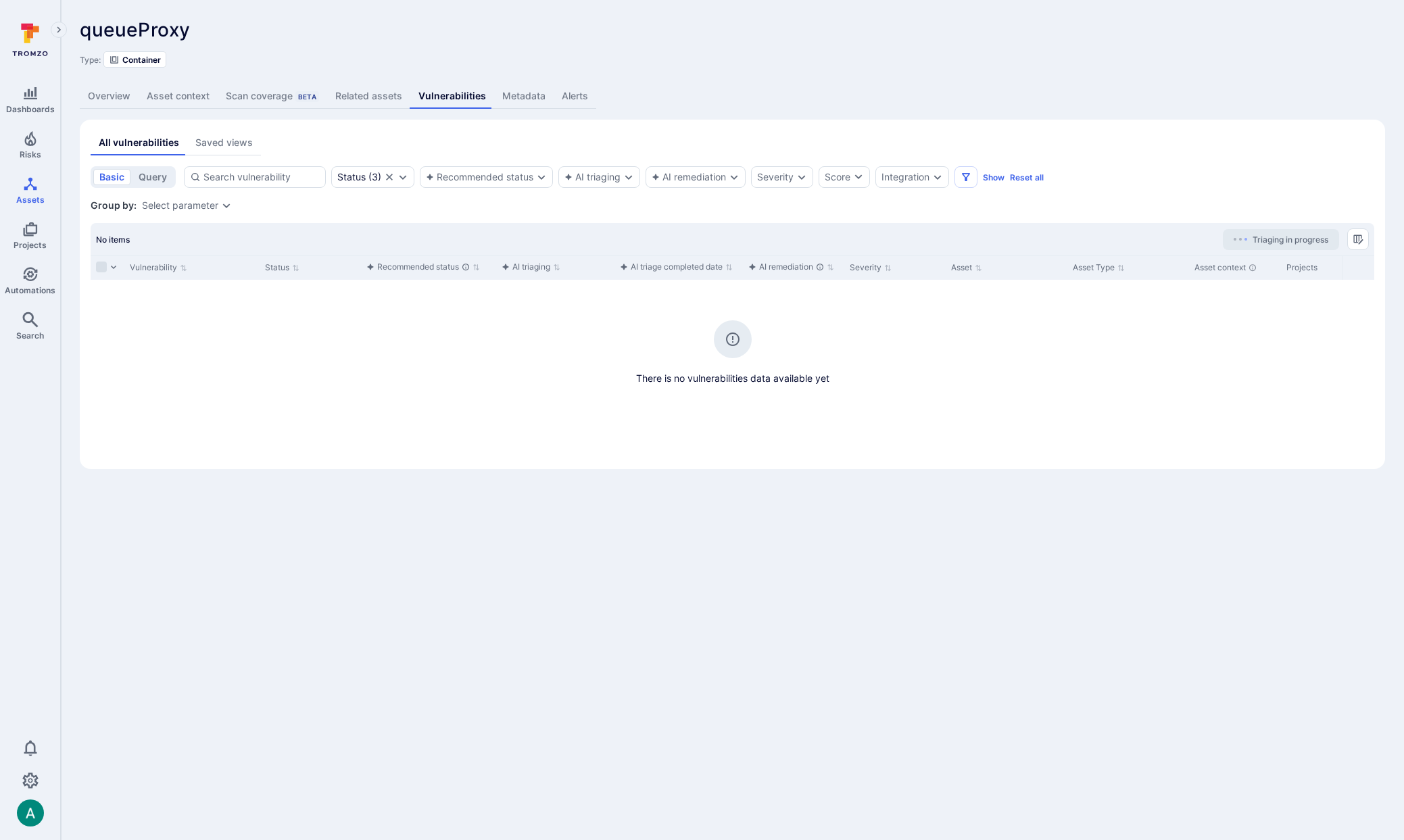
click at [511, 91] on link "Metadata" at bounding box center [524, 97] width 59 height 25
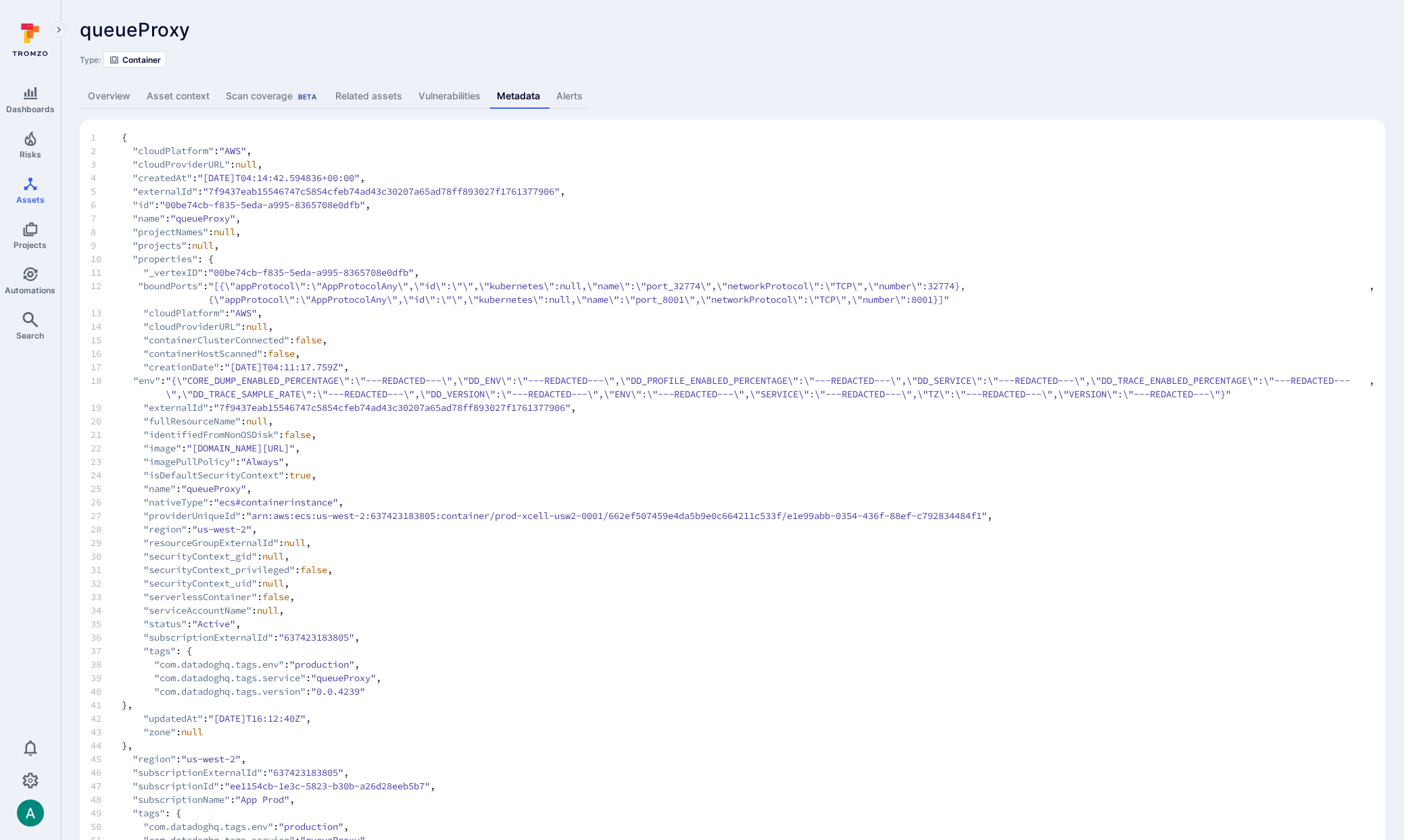
click at [763, 515] on span ""arn:aws:ecs:us-west-2:637423183805:container/prod-xcell-usw2-0001/662ef507459e…" at bounding box center [616, 516] width 741 height 14
copy span "662ef507459e4da5b9e0c664211c533f"
click at [850, 516] on span ""arn:aws:ecs:us-west-2:637423183805:container/prod-xcell-usw2-0001/662ef507459e…" at bounding box center [616, 514] width 741 height 14
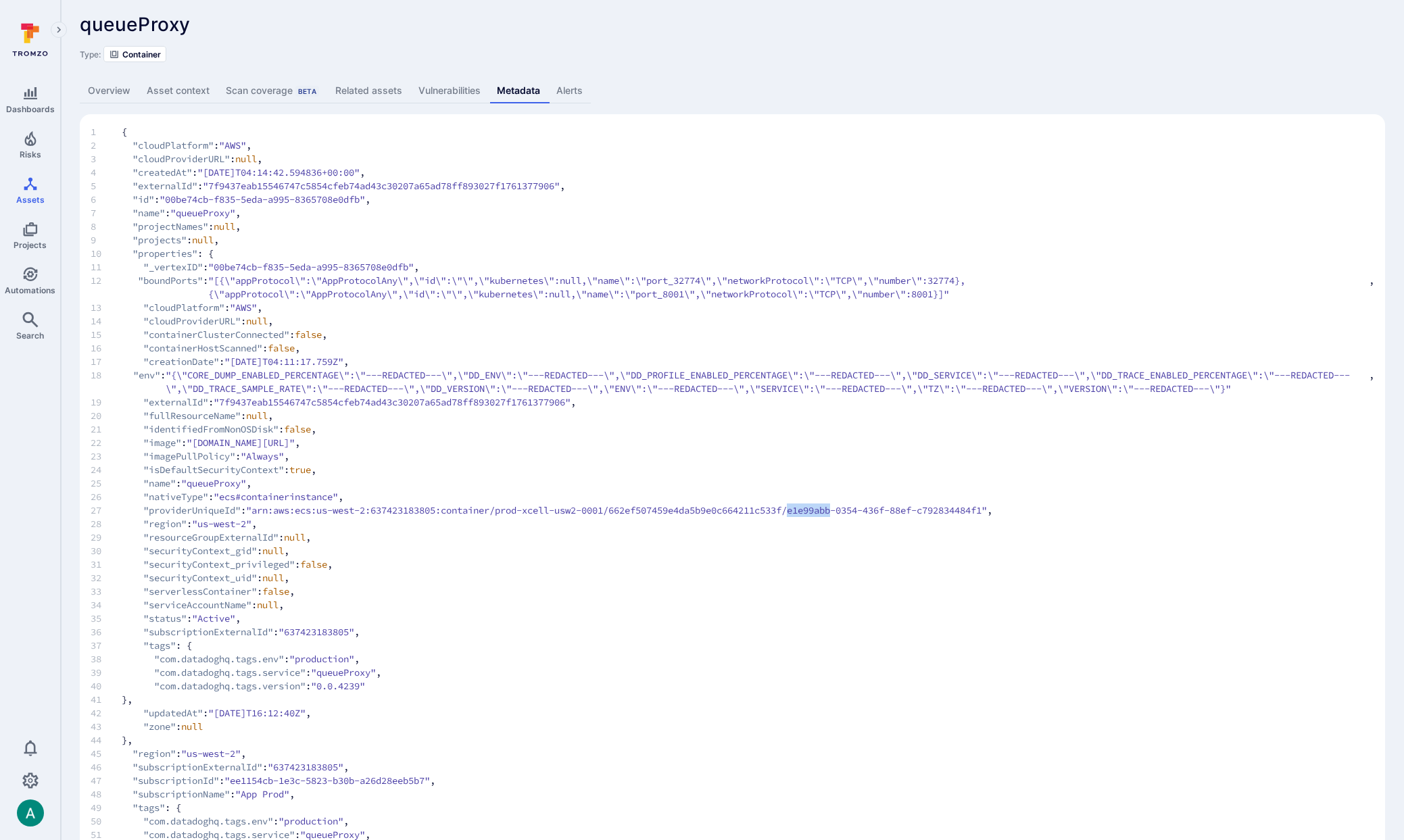
scroll to position [3, 0]
copy span "e1e99abb"
drag, startPoint x: 578, startPoint y: 448, endPoint x: 788, endPoint y: 451, distance: 210.0
click at [295, 451] on span ""274567149370.dkr.ecr.us-west-2.amazonaws.com/notion-next:prod-prod-xcell-usw2-…" at bounding box center [241, 445] width 108 height 14
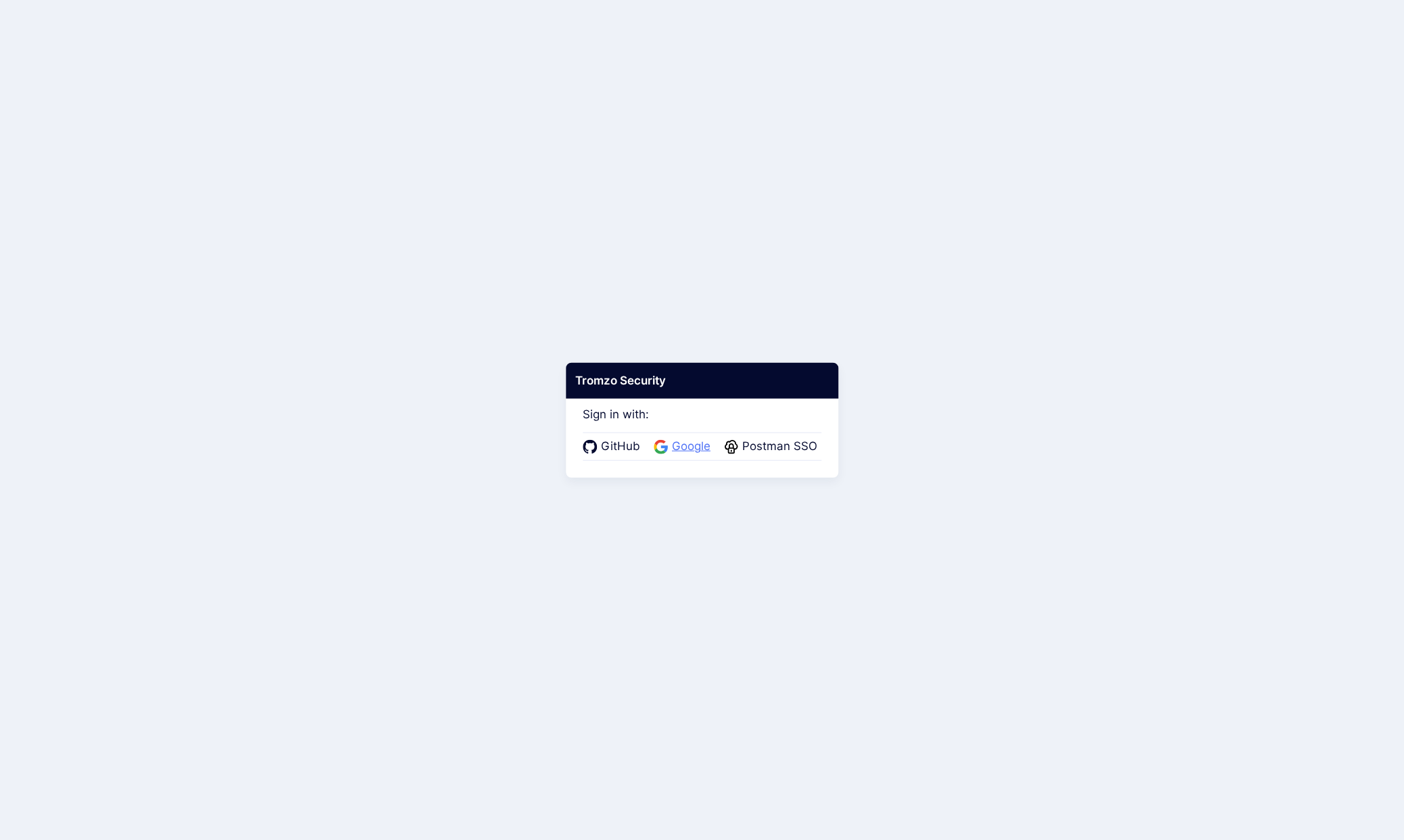
click at [692, 445] on span "Google" at bounding box center [691, 446] width 46 height 18
